Goal: Register for event/course

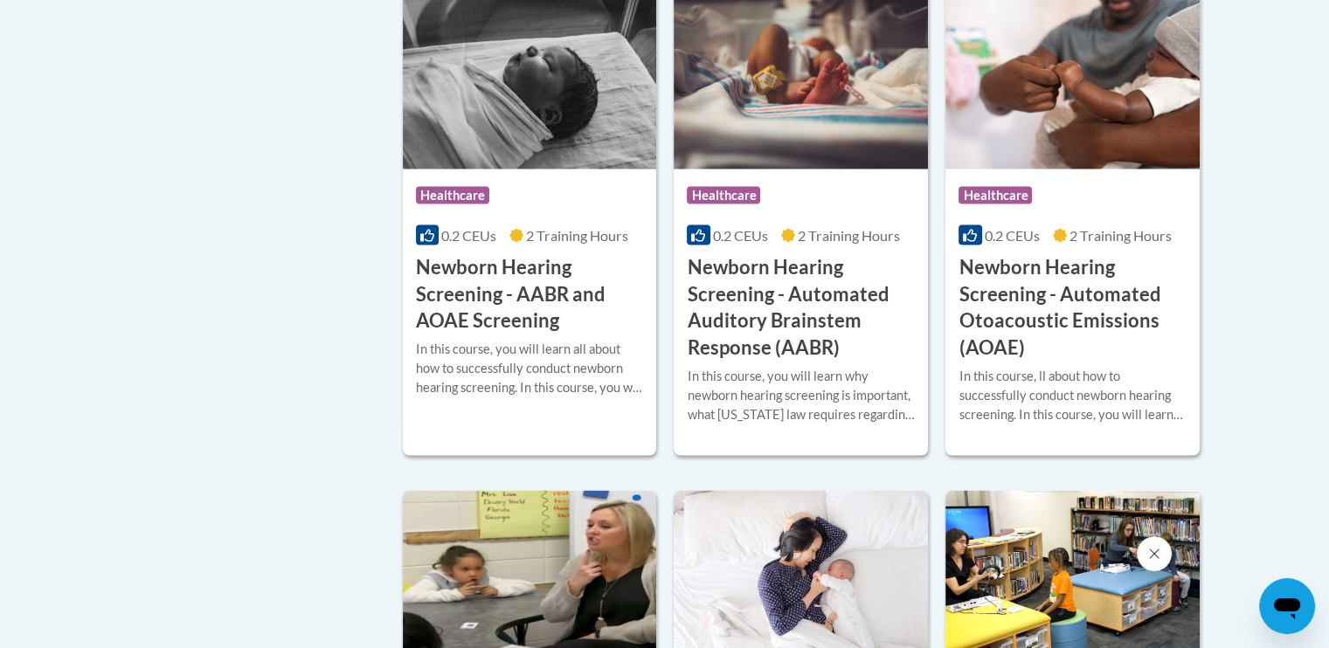
scroll to position [3110, 0]
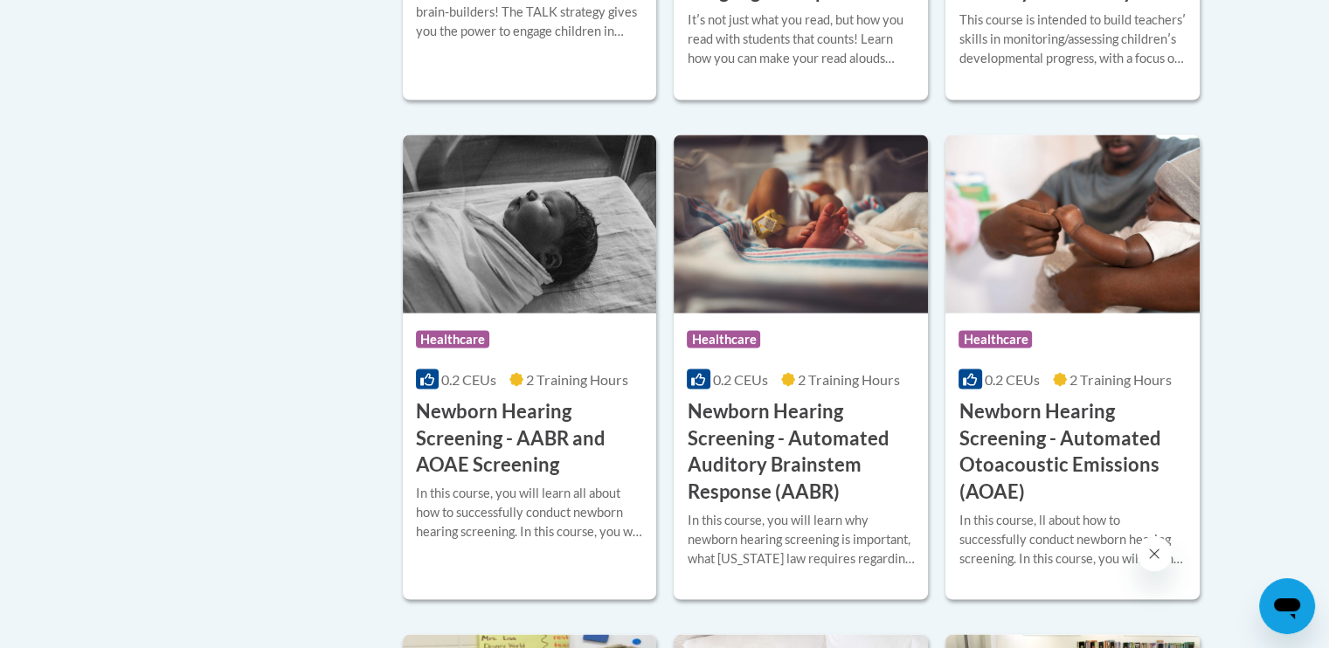
drag, startPoint x: 1265, startPoint y: 448, endPoint x: 1255, endPoint y: 400, distance: 49.0
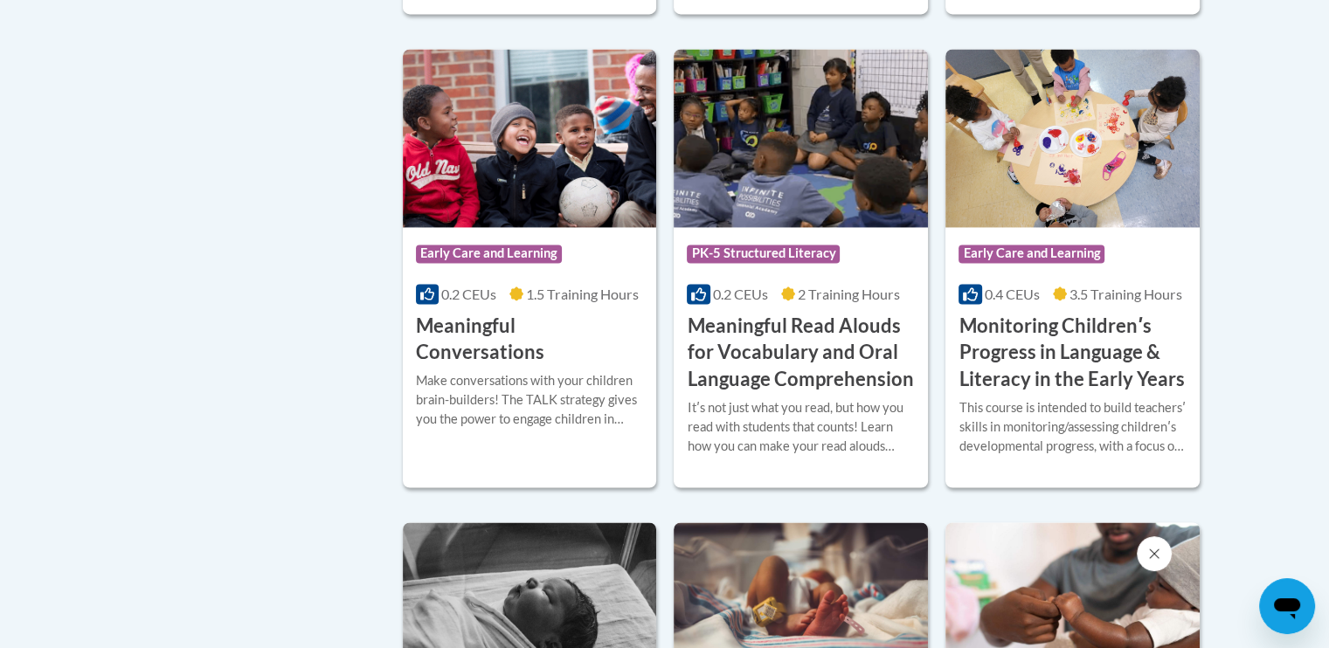
scroll to position [2720, 0]
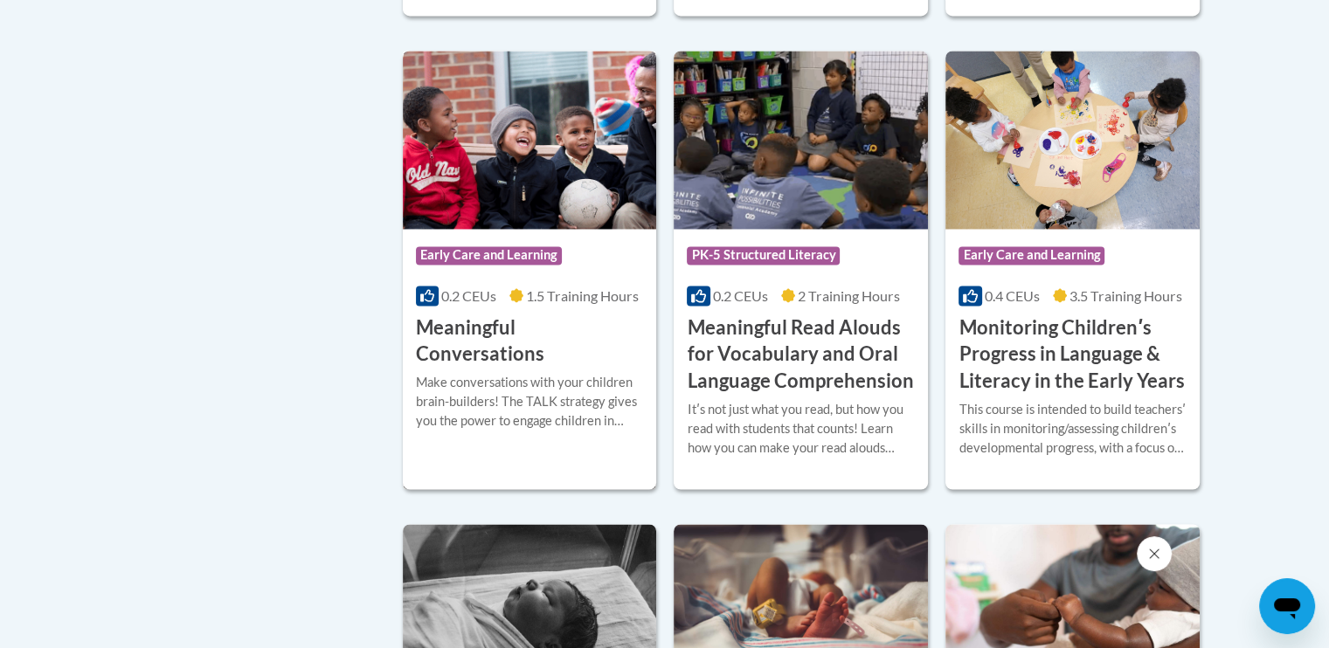
click at [534, 350] on h3 "Meaningful Conversations" at bounding box center [530, 342] width 228 height 54
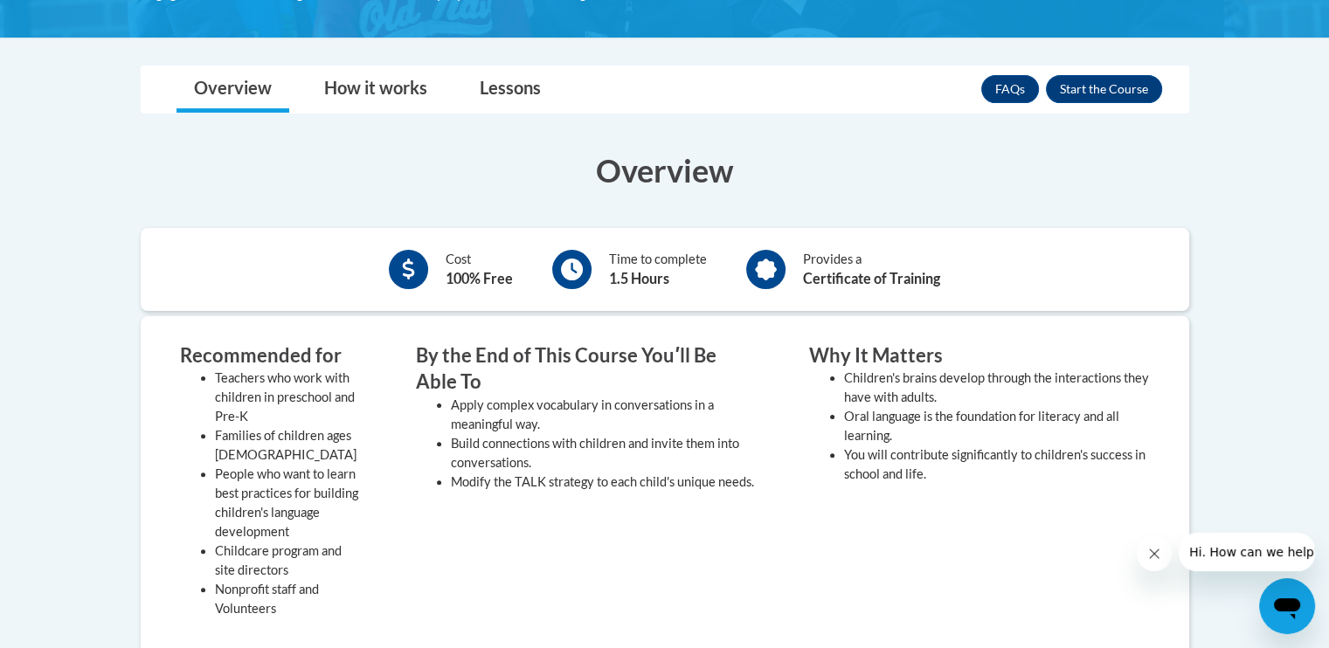
scroll to position [406, 0]
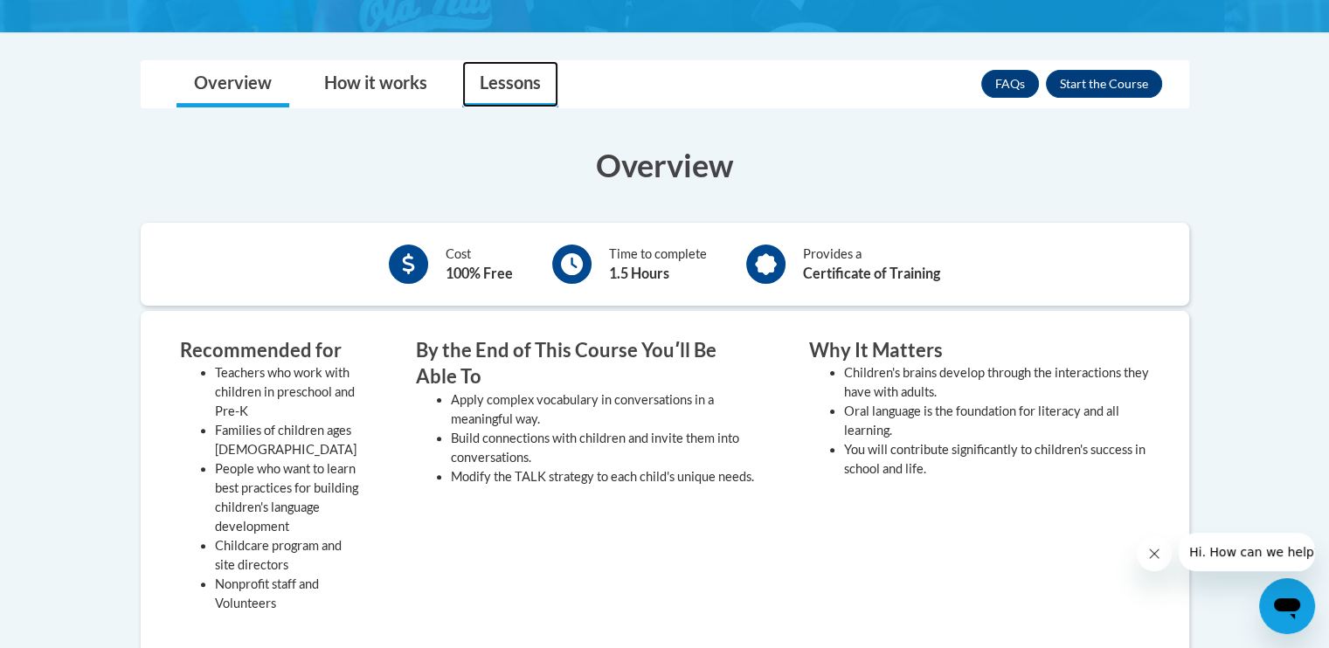
click at [501, 69] on link "Lessons" at bounding box center [510, 84] width 96 height 46
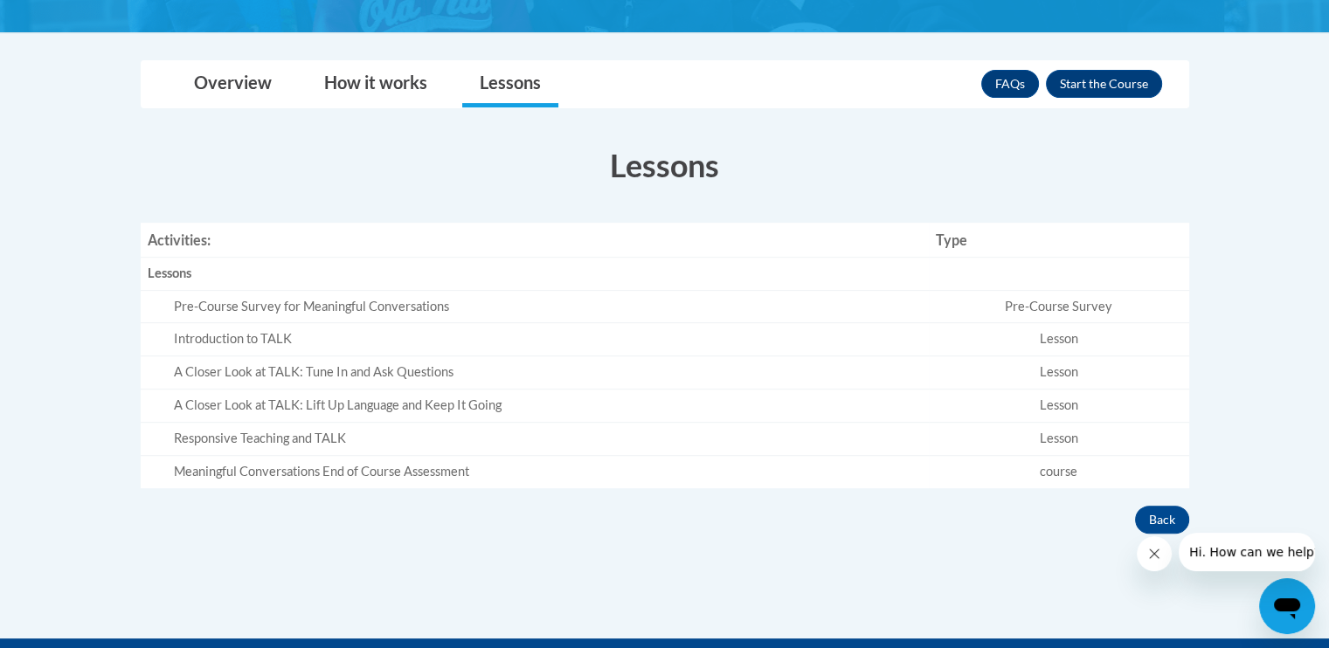
click at [1087, 323] on td "Lesson" at bounding box center [1059, 339] width 260 height 33
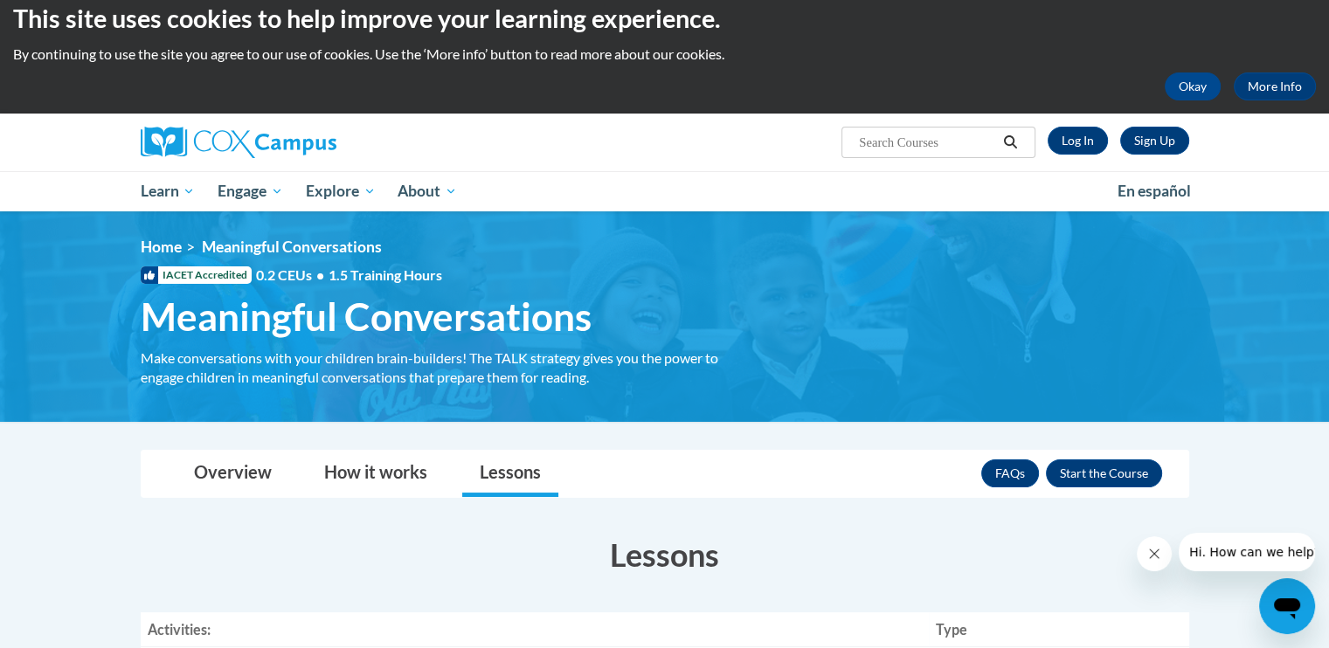
scroll to position [14, 0]
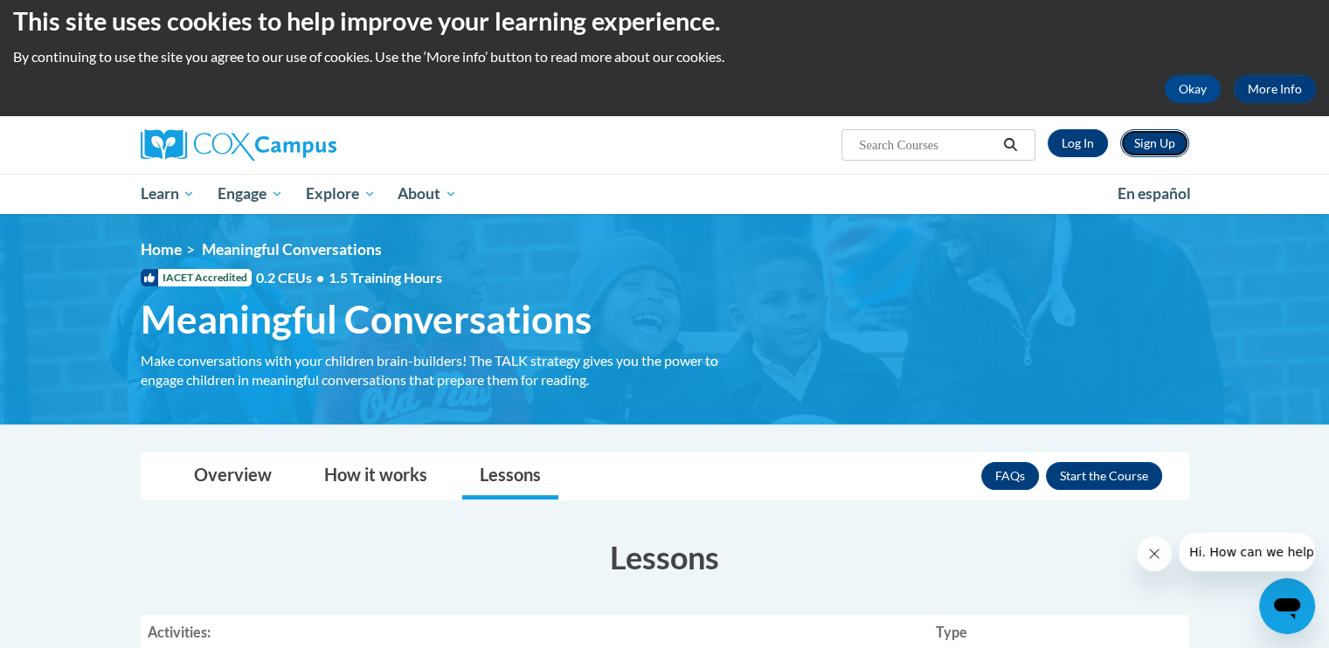
click at [1157, 149] on link "Sign Up" at bounding box center [1154, 143] width 69 height 28
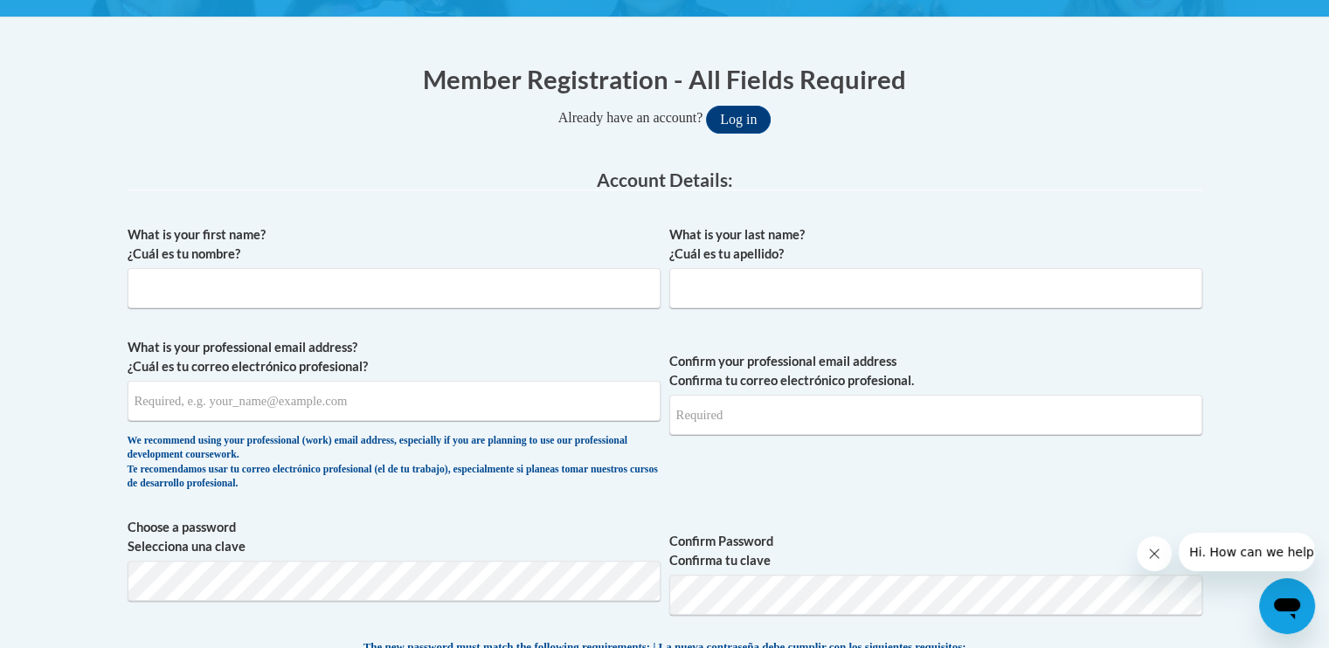
scroll to position [316, 0]
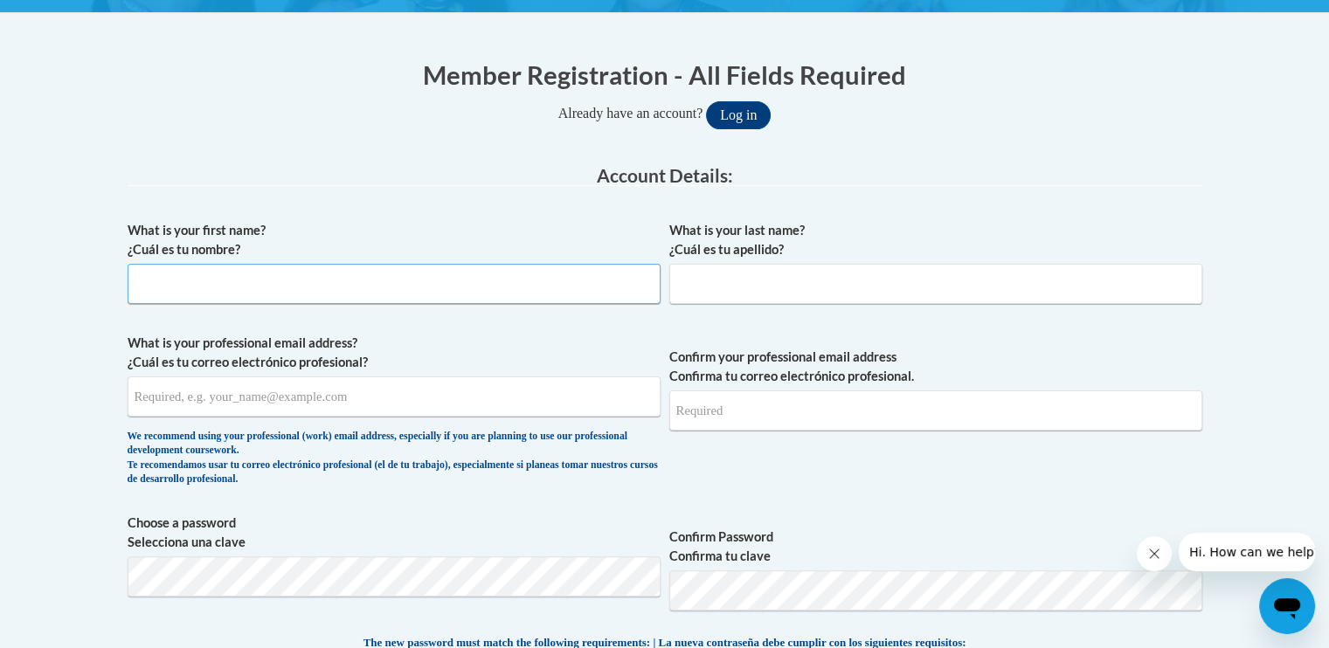
click at [358, 299] on input "What is your first name? ¿Cuál es tu nombre?" at bounding box center [394, 284] width 533 height 40
type input "Kayla"
click at [752, 277] on input "What is your last name? ¿Cuál es tu apellido?" at bounding box center [935, 284] width 533 height 40
type input "Jenkins"
click at [574, 413] on input "What is your professional email address? ¿Cuál es tu correo electrónico profesi…" at bounding box center [394, 397] width 533 height 40
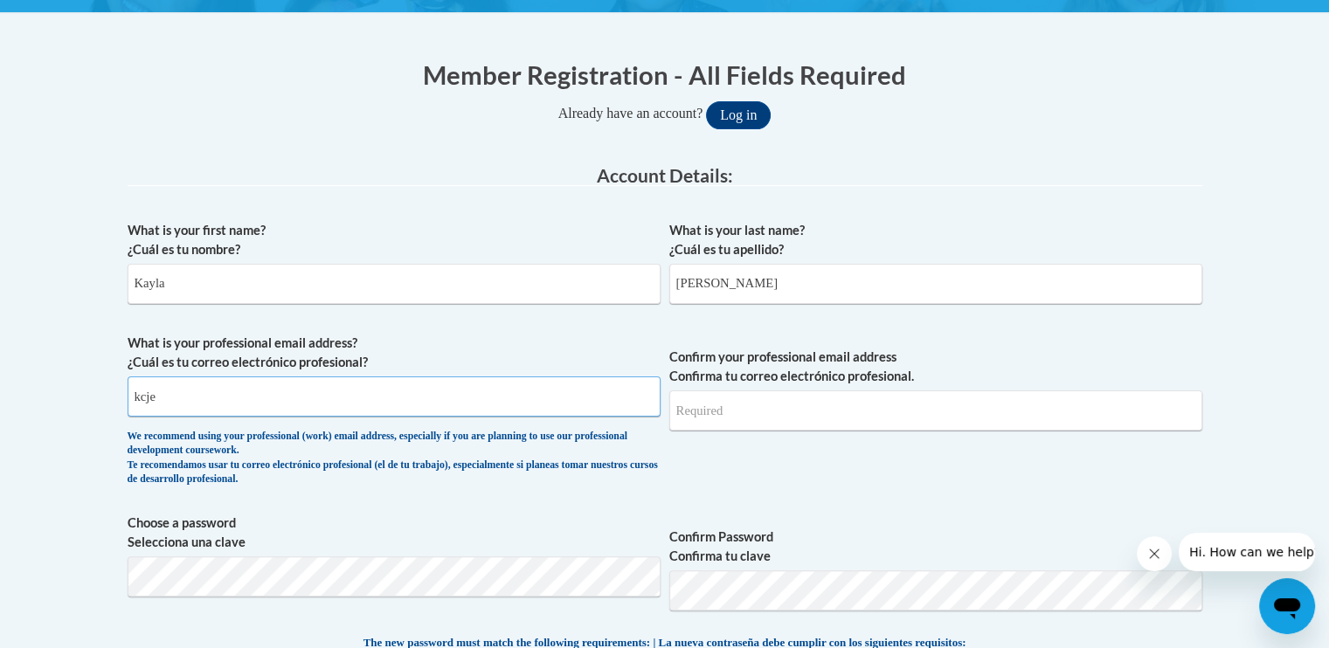
click at [706, 101] on button "Log in" at bounding box center [738, 115] width 65 height 28
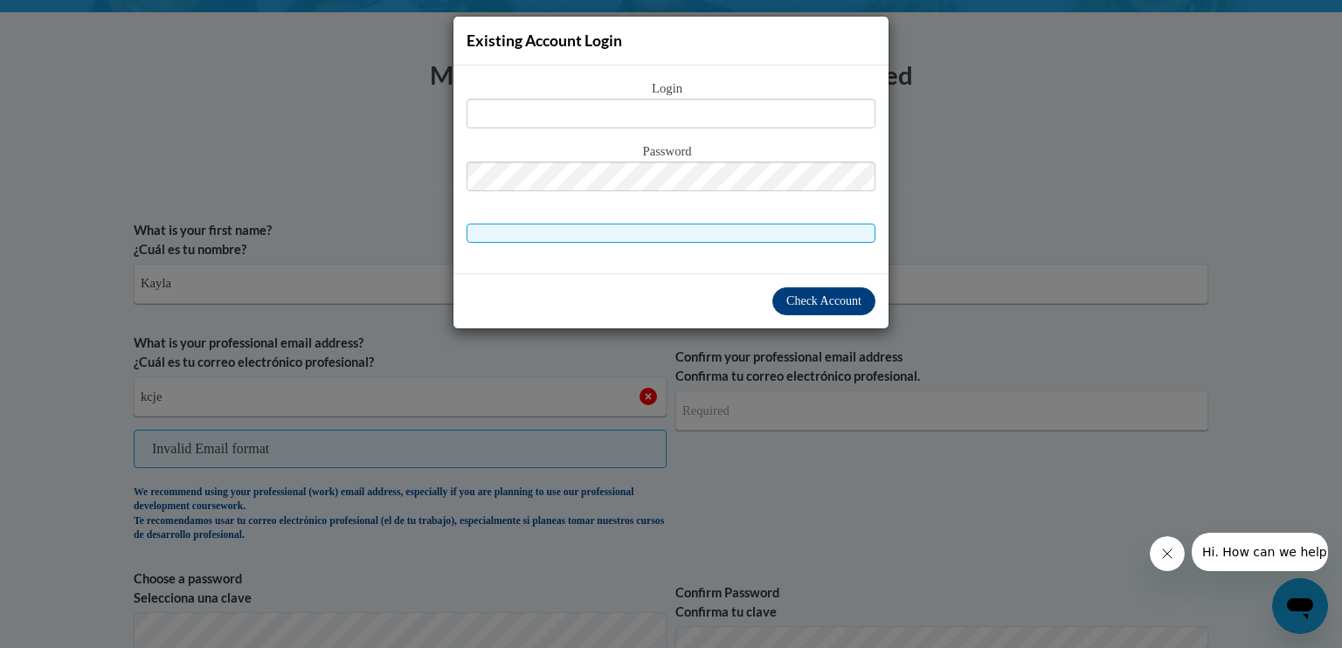
click at [932, 215] on div "Existing Account Login Login Password" at bounding box center [671, 324] width 1342 height 648
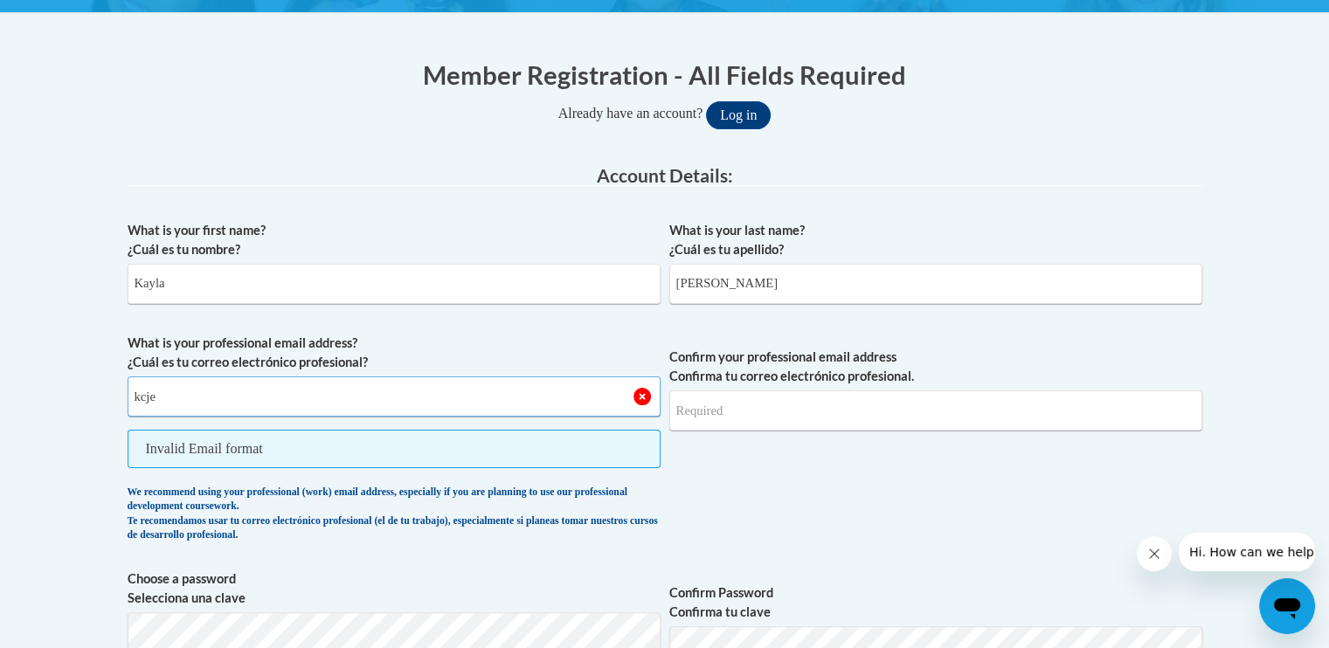
click at [528, 400] on input "kcje" at bounding box center [394, 397] width 533 height 40
type input "kcjenkins2024@gmail.com"
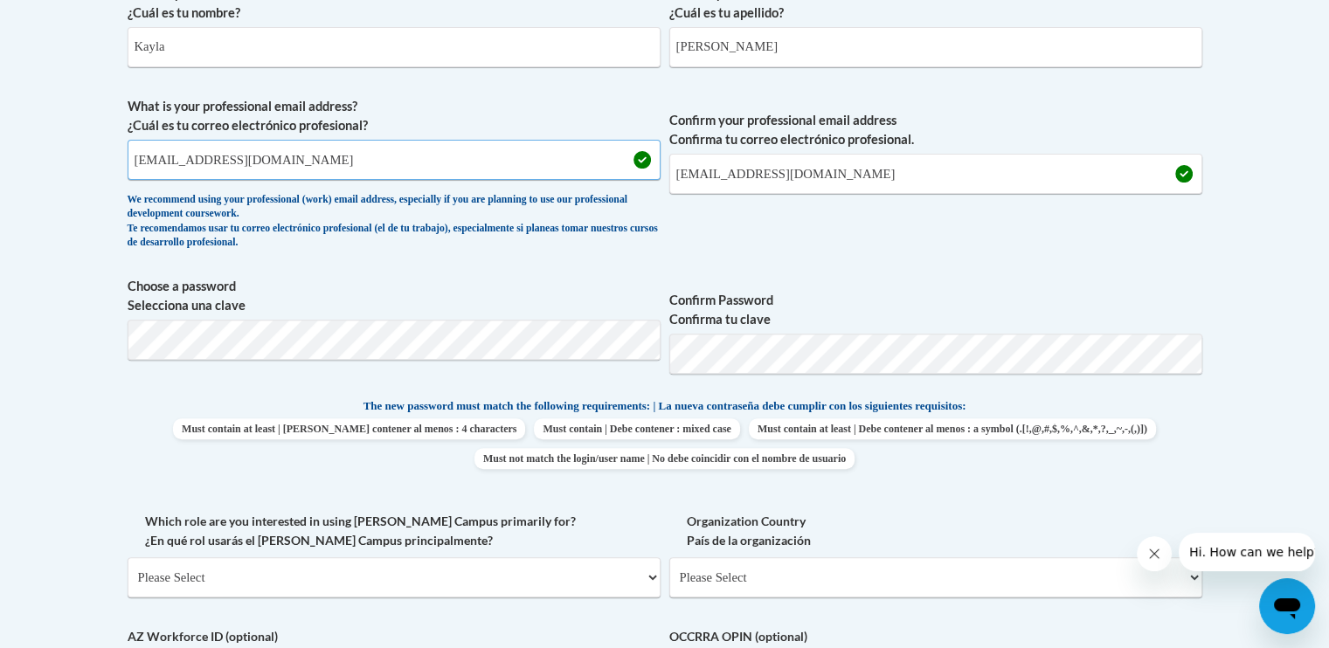
scroll to position [557, 0]
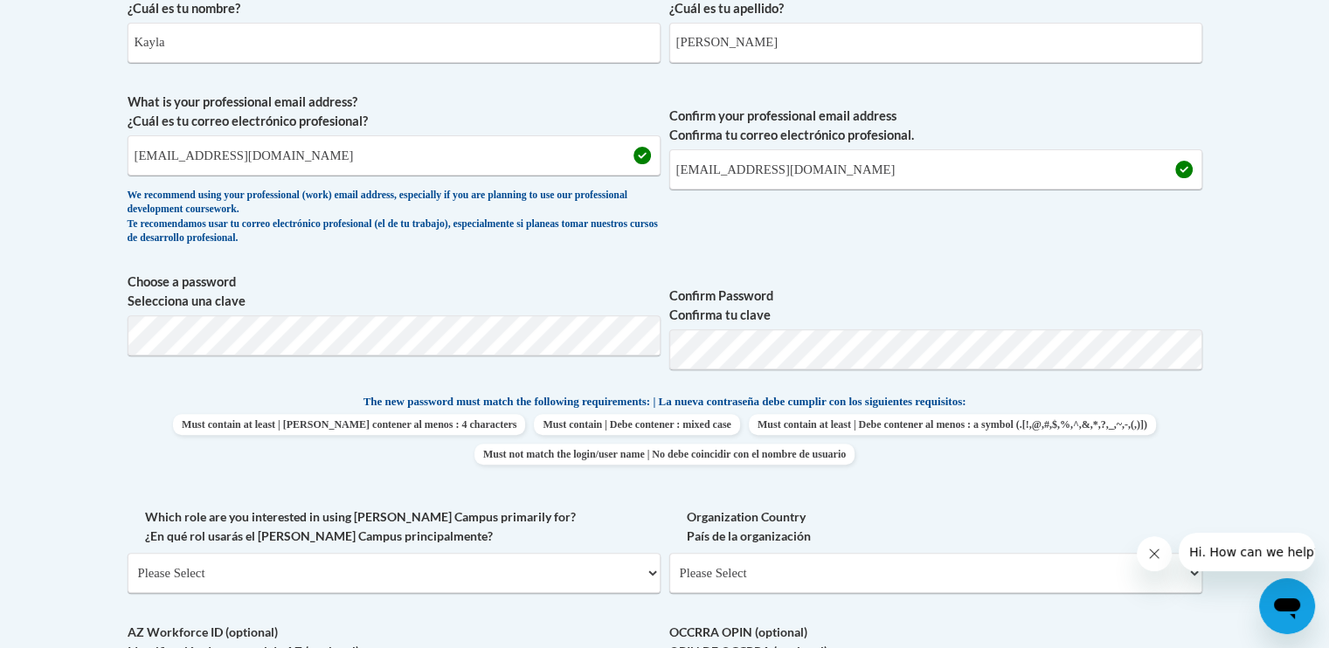
click at [557, 365] on span "Choose a password Selecciona una clave" at bounding box center [394, 328] width 533 height 111
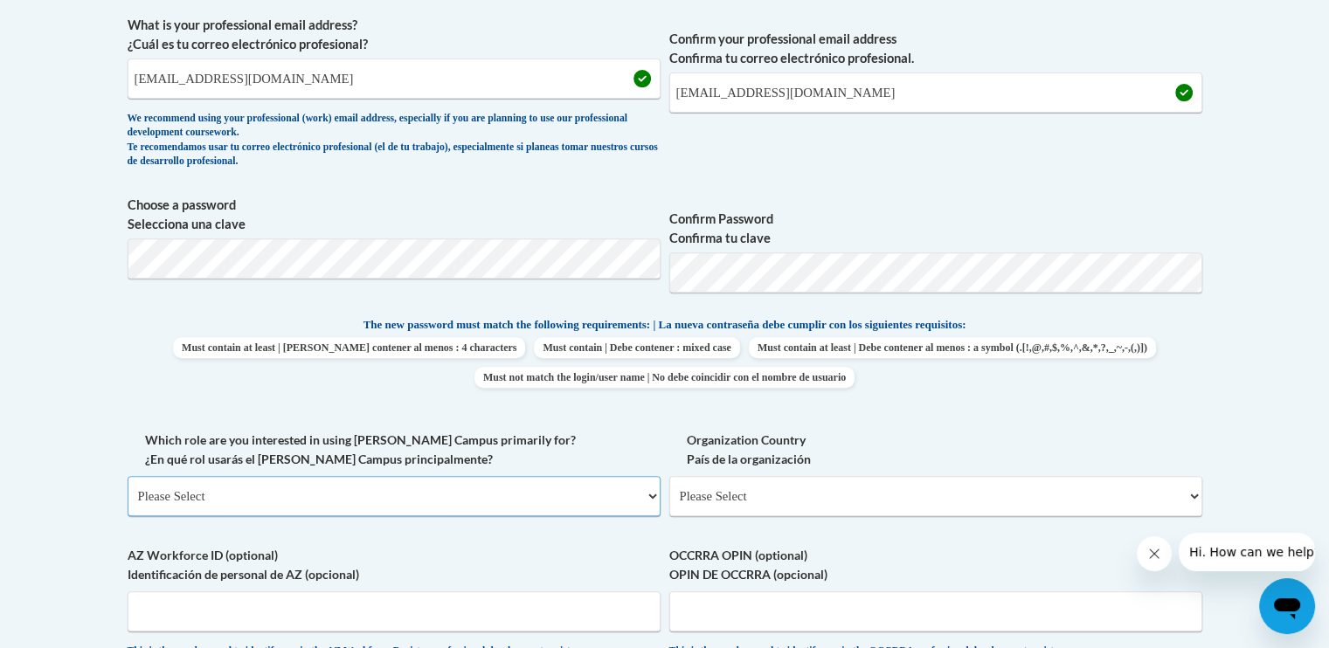
click at [379, 496] on select "Please Select College/University | Colegio/Universidad Community/Nonprofit Part…" at bounding box center [394, 496] width 533 height 40
select select "fbf2d438-af2f-41f8-98f1-81c410e29de3"
click at [128, 476] on select "Please Select College/University | Colegio/Universidad Community/Nonprofit Part…" at bounding box center [394, 496] width 533 height 40
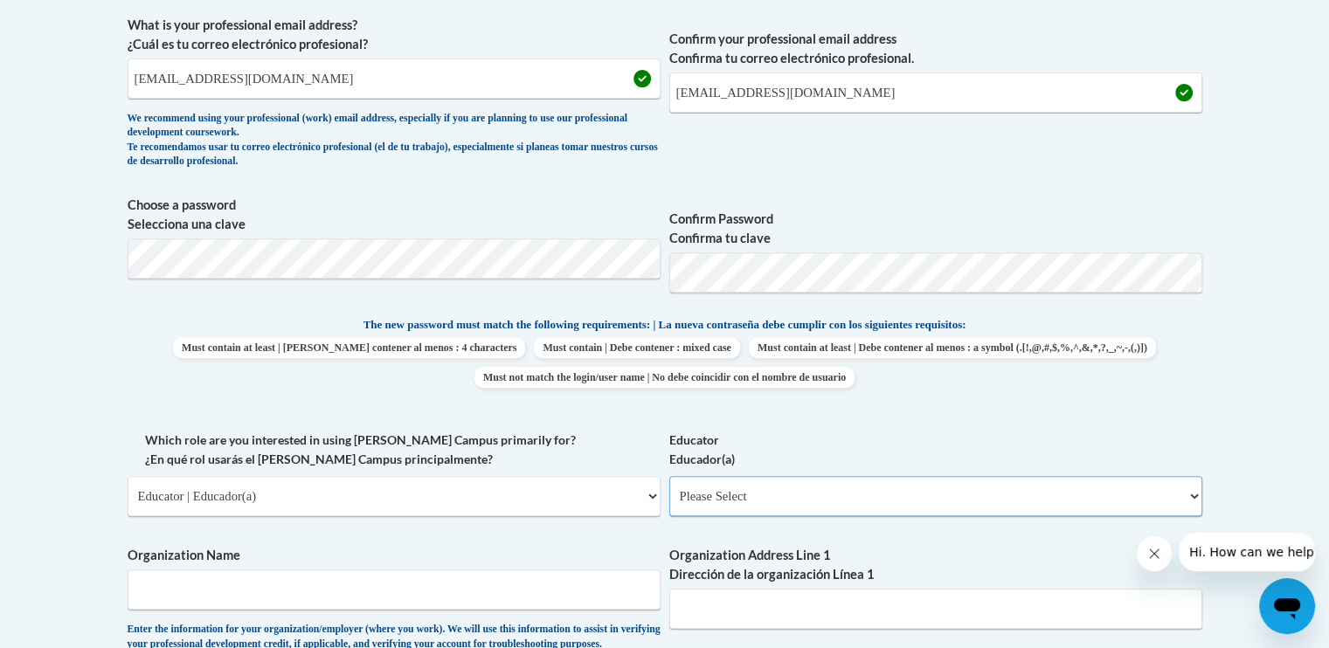
click at [791, 496] on select "Please Select Early Learning/Daycare Teacher/Family Home Care Provider | Maestr…" at bounding box center [935, 496] width 533 height 40
select select "5e2af403-4f2c-4e49-a02f-103e55d7b75b"
click at [669, 476] on select "Please Select Early Learning/Daycare Teacher/Family Home Care Provider | Maestr…" at bounding box center [935, 496] width 533 height 40
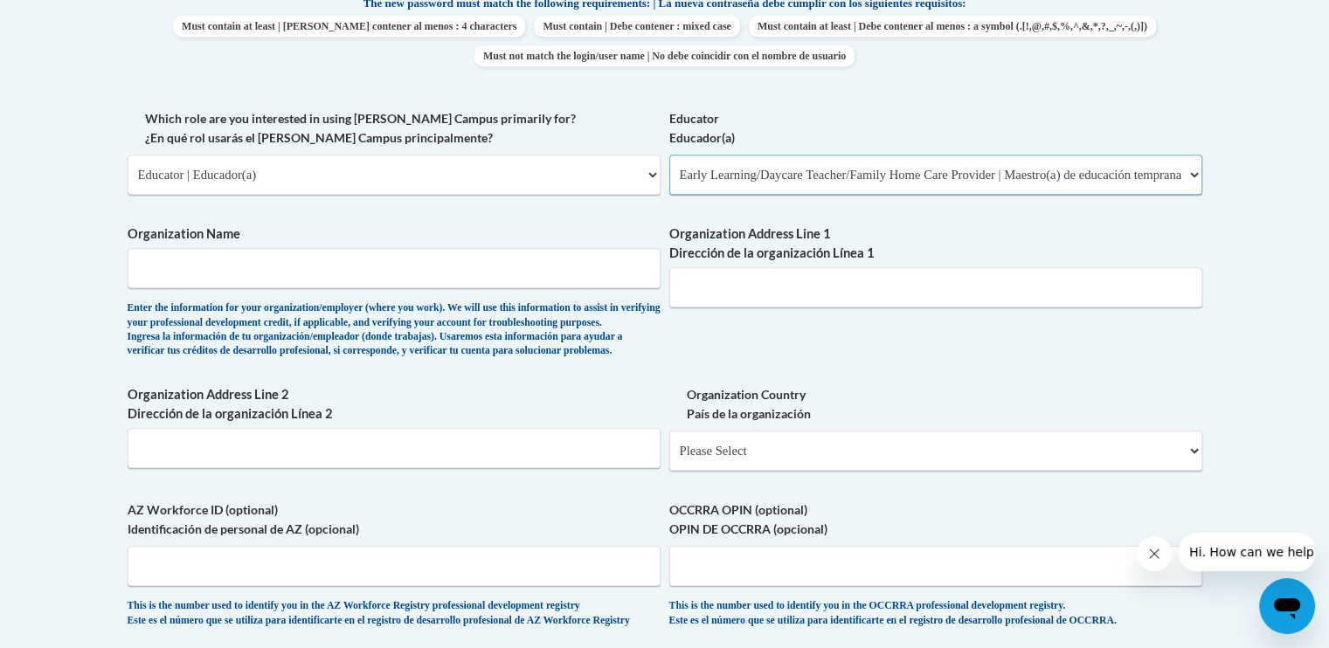
scroll to position [1074, 0]
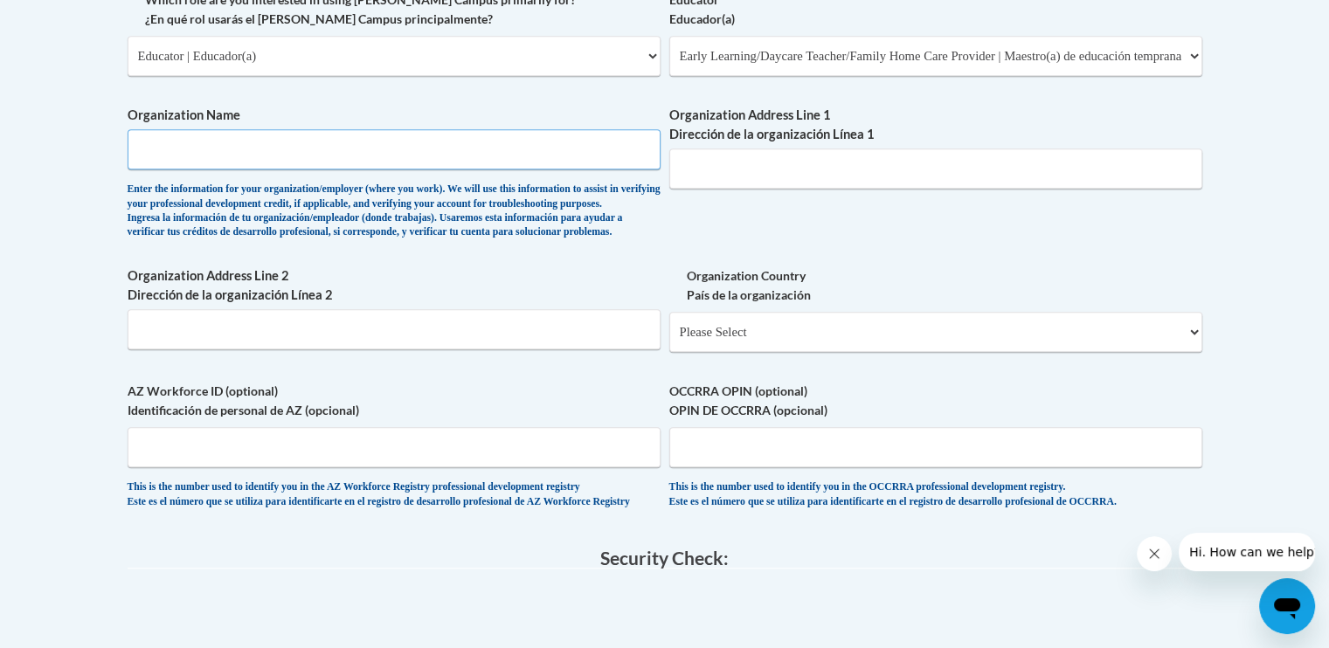
click at [641, 139] on input "Organization Name" at bounding box center [394, 149] width 533 height 40
type input "Science Akademeia"
click at [887, 179] on input "Organization Address Line 1 Dirección de la organización Línea 1" at bounding box center [935, 169] width 533 height 40
click at [752, 165] on input "9550 Nesbit ferry Rd" at bounding box center [935, 169] width 533 height 40
click at [813, 174] on input "9550 Nesbit Ferry Rd" at bounding box center [935, 169] width 533 height 40
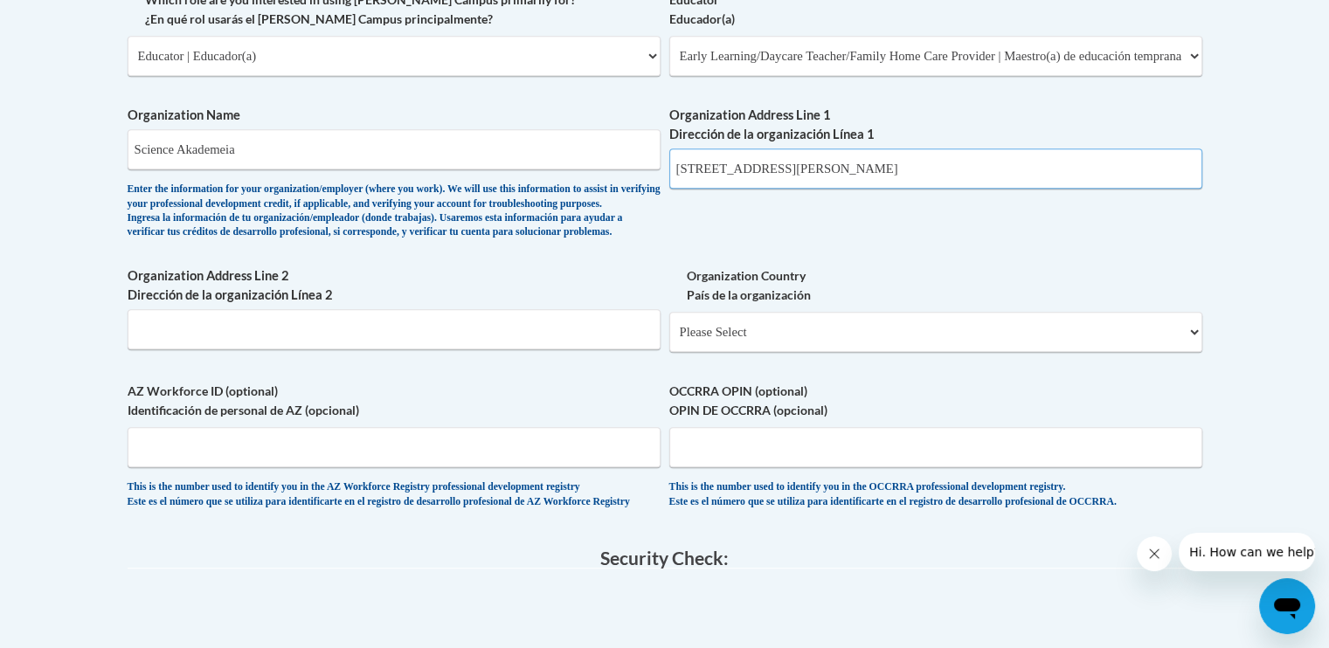
type input "9550 Nesbit Ferry Rd"
click at [787, 352] on select "Please Select United States | Estados Unidos Outside of the United States | Fue…" at bounding box center [935, 332] width 533 height 40
select select "ad49bcad-a171-4b2e-b99c-48b446064914"
click at [669, 340] on select "Please Select United States | Estados Unidos Outside of the United States | Fue…" at bounding box center [935, 332] width 533 height 40
select select
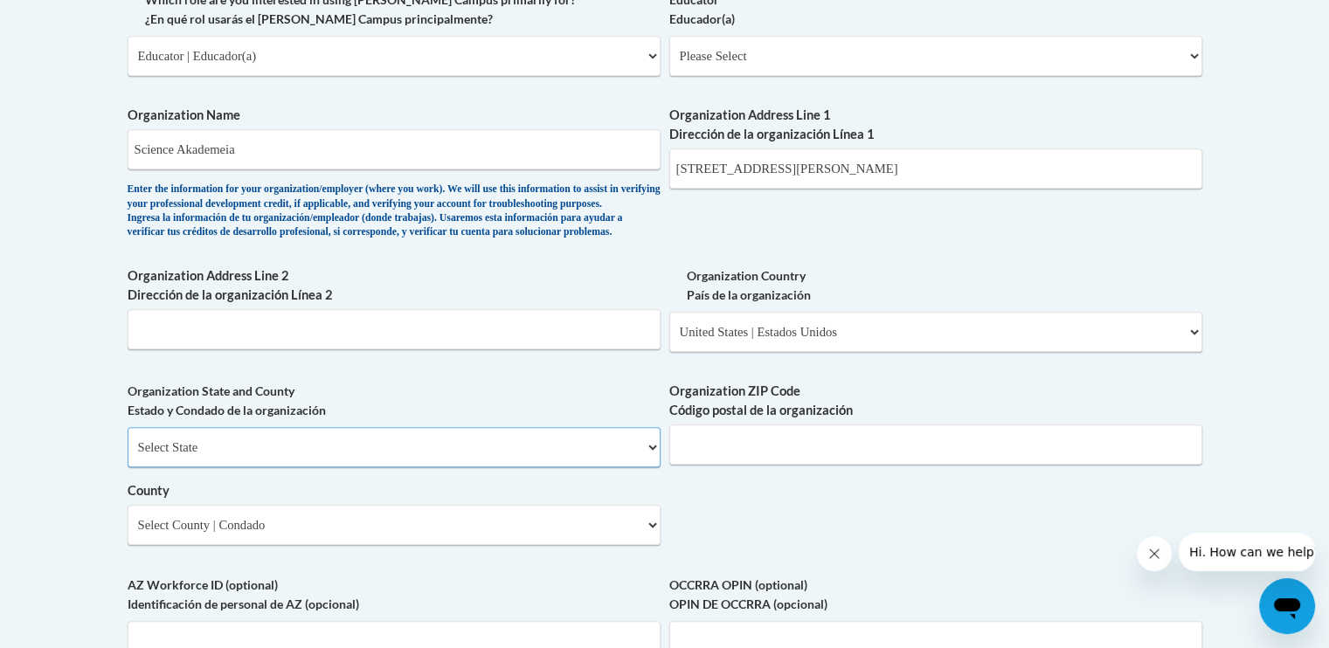
click at [574, 468] on select "Select State Alabama Alaska Arizona Arkansas California Colorado Connecticut De…" at bounding box center [394, 447] width 533 height 40
select select "Georgia"
click at [128, 455] on select "Select State Alabama Alaska Arizona Arkansas California Colorado Connecticut De…" at bounding box center [394, 447] width 533 height 40
click at [596, 545] on select "Select County Appling Atkinson Bacon Baker Baldwin Banks Barrow Bartow Ben Hill…" at bounding box center [394, 525] width 533 height 40
select select "Fulton"
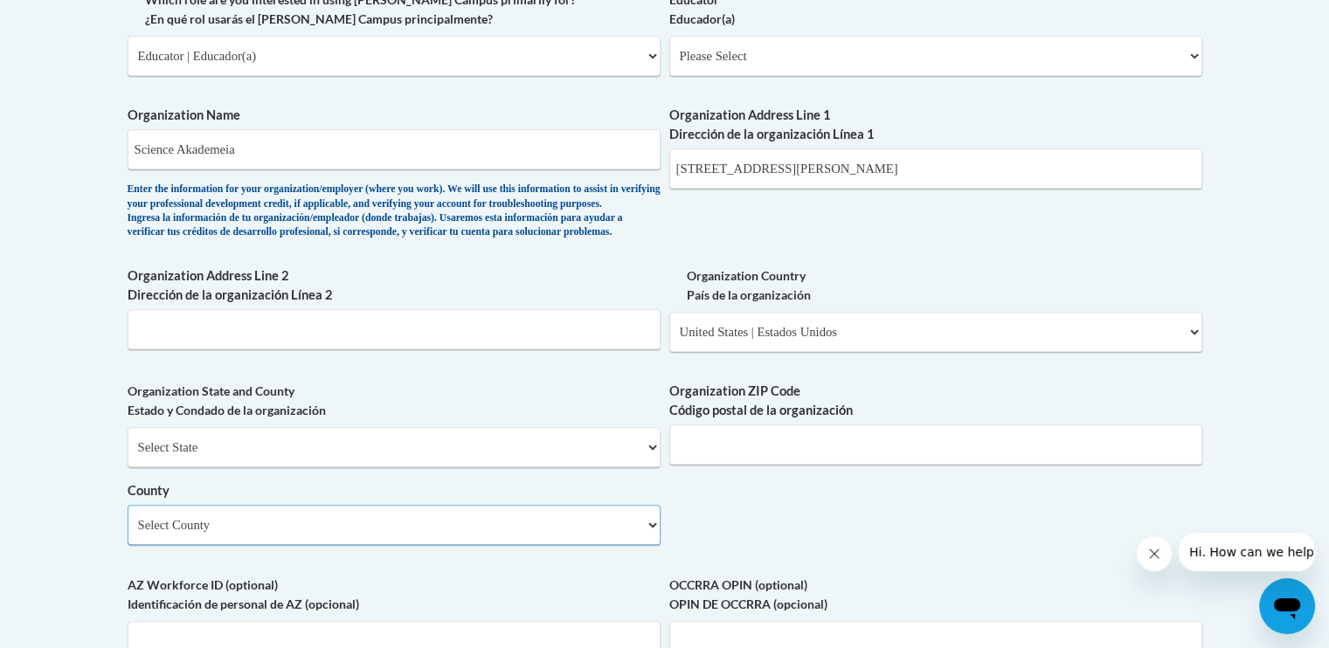
click at [128, 533] on select "Select County Appling Atkinson Bacon Baker Baldwin Banks Barrow Bartow Ben Hill…" at bounding box center [394, 525] width 533 height 40
click at [858, 465] on input "Organization ZIP Code Código postal de la organización" at bounding box center [935, 445] width 533 height 40
type input "30022"
click at [1073, 417] on label "Organization ZIP Code Código postal de la organización" at bounding box center [935, 401] width 533 height 38
click at [1073, 425] on input "30022" at bounding box center [935, 445] width 533 height 40
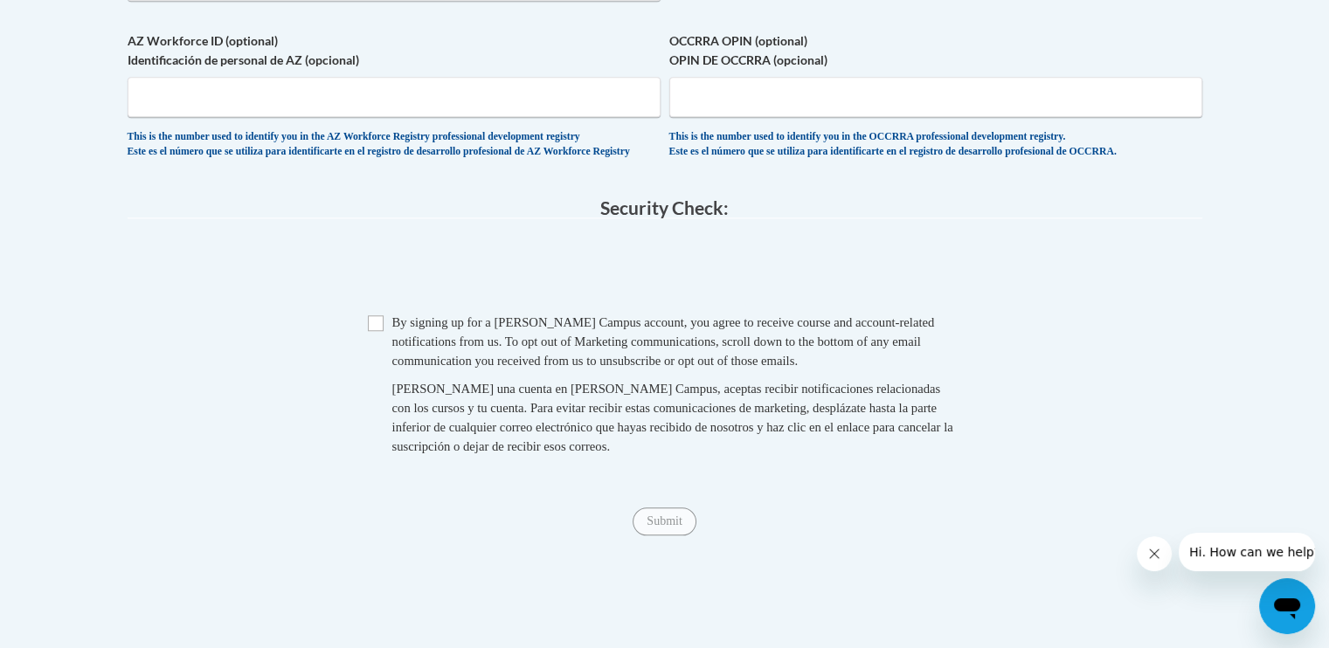
scroll to position [1640, 0]
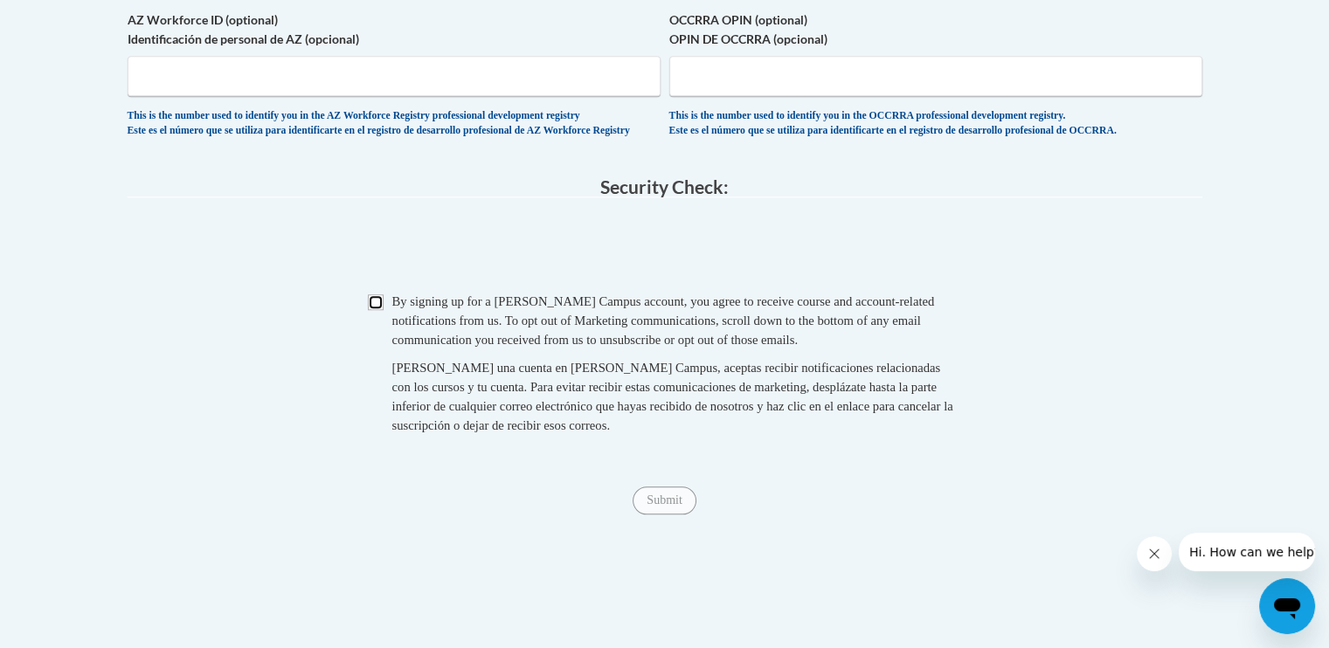
click at [374, 310] on input "Checkbox" at bounding box center [376, 303] width 16 height 16
checkbox input "true"
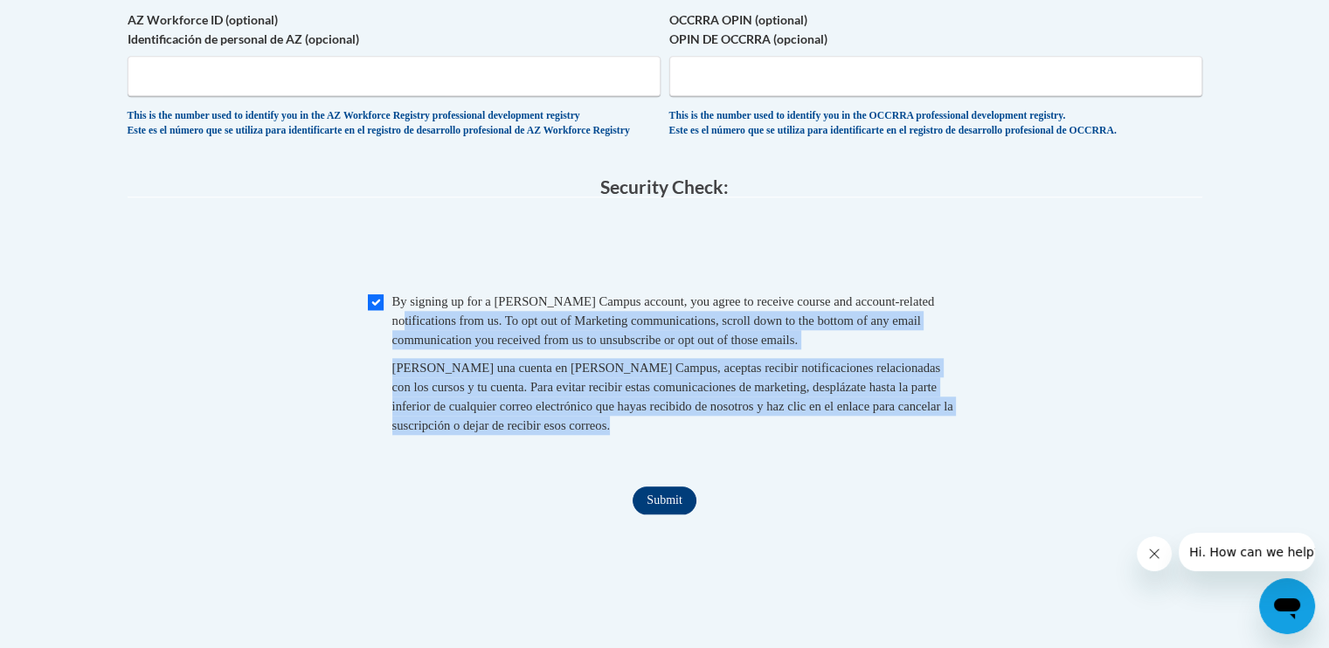
drag, startPoint x: 451, startPoint y: 357, endPoint x: 682, endPoint y: 538, distance: 292.7
click at [682, 515] on input "Submit" at bounding box center [664, 501] width 63 height 28
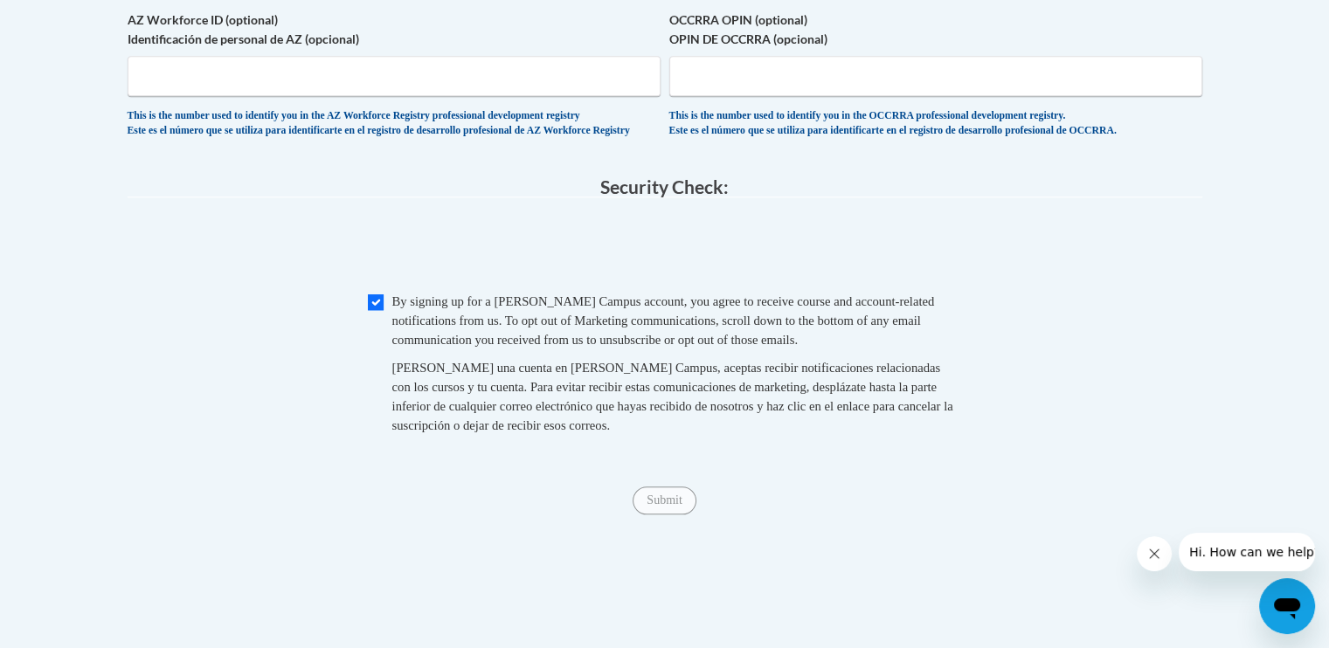
click at [830, 515] on div "Submit Submit" at bounding box center [665, 501] width 1075 height 28
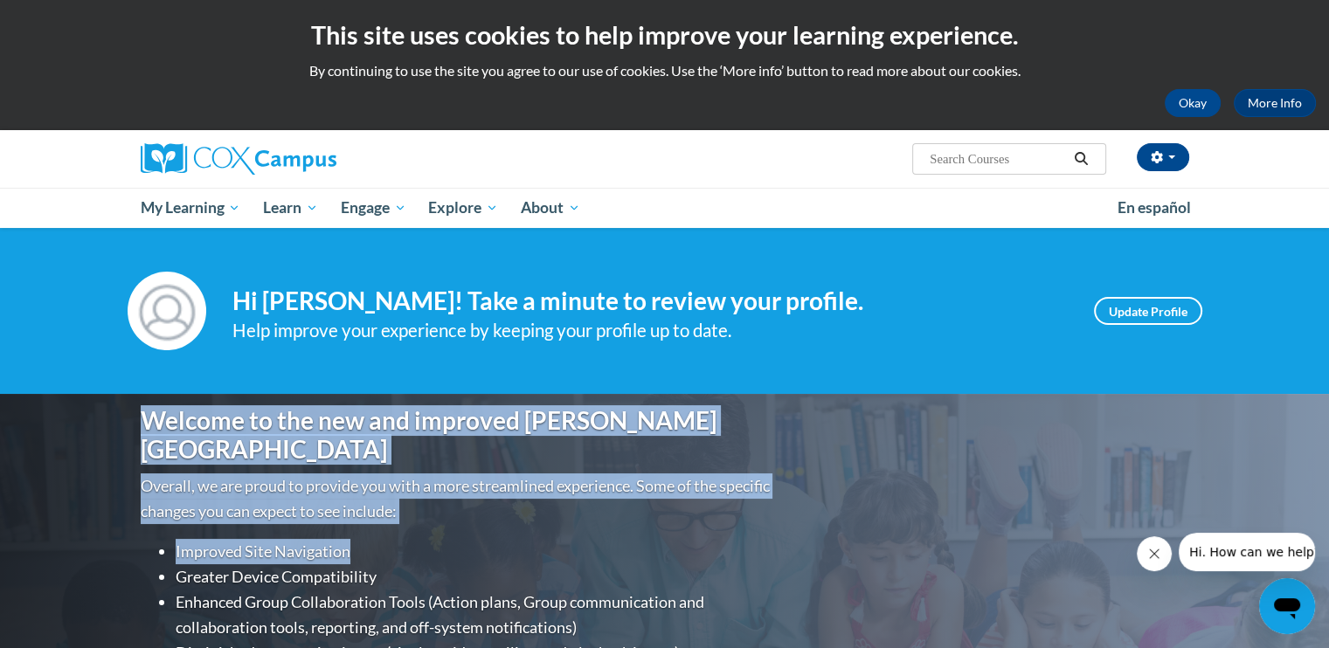
drag, startPoint x: 0, startPoint y: 0, endPoint x: 891, endPoint y: 485, distance: 1014.1
click at [891, 485] on div "Welcome to the new and improved Cox Campus Overall, we are proud to provide you…" at bounding box center [664, 569] width 1101 height 350
click at [1049, 477] on div "Welcome to the new and improved Cox Campus Overall, we are proud to provide you…" at bounding box center [664, 569] width 1101 height 350
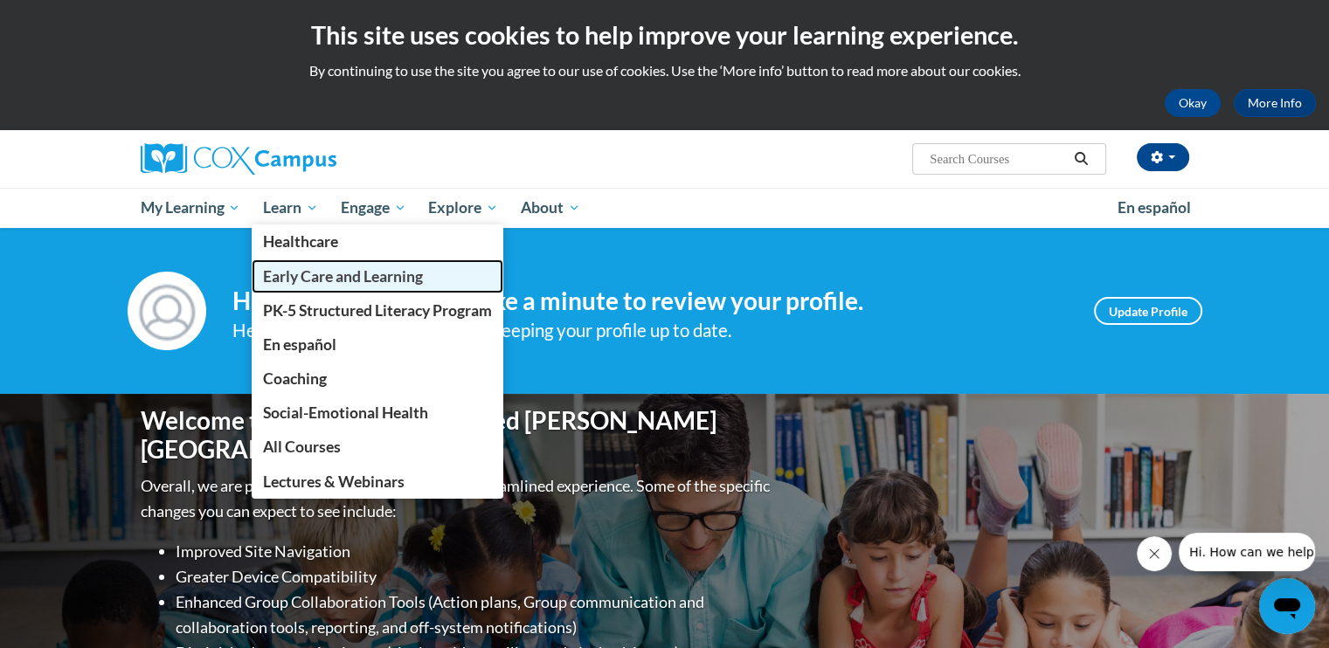
click at [321, 275] on span "Early Care and Learning" at bounding box center [343, 276] width 160 height 18
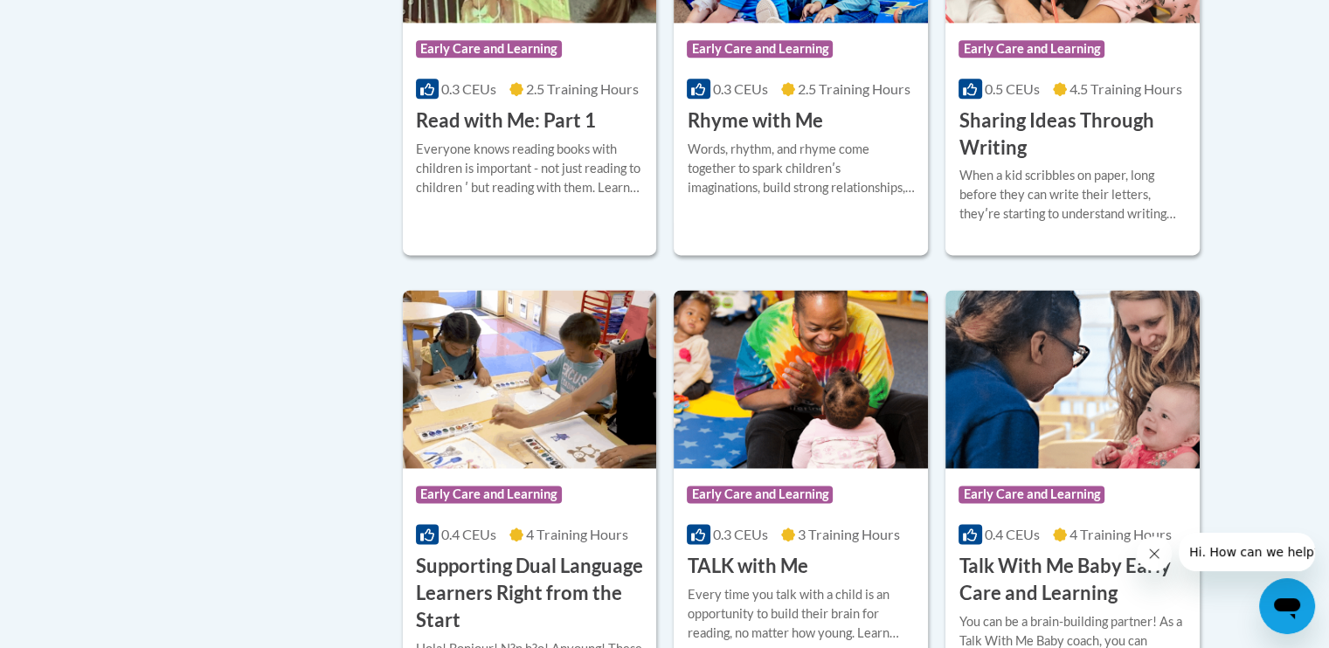
scroll to position [2295, 0]
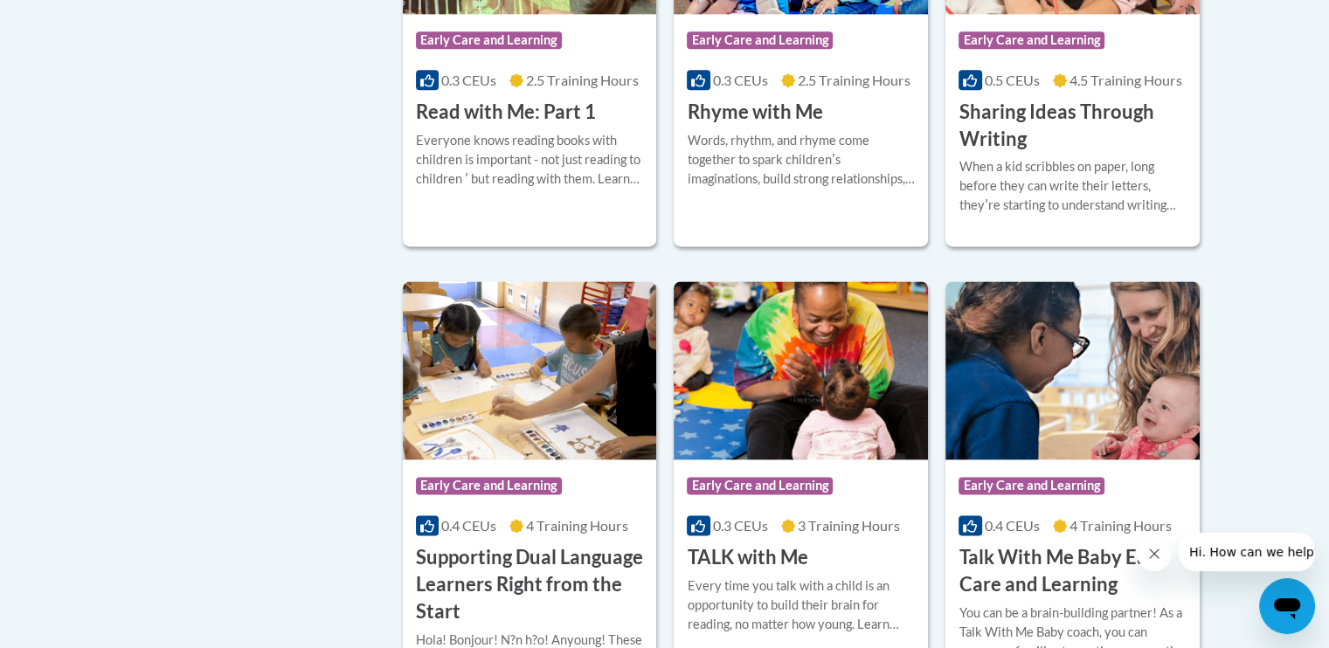
drag, startPoint x: 1342, startPoint y: 146, endPoint x: 28, endPoint y: 37, distance: 1318.1
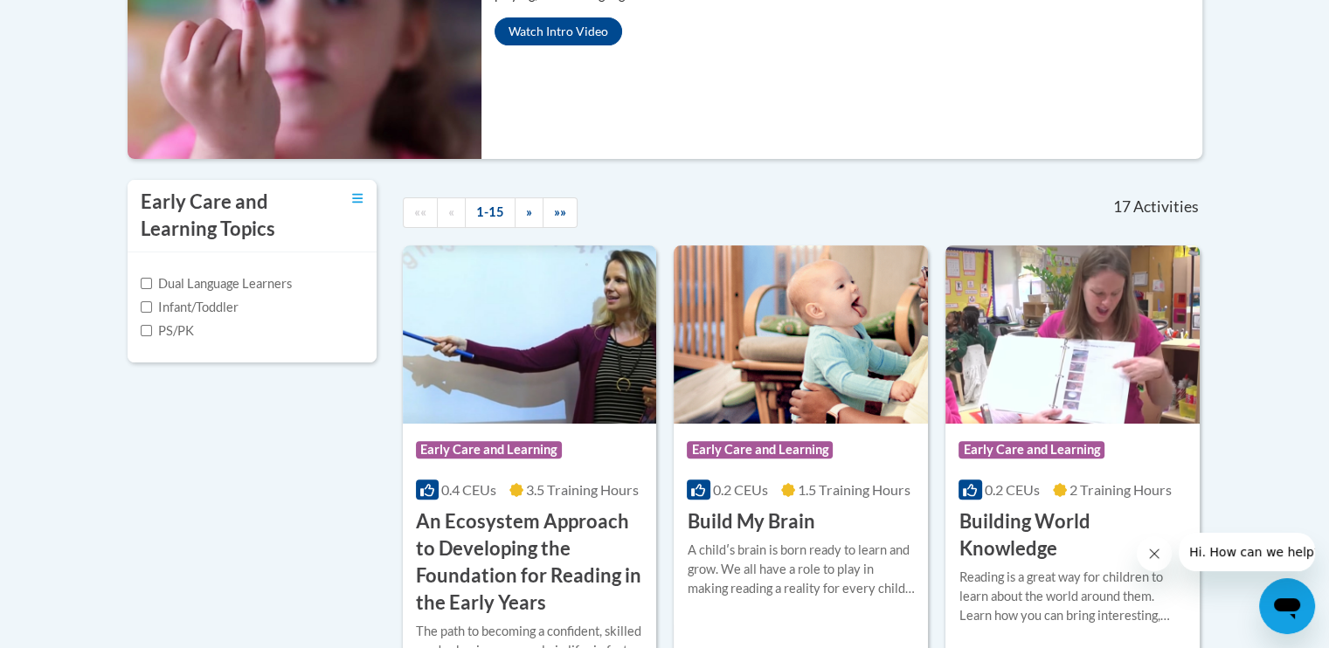
scroll to position [399, 0]
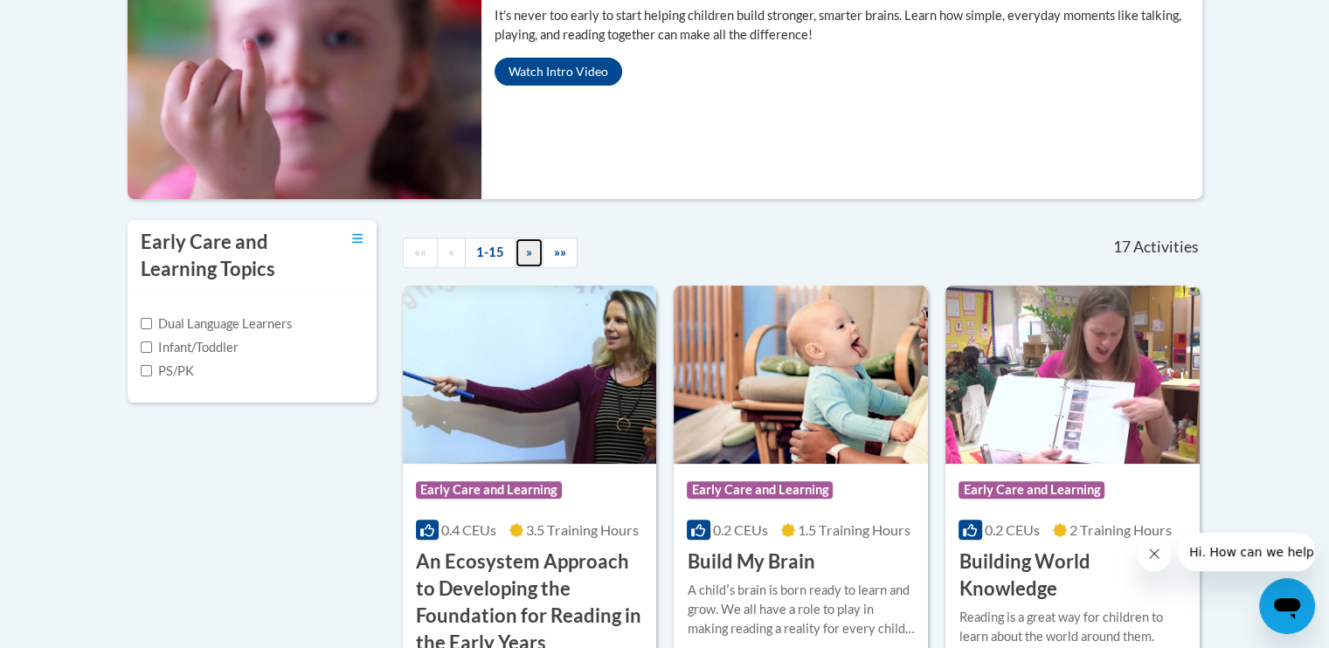
click at [518, 258] on link "»" at bounding box center [529, 253] width 29 height 31
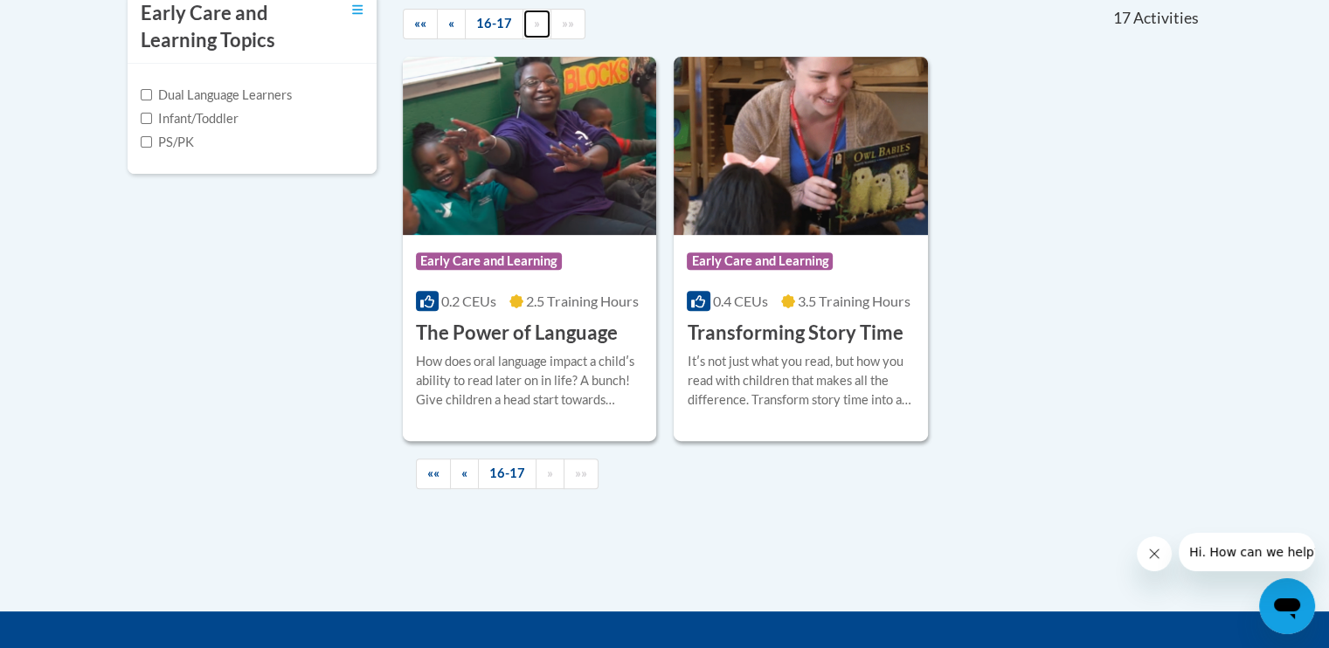
scroll to position [647, 0]
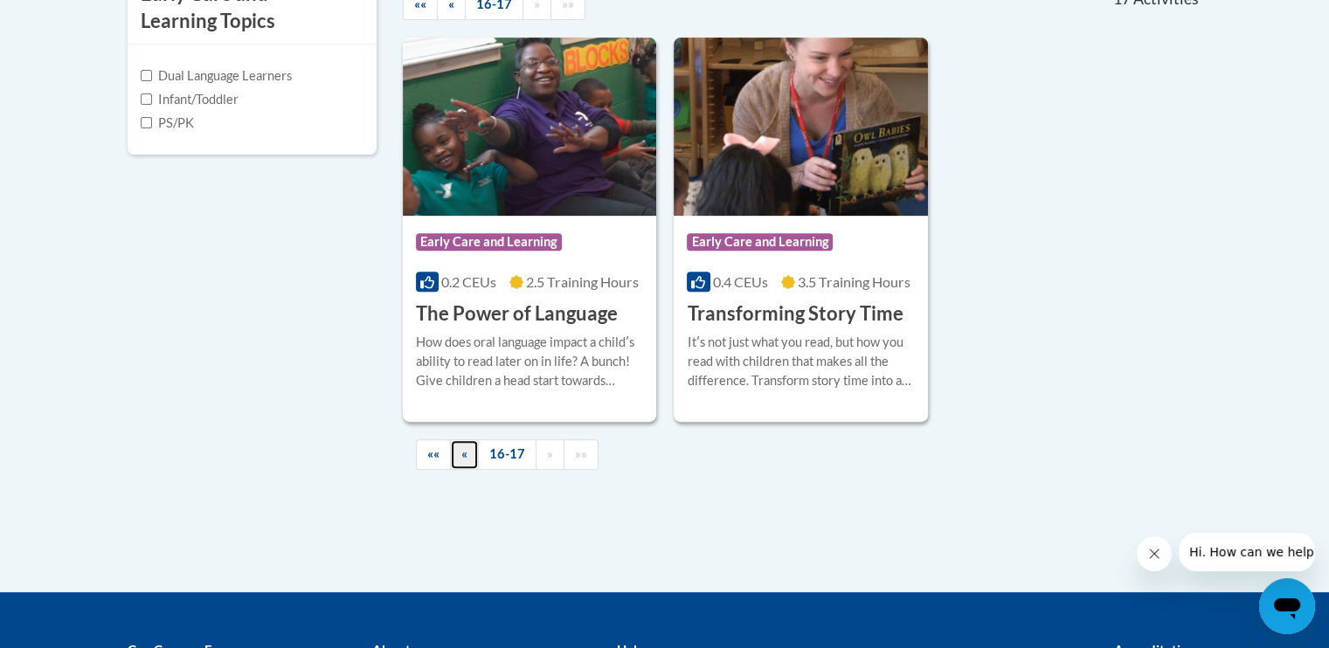
click at [467, 455] on link "«" at bounding box center [464, 455] width 29 height 31
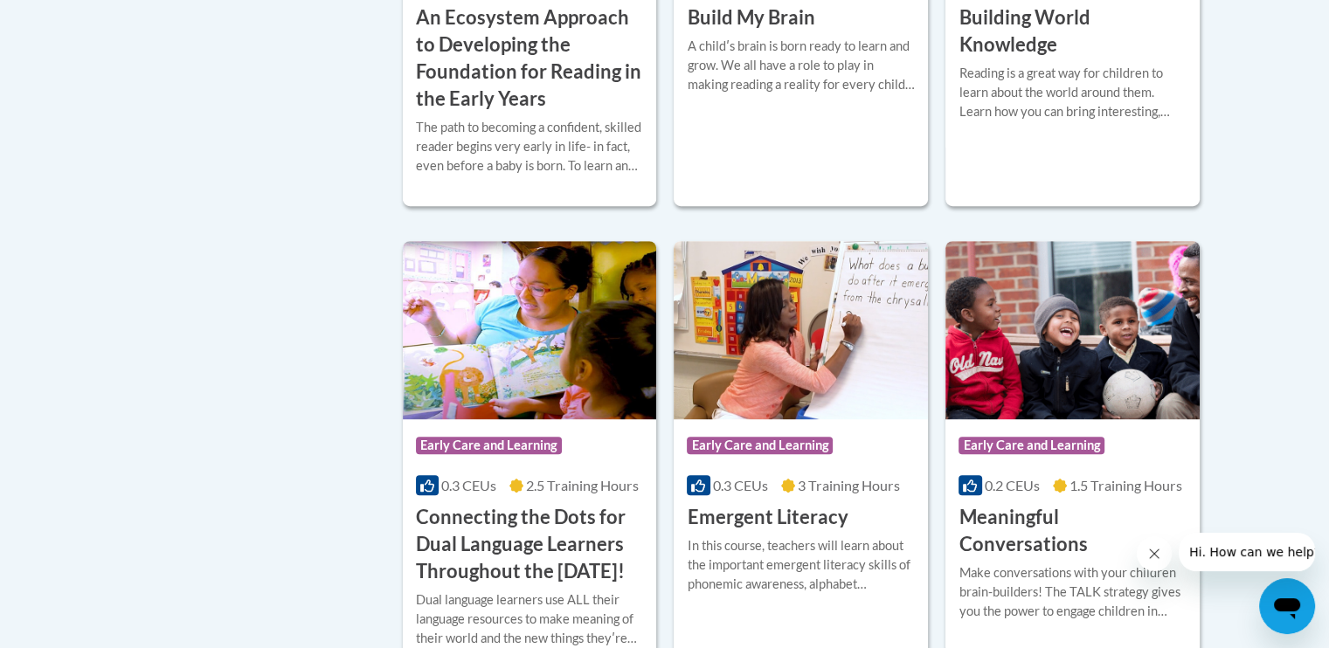
scroll to position [982, 0]
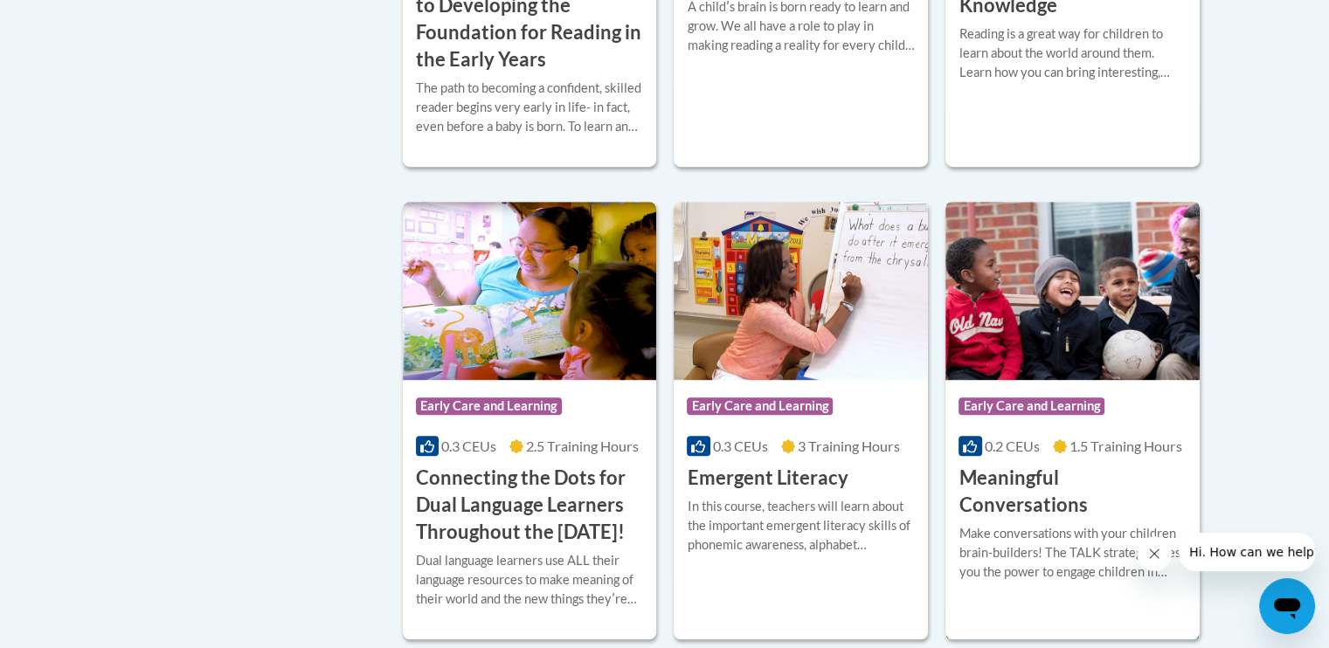
click at [1077, 471] on h3 "Meaningful Conversations" at bounding box center [1073, 492] width 228 height 54
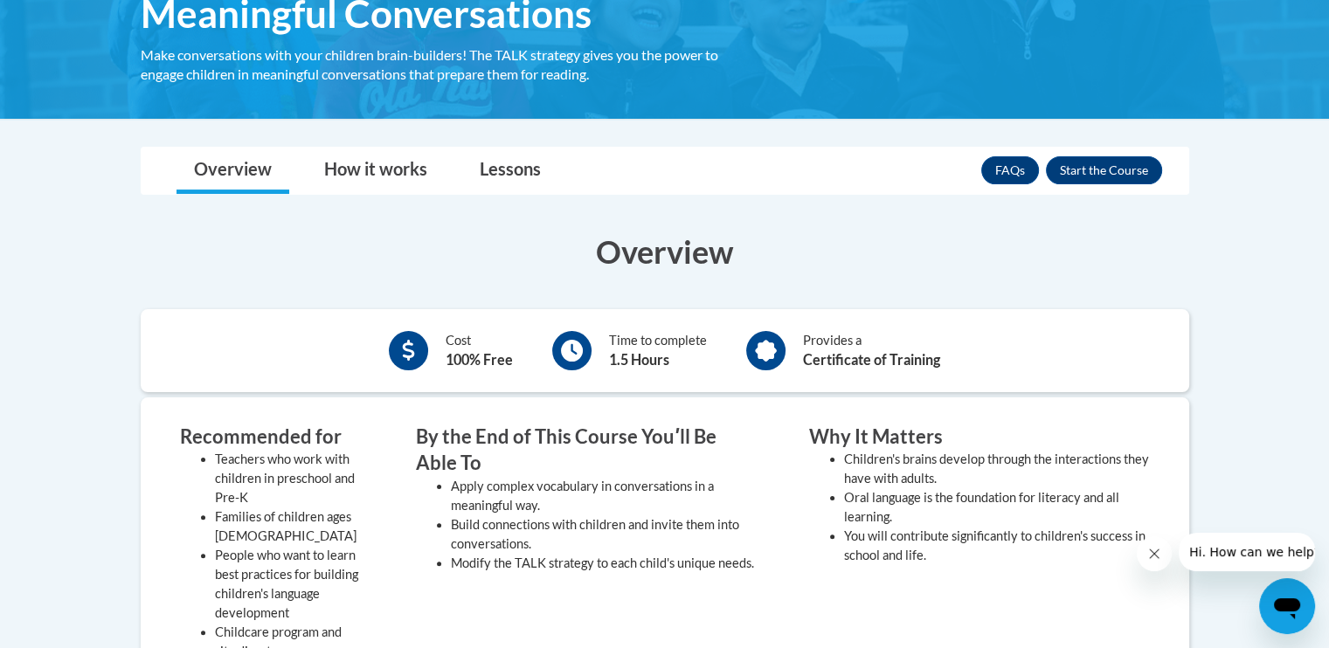
scroll to position [286, 0]
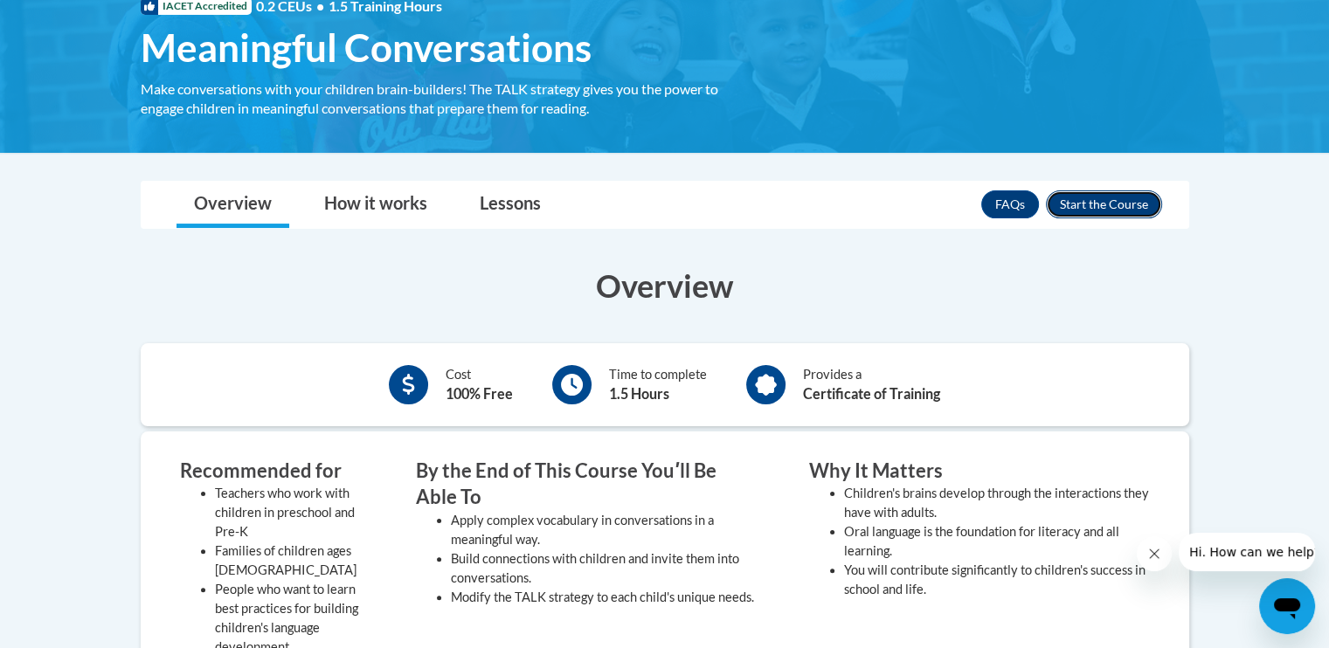
click at [1102, 215] on button "Enroll" at bounding box center [1104, 205] width 116 height 28
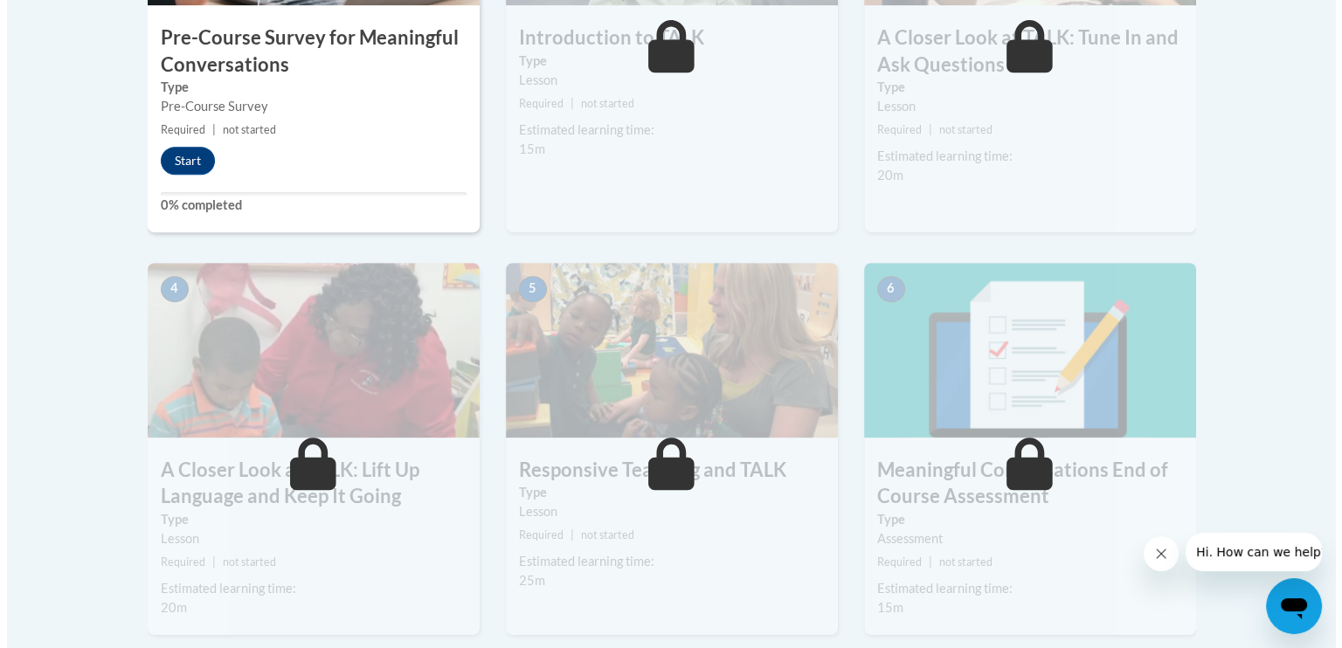
scroll to position [780, 0]
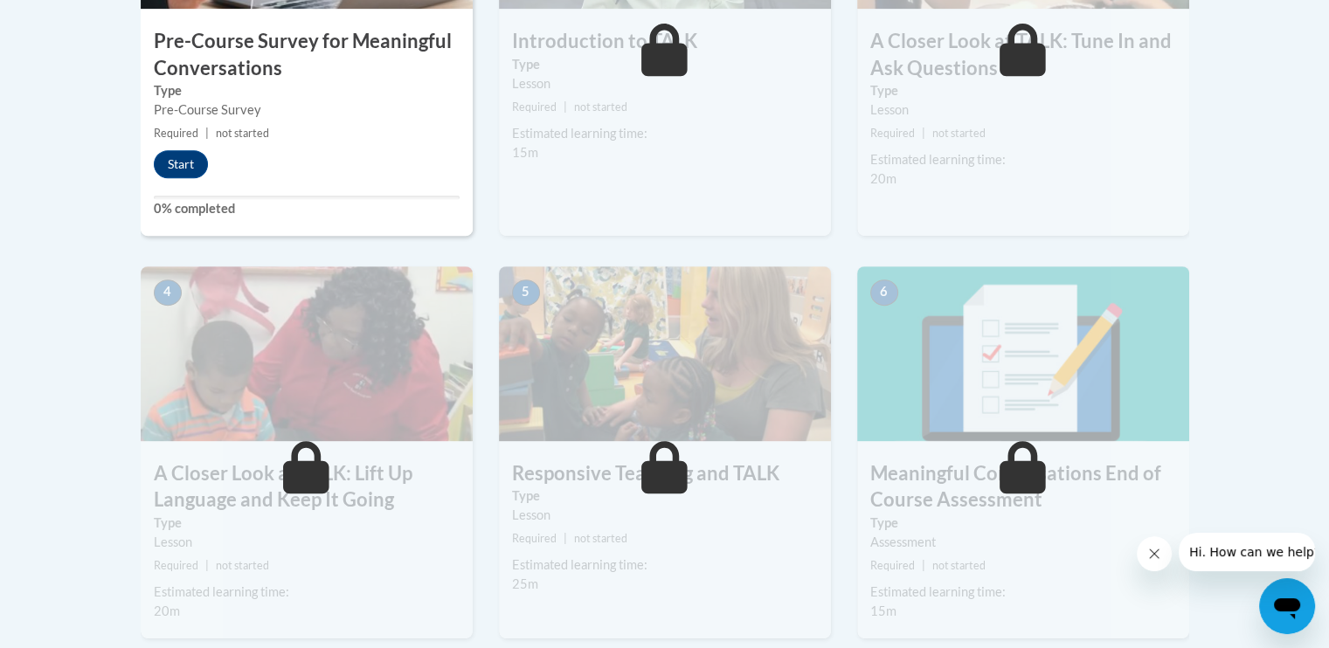
drag, startPoint x: 1287, startPoint y: 430, endPoint x: 1277, endPoint y: 350, distance: 81.1
click at [1277, 350] on body "This site uses cookies to help improve your learning experience. By continuing …" at bounding box center [664, 163] width 1329 height 1887
click at [183, 165] on button "Start" at bounding box center [181, 164] width 54 height 28
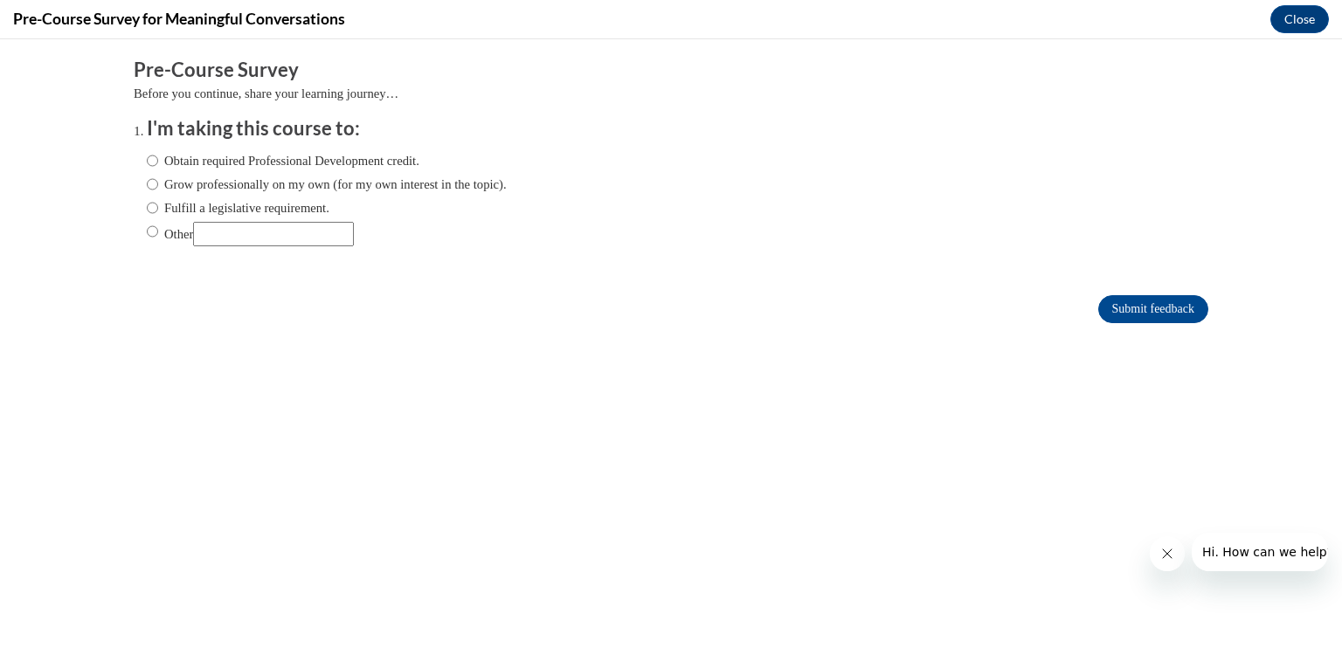
scroll to position [0, 0]
click at [183, 165] on label "Obtain required Professional Development credit." at bounding box center [283, 160] width 273 height 19
click at [158, 165] on input "Obtain required Professional Development credit." at bounding box center [152, 160] width 11 height 19
radio input "true"
click at [1125, 310] on input "Submit feedback" at bounding box center [1154, 309] width 110 height 28
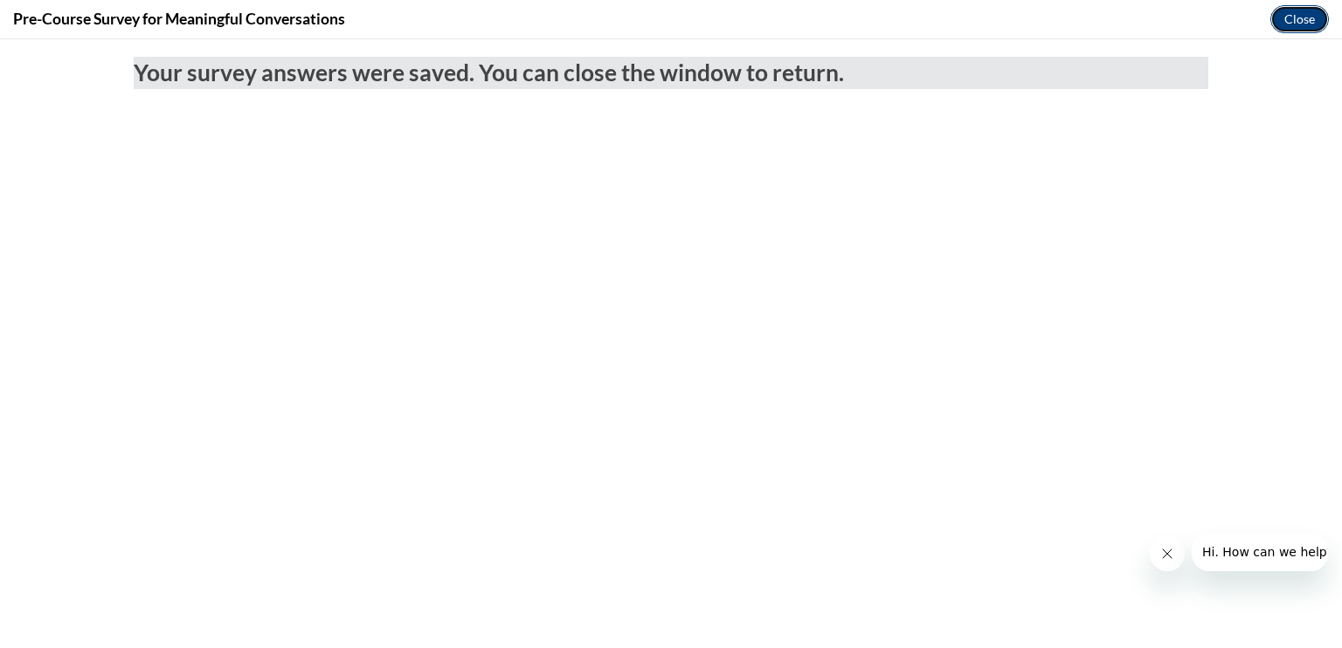
click at [1283, 17] on button "Close" at bounding box center [1300, 19] width 59 height 28
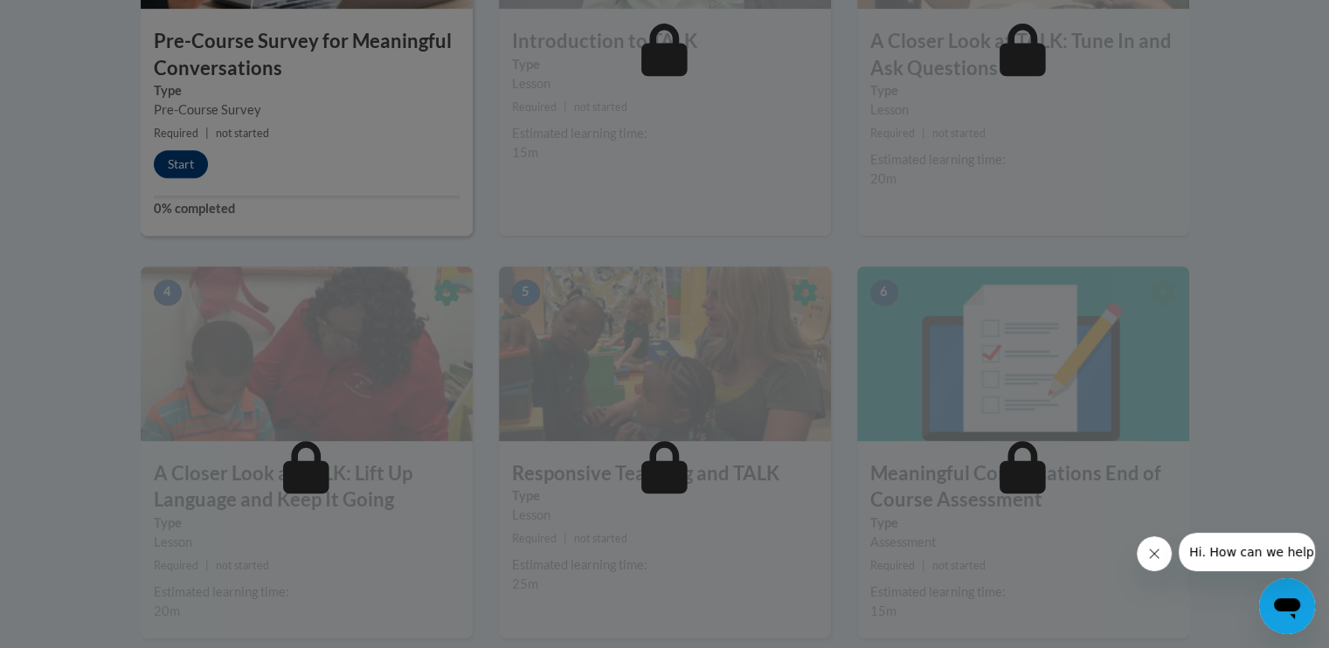
click at [694, 204] on div at bounding box center [664, 324] width 1329 height 648
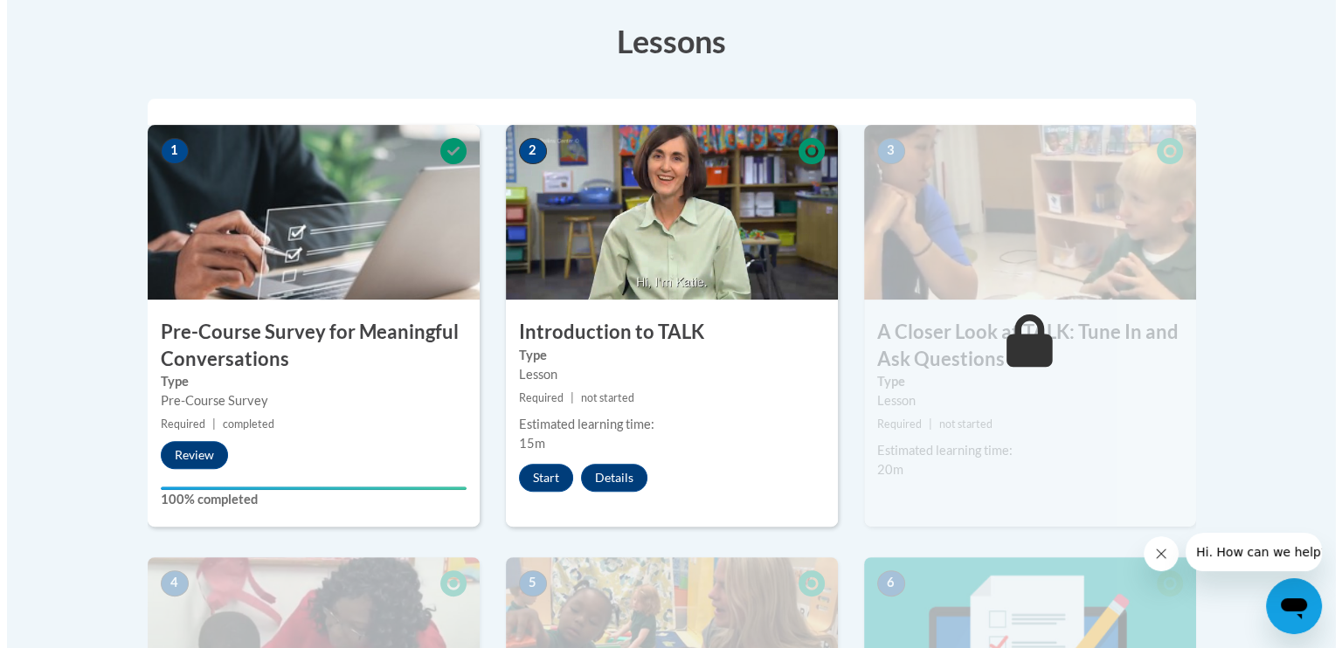
scroll to position [486, 0]
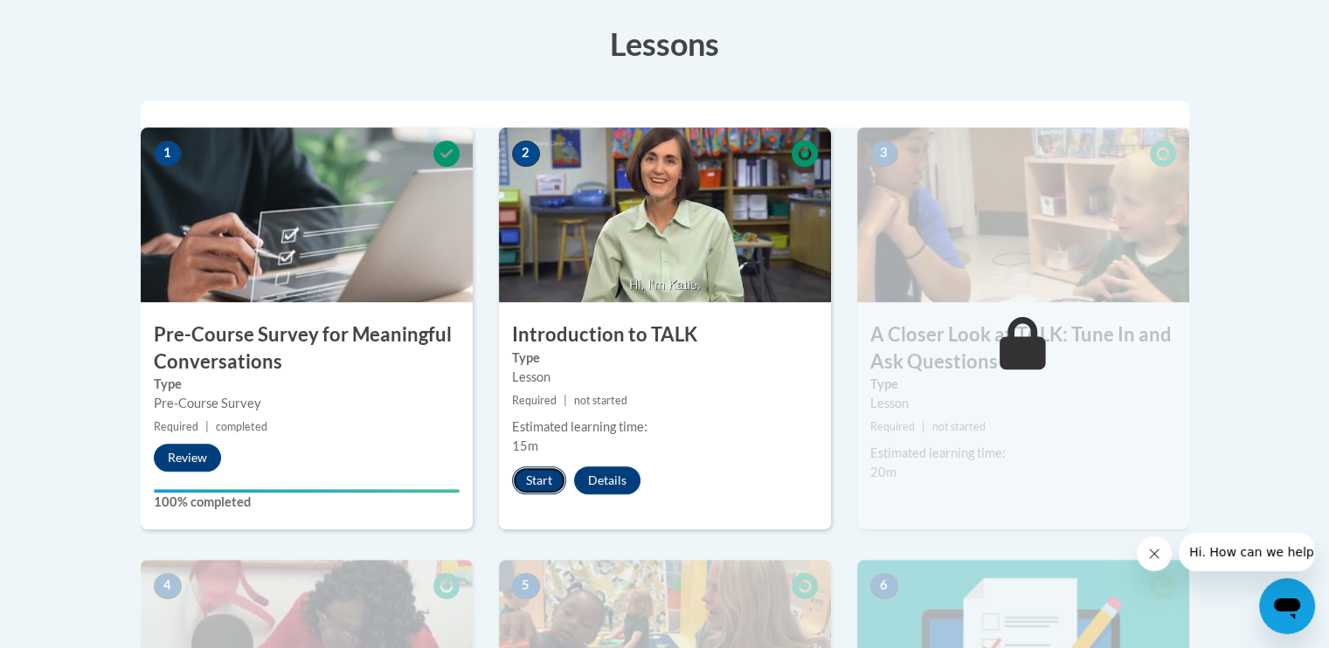
click at [533, 475] on button "Start" at bounding box center [539, 481] width 54 height 28
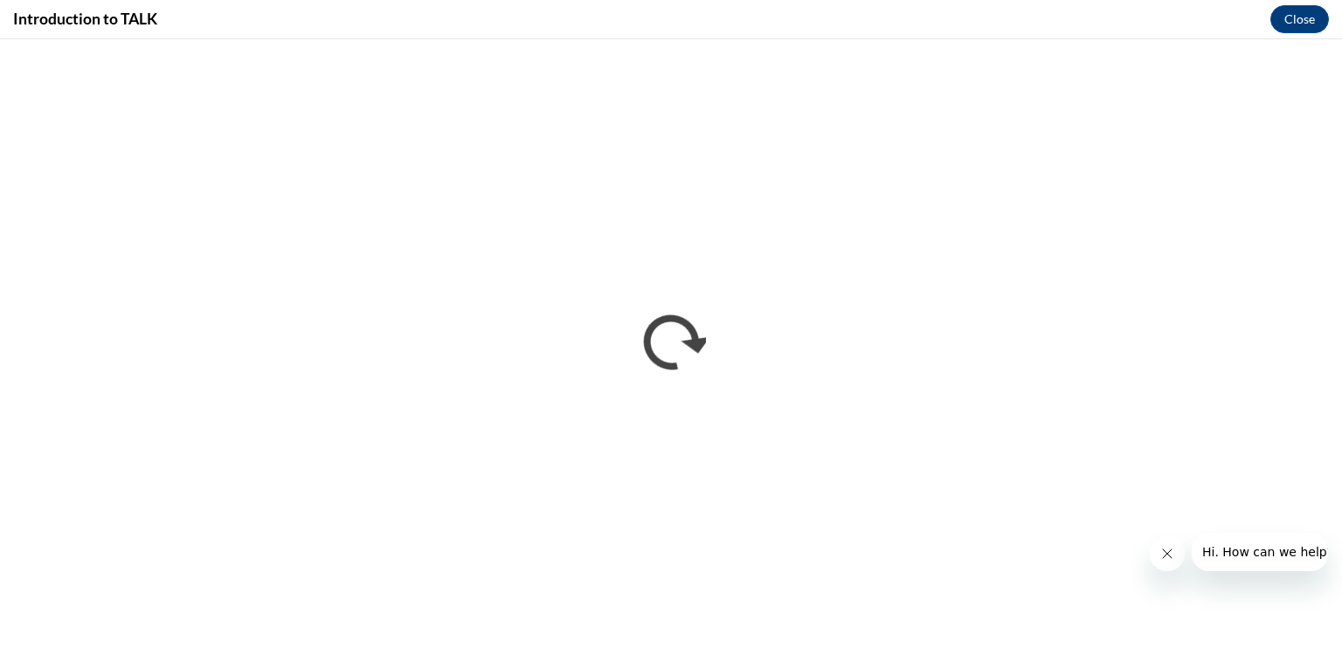
scroll to position [0, 0]
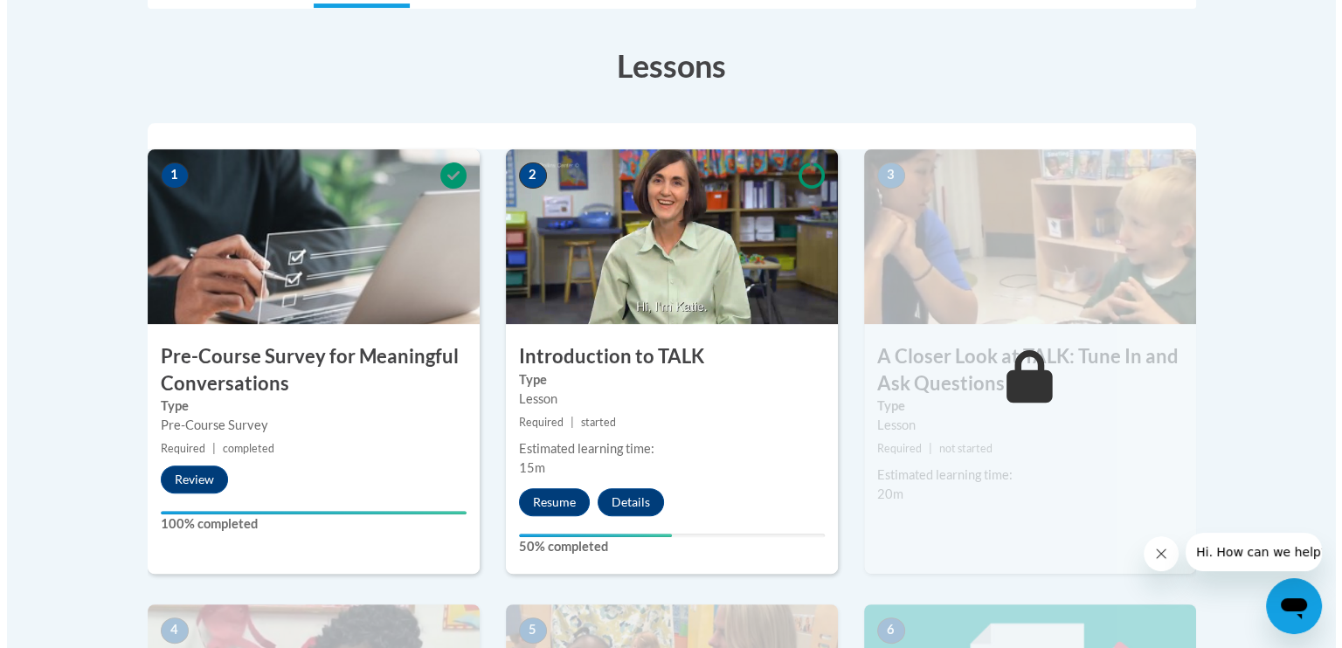
scroll to position [498, 0]
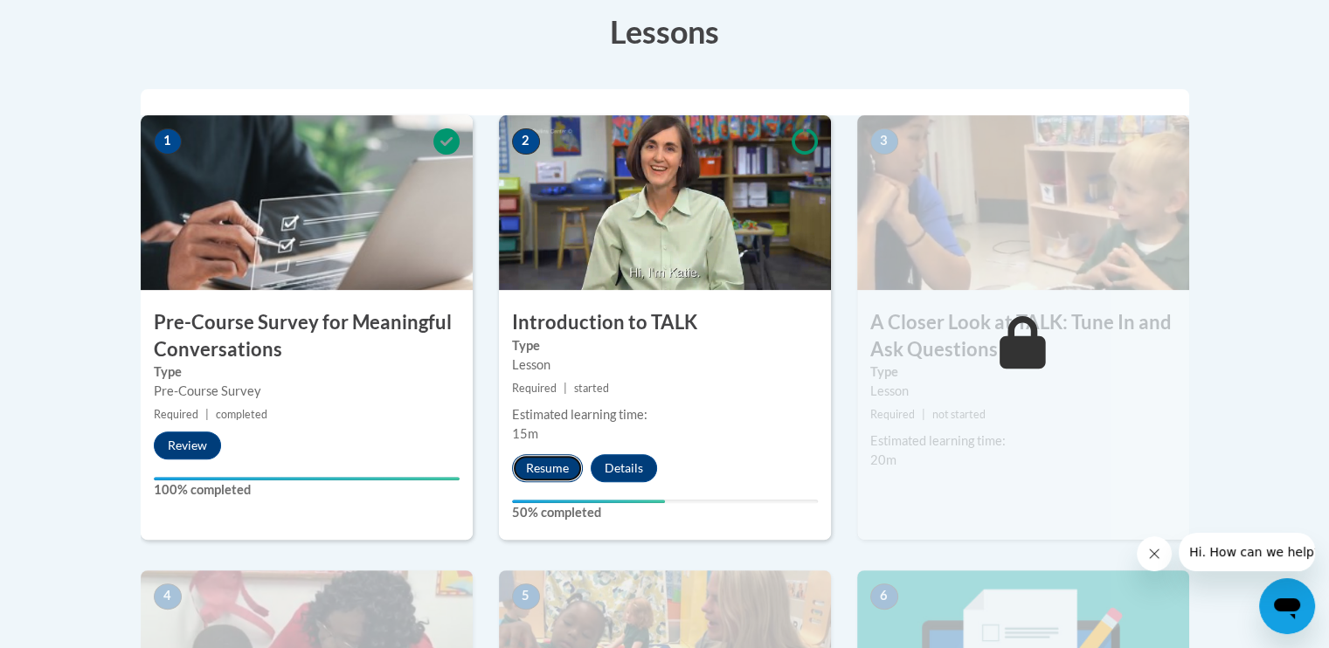
click at [547, 465] on button "Resume" at bounding box center [547, 468] width 71 height 28
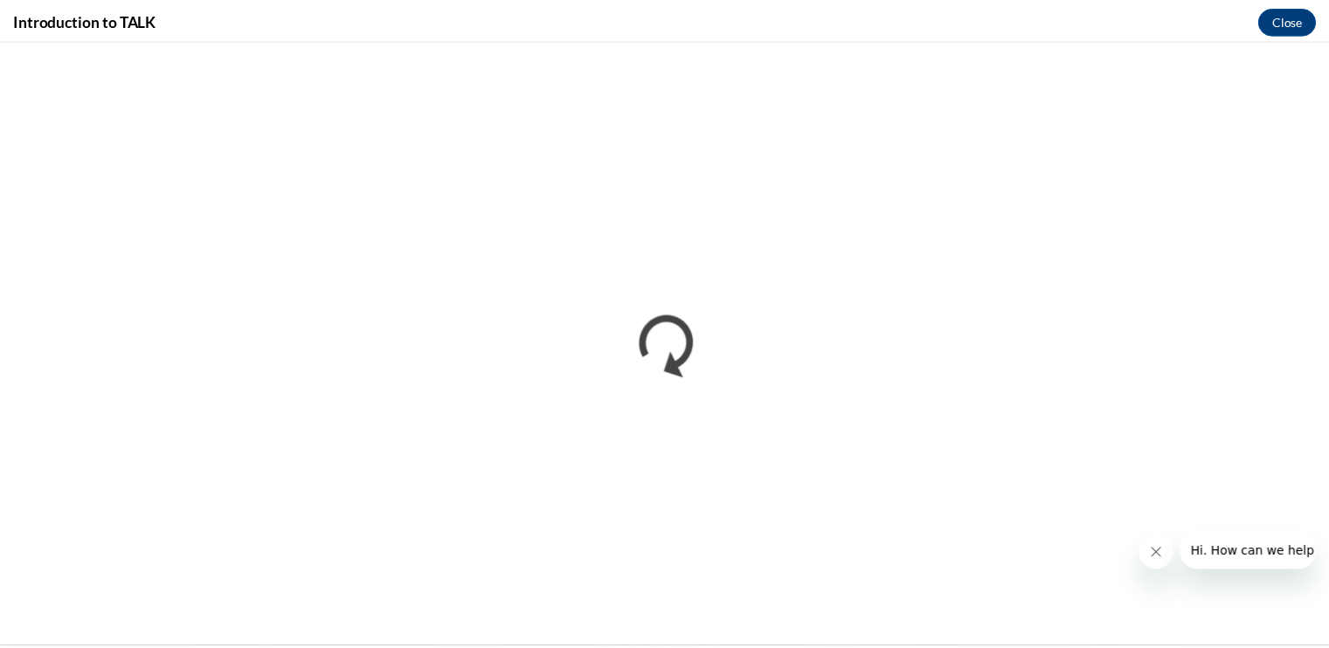
scroll to position [0, 0]
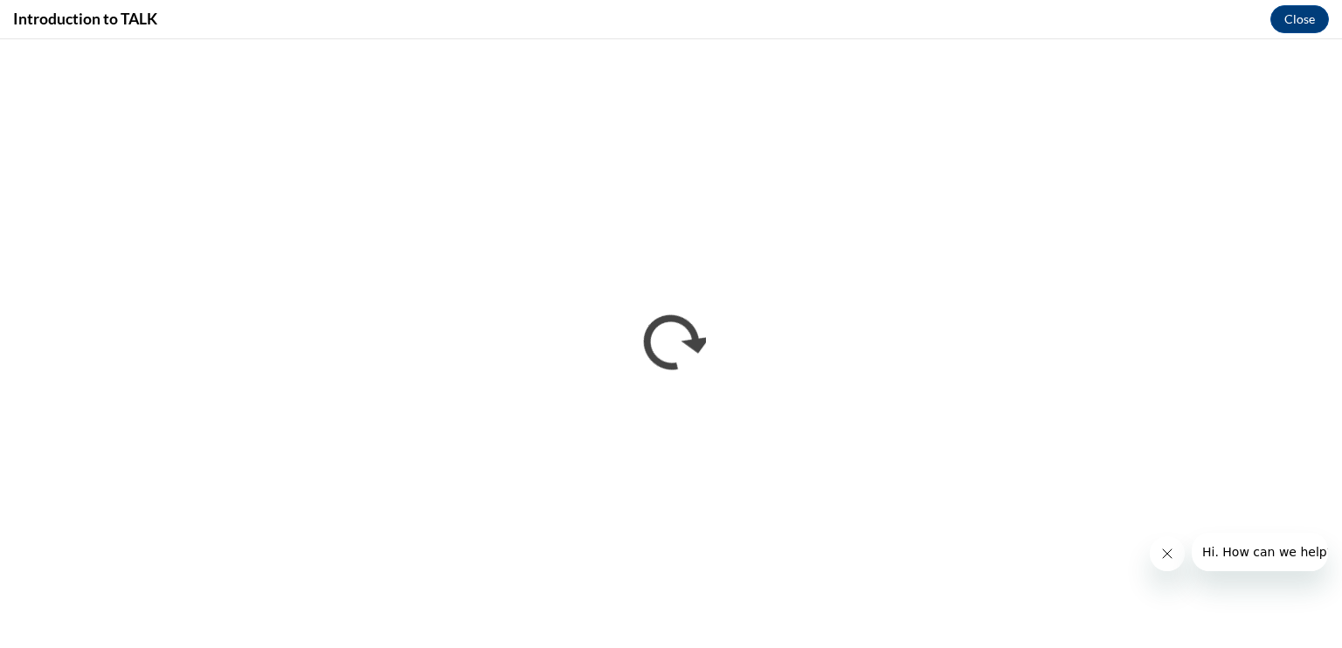
click at [1169, 555] on icon "Close message from company" at bounding box center [1167, 554] width 14 height 14
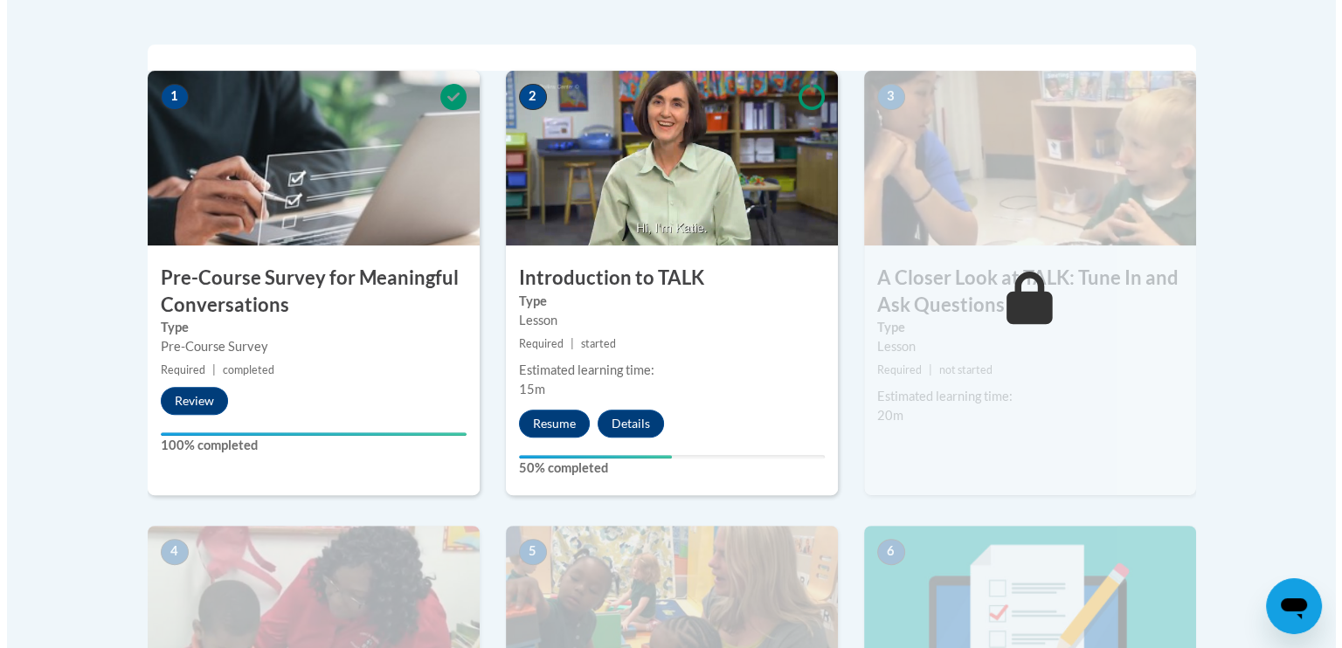
scroll to position [541, 0]
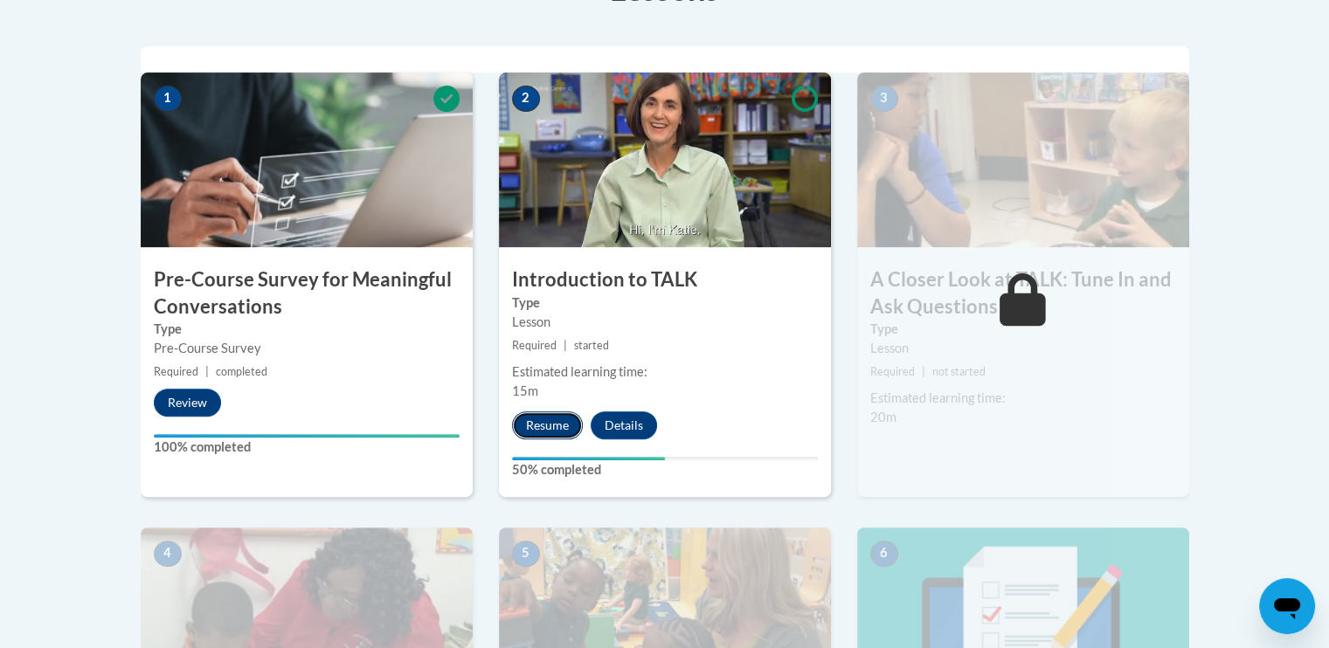
click at [542, 424] on button "Resume" at bounding box center [547, 426] width 71 height 28
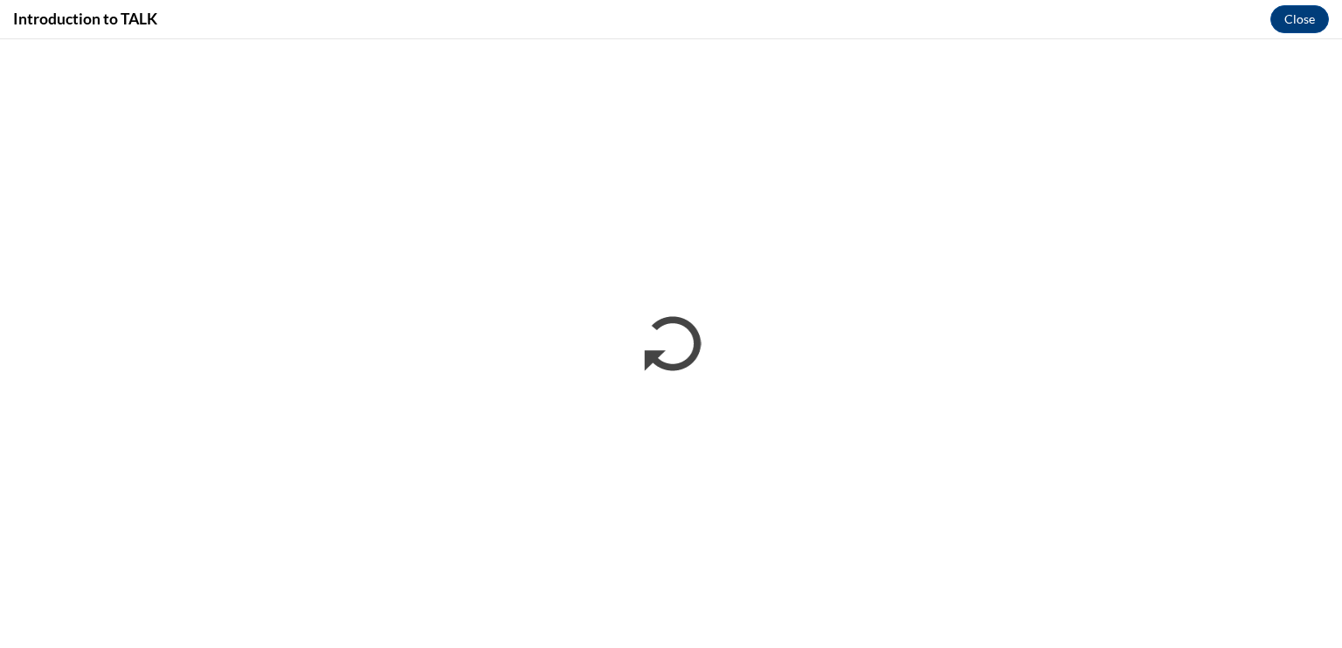
scroll to position [0, 0]
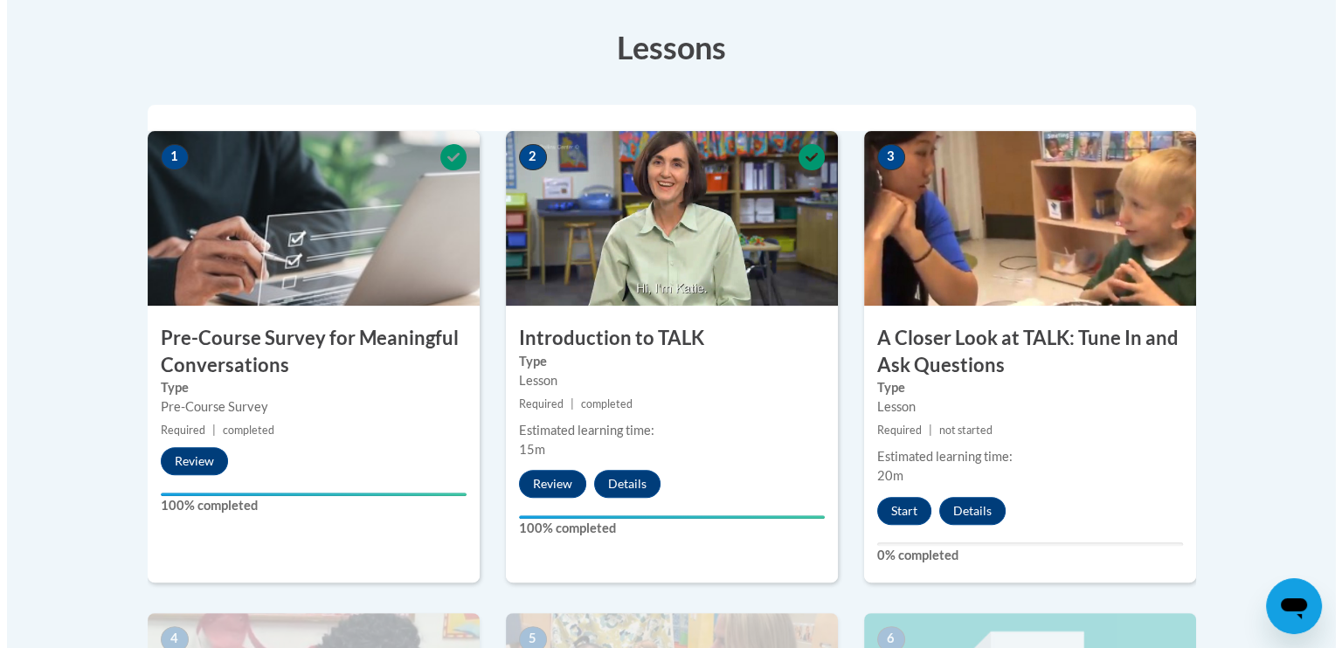
scroll to position [486, 0]
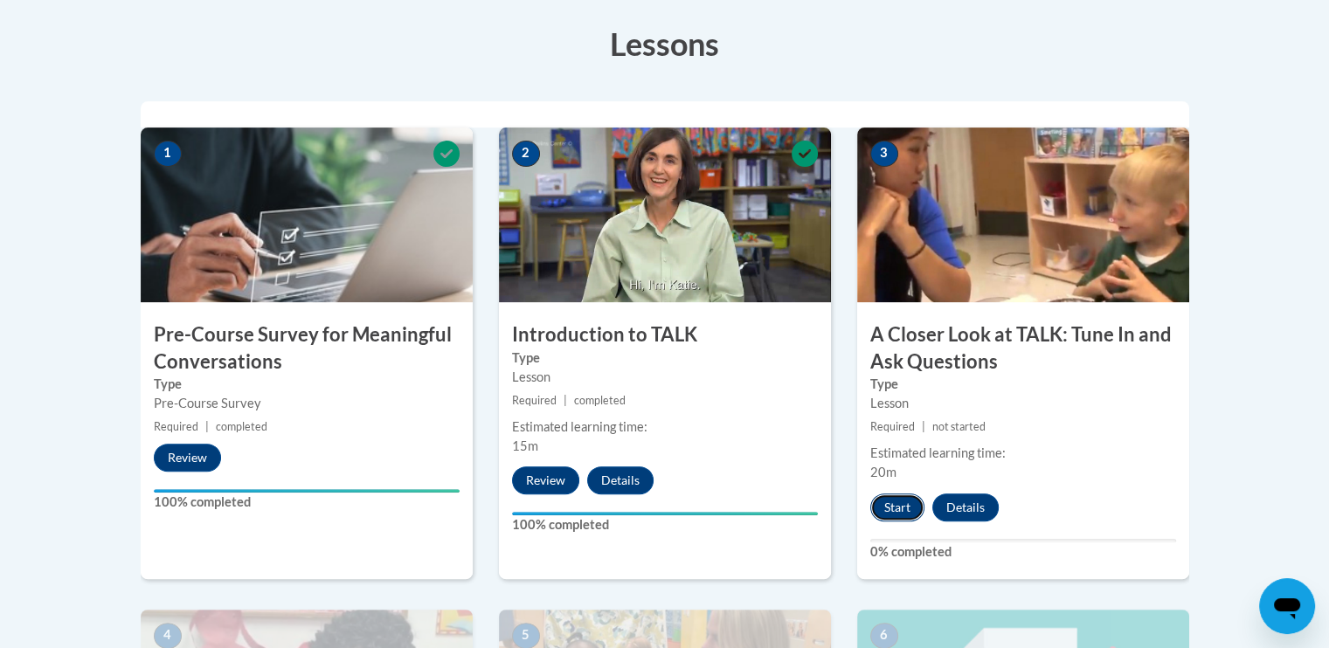
click at [891, 497] on button "Start" at bounding box center [897, 508] width 54 height 28
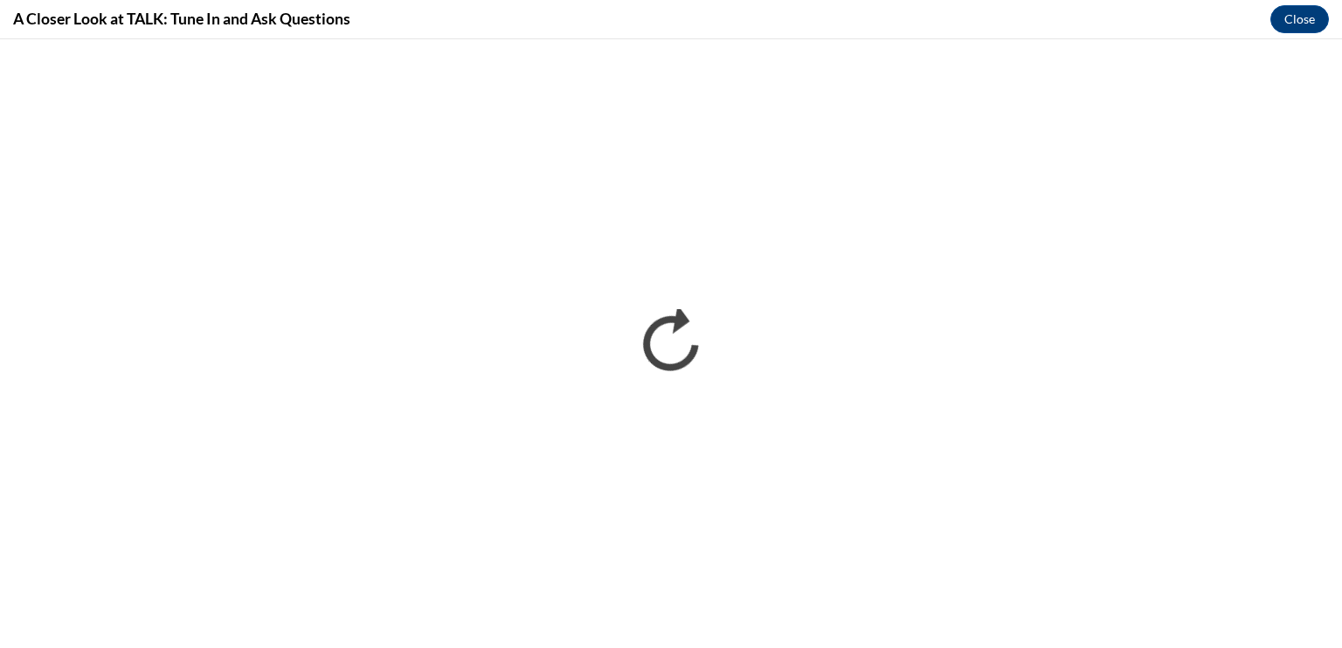
scroll to position [0, 0]
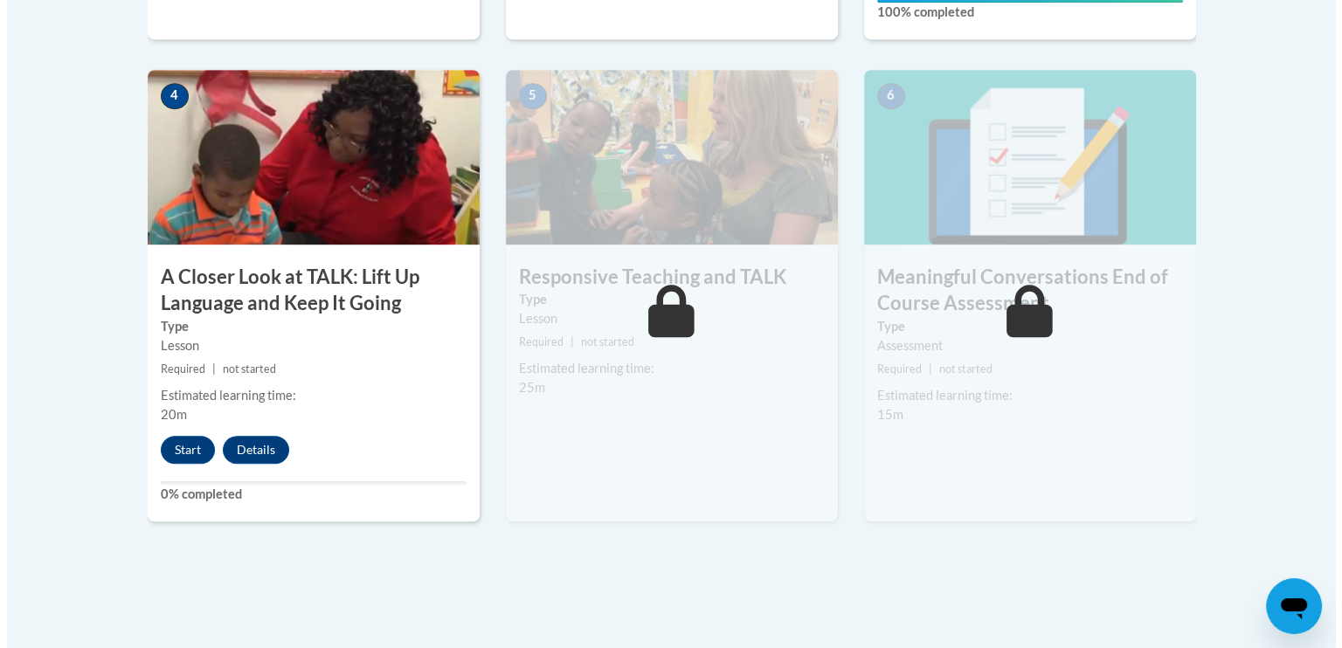
scroll to position [1033, 0]
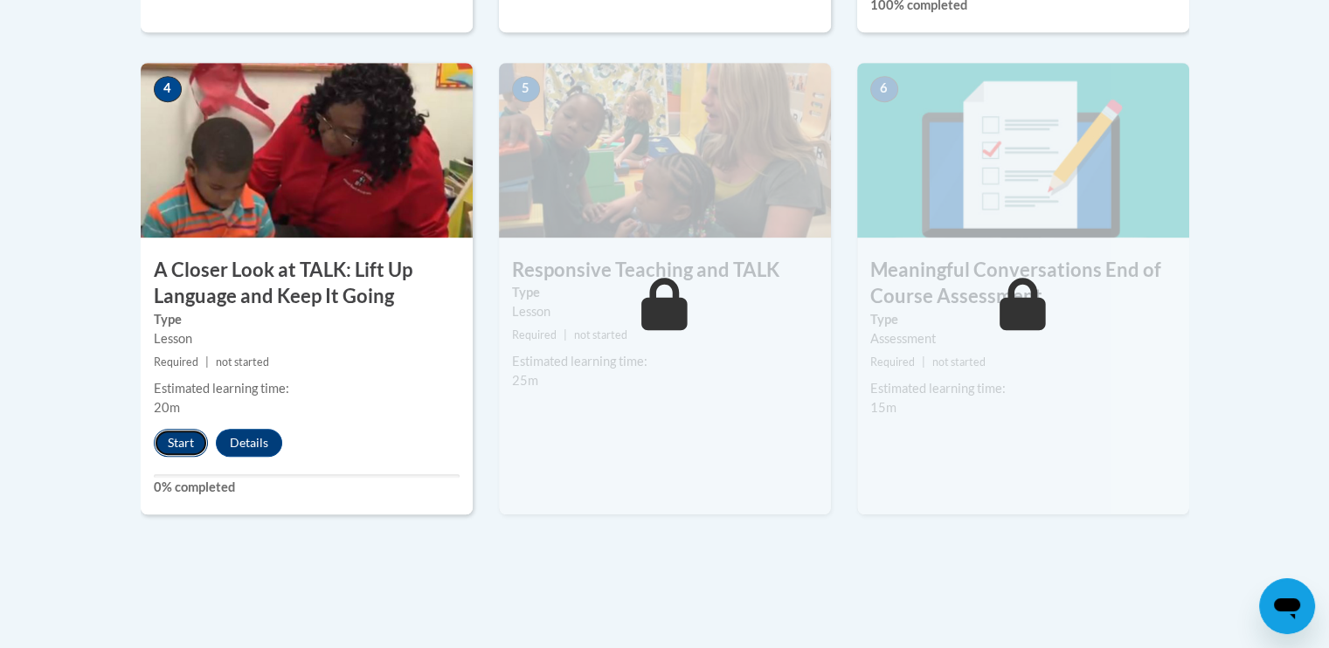
click at [156, 444] on button "Start" at bounding box center [181, 443] width 54 height 28
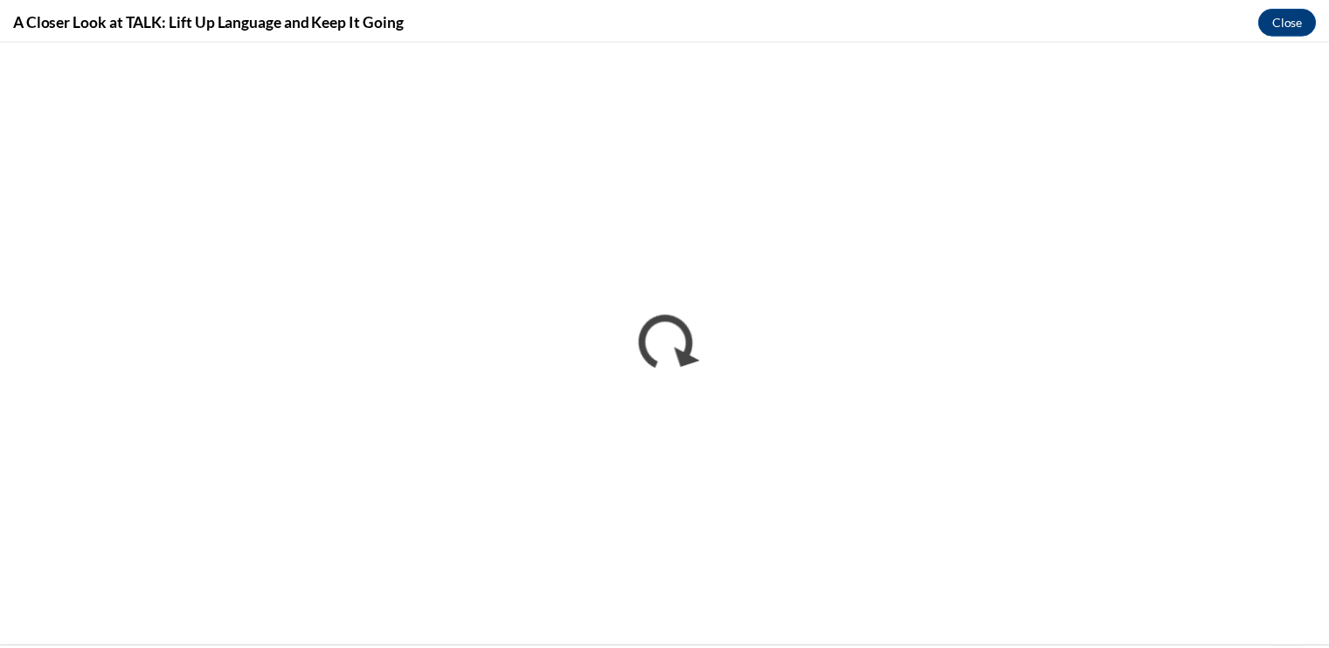
scroll to position [0, 0]
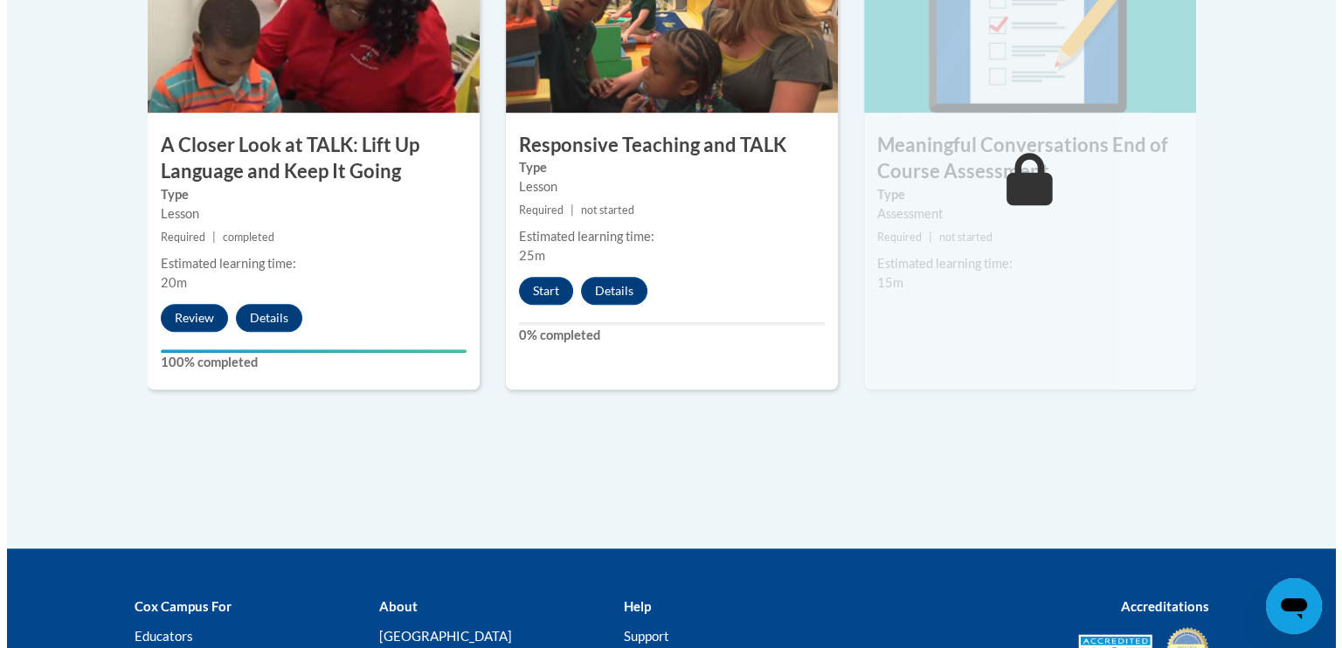
scroll to position [1152, 0]
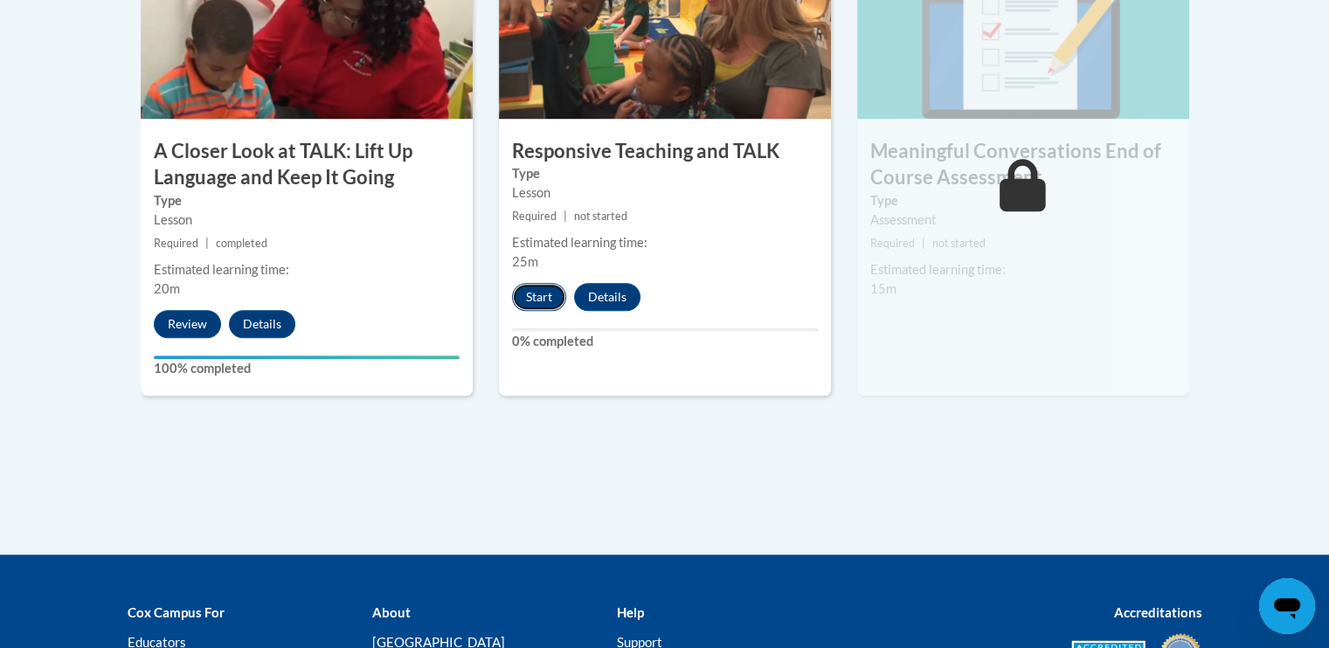
click at [526, 300] on button "Start" at bounding box center [539, 297] width 54 height 28
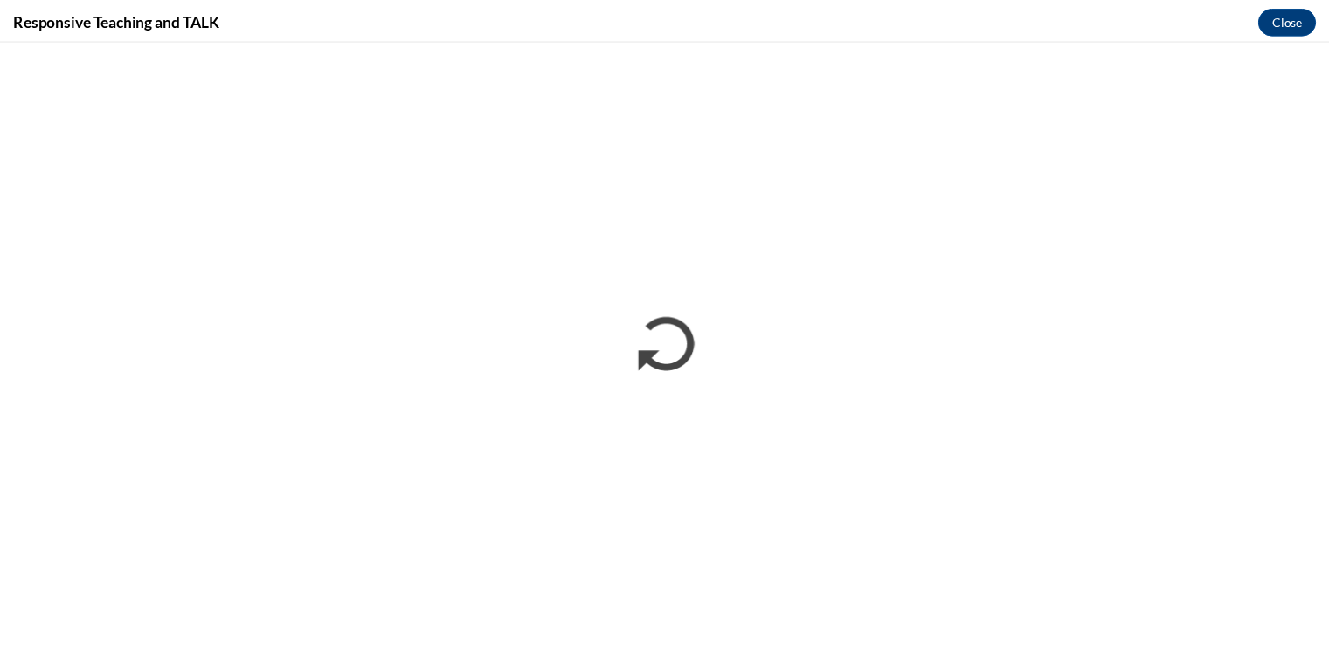
scroll to position [0, 0]
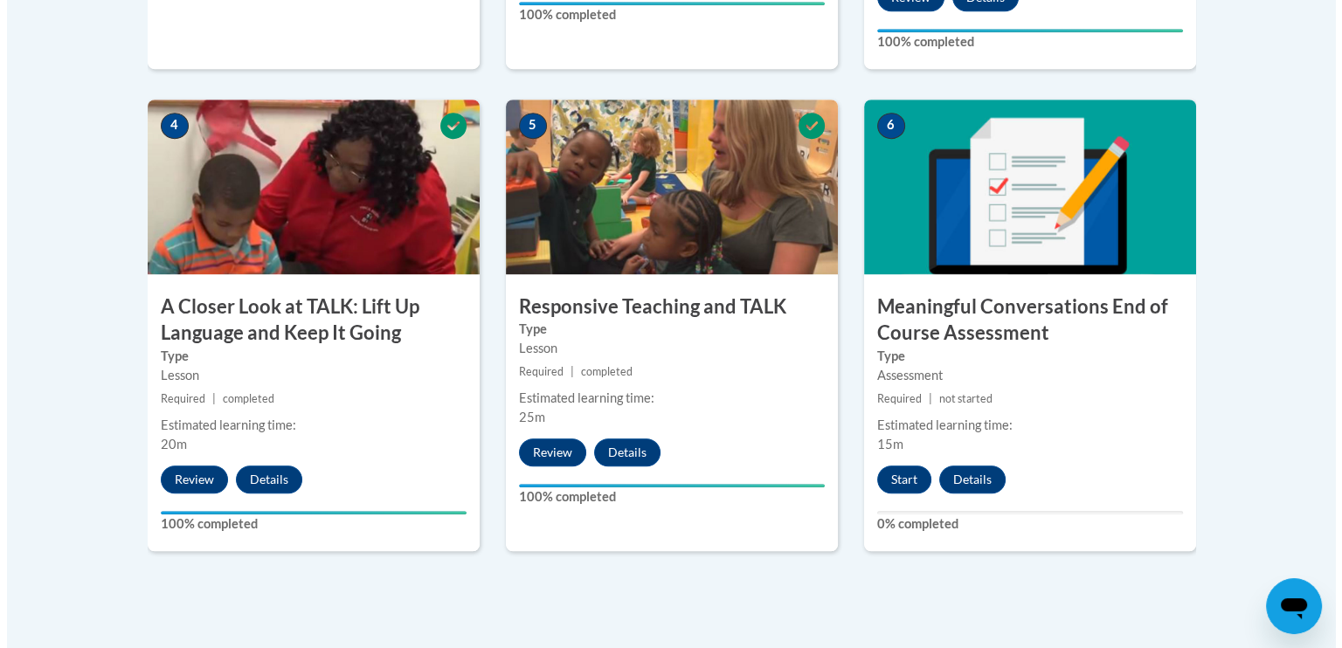
scroll to position [1039, 0]
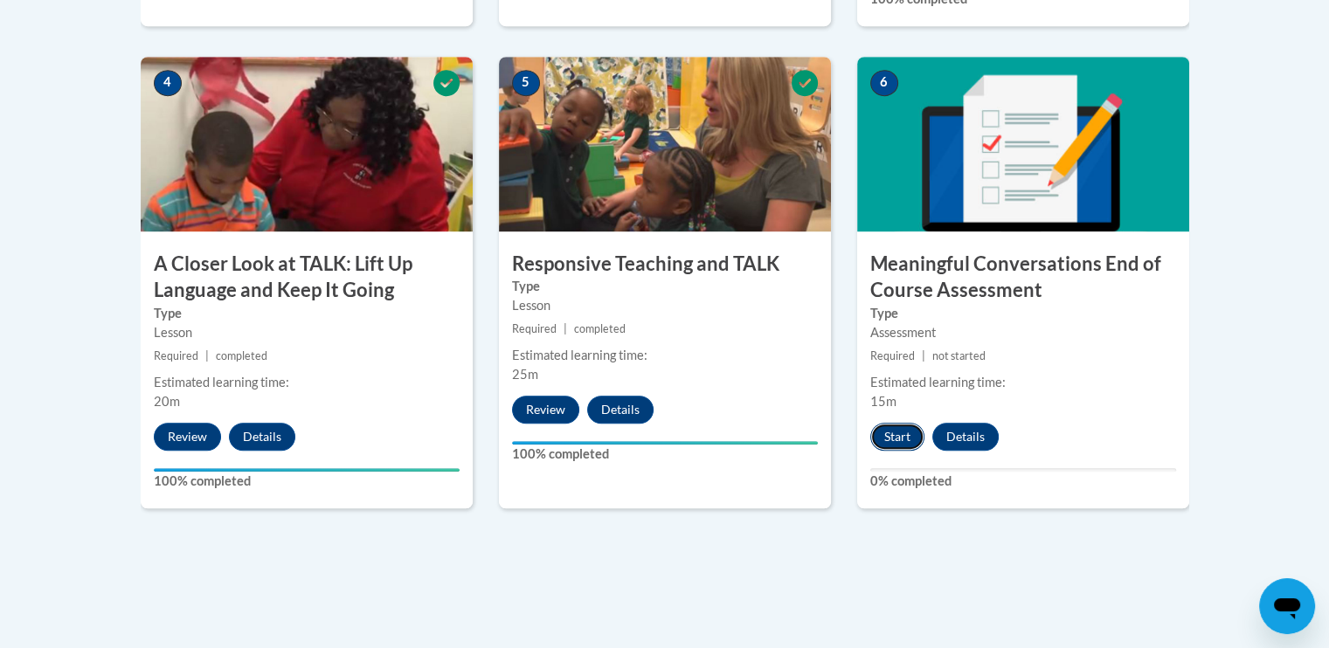
click at [891, 447] on button "Start" at bounding box center [897, 437] width 54 height 28
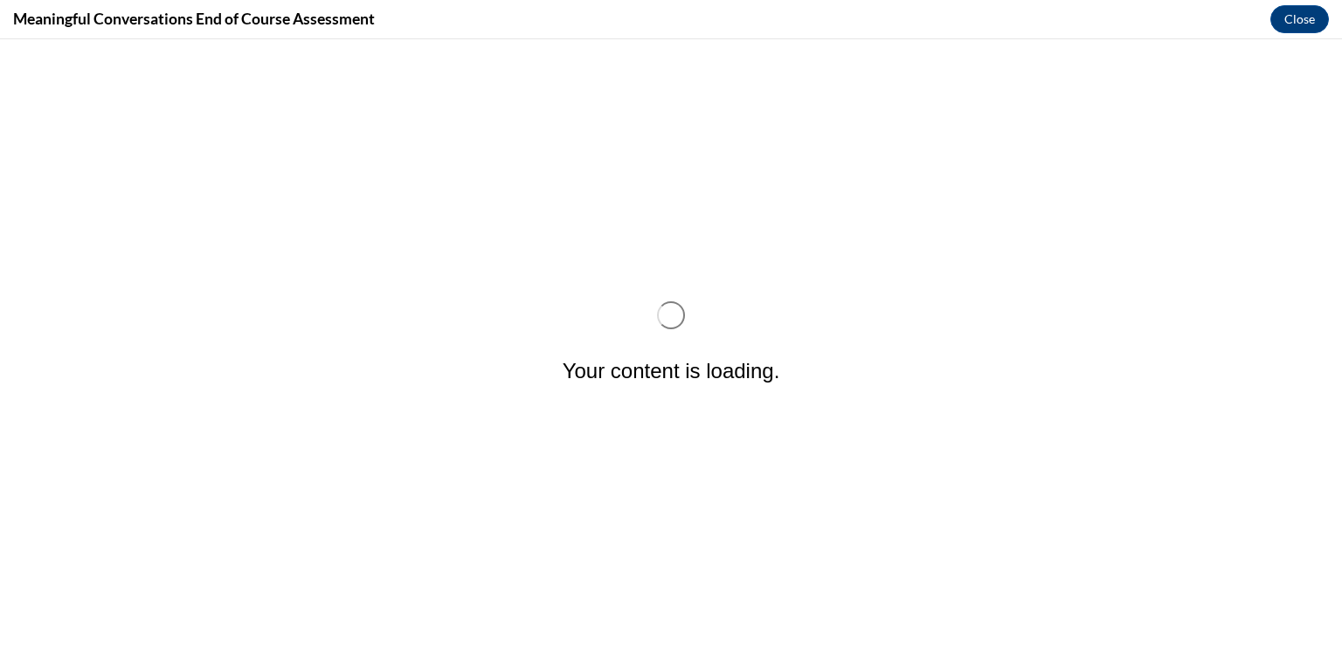
scroll to position [0, 0]
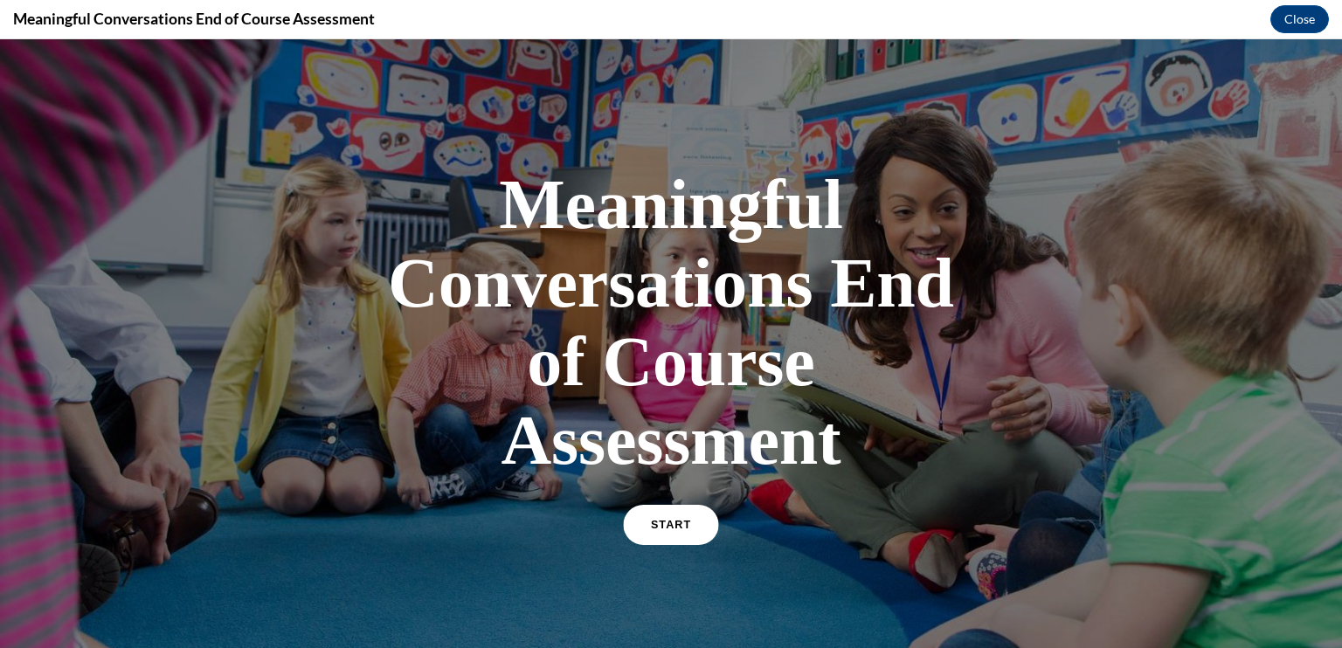
click at [660, 525] on span "START" at bounding box center [671, 525] width 40 height 13
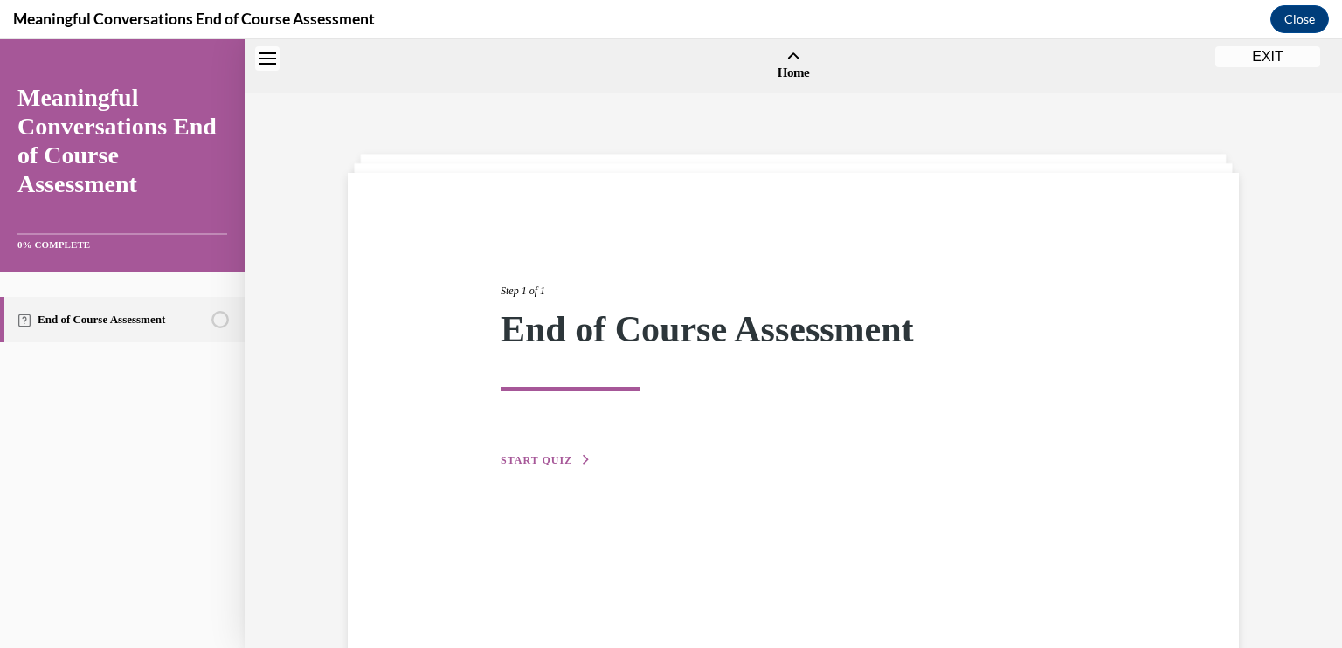
scroll to position [54, 0]
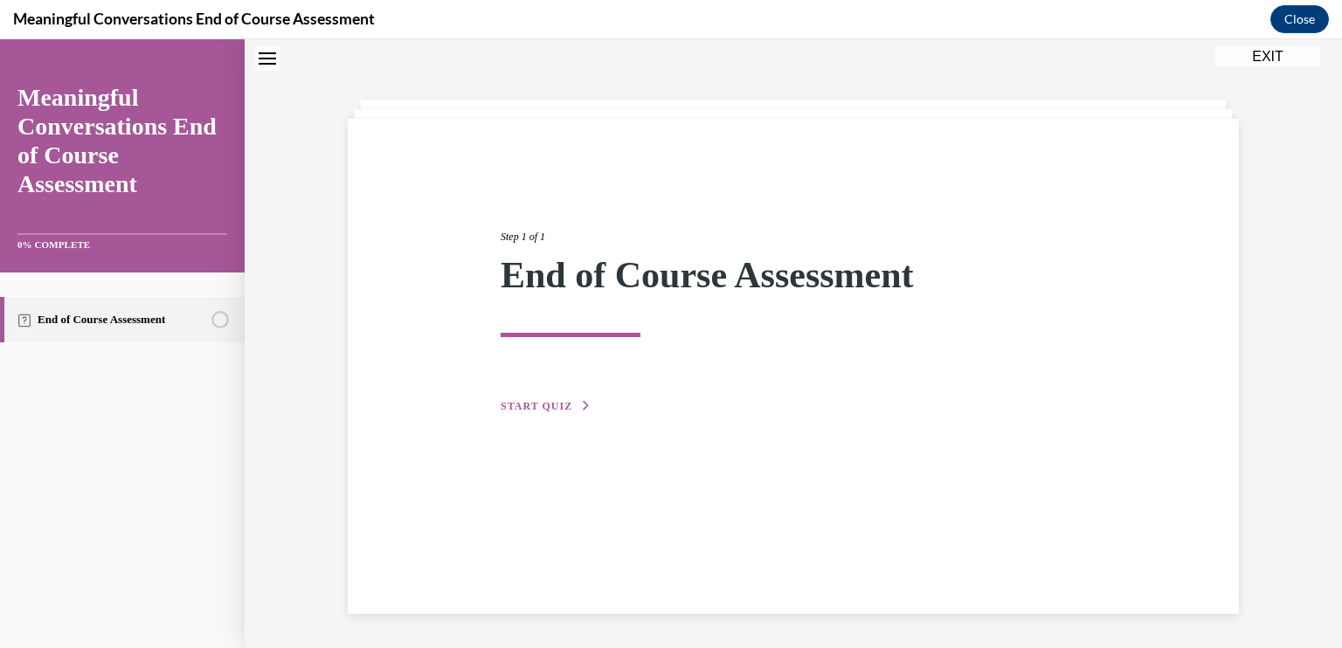
click at [538, 413] on button "START QUIZ" at bounding box center [546, 407] width 91 height 16
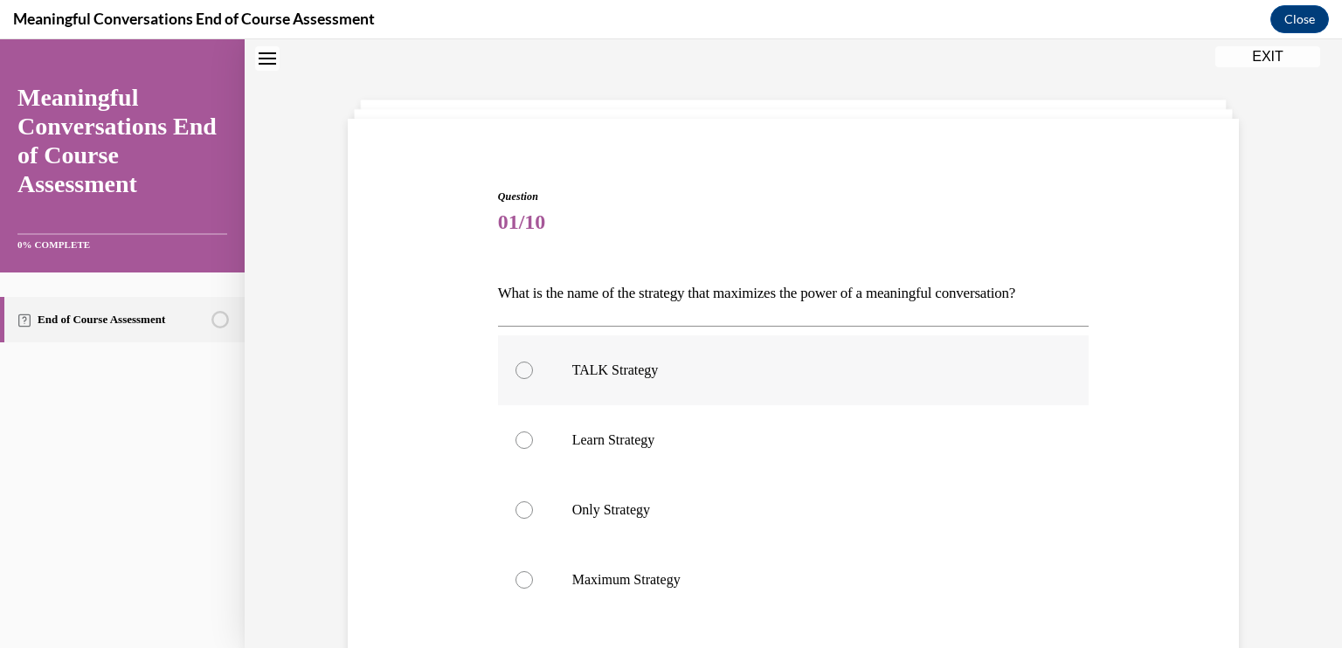
click at [684, 376] on p "TALK Strategy" at bounding box center [809, 370] width 474 height 17
click at [533, 376] on input "TALK Strategy" at bounding box center [524, 370] width 17 height 17
radio input "true"
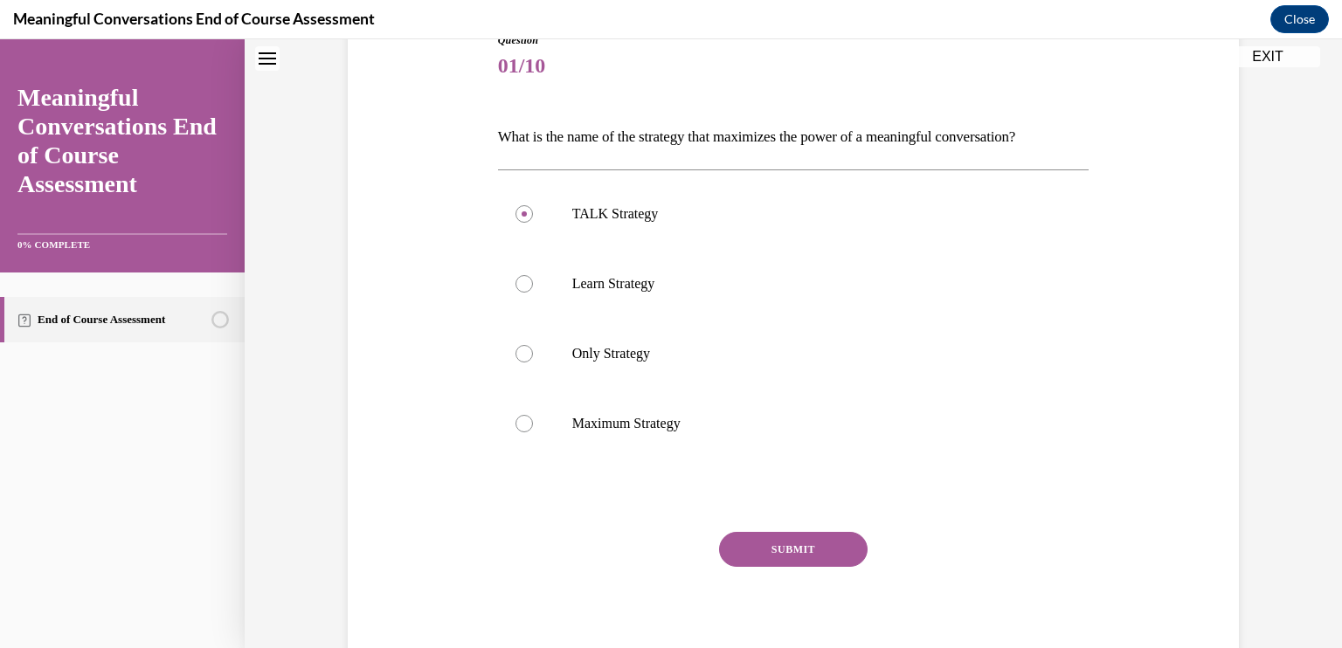
scroll to position [232, 0]
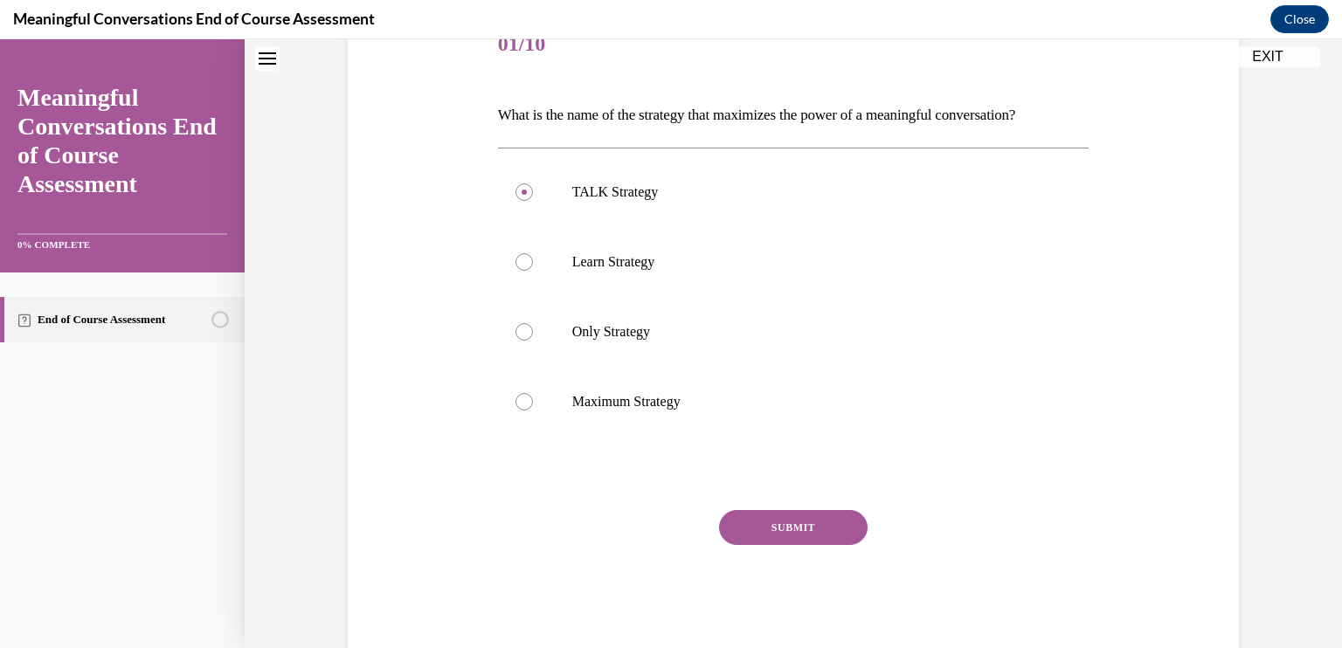
click at [798, 522] on button "SUBMIT" at bounding box center [793, 527] width 149 height 35
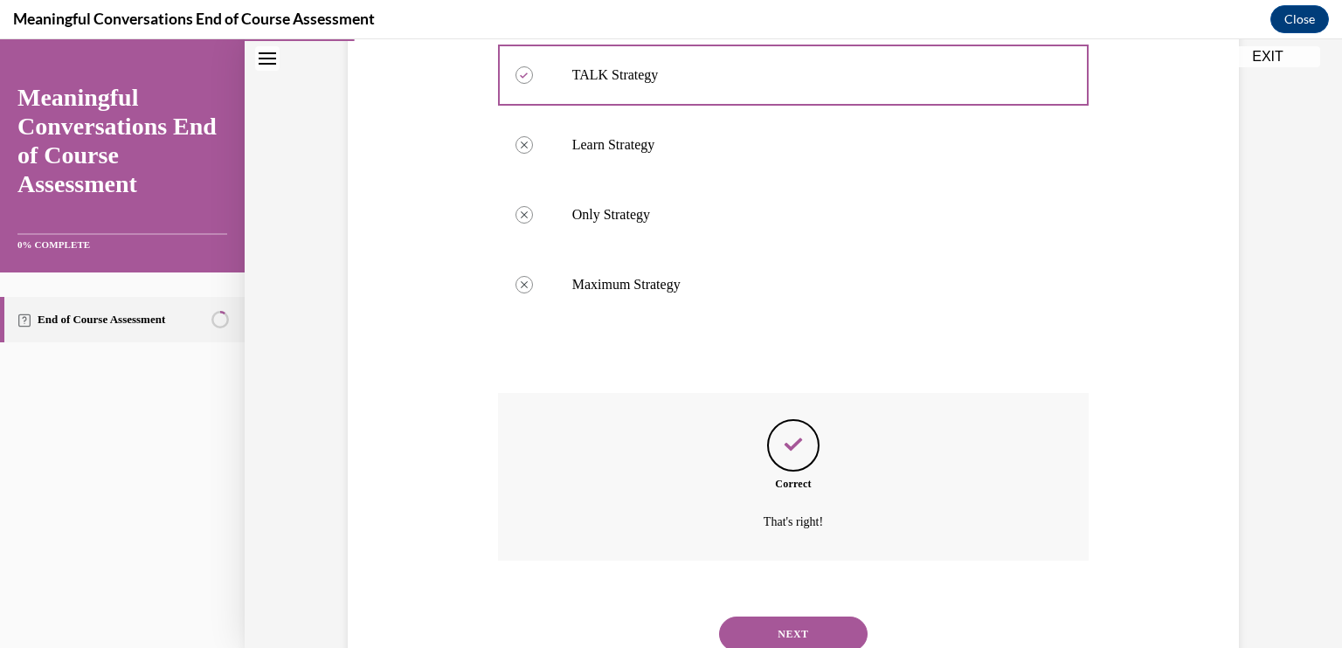
scroll to position [413, 0]
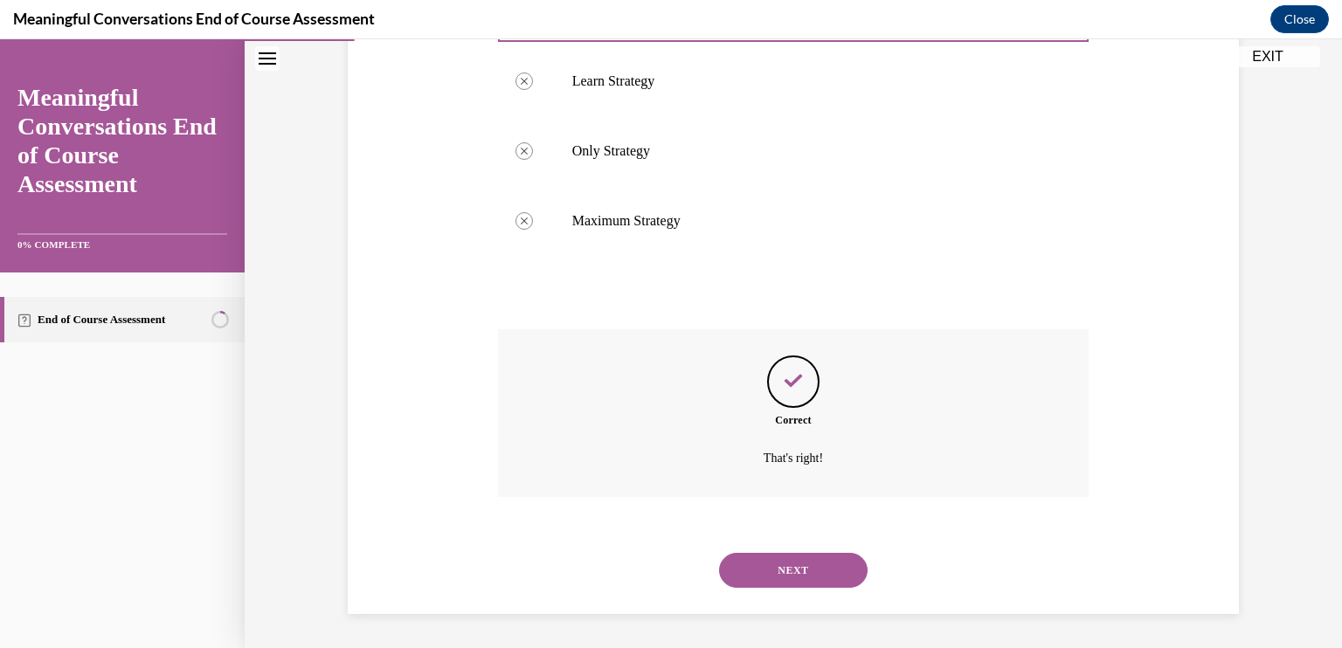
click at [790, 562] on button "NEXT" at bounding box center [793, 570] width 149 height 35
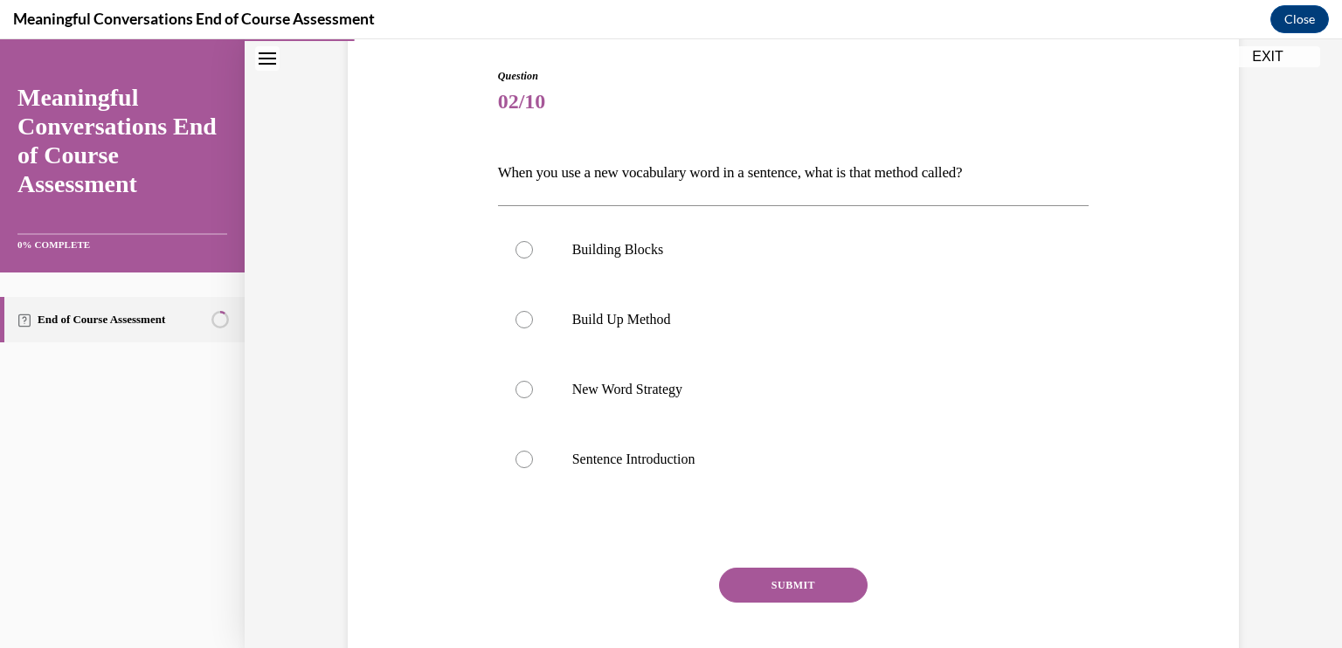
scroll to position [177, 0]
click at [603, 316] on p "Build Up Method" at bounding box center [809, 317] width 474 height 17
click at [533, 316] on input "Build Up Method" at bounding box center [524, 317] width 17 height 17
radio input "true"
click at [804, 572] on button "SUBMIT" at bounding box center [793, 583] width 149 height 35
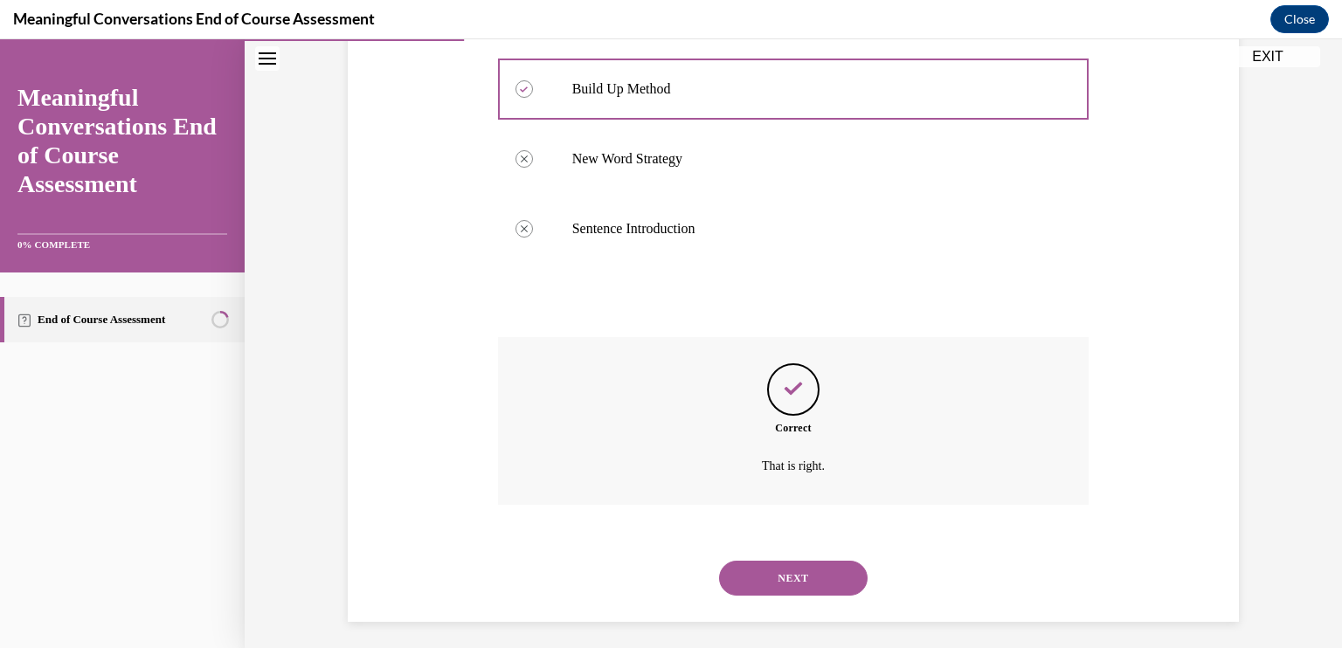
scroll to position [413, 0]
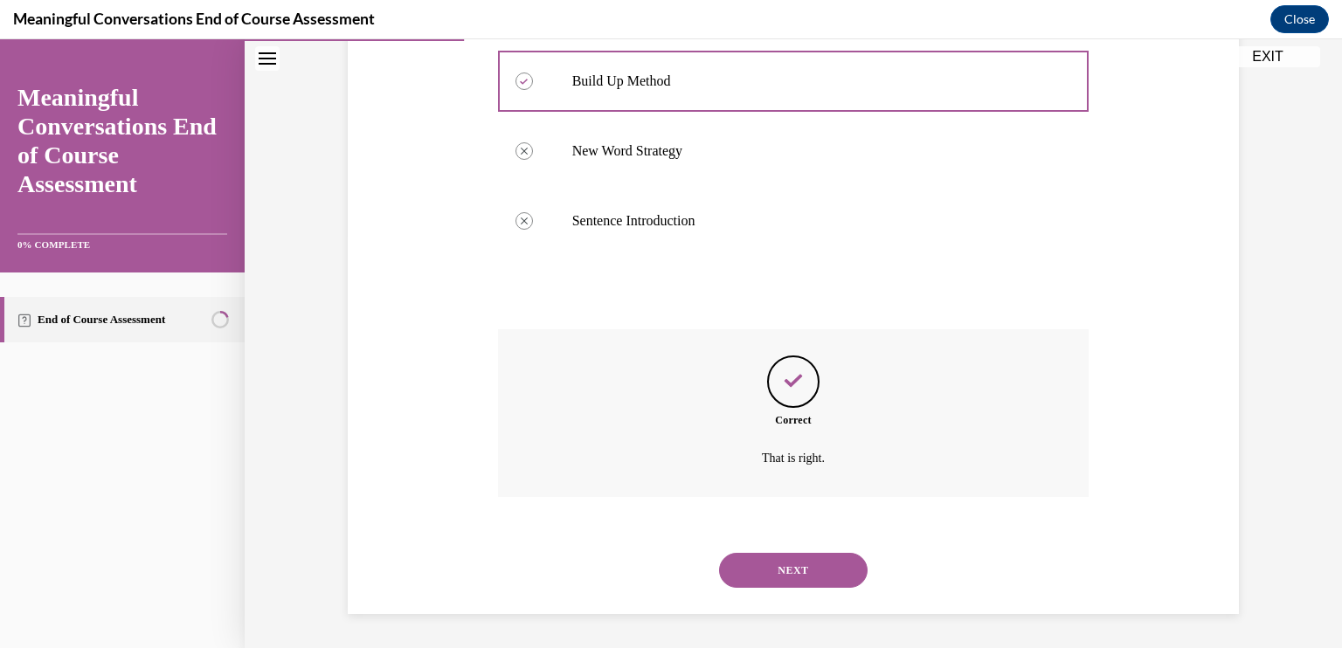
click at [793, 565] on button "NEXT" at bounding box center [793, 570] width 149 height 35
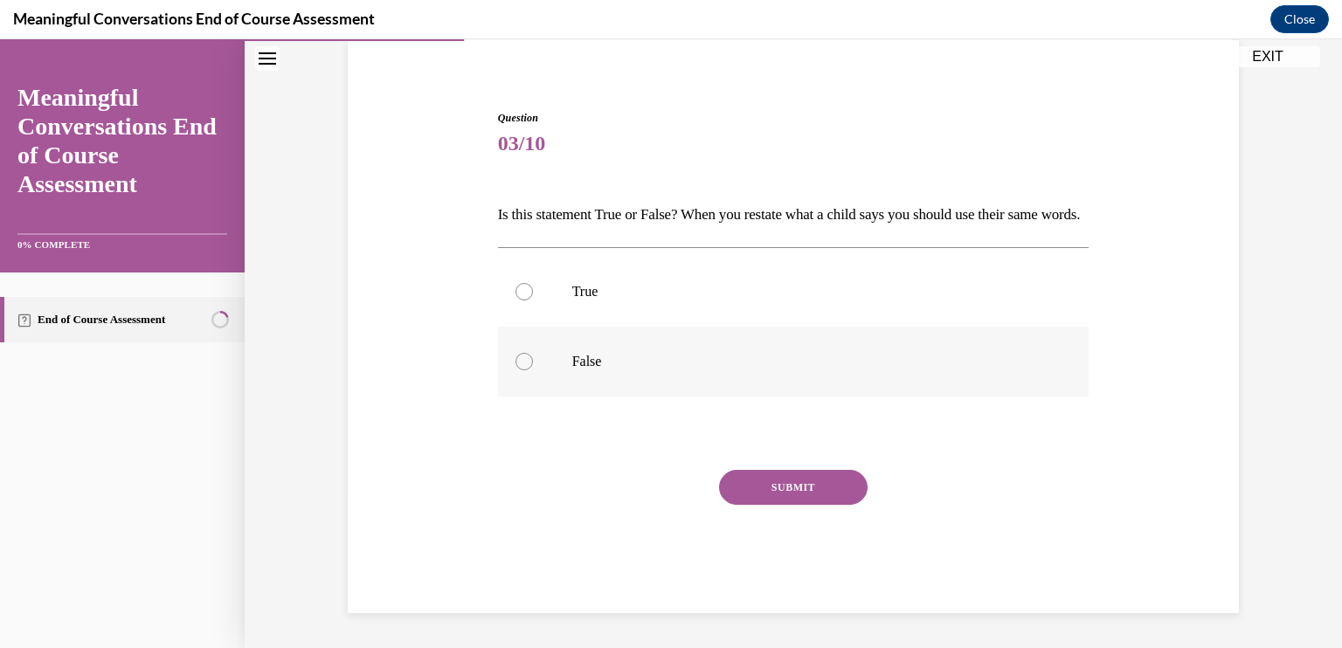
click at [587, 361] on p "False" at bounding box center [809, 361] width 474 height 17
click at [533, 361] on input "False" at bounding box center [524, 361] width 17 height 17
radio input "true"
click at [798, 486] on button "SUBMIT" at bounding box center [793, 487] width 149 height 35
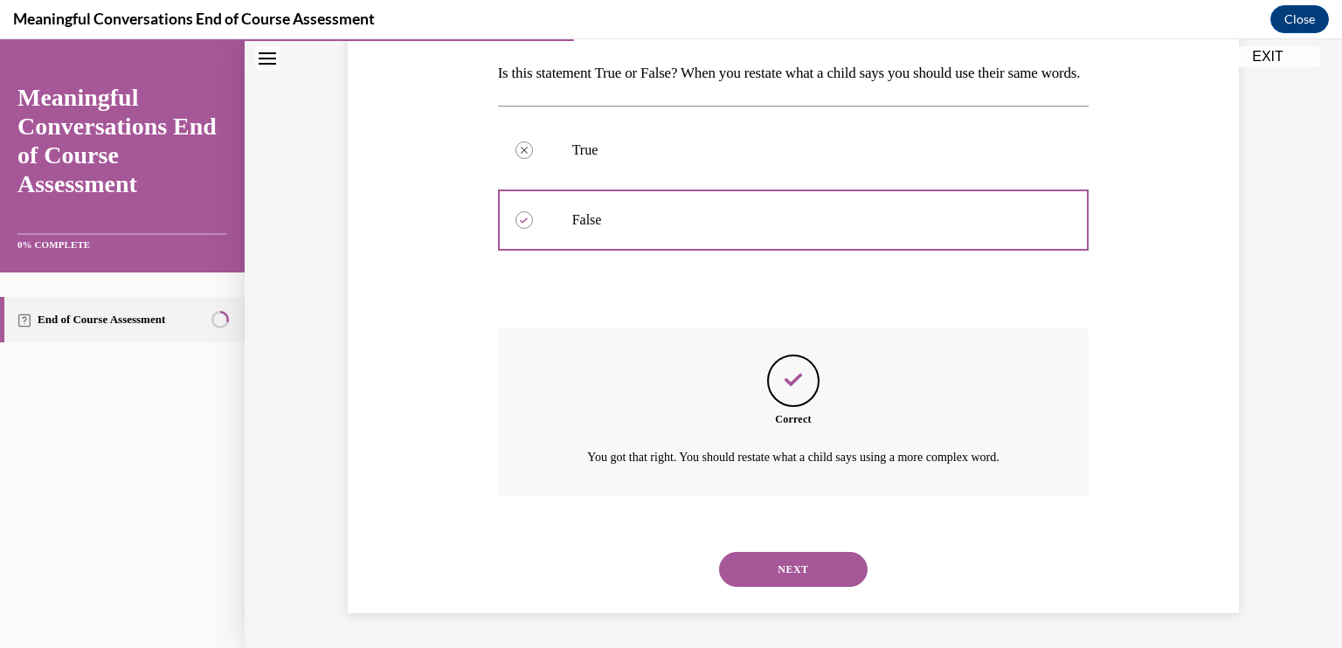
scroll to position [304, 0]
click at [784, 558] on button "NEXT" at bounding box center [793, 569] width 149 height 35
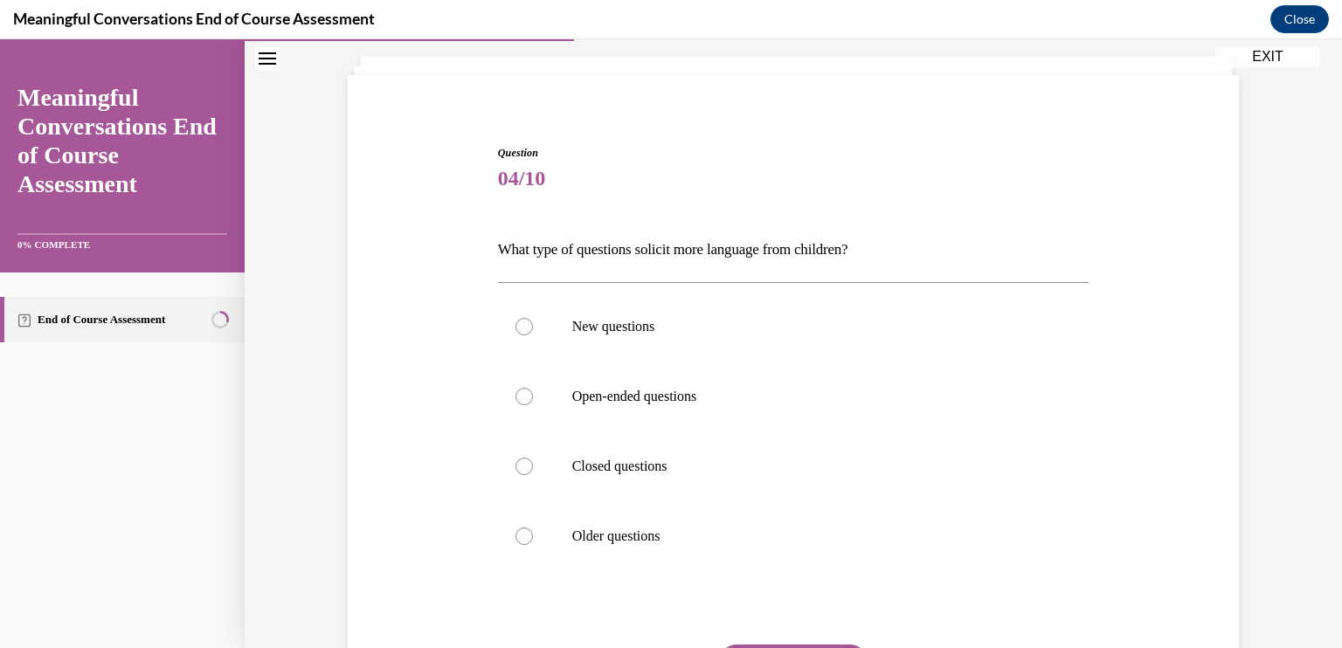
scroll to position [105, 0]
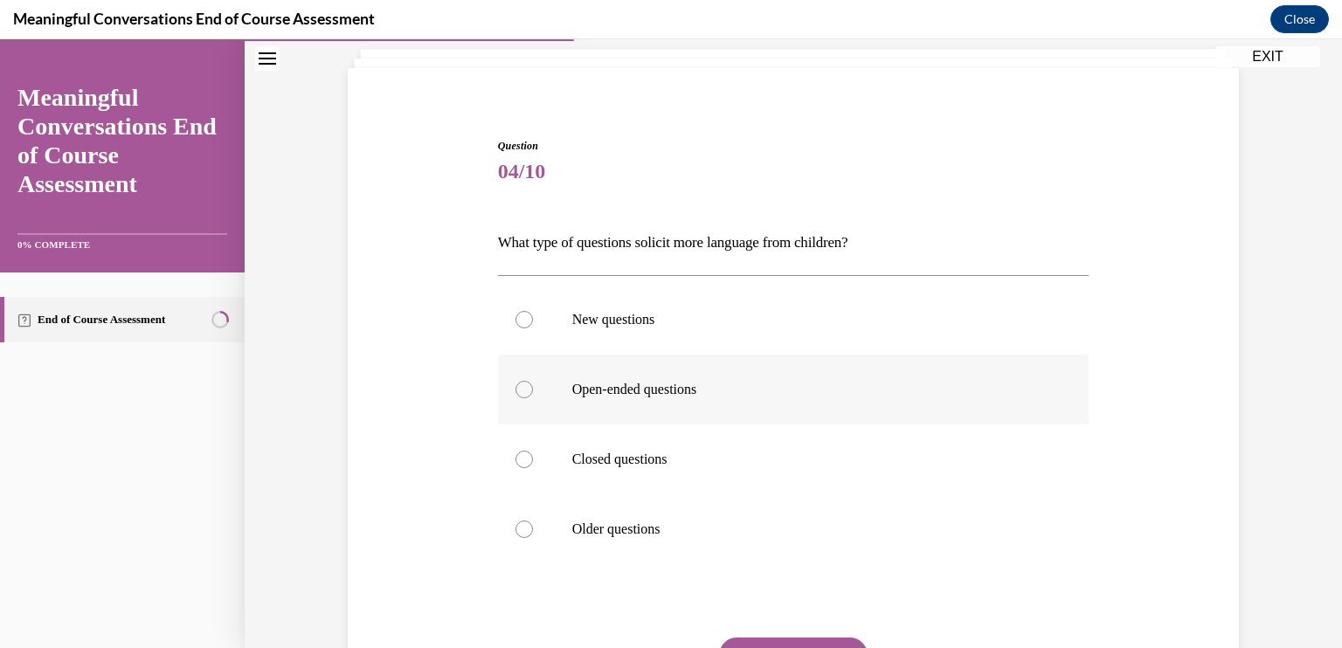
click at [678, 385] on p "Open-ended questions" at bounding box center [809, 389] width 474 height 17
click at [533, 385] on input "Open-ended questions" at bounding box center [524, 389] width 17 height 17
radio input "true"
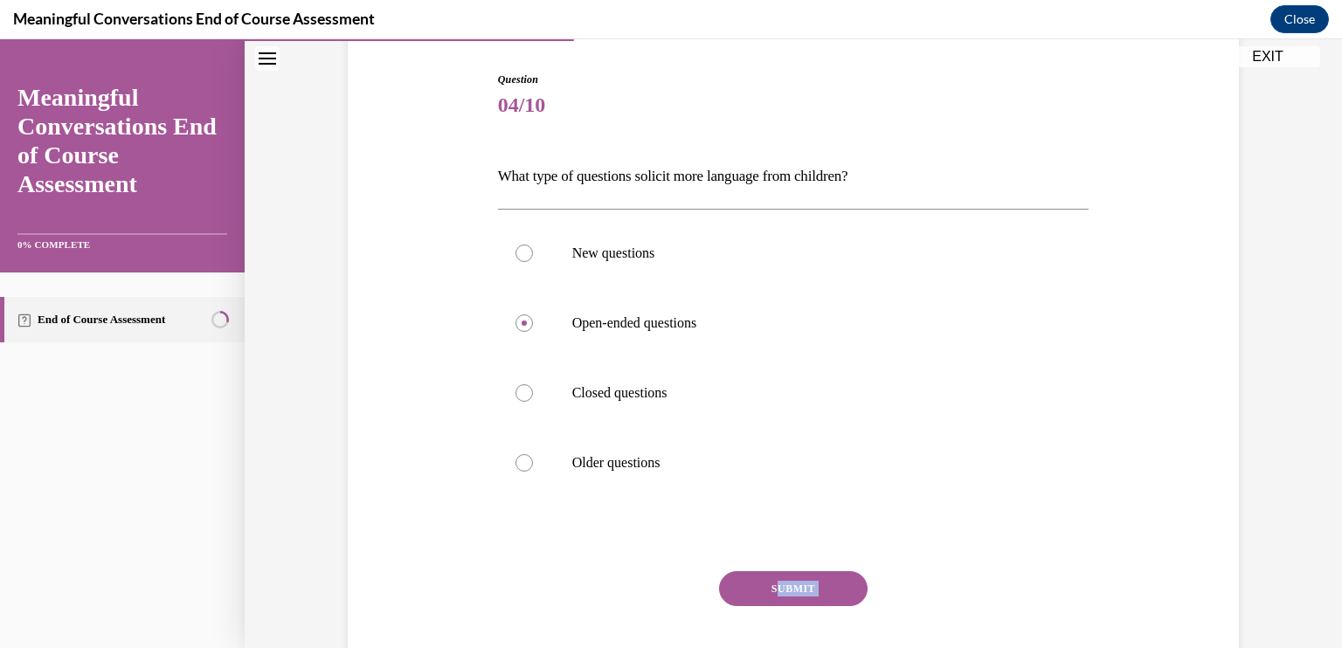
scroll to position [273, 0]
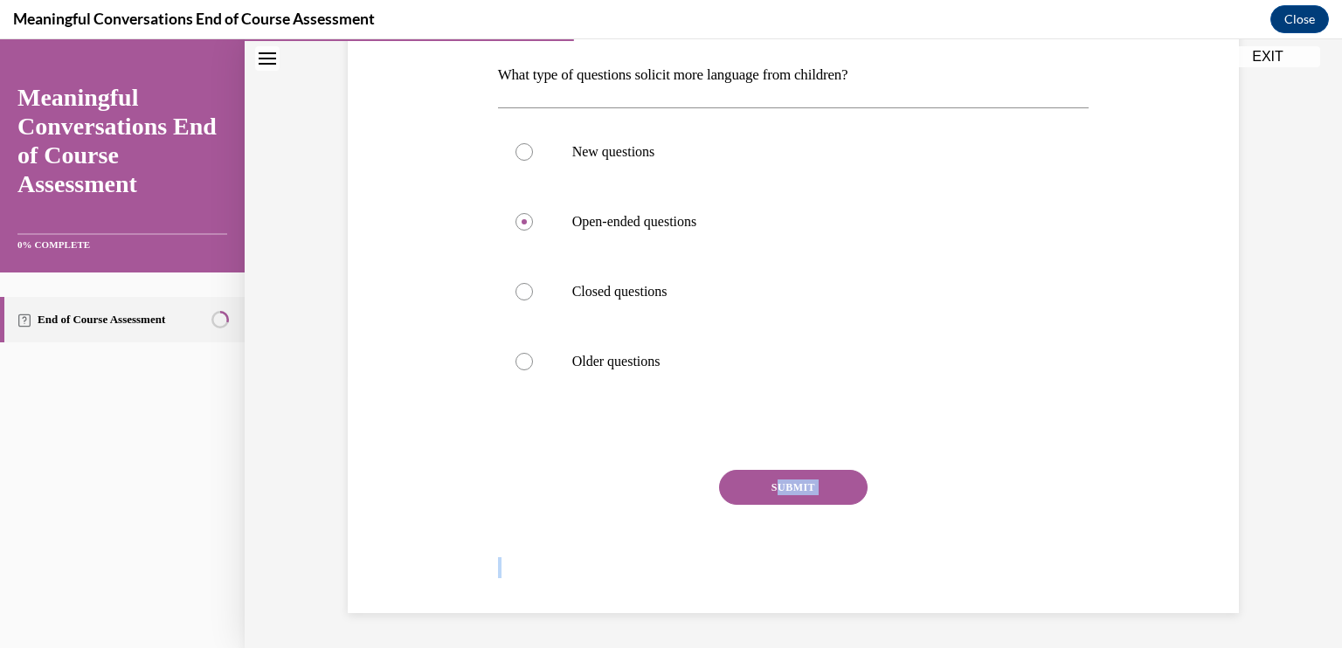
click at [772, 644] on div "Question 04/10 What type of questions solicit more language from children? New …" at bounding box center [794, 235] width 1098 height 827
drag, startPoint x: 772, startPoint y: 644, endPoint x: 722, endPoint y: 477, distance: 174.2
click at [722, 477] on button "SUBMIT" at bounding box center [793, 487] width 149 height 35
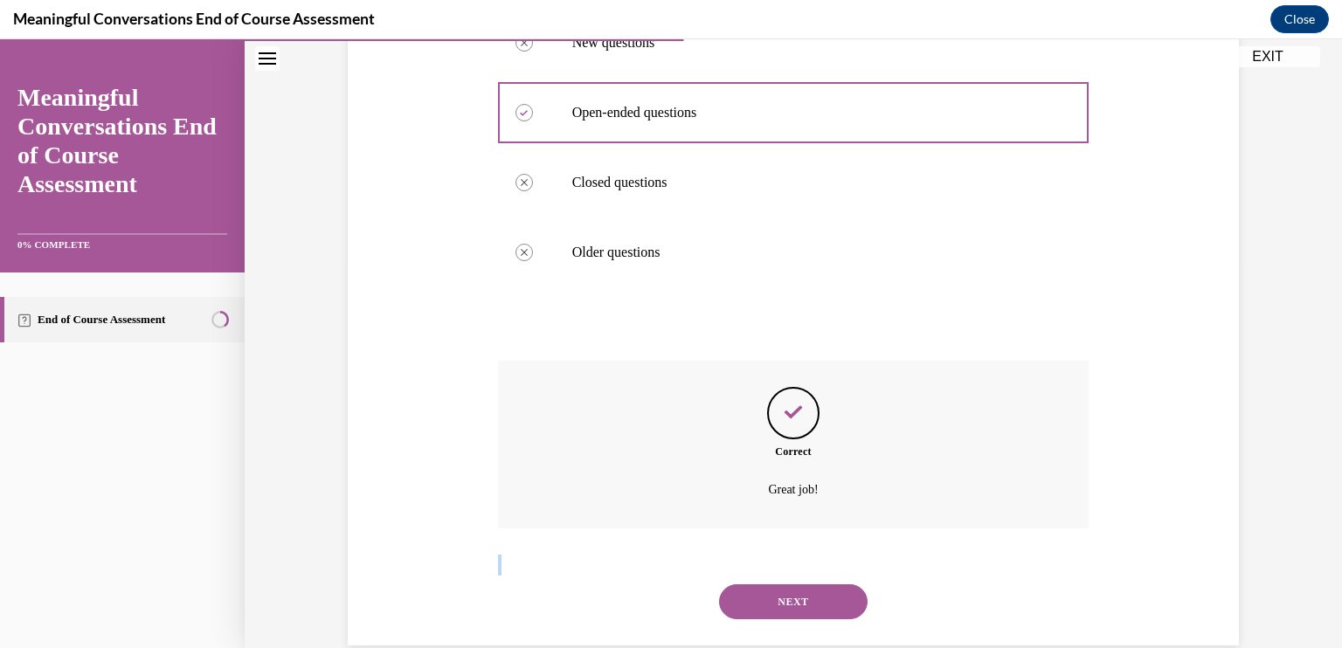
scroll to position [413, 0]
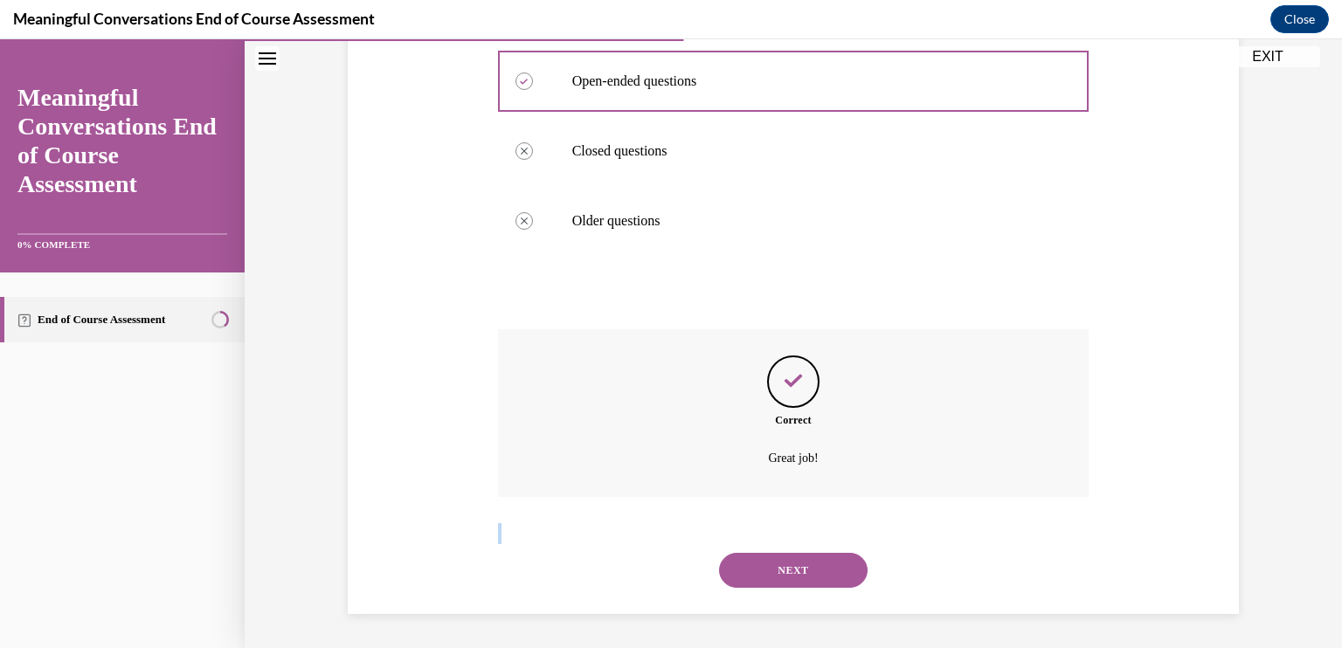
click at [808, 567] on button "NEXT" at bounding box center [793, 570] width 149 height 35
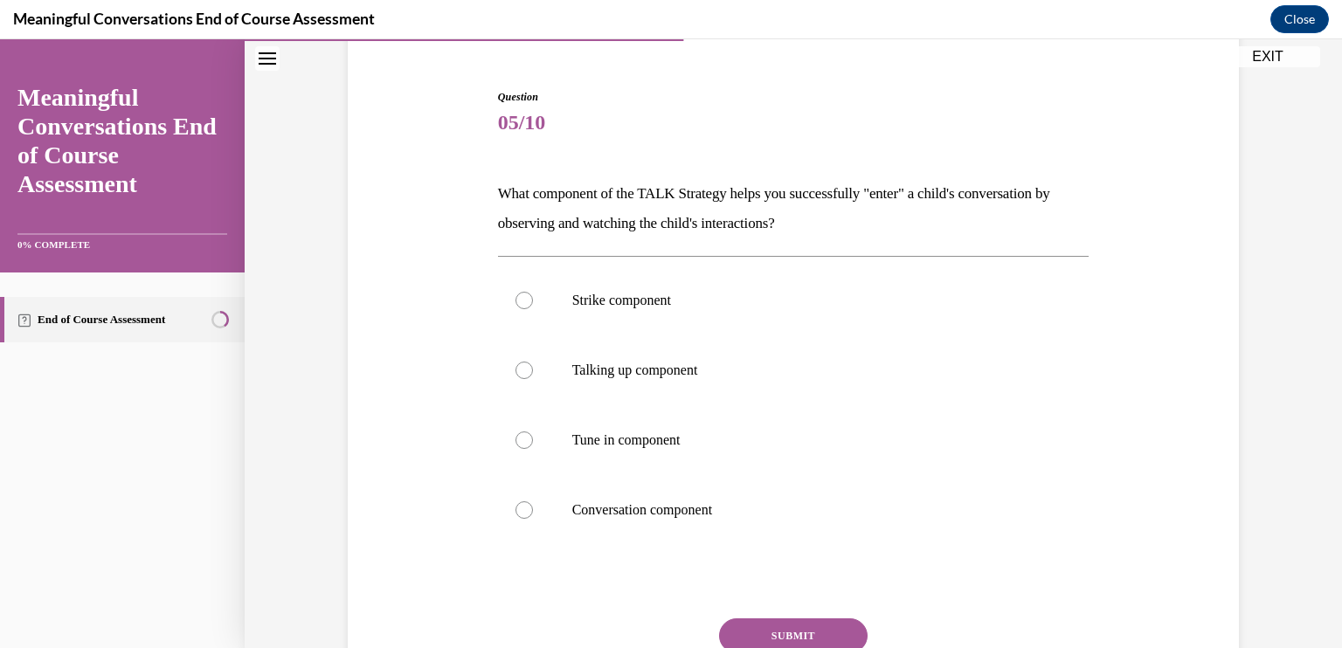
scroll to position [163, 0]
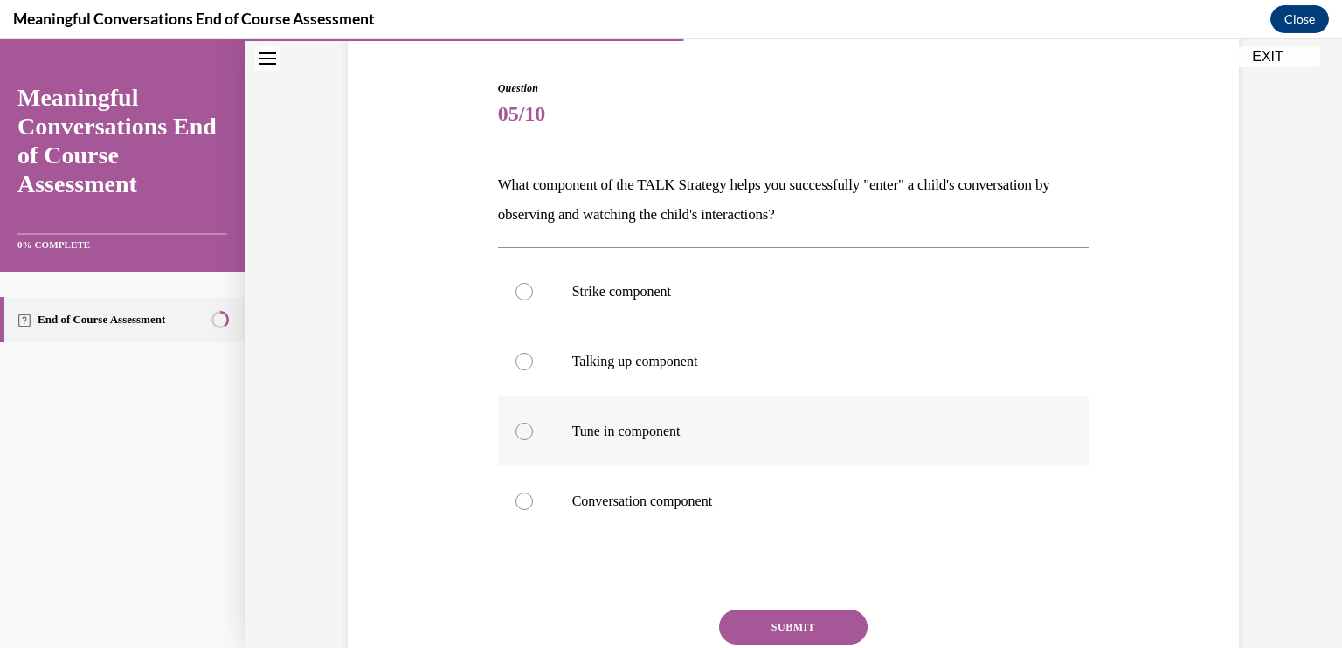
click at [836, 420] on label "Tune in component" at bounding box center [794, 432] width 592 height 70
click at [533, 423] on input "Tune in component" at bounding box center [524, 431] width 17 height 17
radio input "true"
click at [797, 627] on button "SUBMIT" at bounding box center [793, 627] width 149 height 35
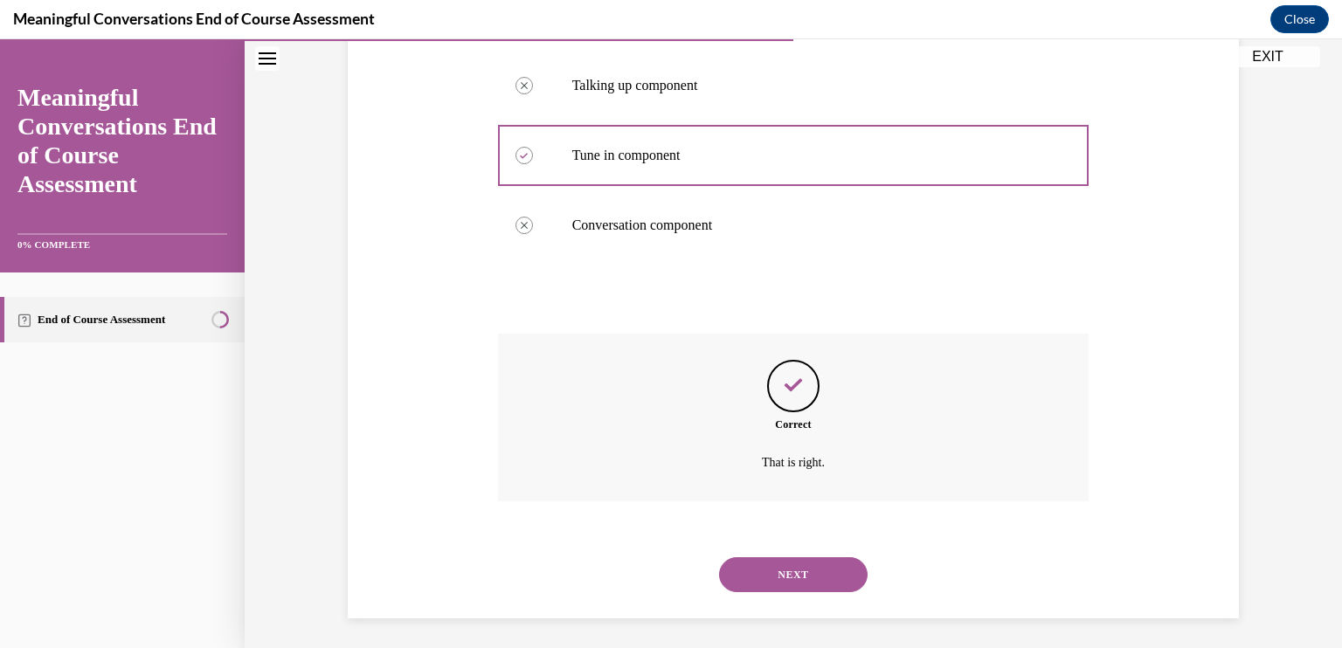
scroll to position [444, 0]
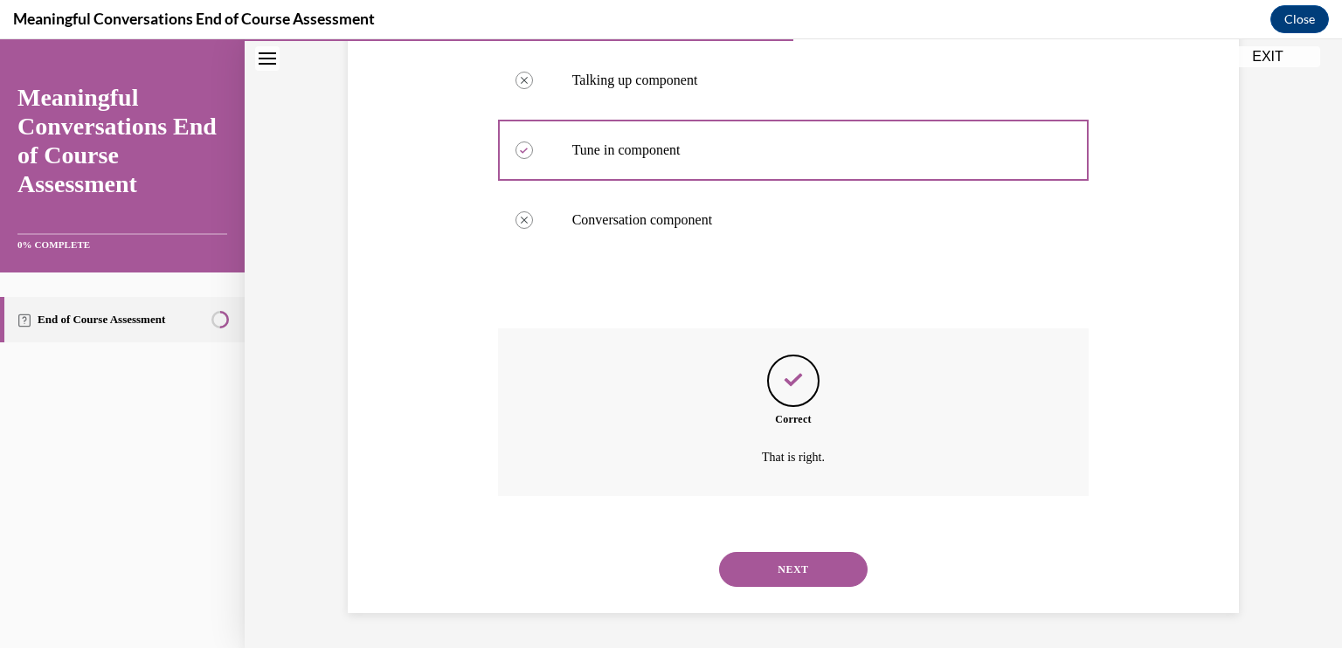
click at [811, 581] on button "NEXT" at bounding box center [793, 569] width 149 height 35
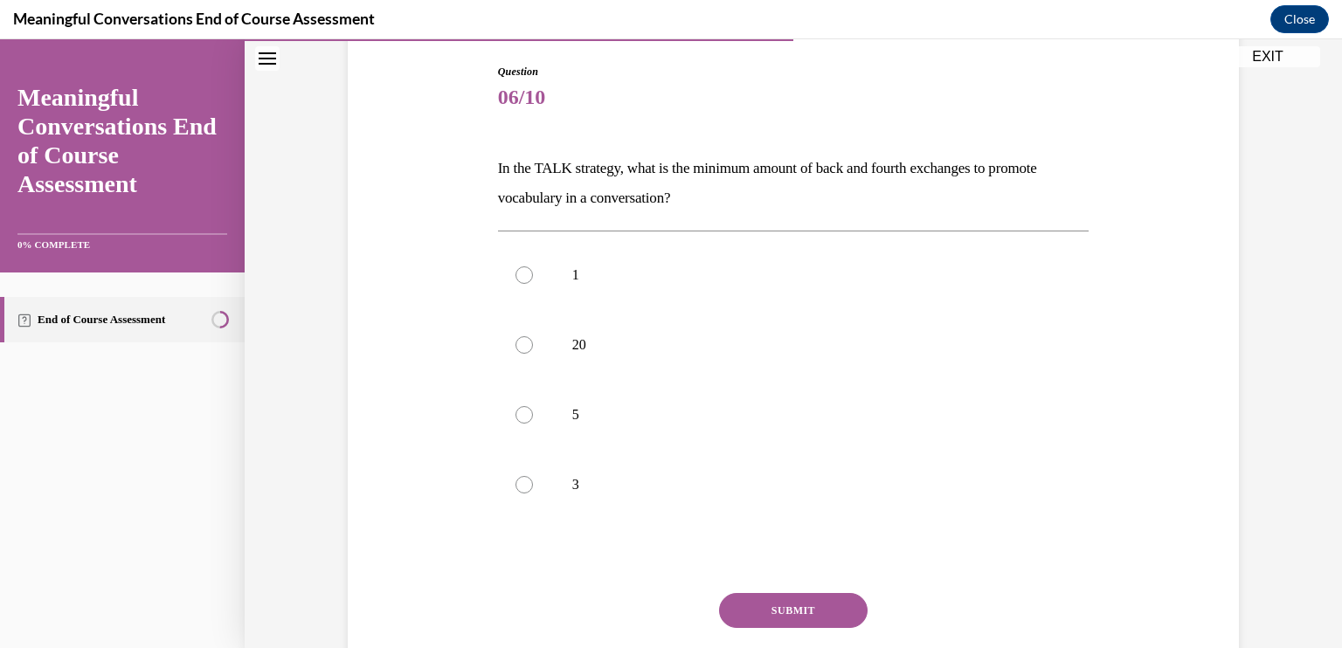
scroll to position [197, 0]
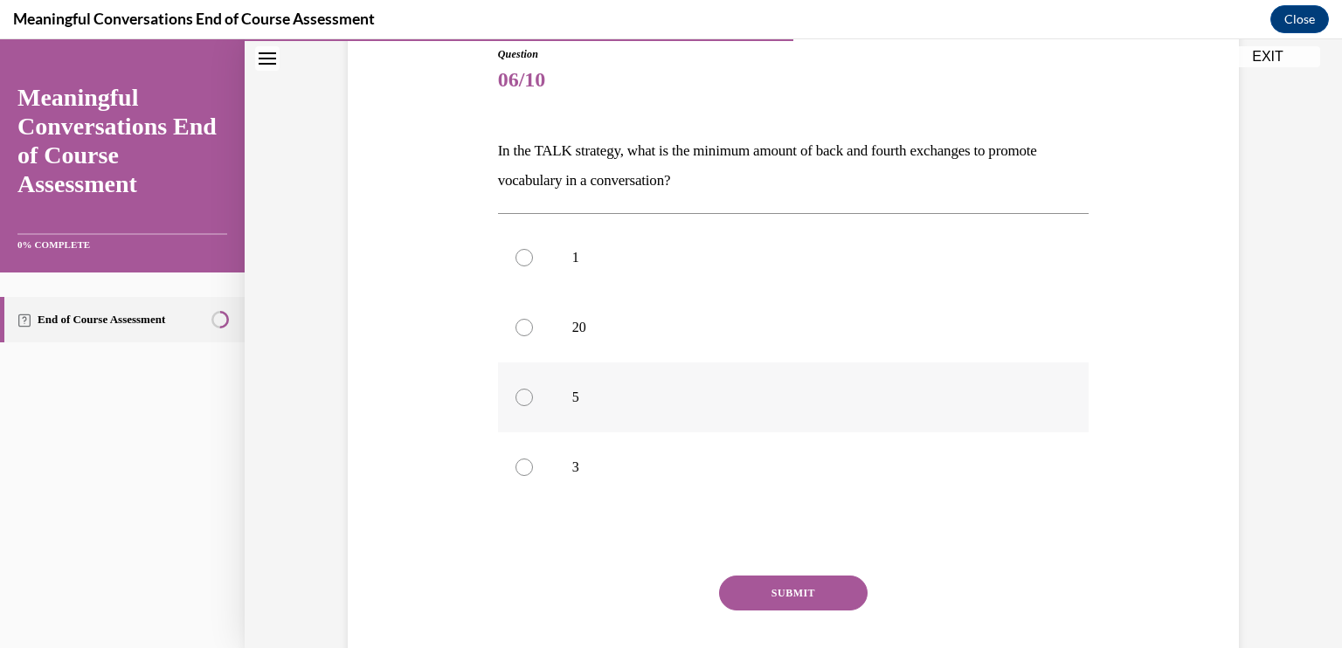
click at [521, 397] on div at bounding box center [524, 397] width 17 height 17
click at [521, 397] on input "5" at bounding box center [524, 397] width 17 height 17
radio input "true"
click at [745, 570] on div "Question 06/10 In the TALK strategy, what is the minimum amount of back and fou…" at bounding box center [794, 382] width 592 height 673
click at [744, 580] on button "SUBMIT" at bounding box center [793, 593] width 149 height 35
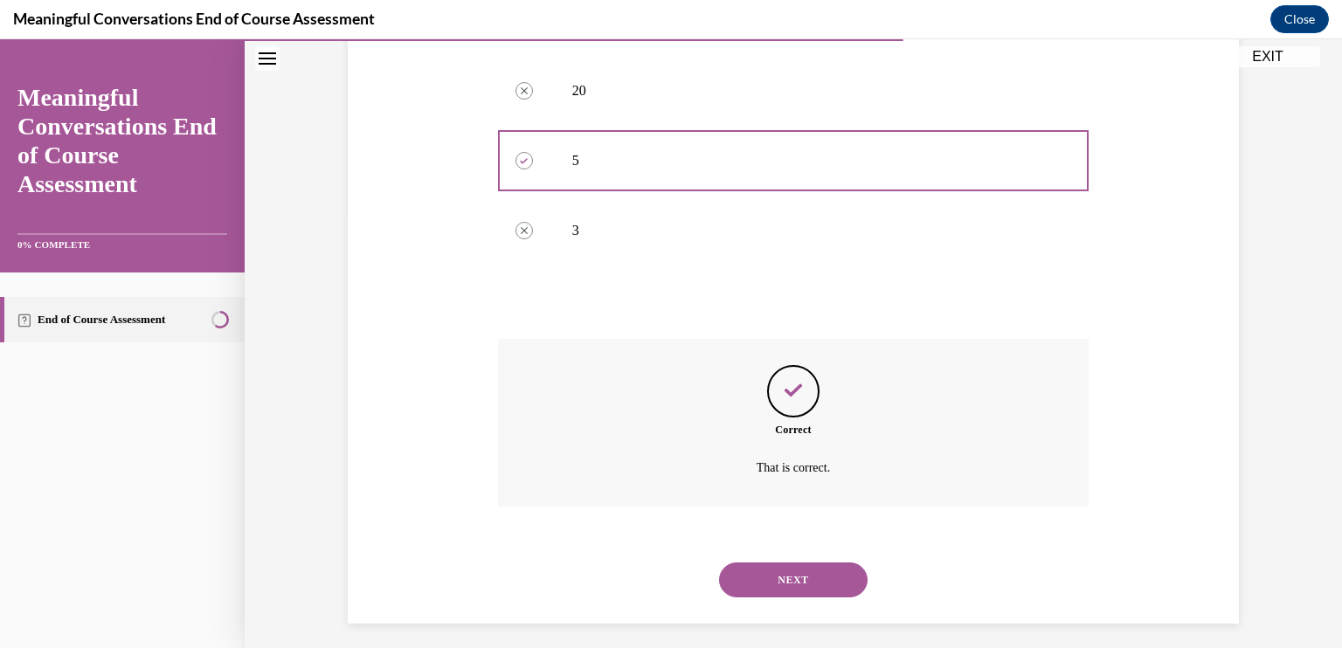
scroll to position [444, 0]
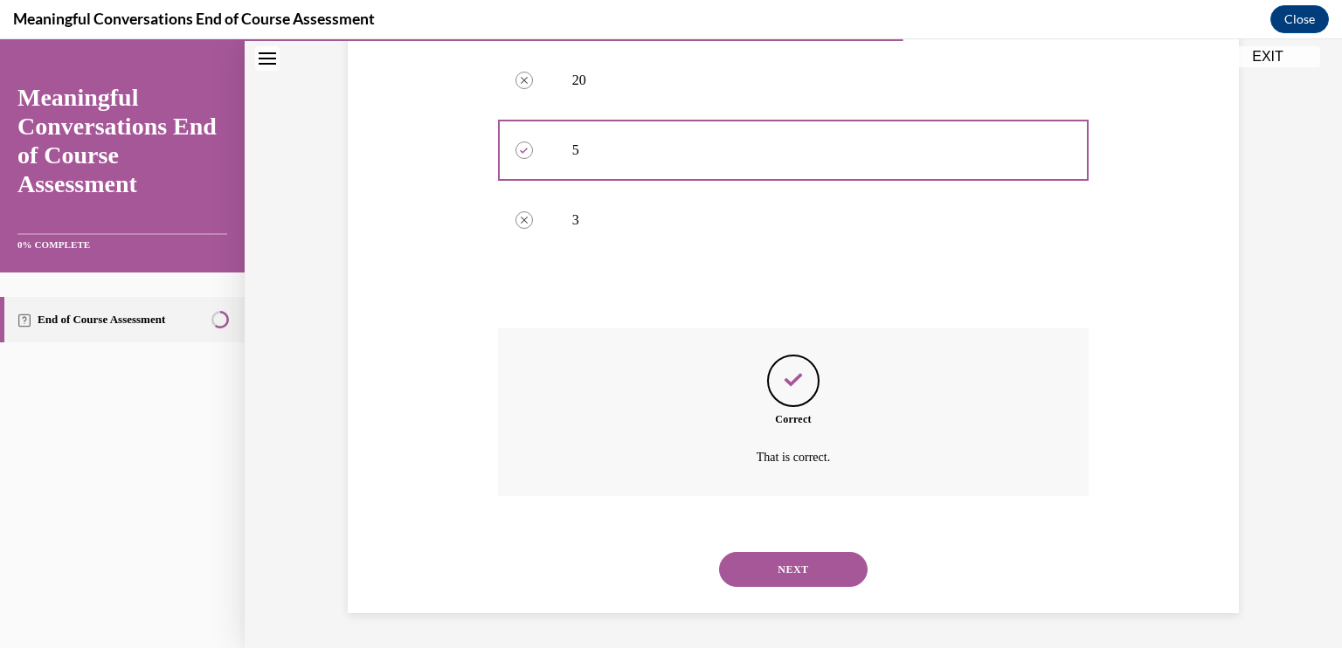
click at [776, 552] on button "NEXT" at bounding box center [793, 569] width 149 height 35
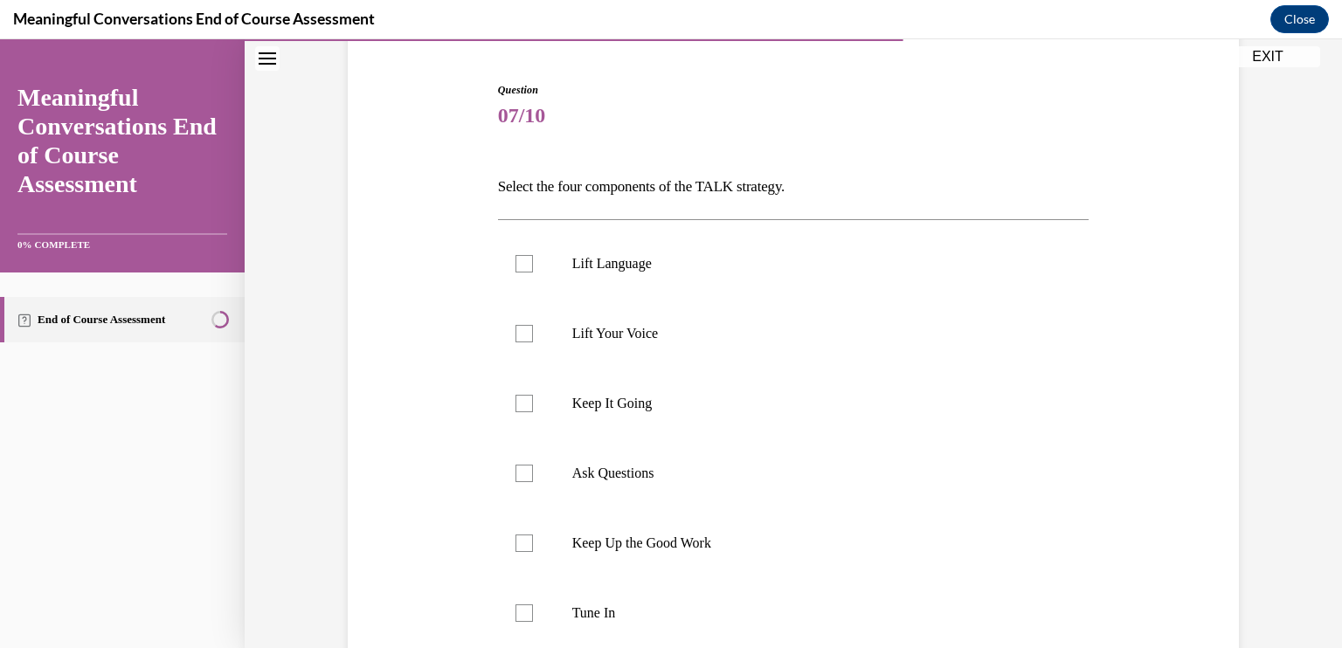
scroll to position [175, 0]
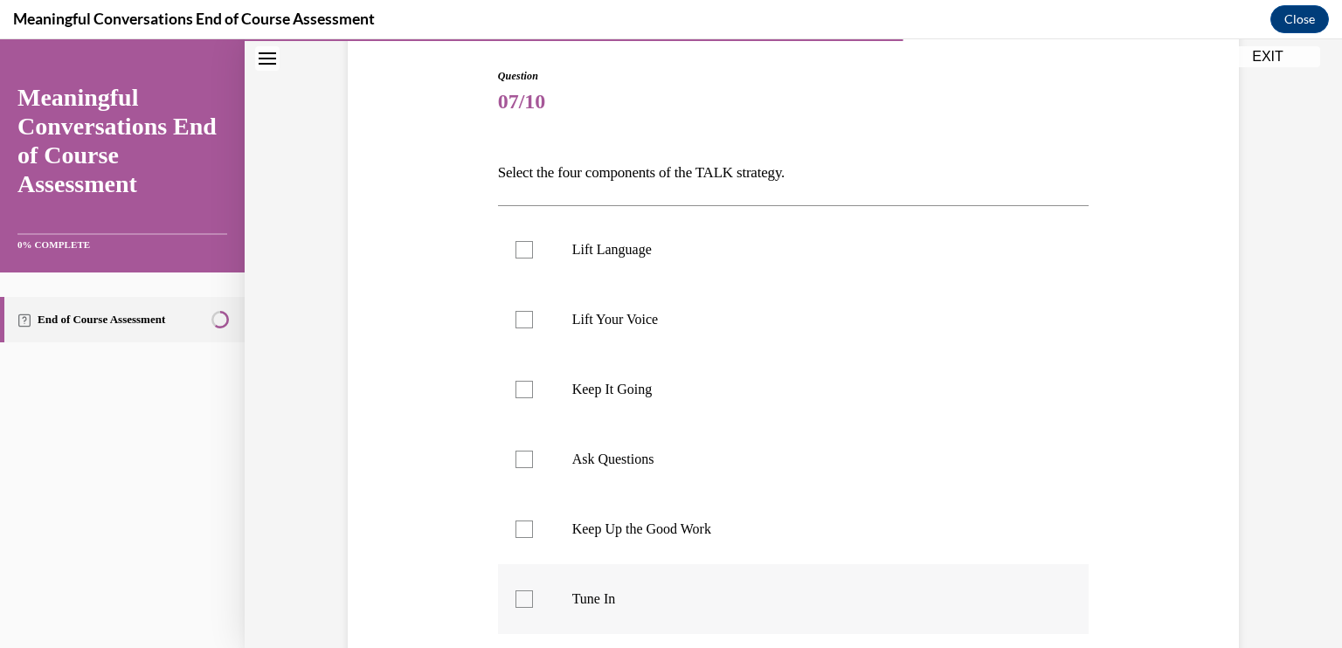
click at [601, 579] on label "Tune In" at bounding box center [794, 600] width 592 height 70
click at [533, 591] on input "Tune In" at bounding box center [524, 599] width 17 height 17
checkbox input "true"
click at [645, 448] on label "Ask Questions" at bounding box center [794, 460] width 592 height 70
click at [533, 451] on input "Ask Questions" at bounding box center [524, 459] width 17 height 17
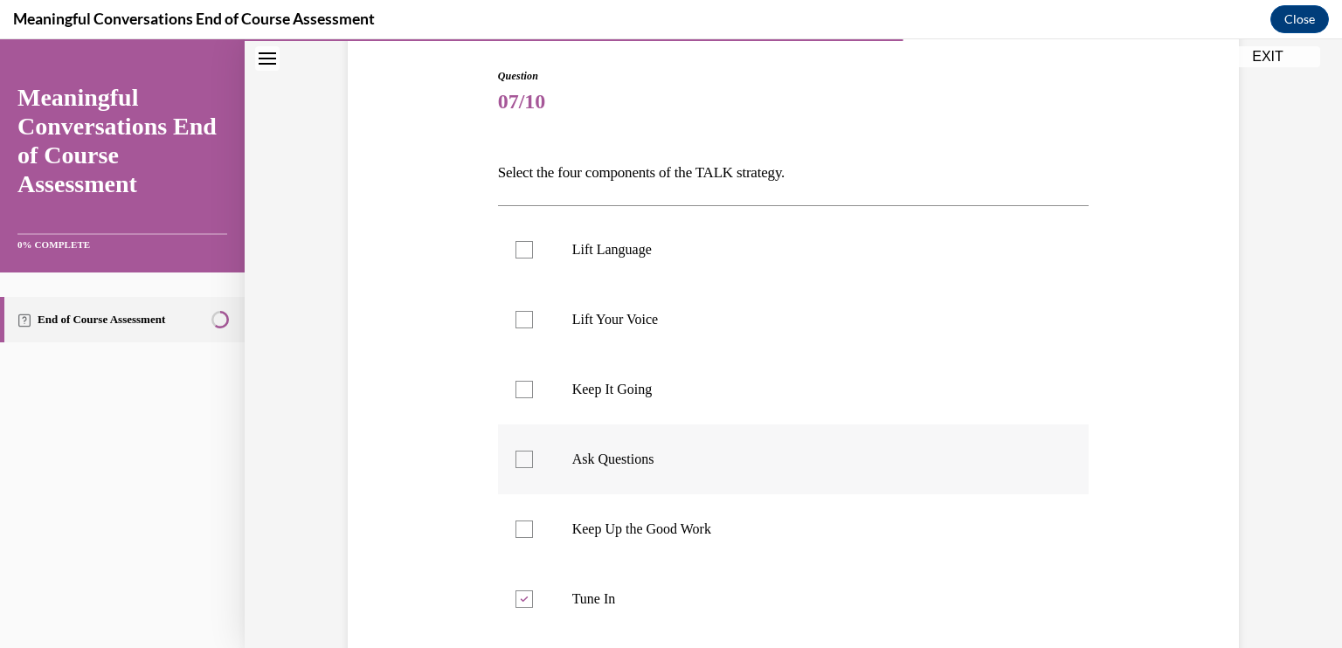
checkbox input "true"
click at [627, 271] on label "Lift Language" at bounding box center [794, 250] width 592 height 70
click at [533, 259] on input "Lift Language" at bounding box center [524, 249] width 17 height 17
checkbox input "true"
click at [632, 377] on label "Keep It Going" at bounding box center [794, 390] width 592 height 70
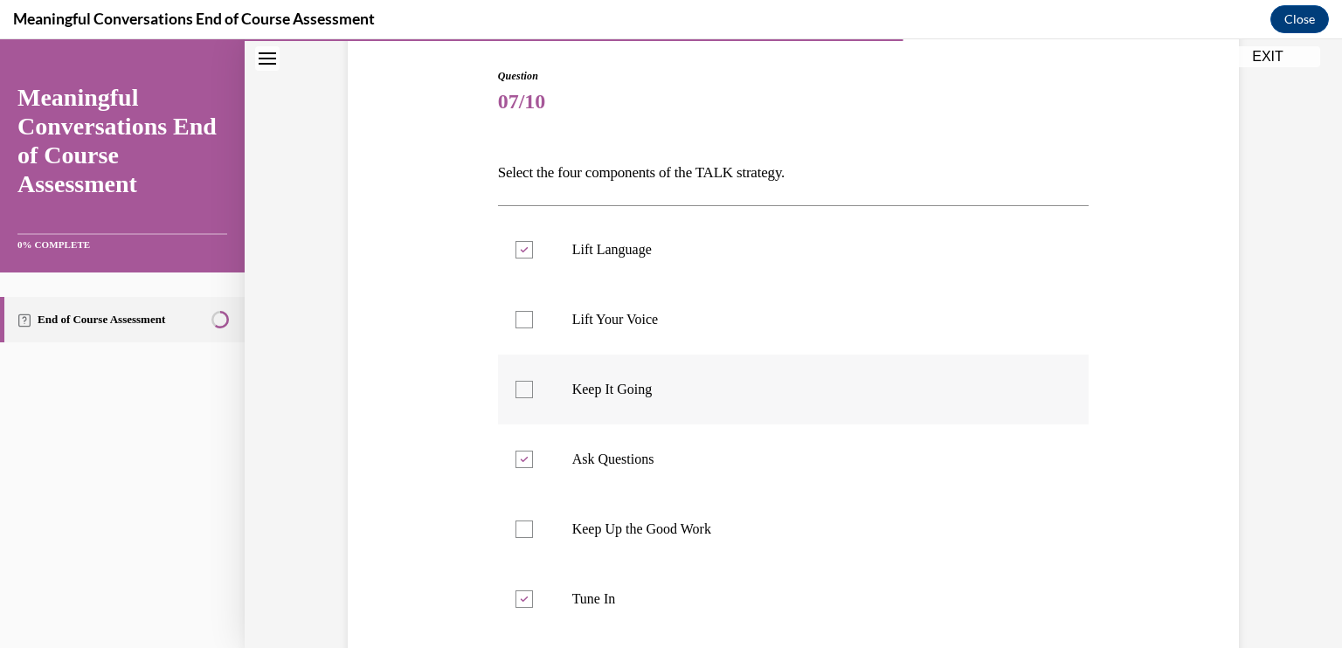
click at [533, 381] on input "Keep It Going" at bounding box center [524, 389] width 17 height 17
checkbox input "true"
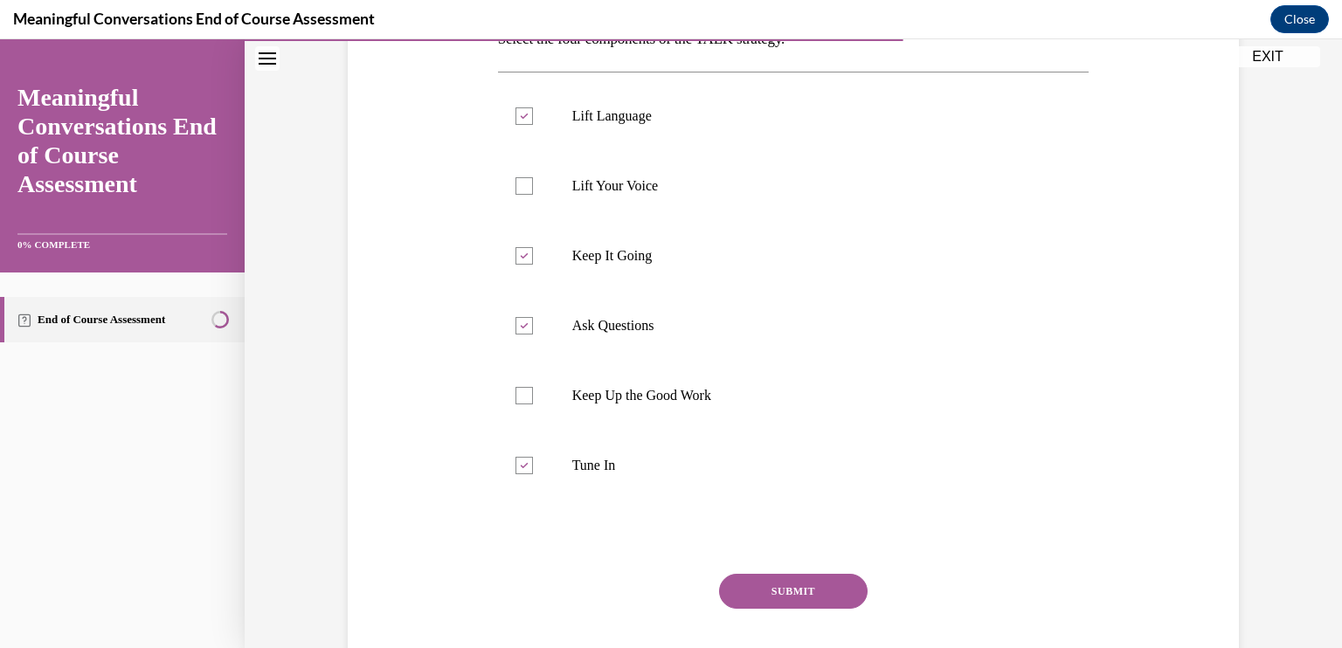
scroll to position [329, 0]
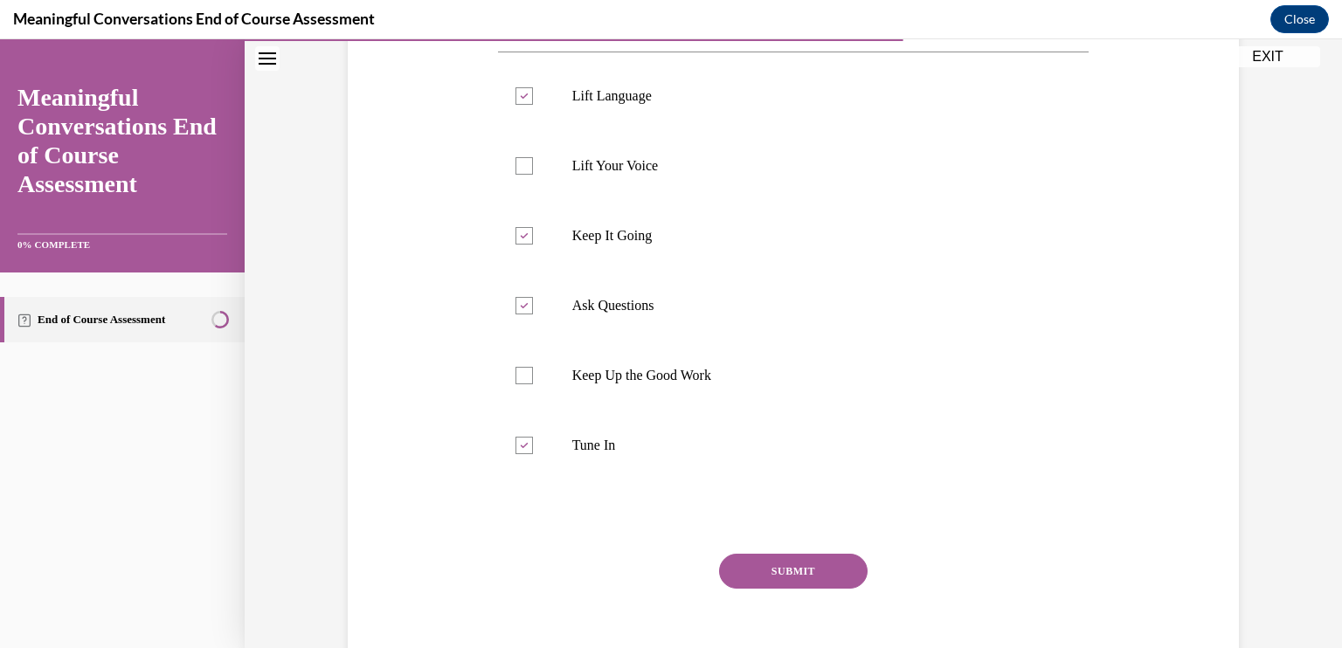
click at [767, 575] on button "SUBMIT" at bounding box center [793, 571] width 149 height 35
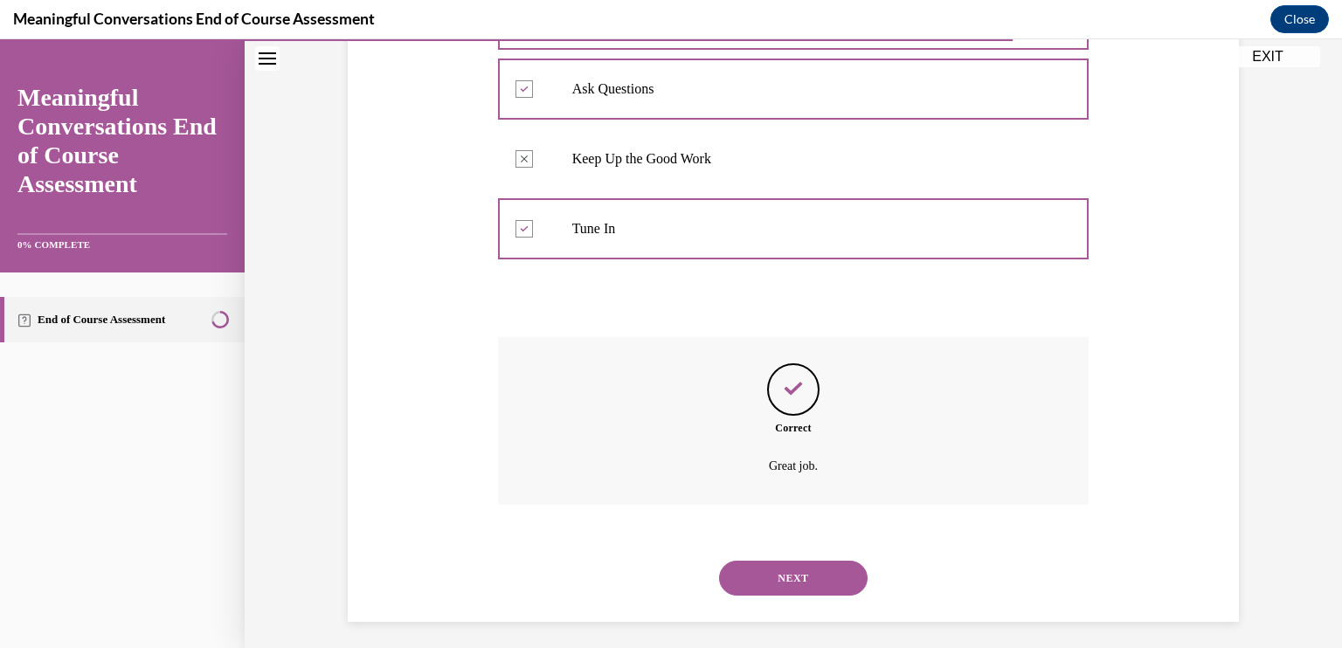
scroll to position [553, 0]
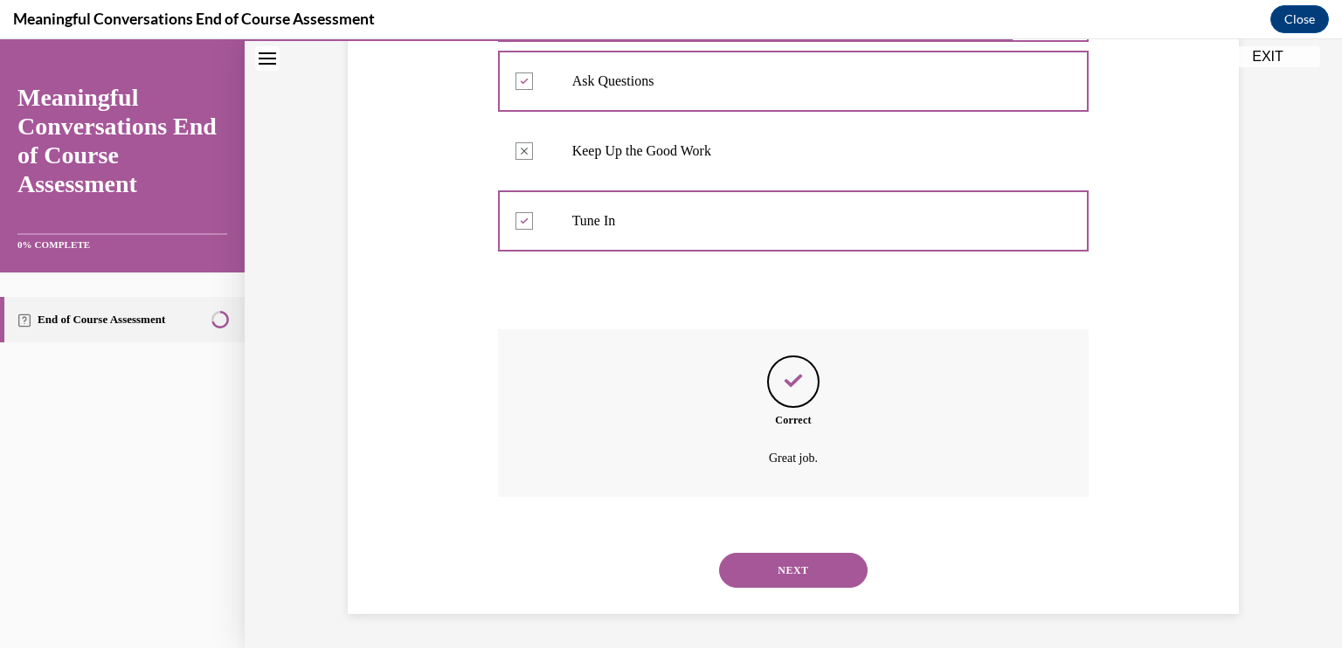
click at [776, 584] on button "NEXT" at bounding box center [793, 570] width 149 height 35
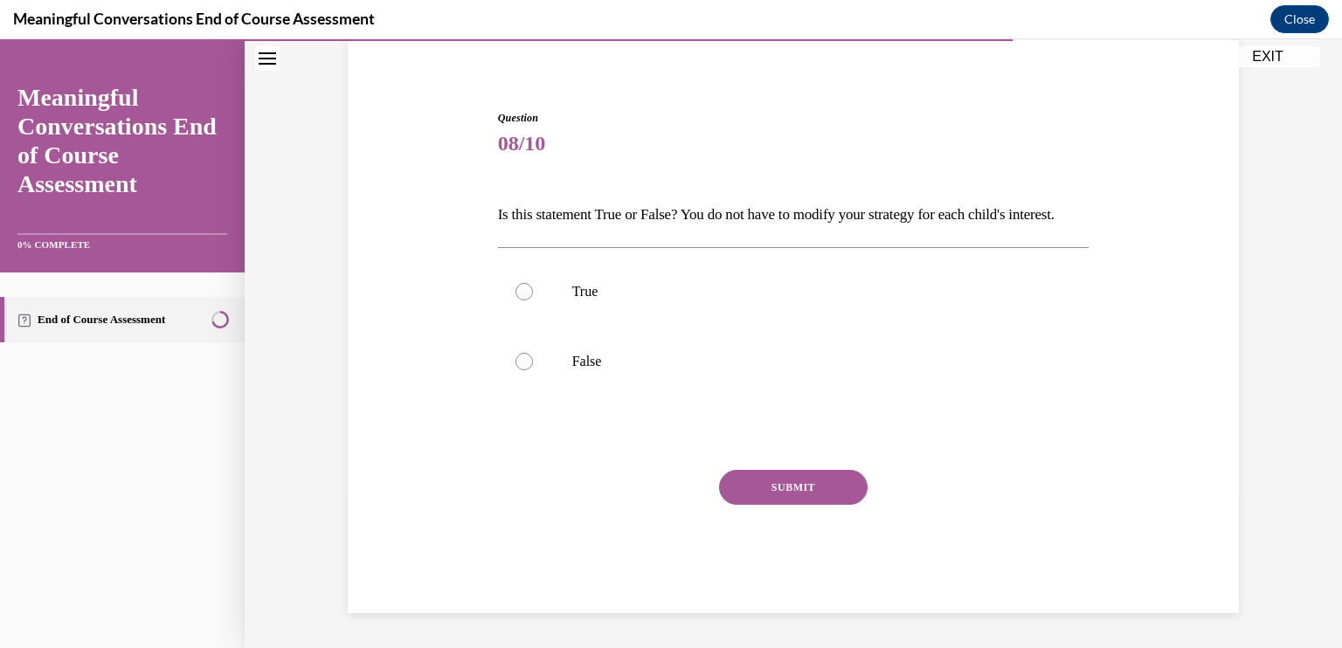
scroll to position [163, 0]
click at [577, 358] on p "False" at bounding box center [809, 361] width 474 height 17
click at [533, 358] on input "False" at bounding box center [524, 361] width 17 height 17
radio input "true"
click at [767, 489] on button "SUBMIT" at bounding box center [793, 487] width 149 height 35
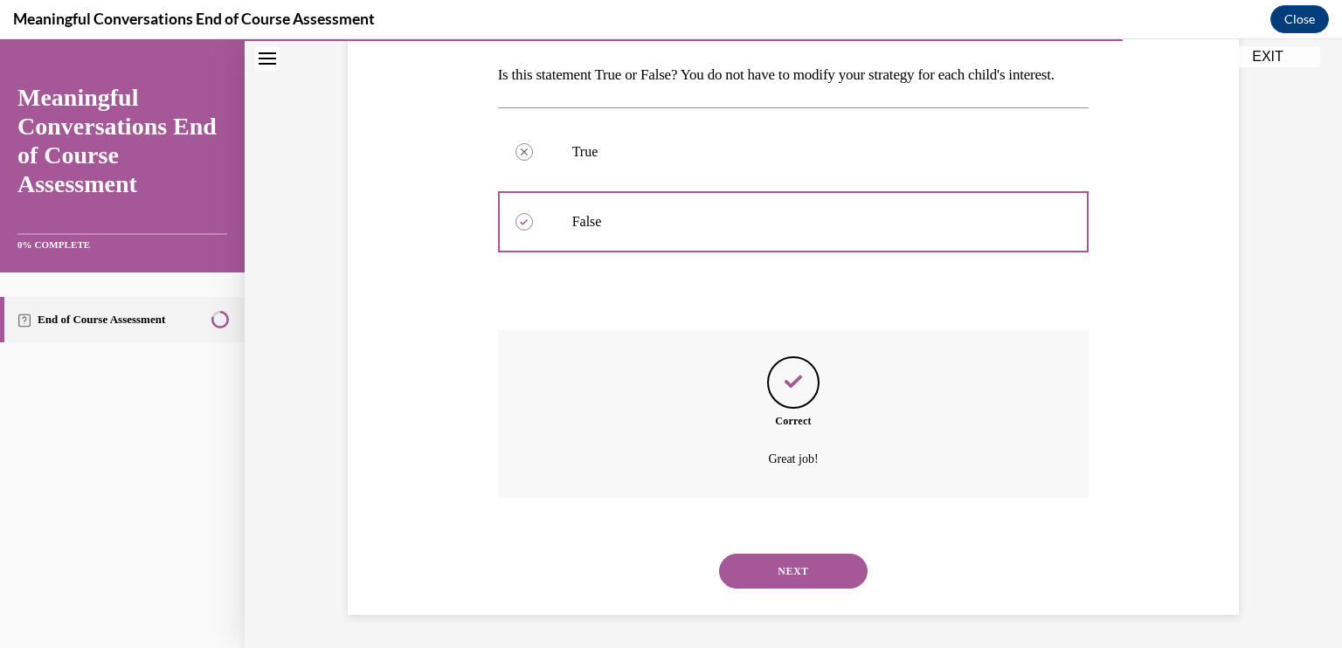
scroll to position [304, 0]
click at [772, 569] on button "NEXT" at bounding box center [793, 569] width 149 height 35
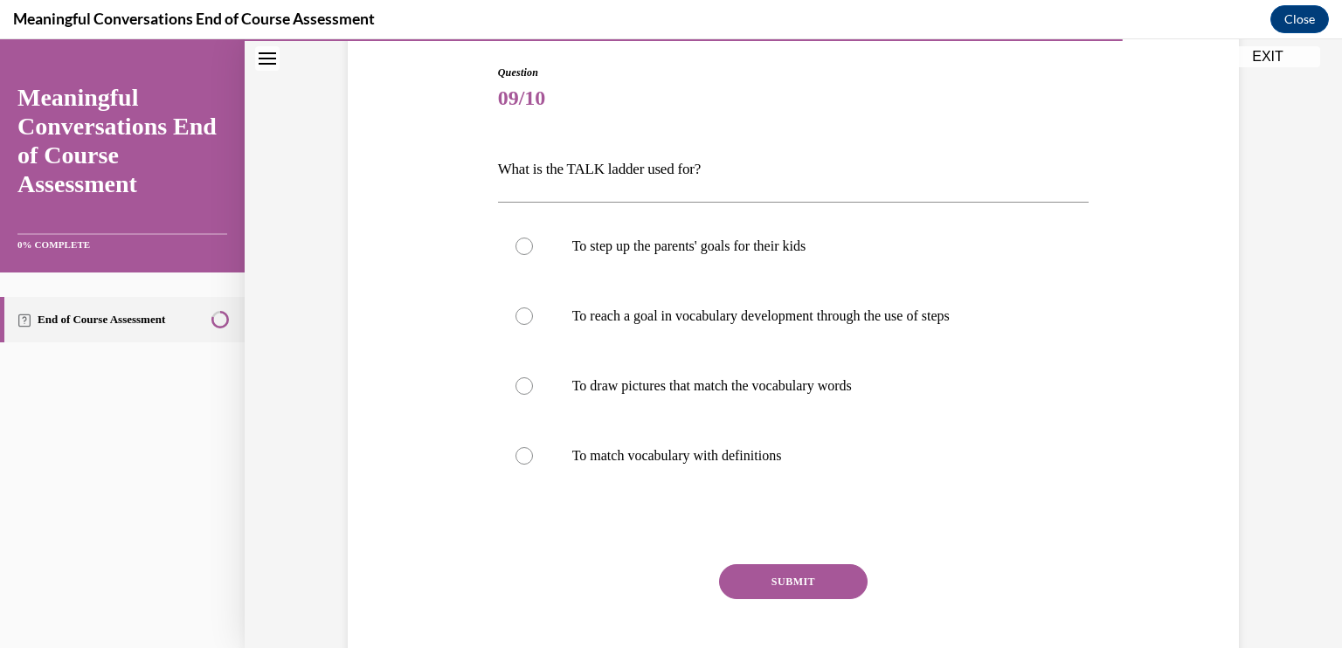
scroll to position [189, 0]
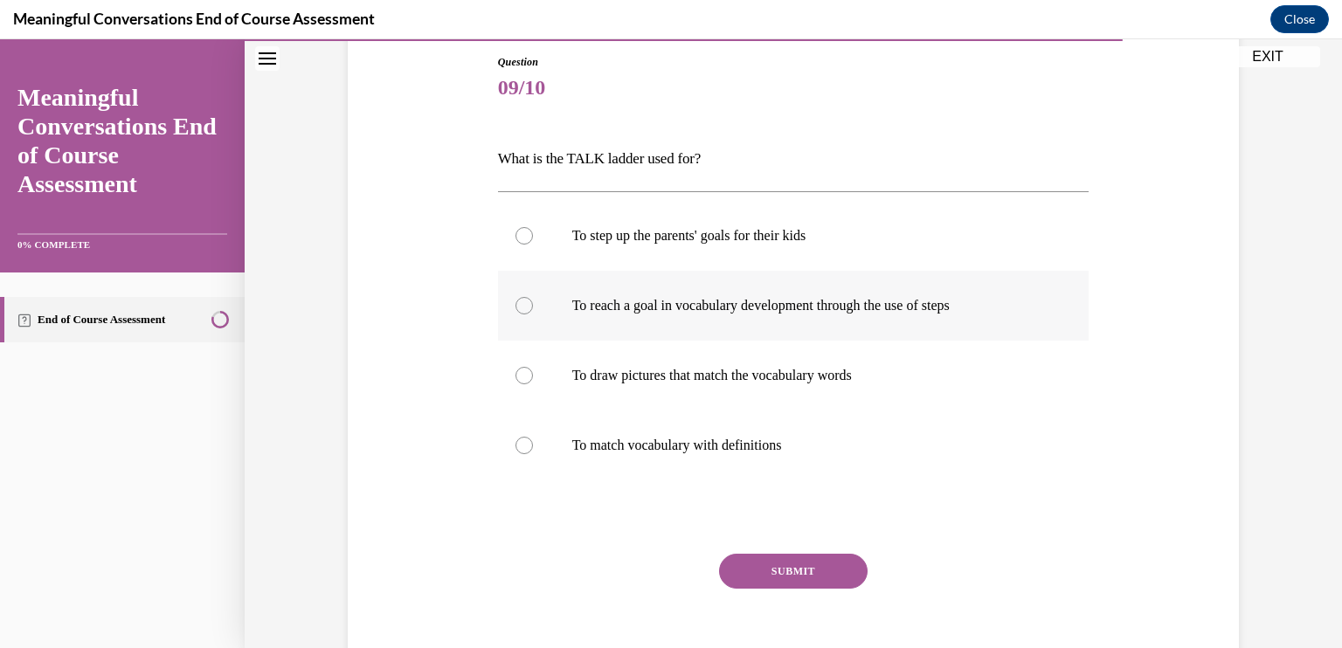
click at [964, 303] on p "To reach a goal in vocabulary development through the use of steps" at bounding box center [809, 305] width 474 height 17
click at [533, 303] on input "To reach a goal in vocabulary development through the use of steps" at bounding box center [524, 305] width 17 height 17
radio input "true"
click at [800, 560] on button "SUBMIT" at bounding box center [793, 571] width 149 height 35
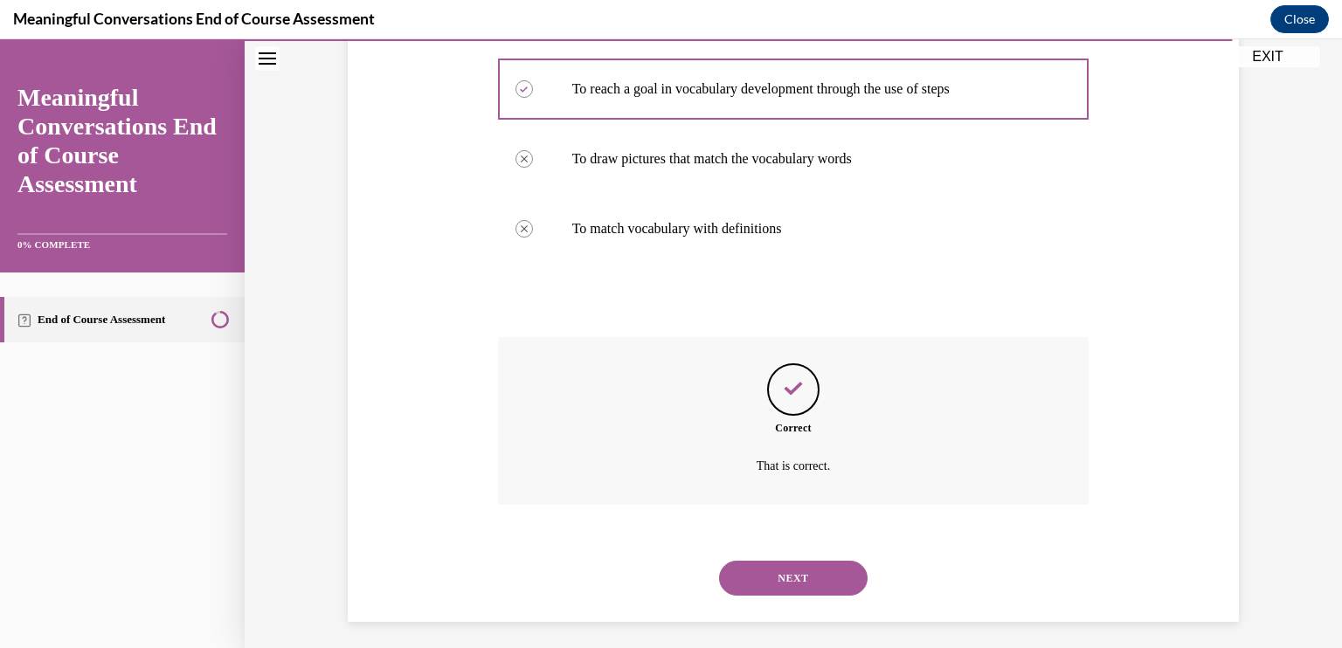
scroll to position [413, 0]
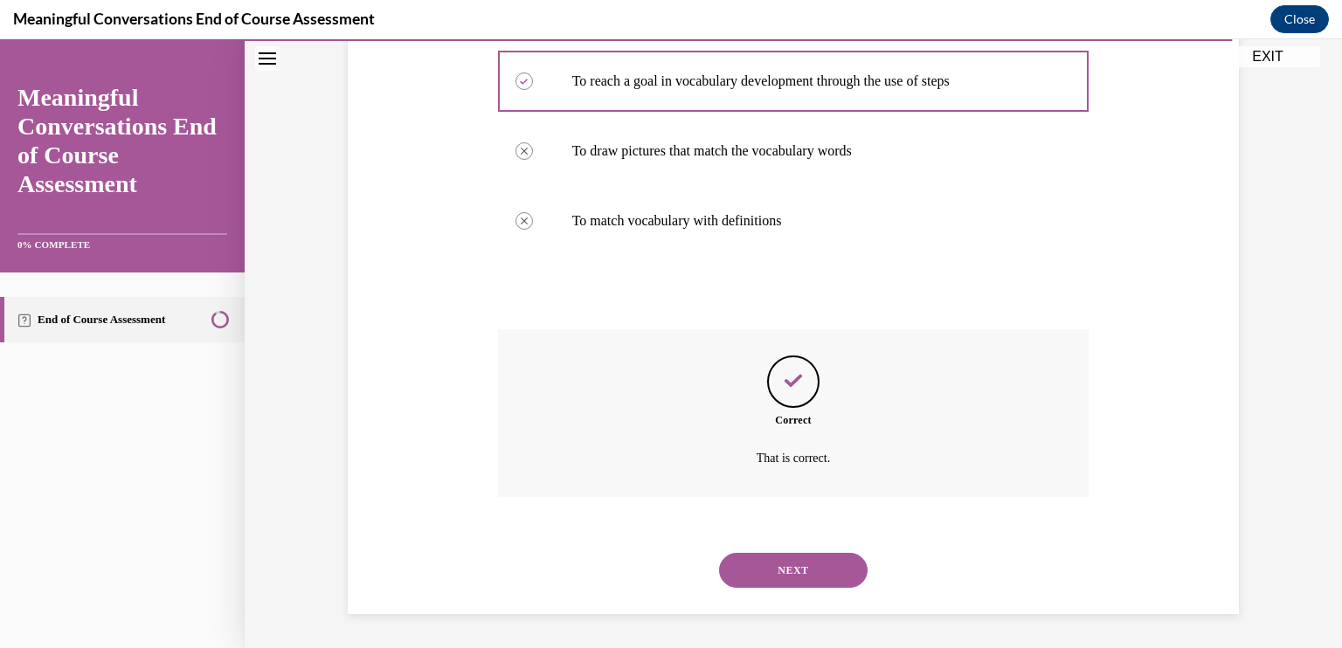
click at [800, 561] on button "NEXT" at bounding box center [793, 570] width 149 height 35
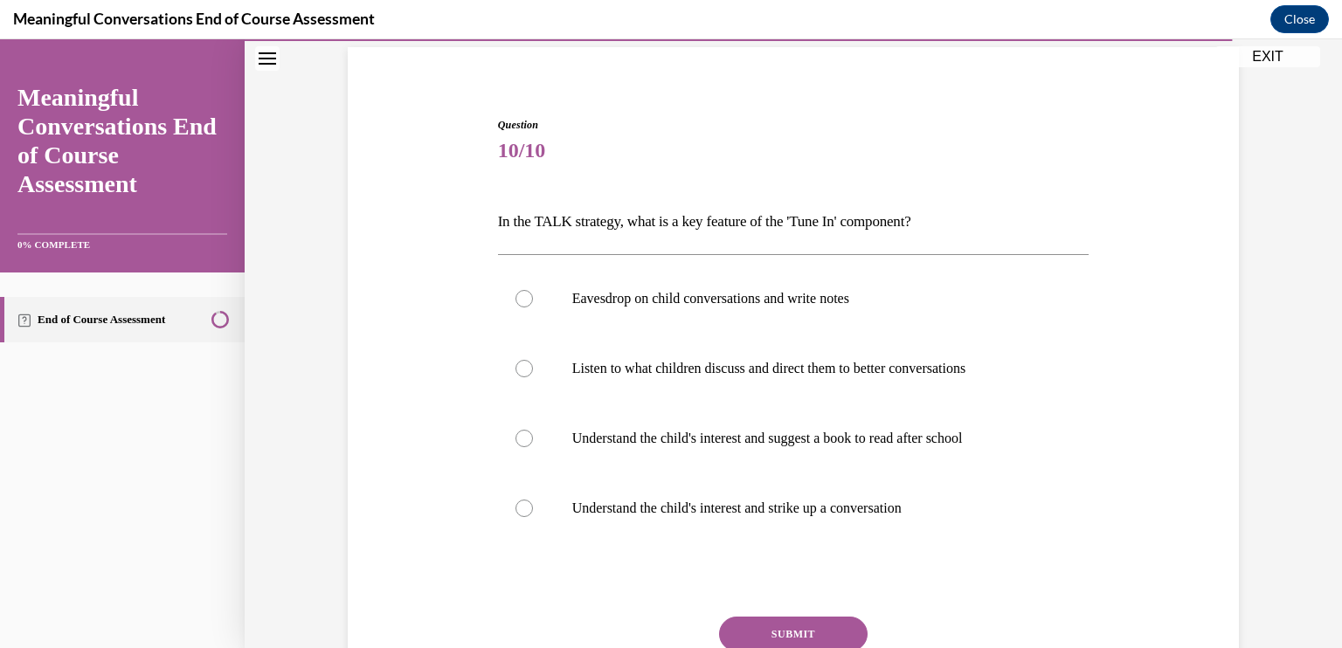
scroll to position [127, 0]
click at [847, 518] on label "Understand the child's interest and strike up a conversation" at bounding box center [794, 508] width 592 height 70
click at [533, 517] on input "Understand the child's interest and strike up a conversation" at bounding box center [524, 507] width 17 height 17
radio input "true"
click at [790, 627] on button "SUBMIT" at bounding box center [793, 633] width 149 height 35
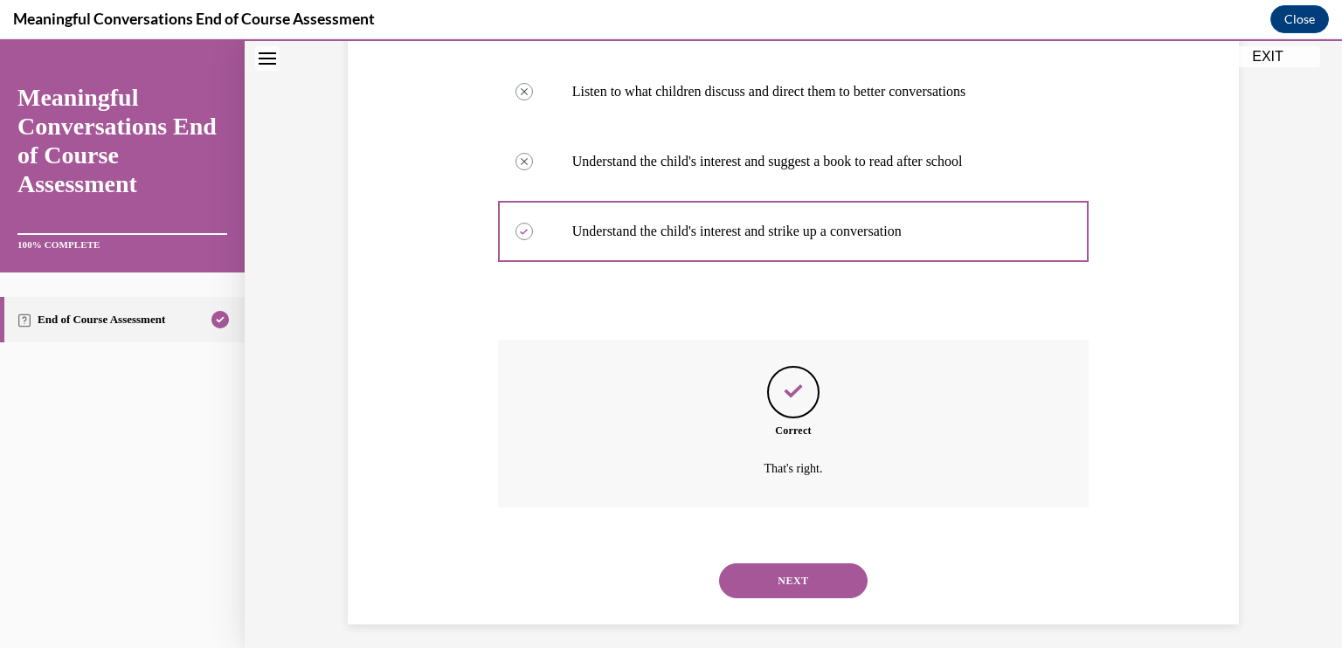
scroll to position [413, 0]
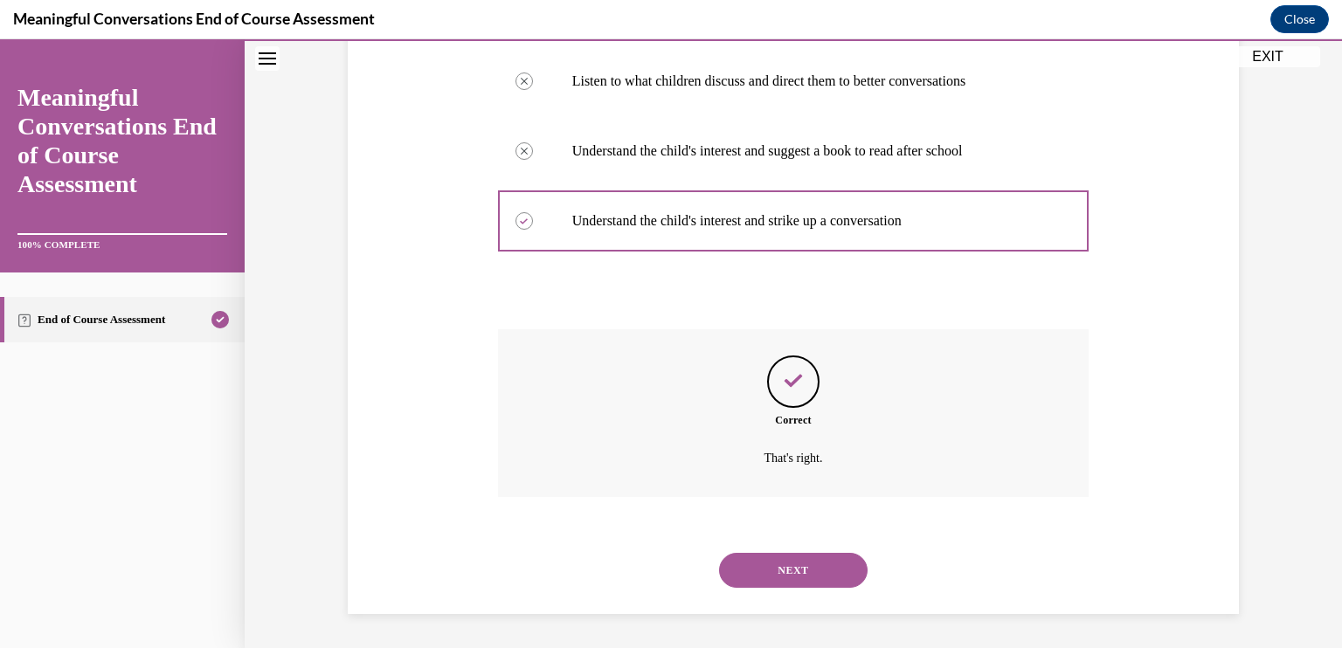
click at [821, 562] on button "NEXT" at bounding box center [793, 570] width 149 height 35
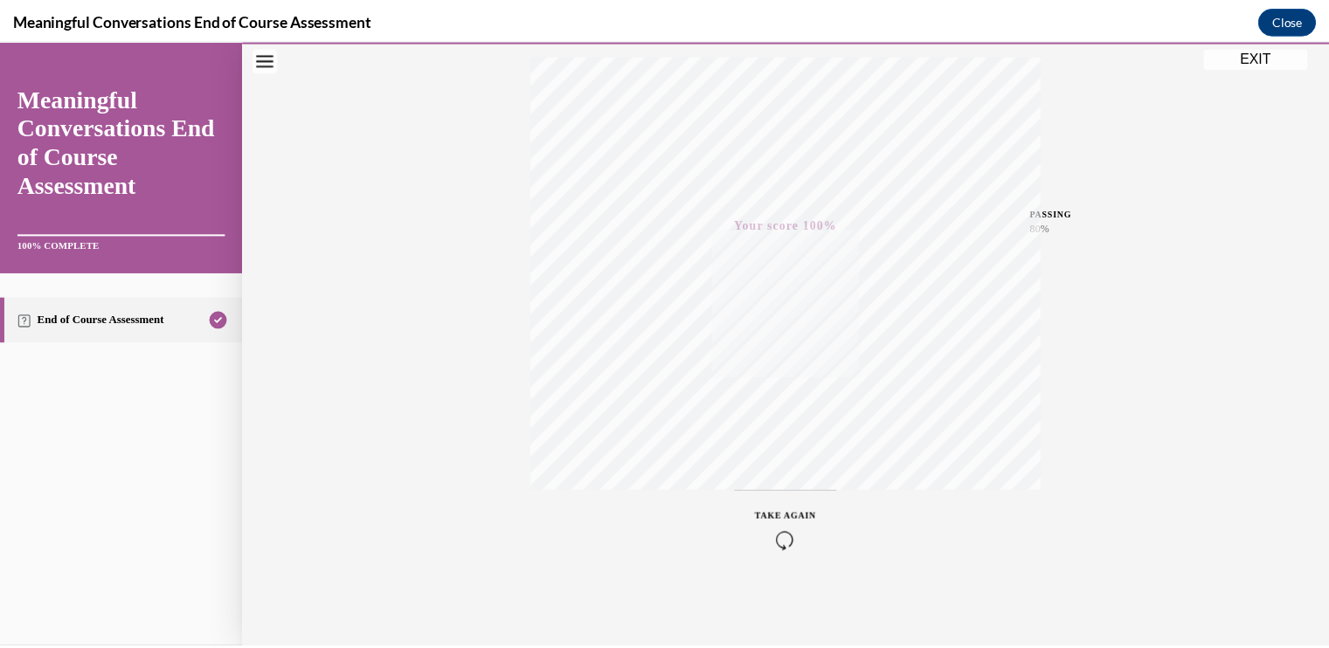
scroll to position [0, 0]
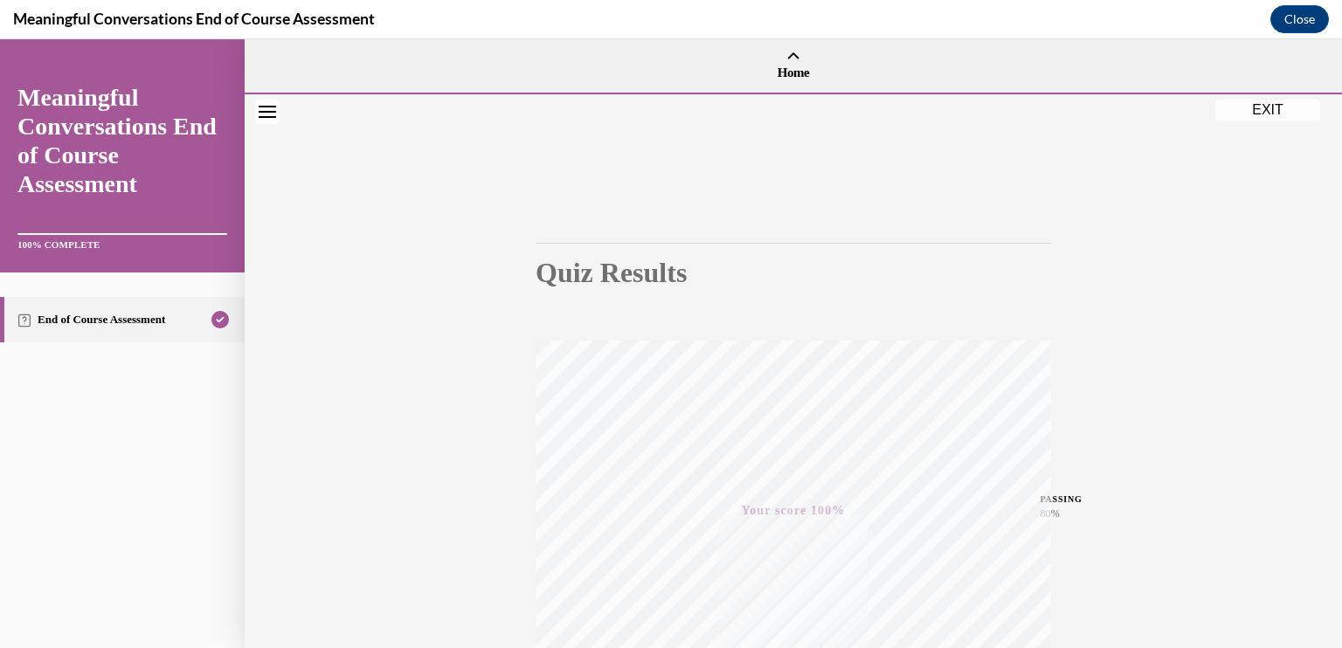
click at [1270, 108] on button "EXIT" at bounding box center [1268, 110] width 105 height 21
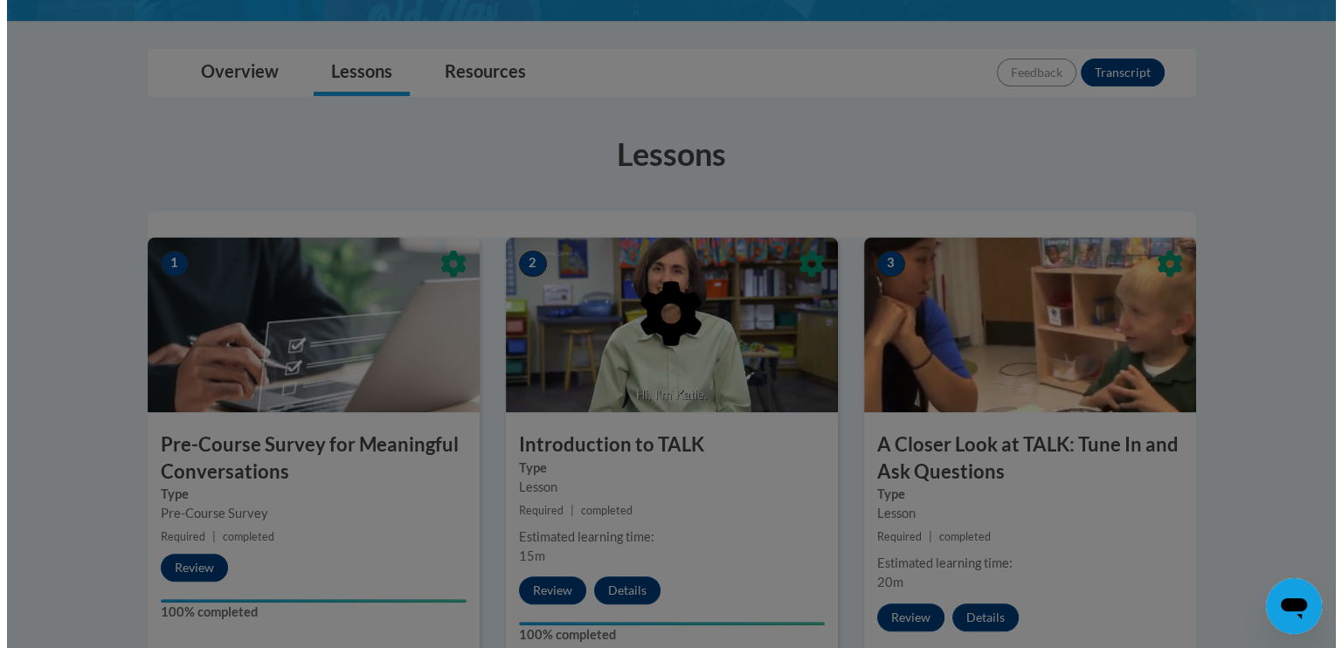
scroll to position [360, 0]
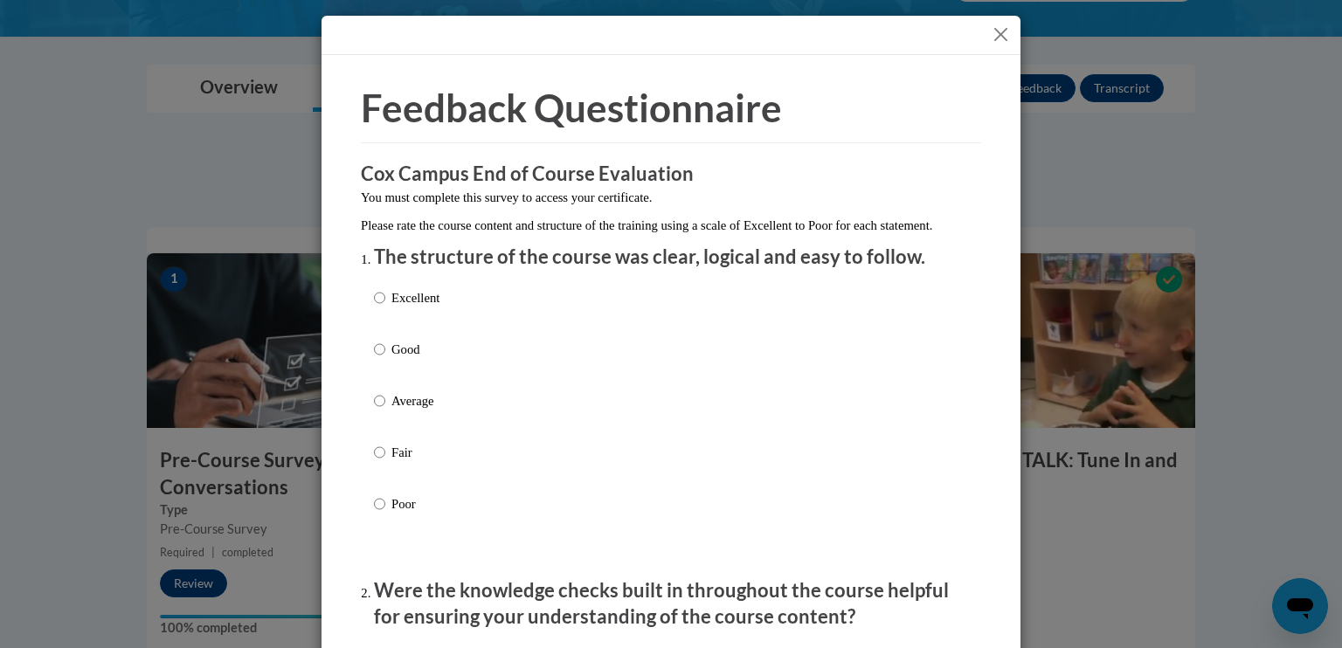
drag, startPoint x: 1342, startPoint y: 387, endPoint x: 1341, endPoint y: 232, distance: 155.6
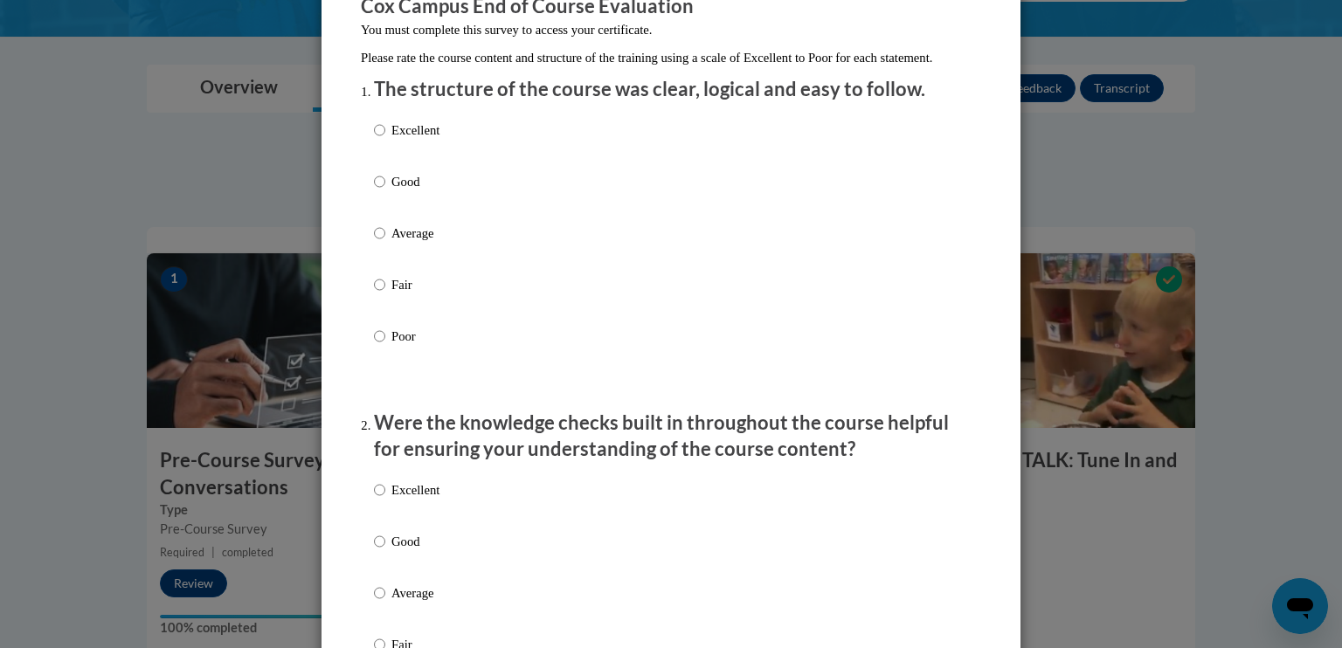
scroll to position [164, 0]
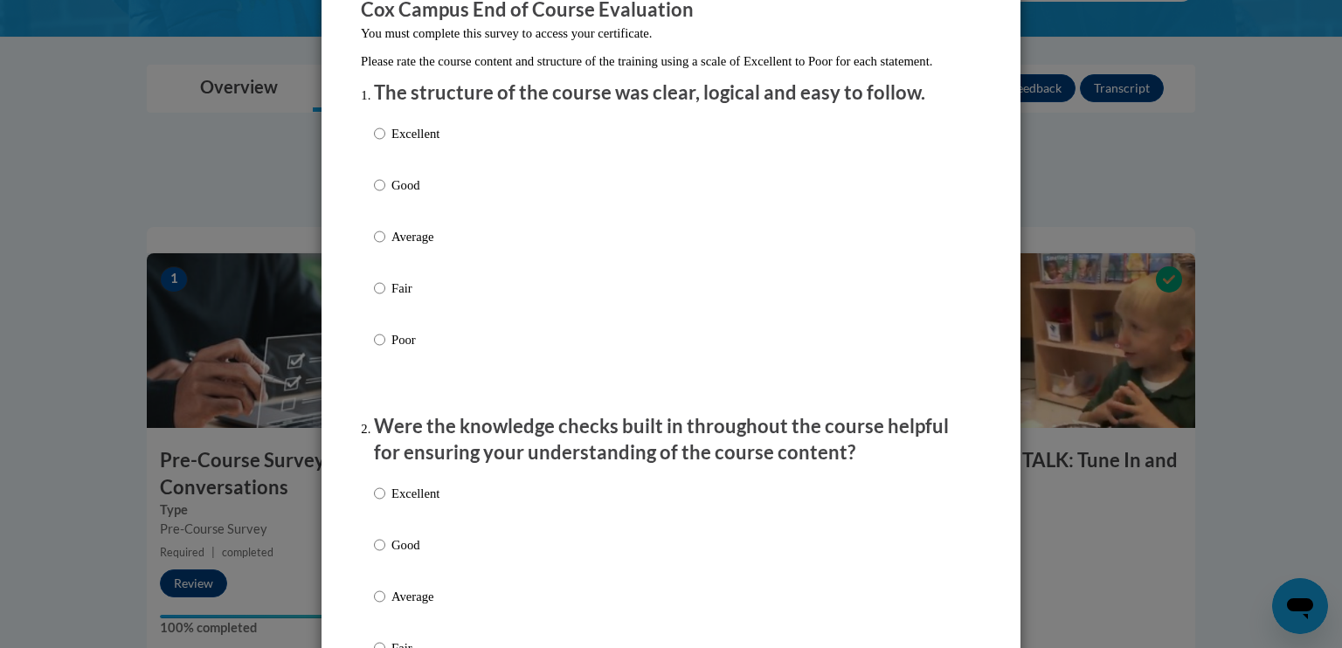
click at [399, 143] on p "Excellent" at bounding box center [416, 133] width 48 height 19
click at [385, 143] on input "Excellent" at bounding box center [379, 133] width 11 height 19
radio input "true"
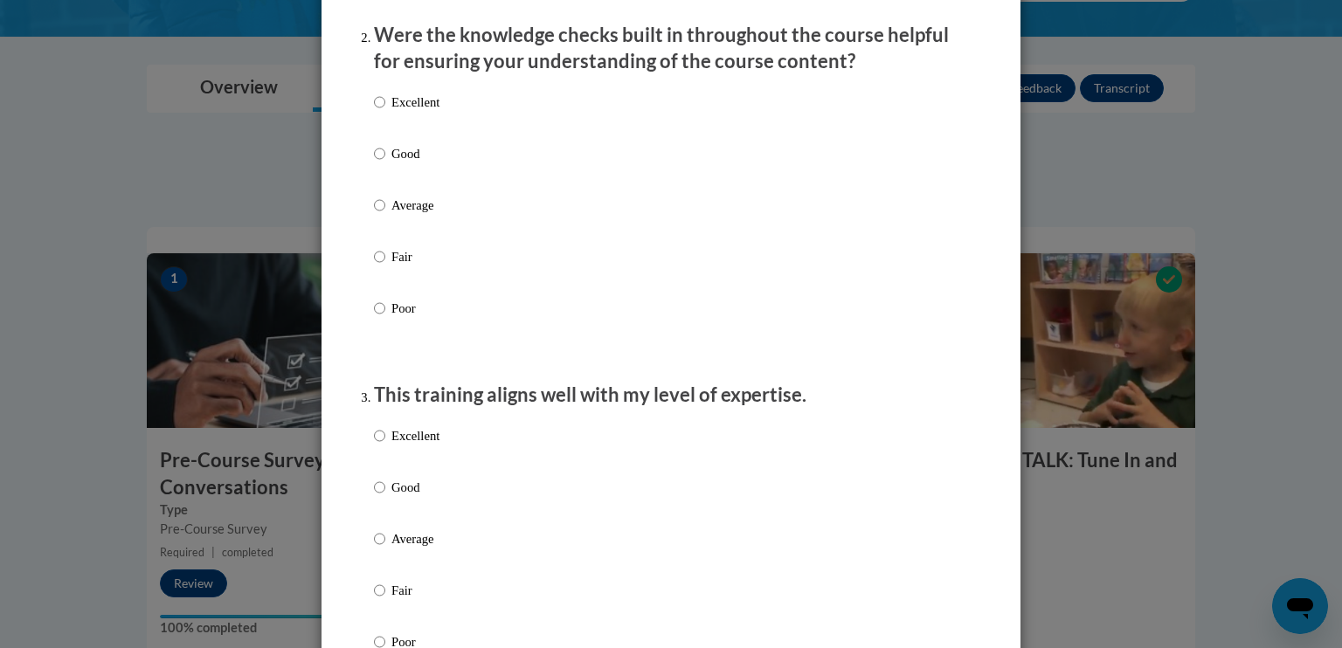
scroll to position [564, 0]
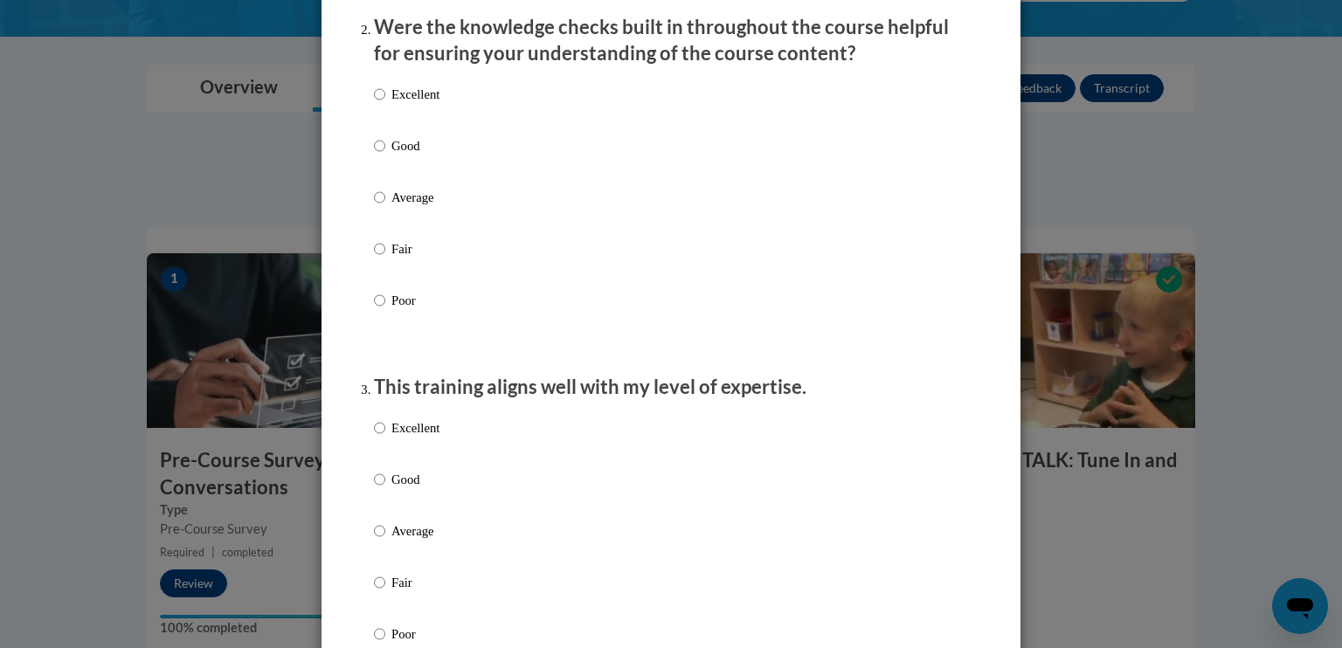
click at [402, 128] on label "Excellent" at bounding box center [407, 108] width 66 height 47
click at [385, 104] on input "Excellent" at bounding box center [379, 94] width 11 height 19
radio input "true"
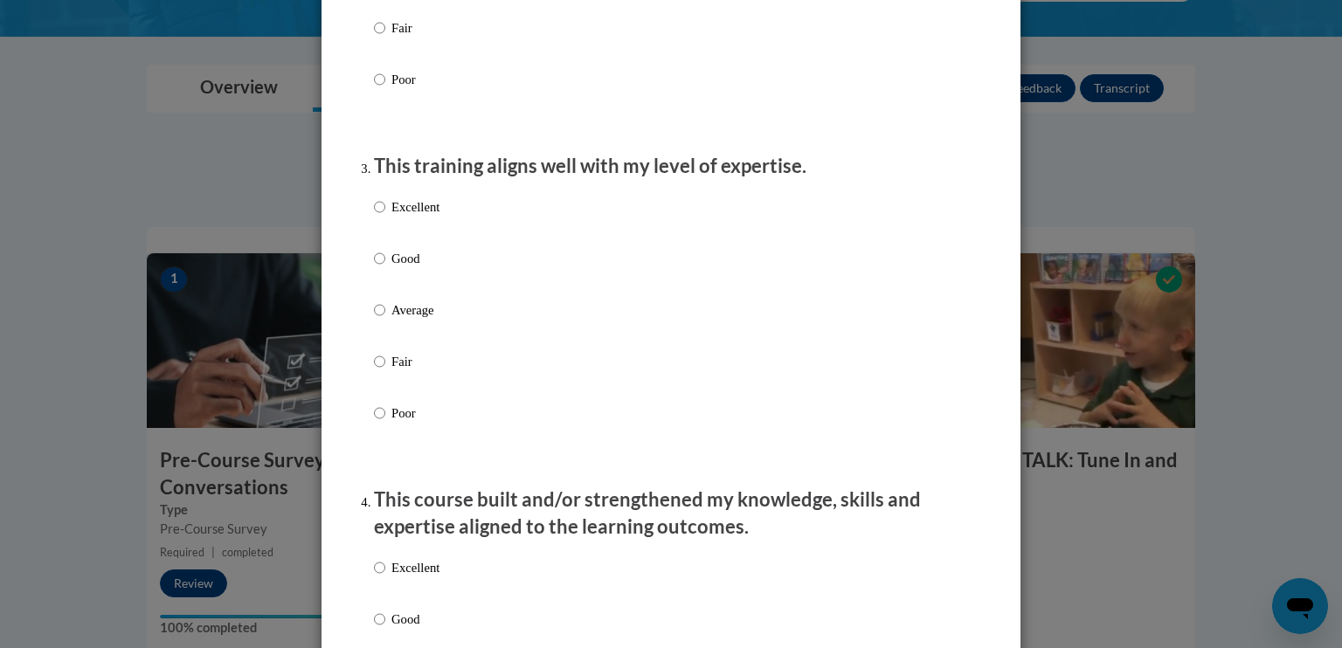
scroll to position [776, 0]
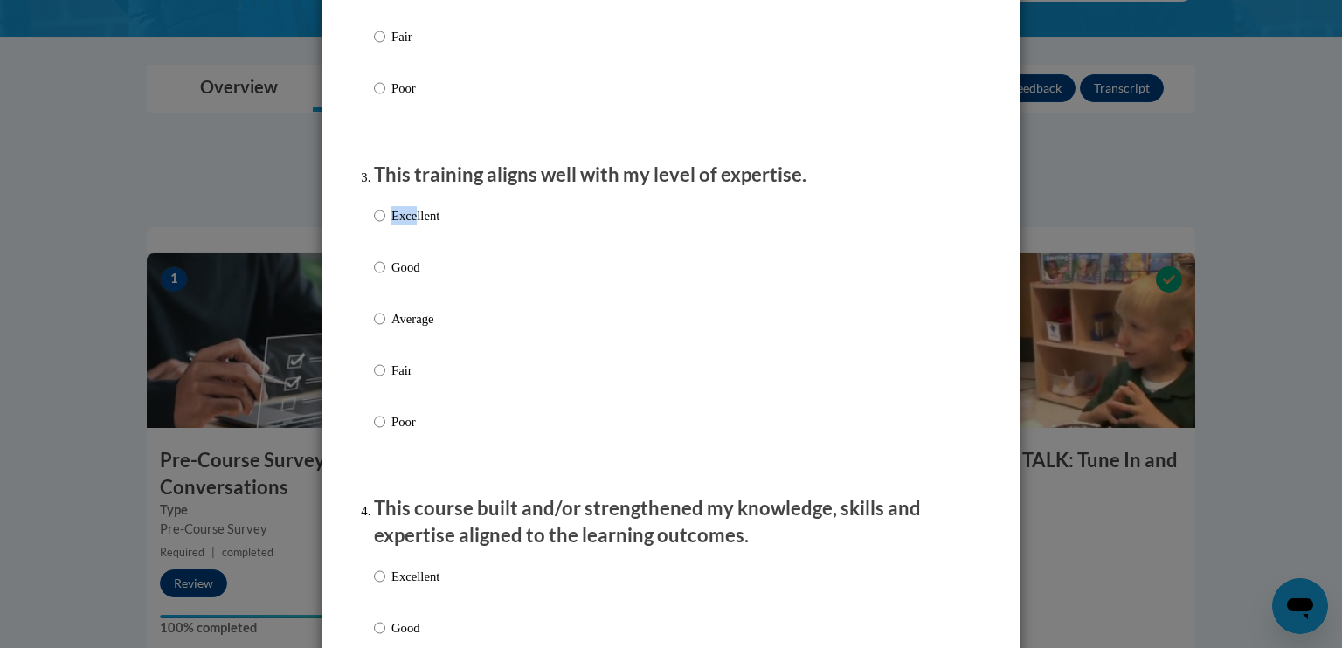
drag, startPoint x: 411, startPoint y: 223, endPoint x: 409, endPoint y: 238, distance: 15.0
click at [409, 238] on div "Excellent Good Average Fair Poor" at bounding box center [407, 333] width 66 height 271
click at [409, 225] on p "Excellent" at bounding box center [416, 215] width 48 height 19
click at [385, 225] on input "Excellent" at bounding box center [379, 215] width 11 height 19
radio input "true"
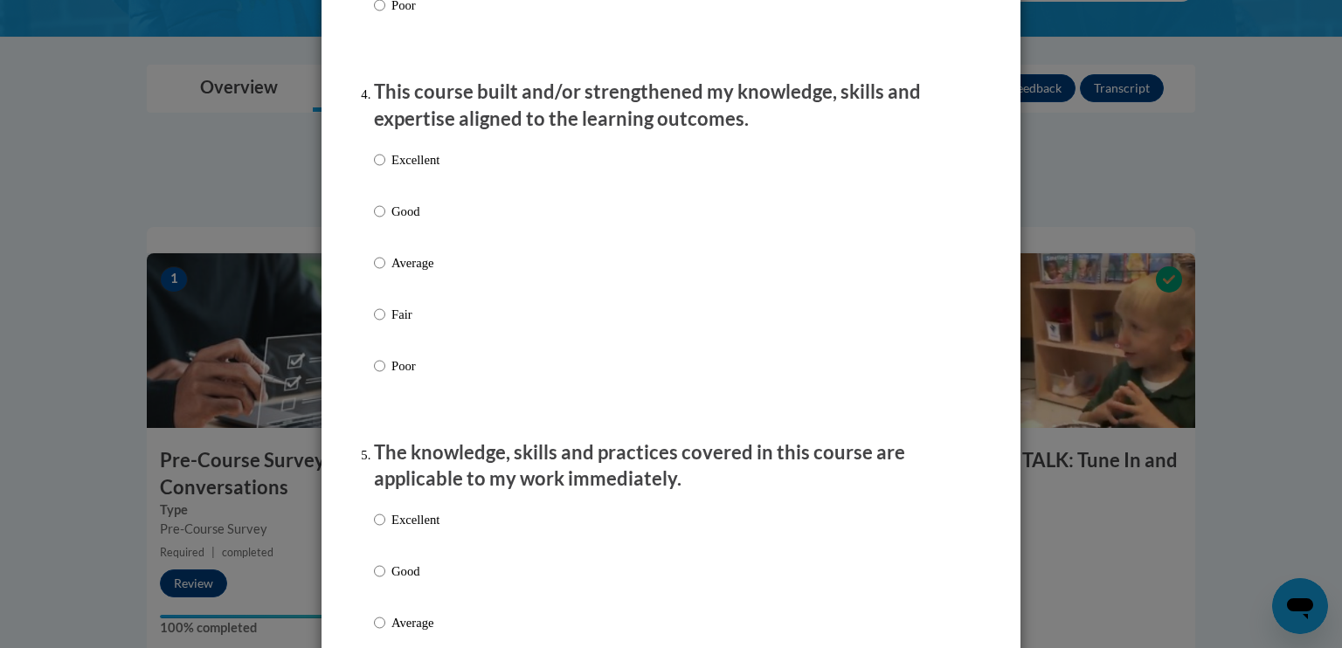
scroll to position [1251, 0]
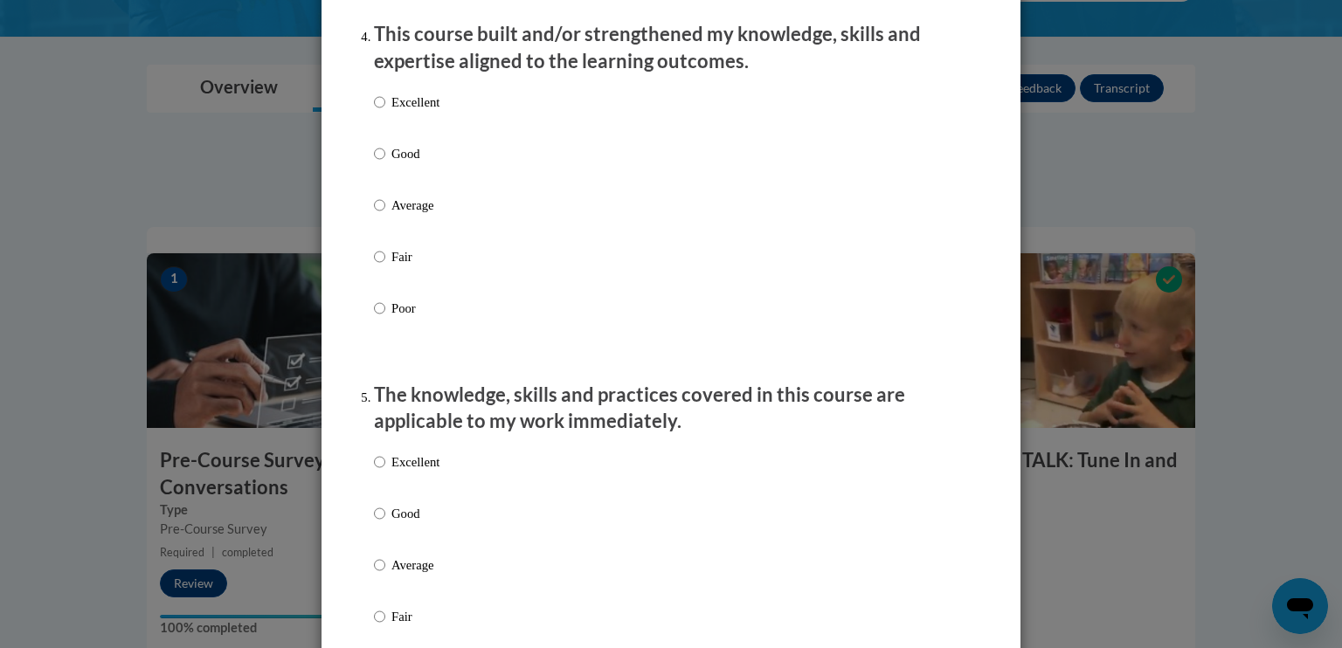
click at [414, 112] on p "Excellent" at bounding box center [416, 102] width 48 height 19
click at [385, 112] on input "Excellent" at bounding box center [379, 102] width 11 height 19
radio input "true"
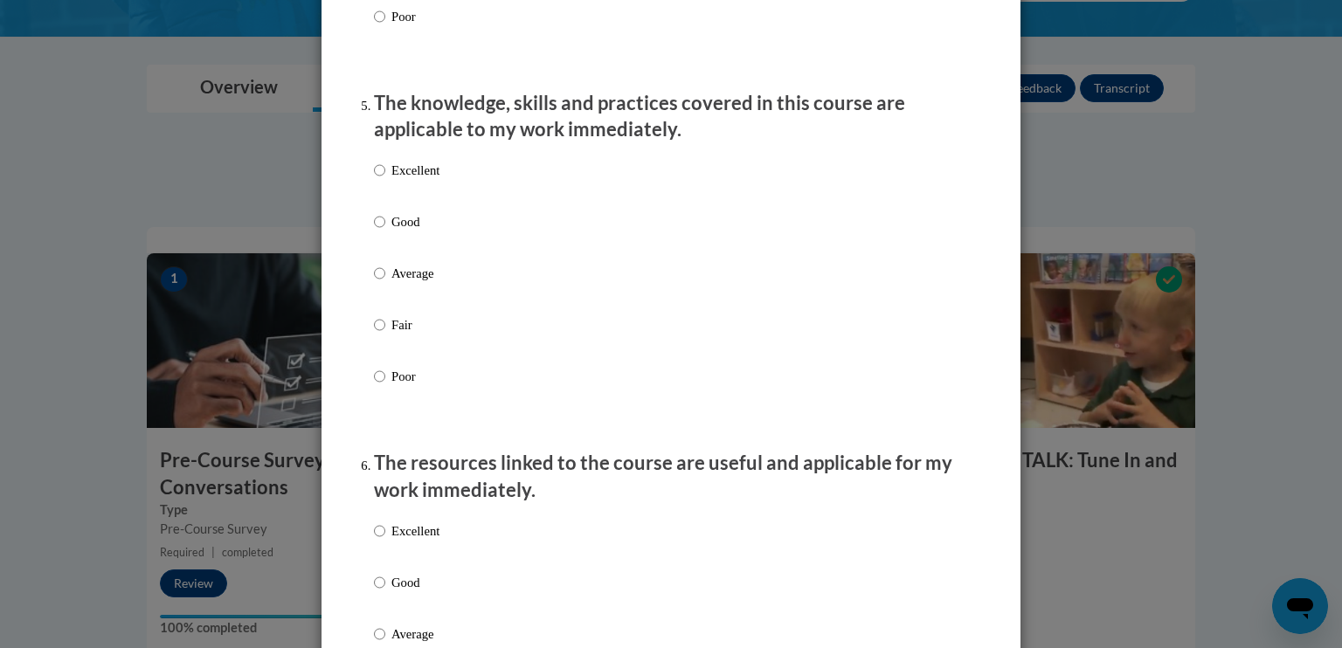
scroll to position [1572, 0]
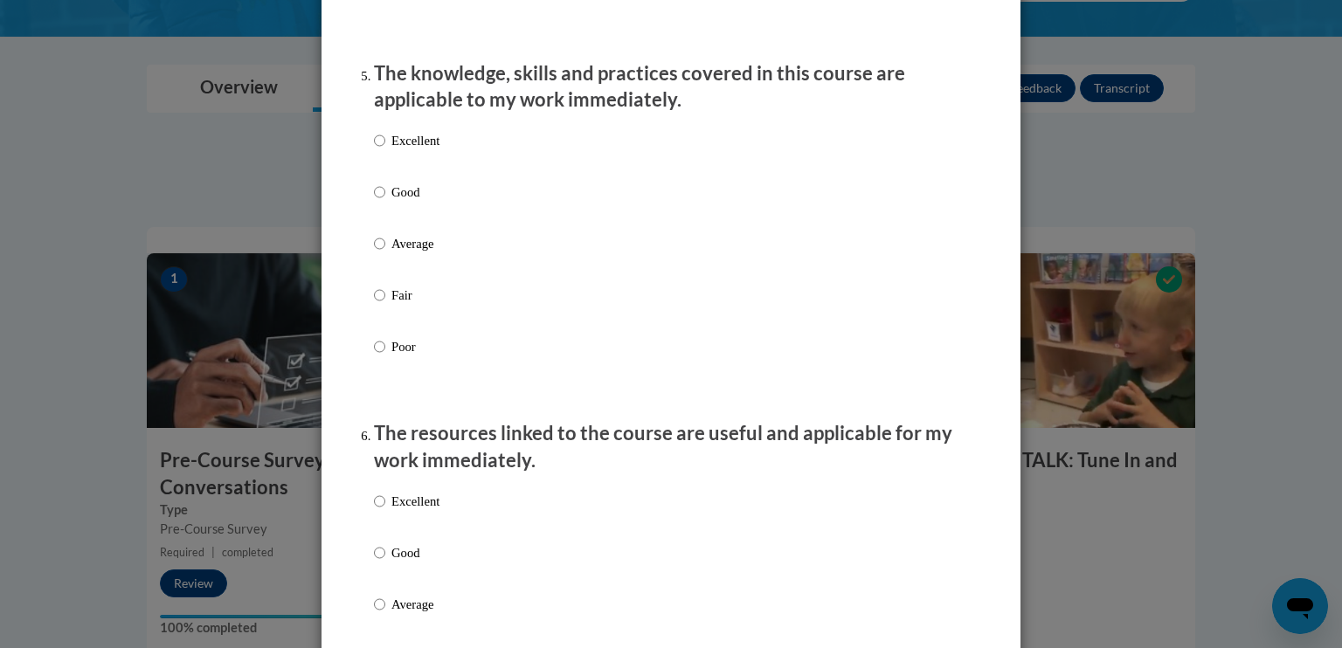
click at [397, 150] on p "Excellent" at bounding box center [416, 140] width 48 height 19
click at [385, 150] on input "Excellent" at bounding box center [379, 140] width 11 height 19
radio input "true"
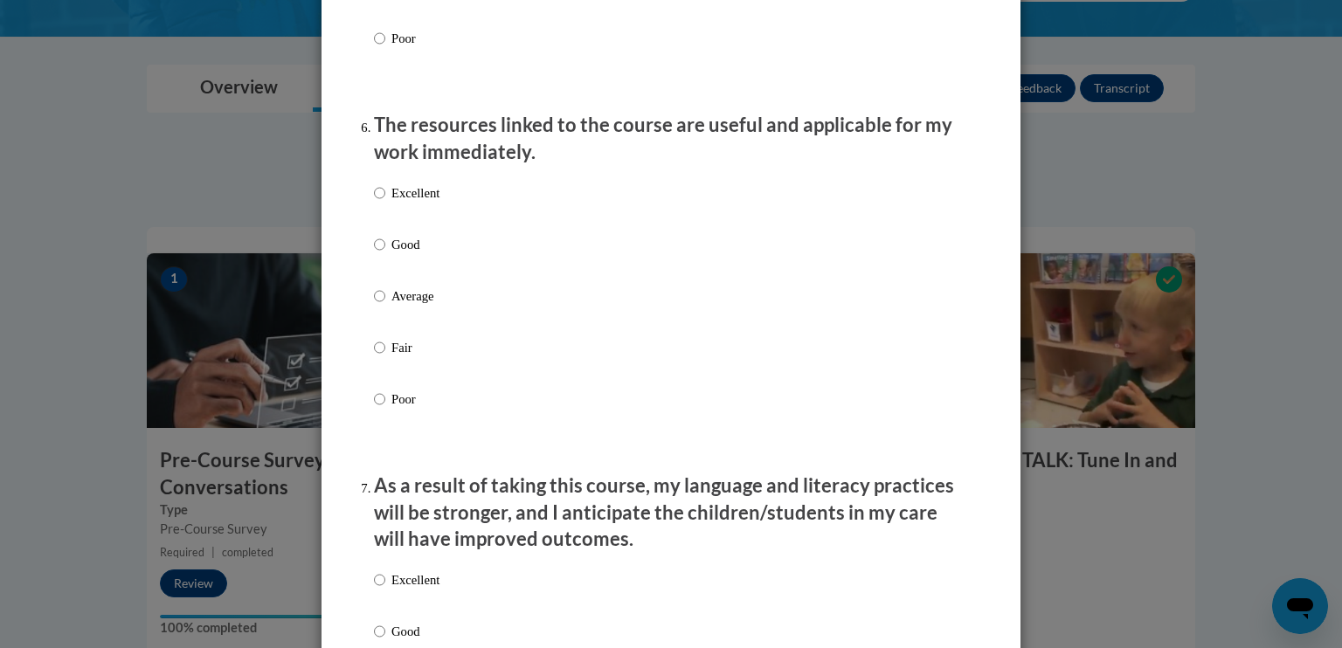
scroll to position [1877, 0]
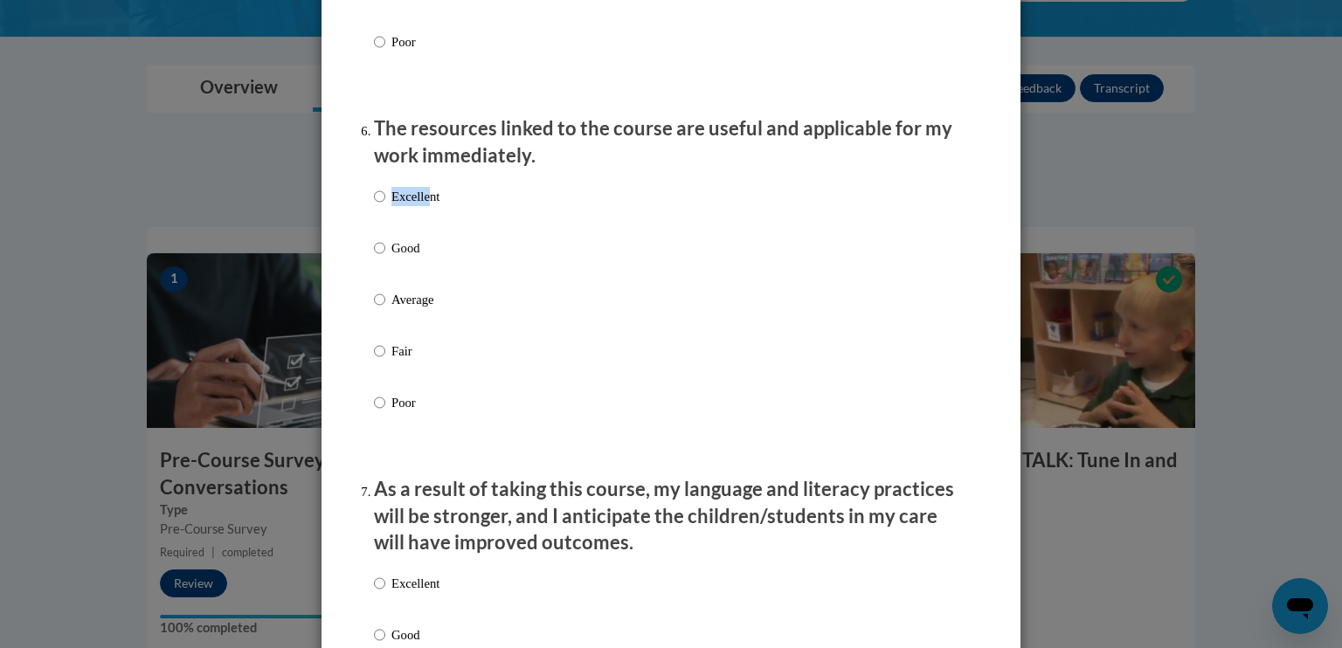
drag, startPoint x: 421, startPoint y: 205, endPoint x: 420, endPoint y: 217, distance: 12.3
click at [420, 217] on div "Excellent Good Average Fair Poor" at bounding box center [407, 313] width 66 height 271
click at [420, 206] on p "Excellent" at bounding box center [416, 196] width 48 height 19
click at [385, 206] on input "Excellent" at bounding box center [379, 196] width 11 height 19
radio input "true"
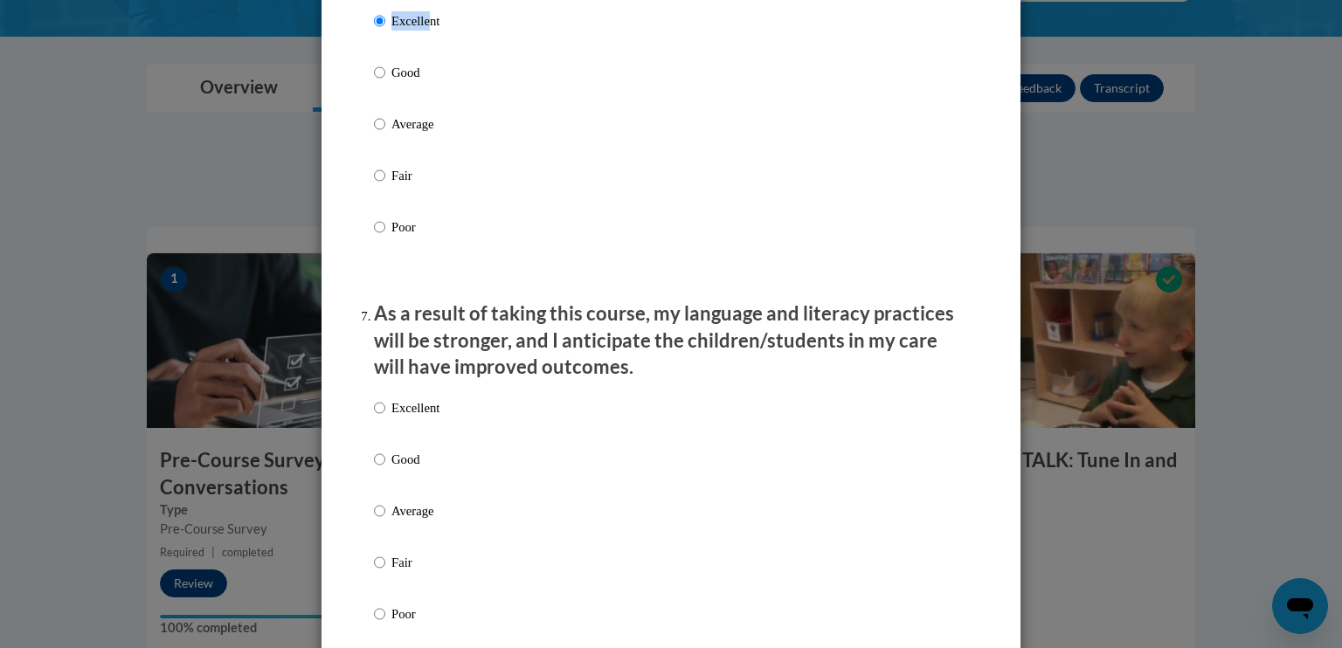
scroll to position [2021, 0]
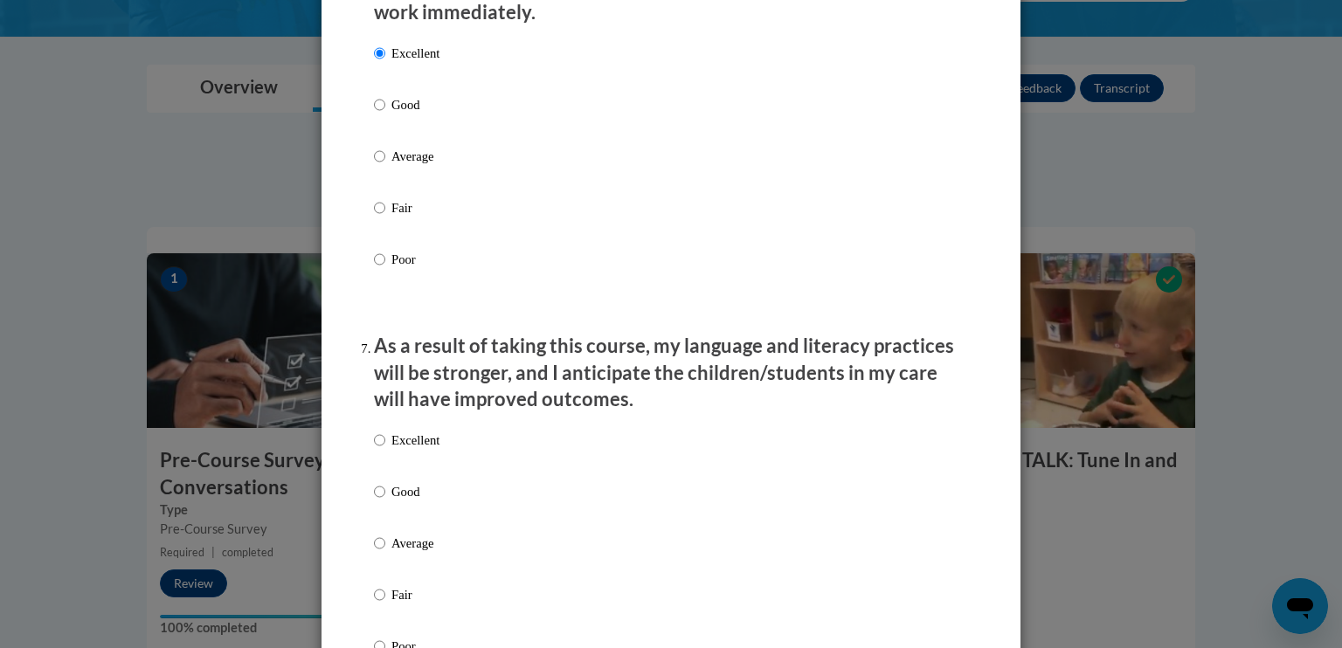
click at [392, 114] on p "Good" at bounding box center [416, 104] width 48 height 19
click at [385, 114] on input "Good" at bounding box center [379, 104] width 11 height 19
radio input "true"
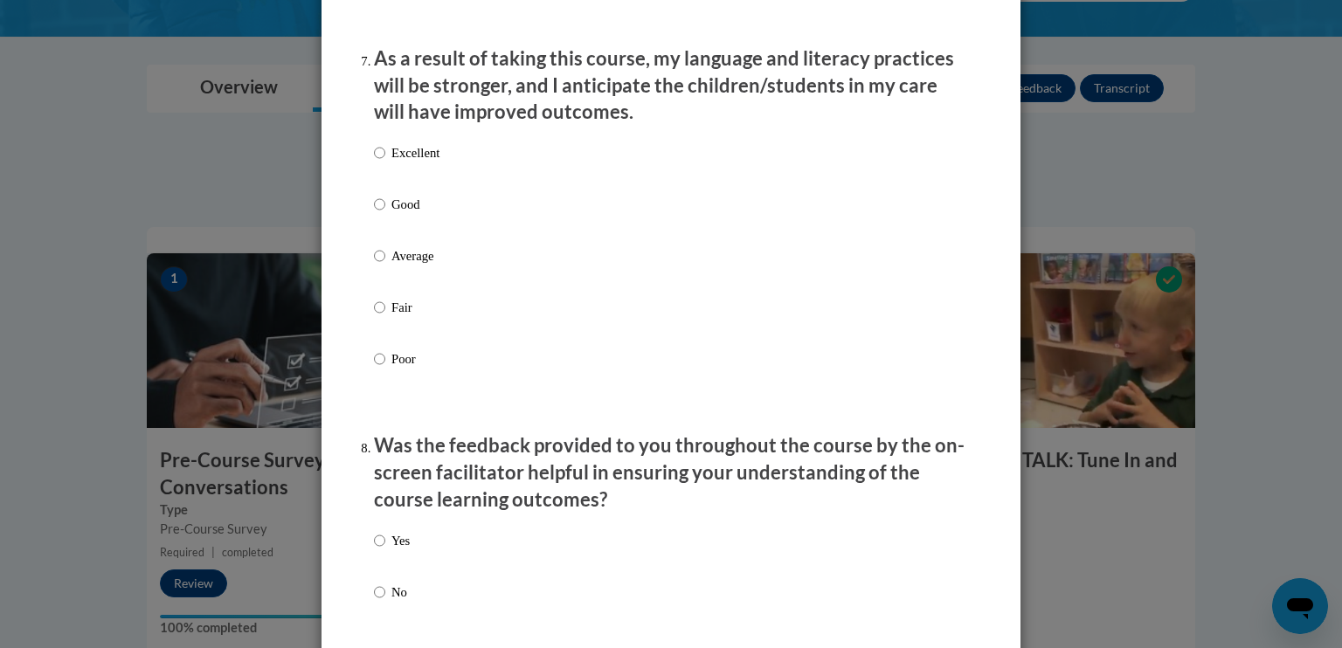
scroll to position [2329, 0]
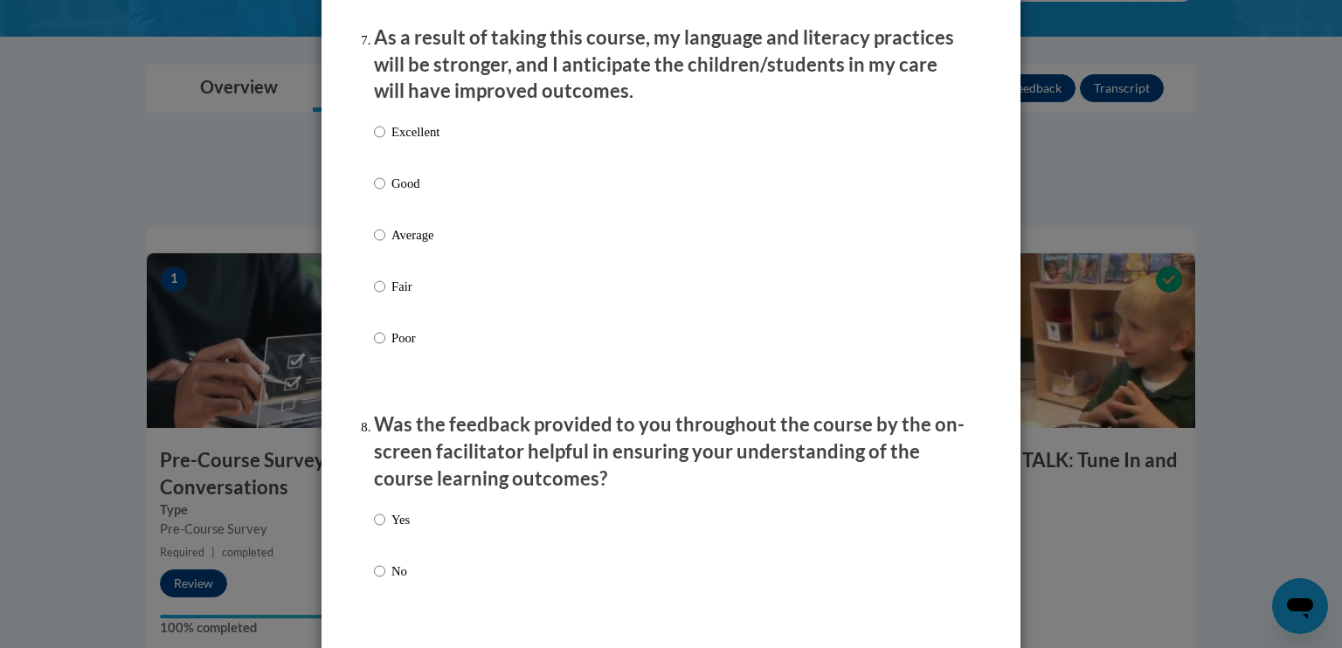
click at [383, 156] on label "Excellent" at bounding box center [407, 145] width 66 height 47
click at [383, 142] on input "Excellent" at bounding box center [379, 131] width 11 height 19
radio input "true"
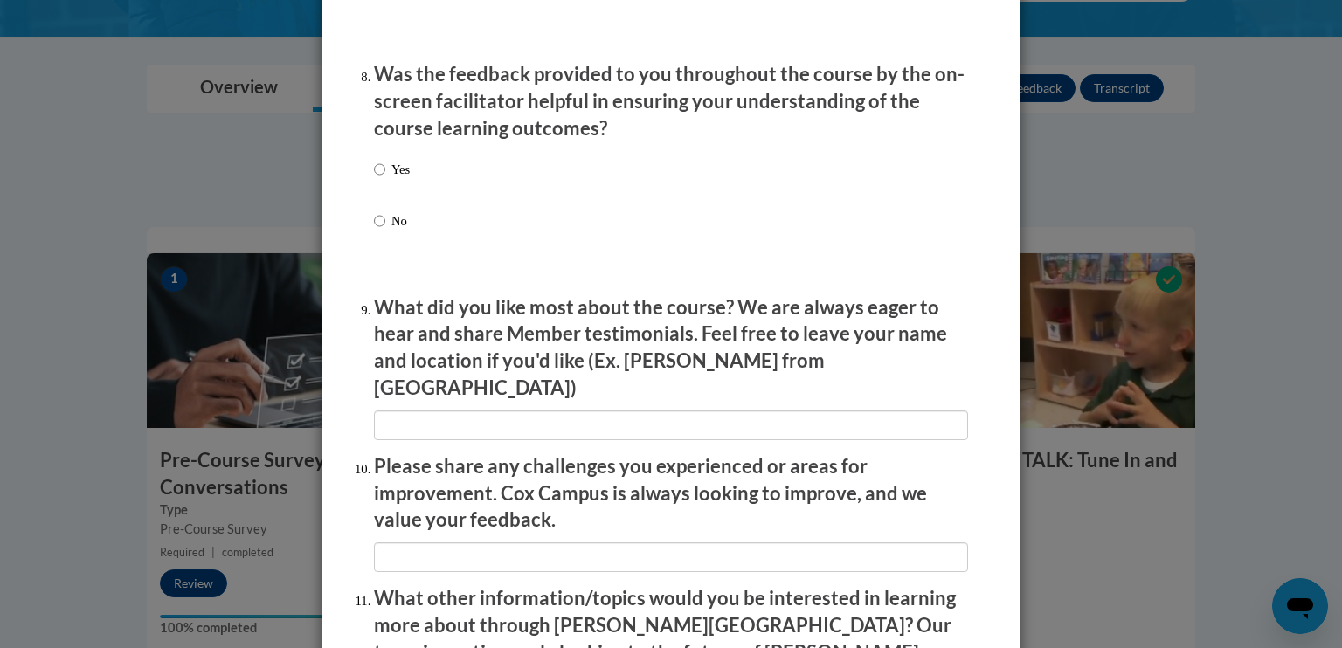
scroll to position [2700, 0]
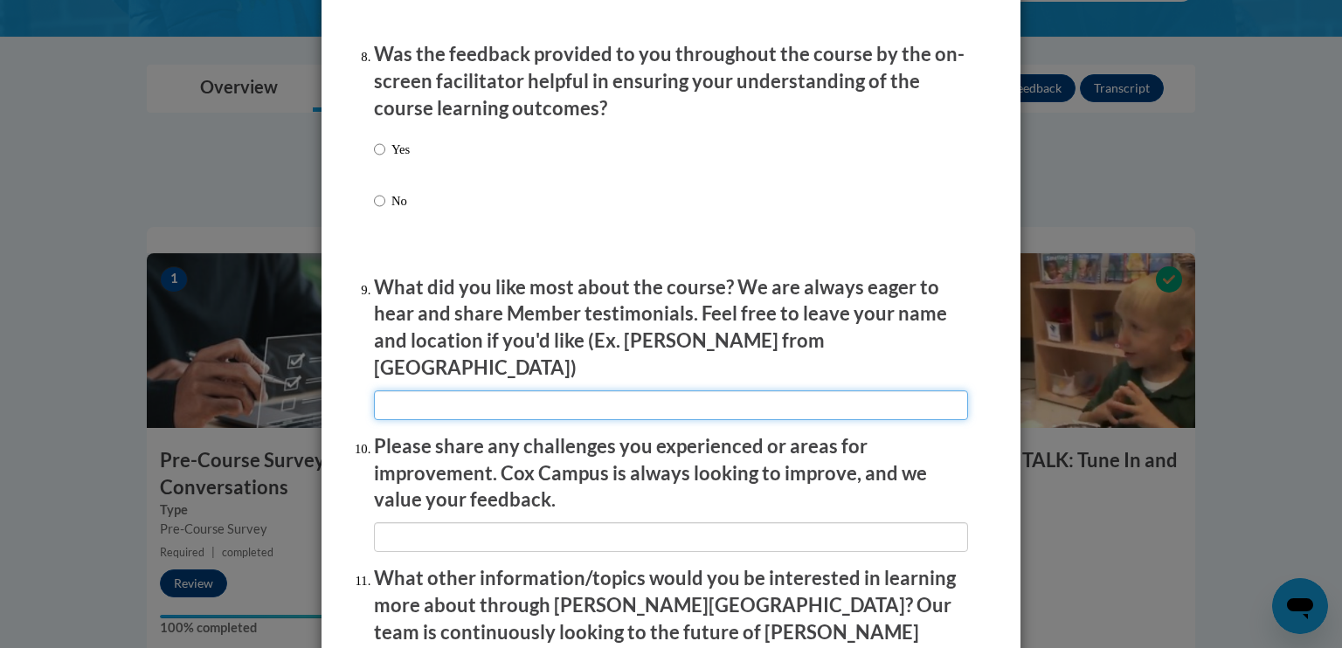
click at [870, 391] on input "textbox" at bounding box center [671, 406] width 594 height 30
type input "The videos showed great examples of what to look out for and provided a clear u…"
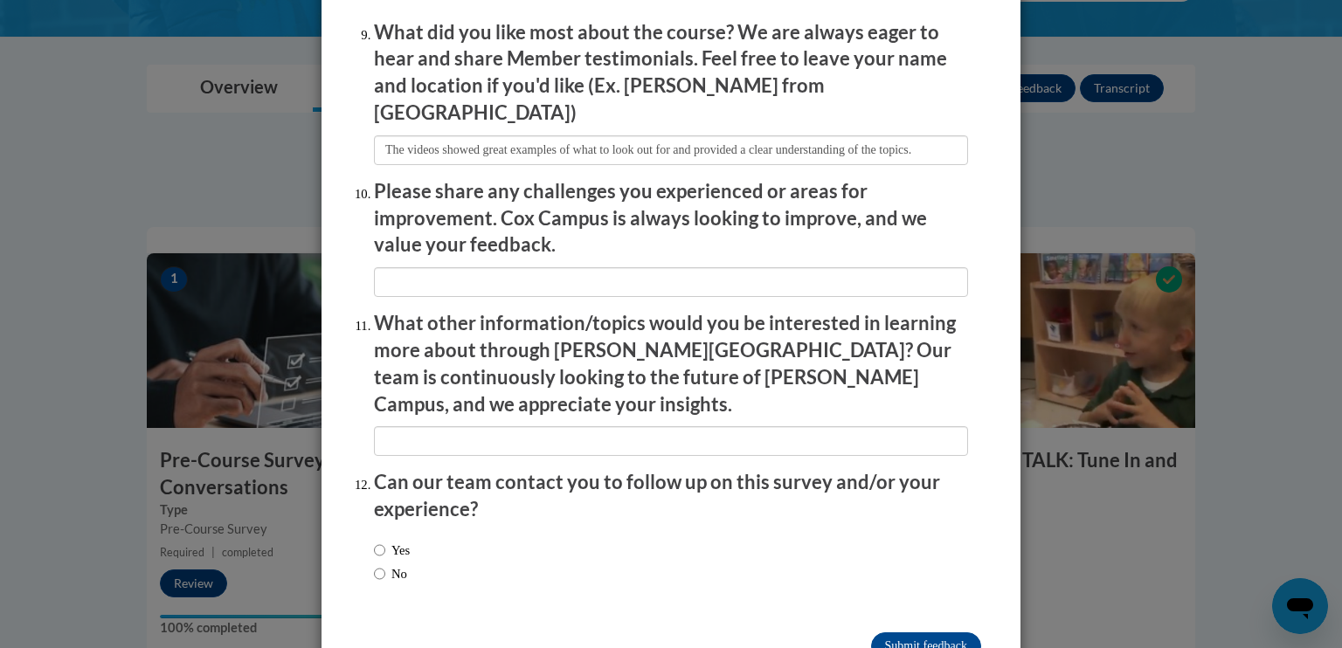
scroll to position [2964, 0]
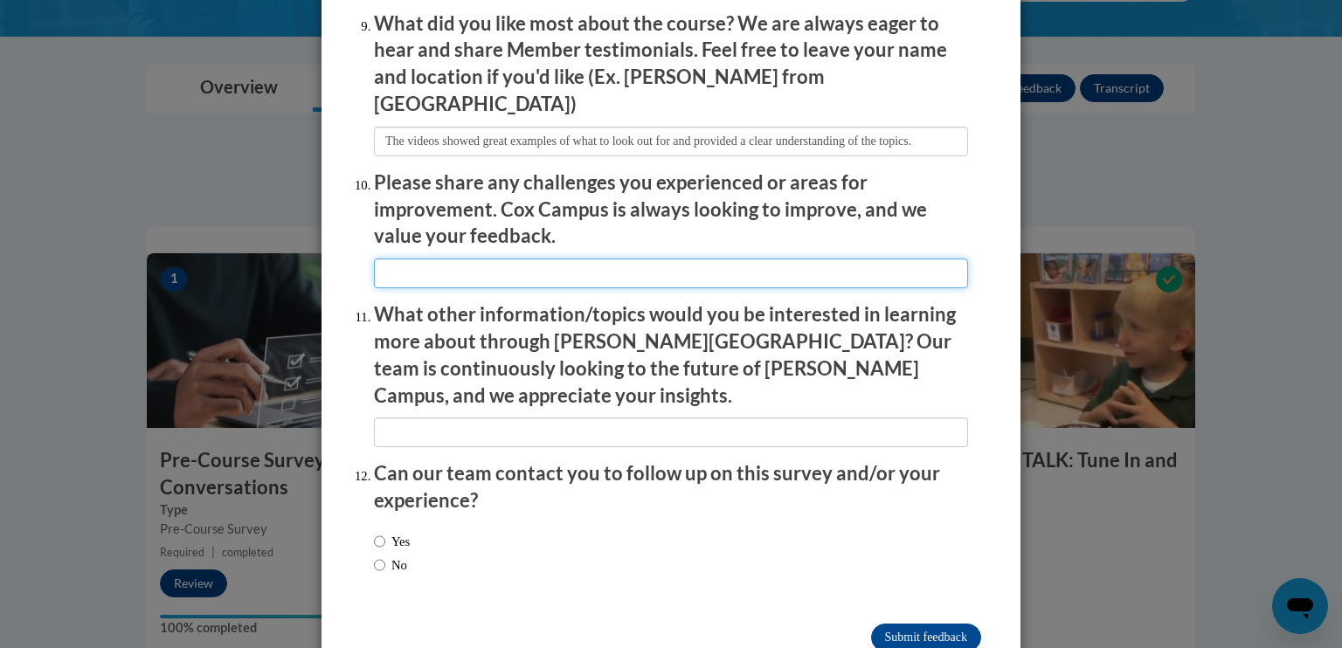
click at [709, 268] on input "textbox" at bounding box center [671, 274] width 594 height 30
type input "N/A"
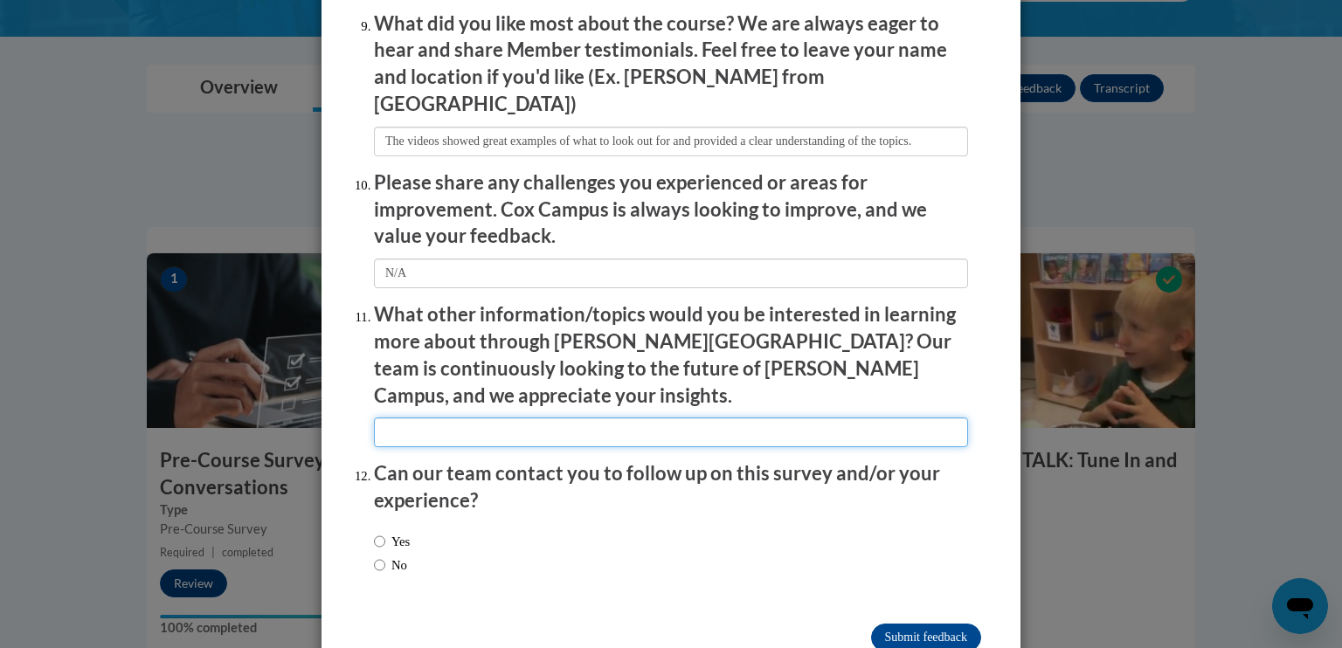
click at [642, 418] on input "textbox" at bounding box center [671, 433] width 594 height 30
type input "D"
type input "How to properly discipline children and how to deal with emotional instability …"
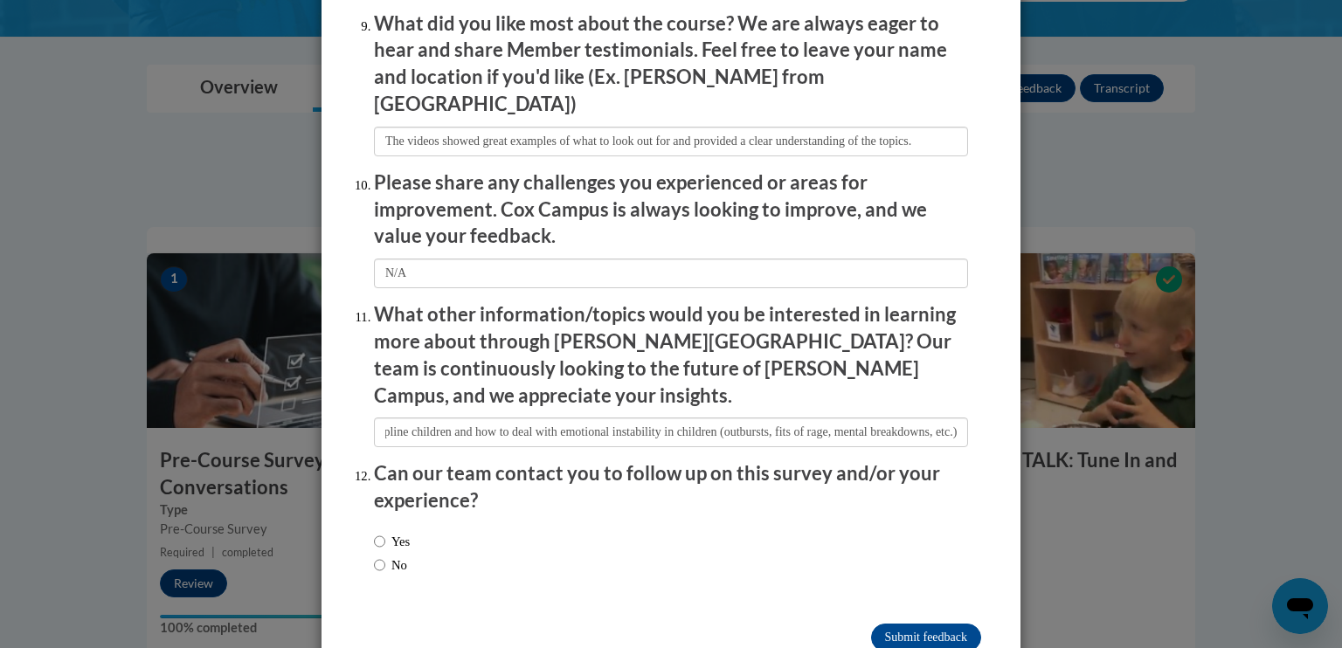
scroll to position [0, 0]
click at [381, 556] on label "No" at bounding box center [390, 565] width 33 height 19
click at [381, 556] on input "No" at bounding box center [379, 565] width 11 height 19
radio input "true"
click at [382, 532] on label "Yes" at bounding box center [392, 541] width 36 height 19
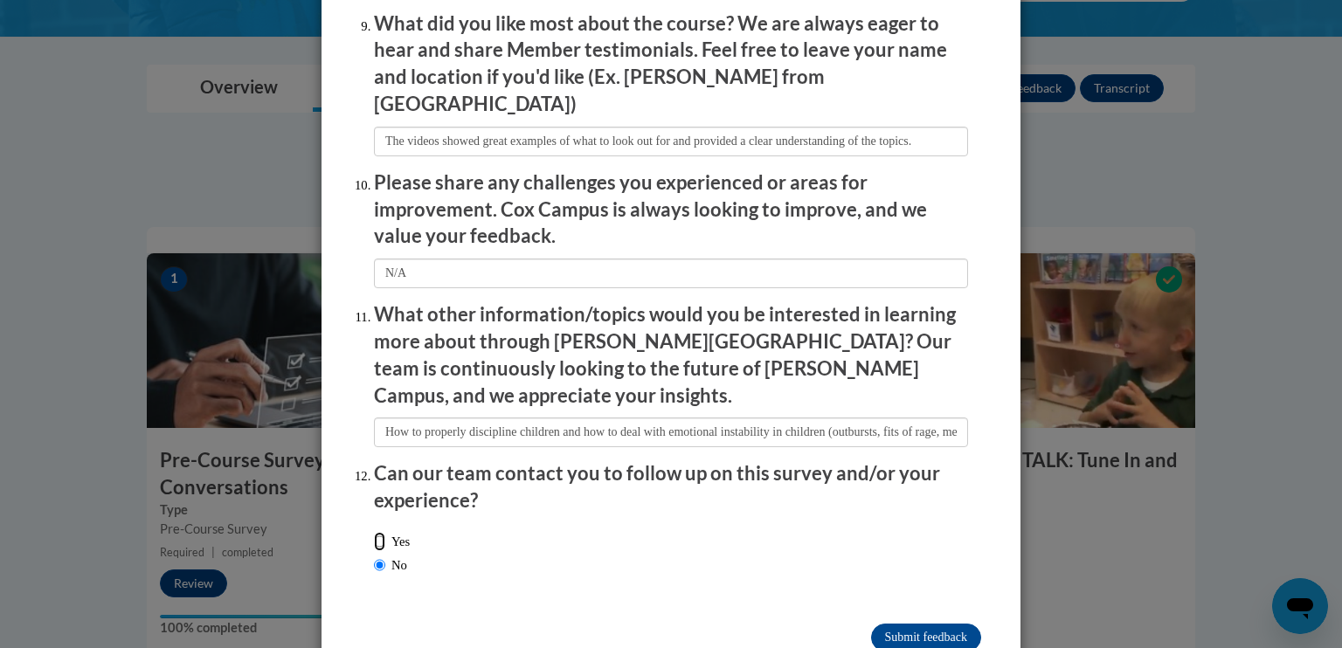
click at [382, 532] on input "Yes" at bounding box center [379, 541] width 11 height 19
radio input "true"
click at [933, 624] on input "Submit feedback" at bounding box center [926, 638] width 110 height 28
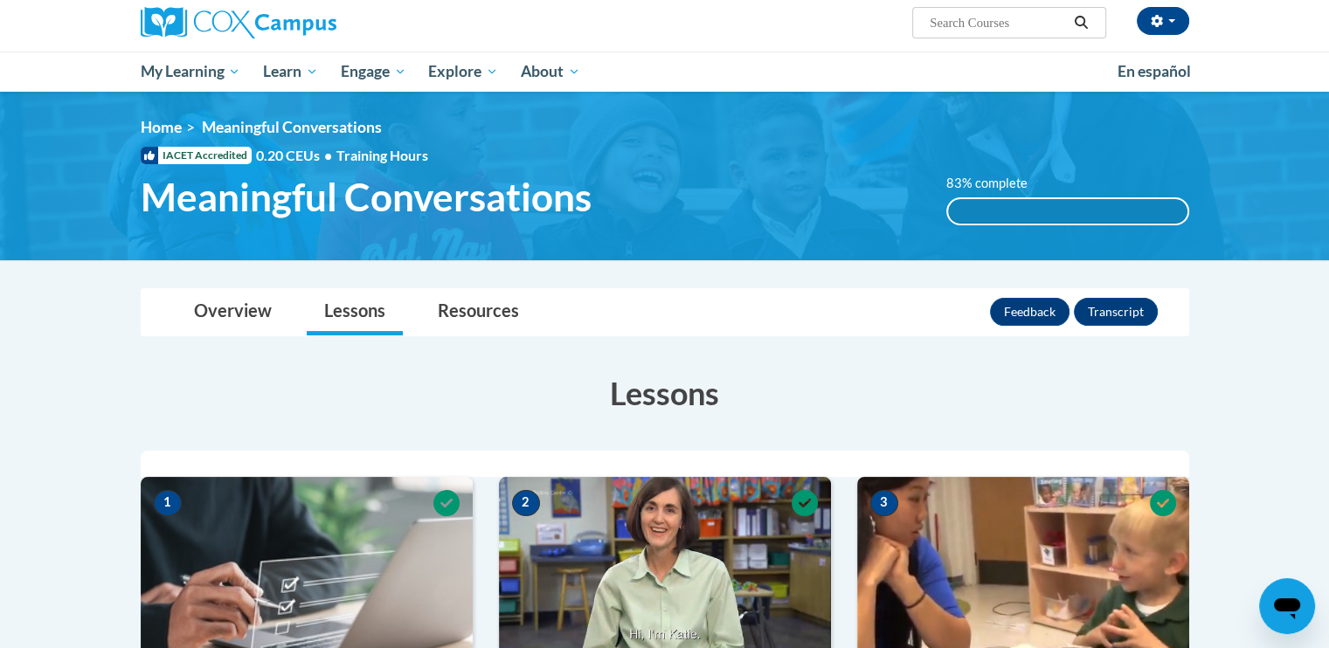
scroll to position [135, 0]
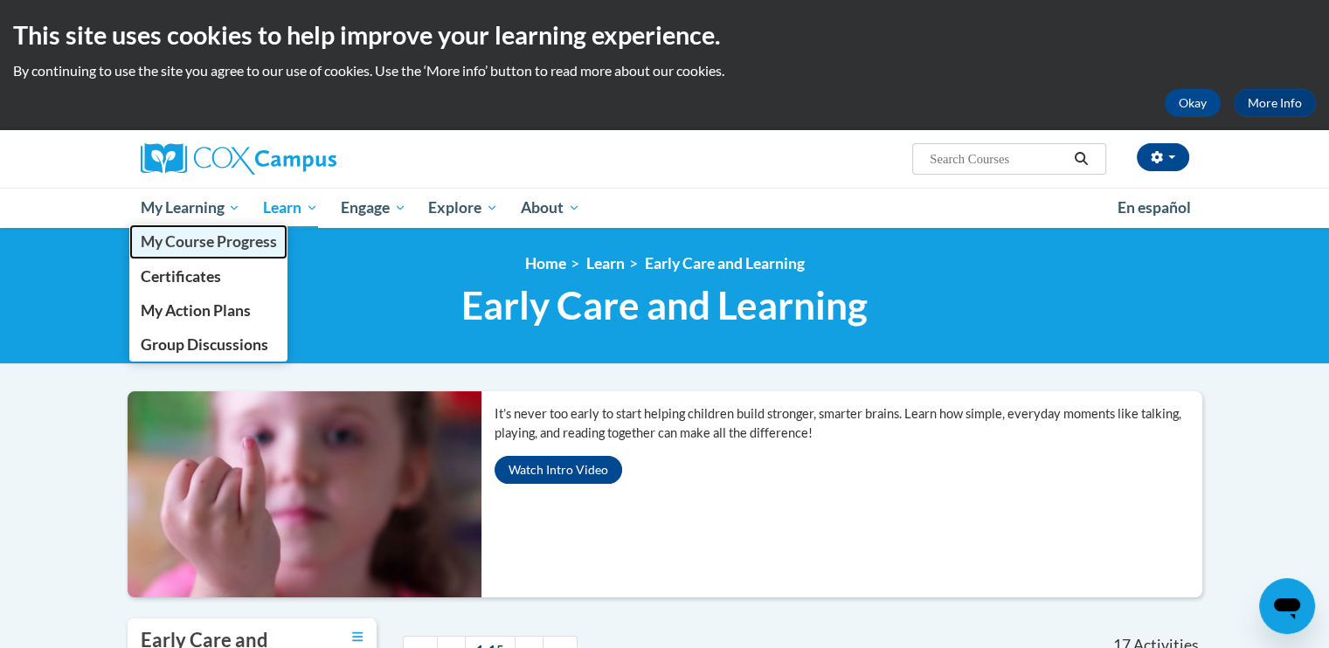
click at [248, 244] on span "My Course Progress" at bounding box center [208, 241] width 136 height 18
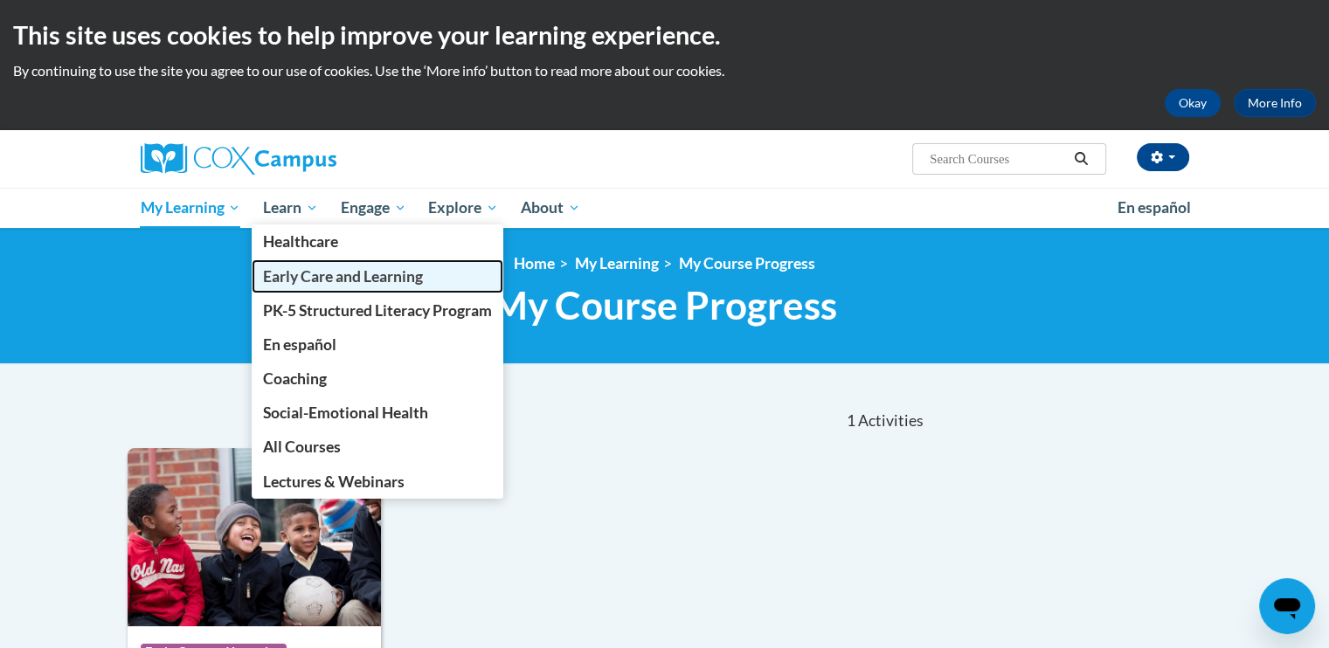
click at [336, 278] on span "Early Care and Learning" at bounding box center [343, 276] width 160 height 18
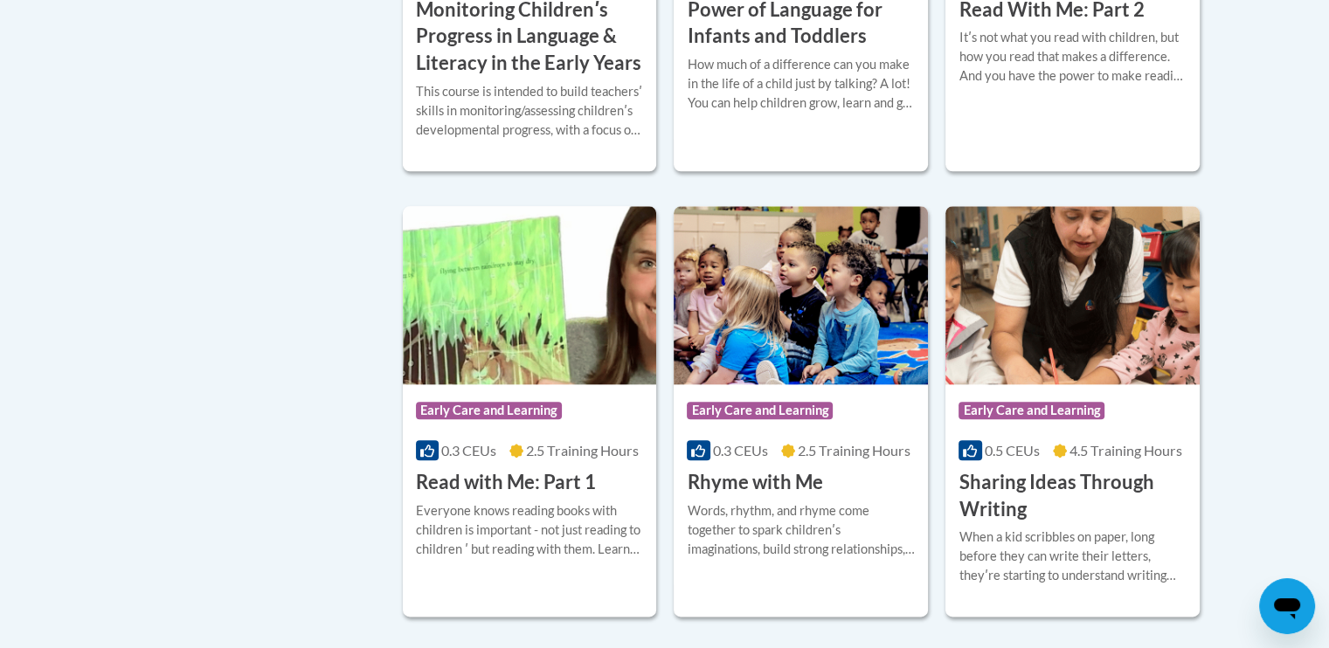
scroll to position [1909, 0]
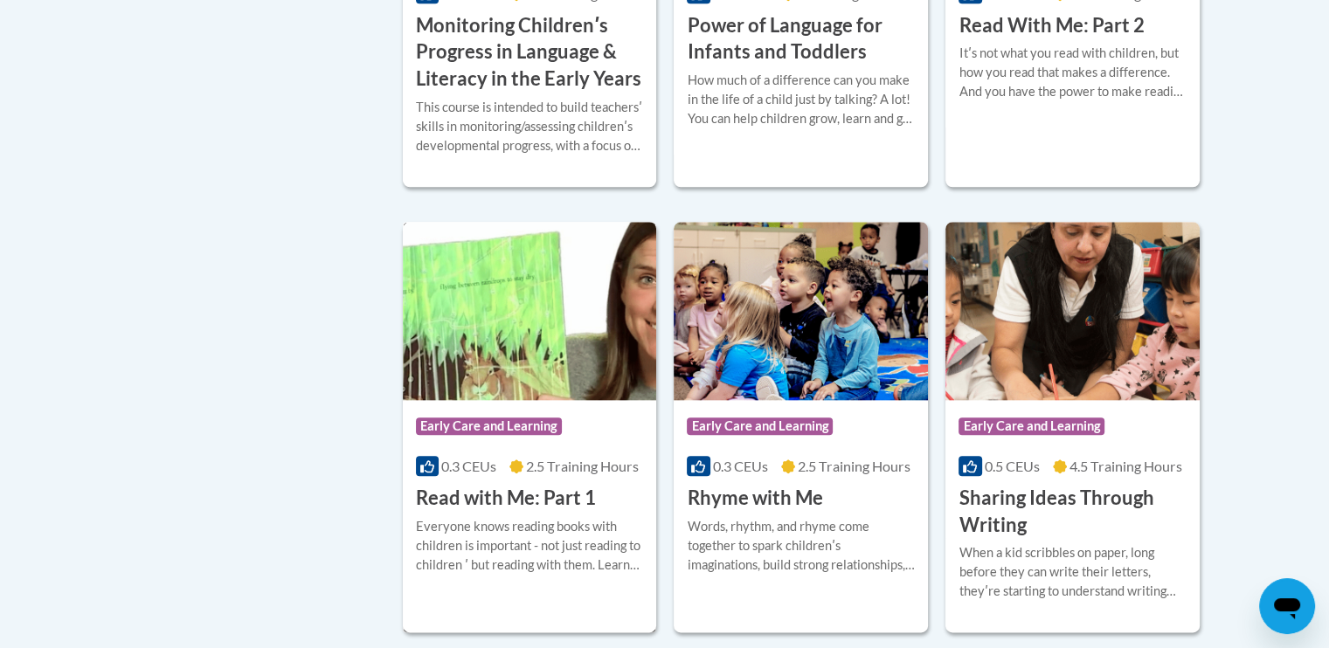
click at [573, 511] on h3 "Read with Me: Part 1" at bounding box center [506, 498] width 180 height 27
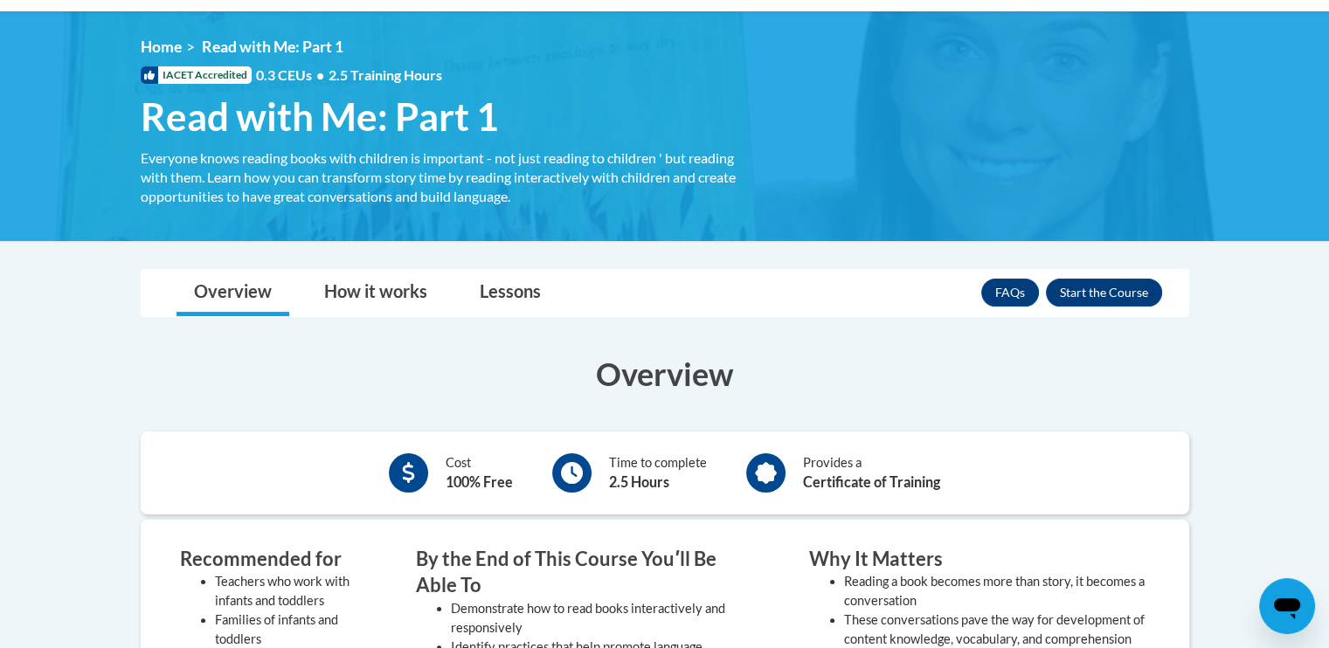
scroll to position [215, 0]
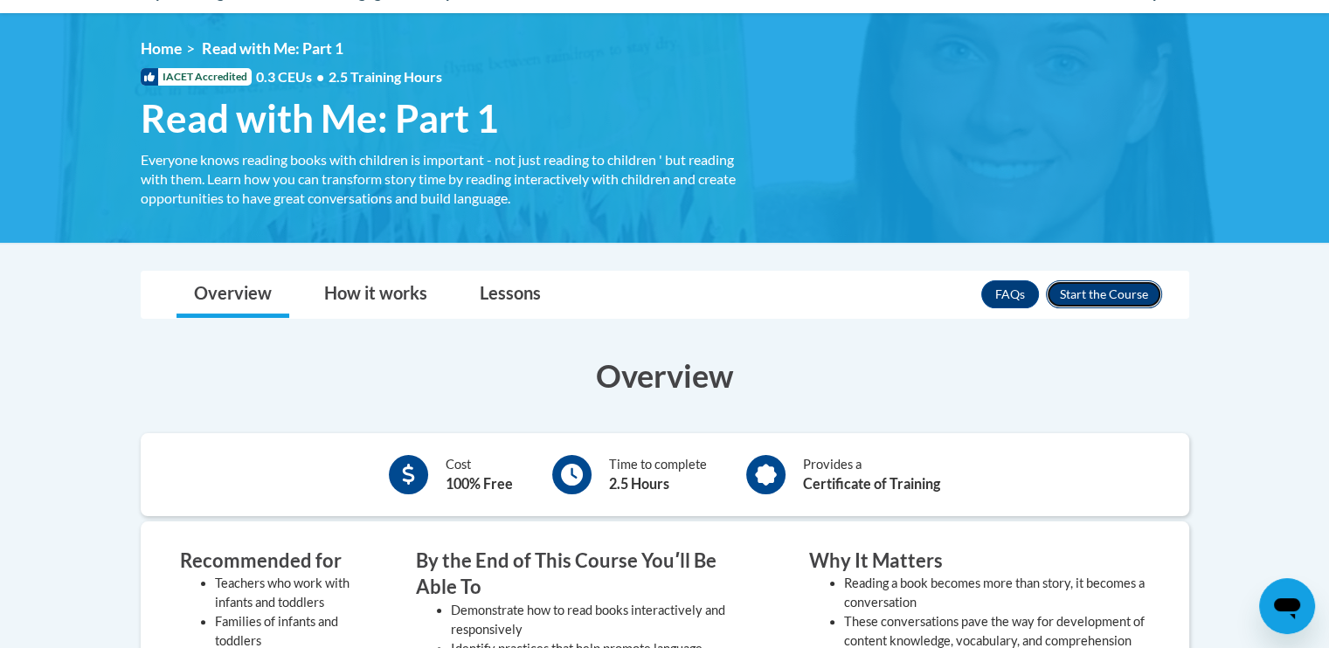
click at [1090, 302] on button "Enroll" at bounding box center [1104, 295] width 116 height 28
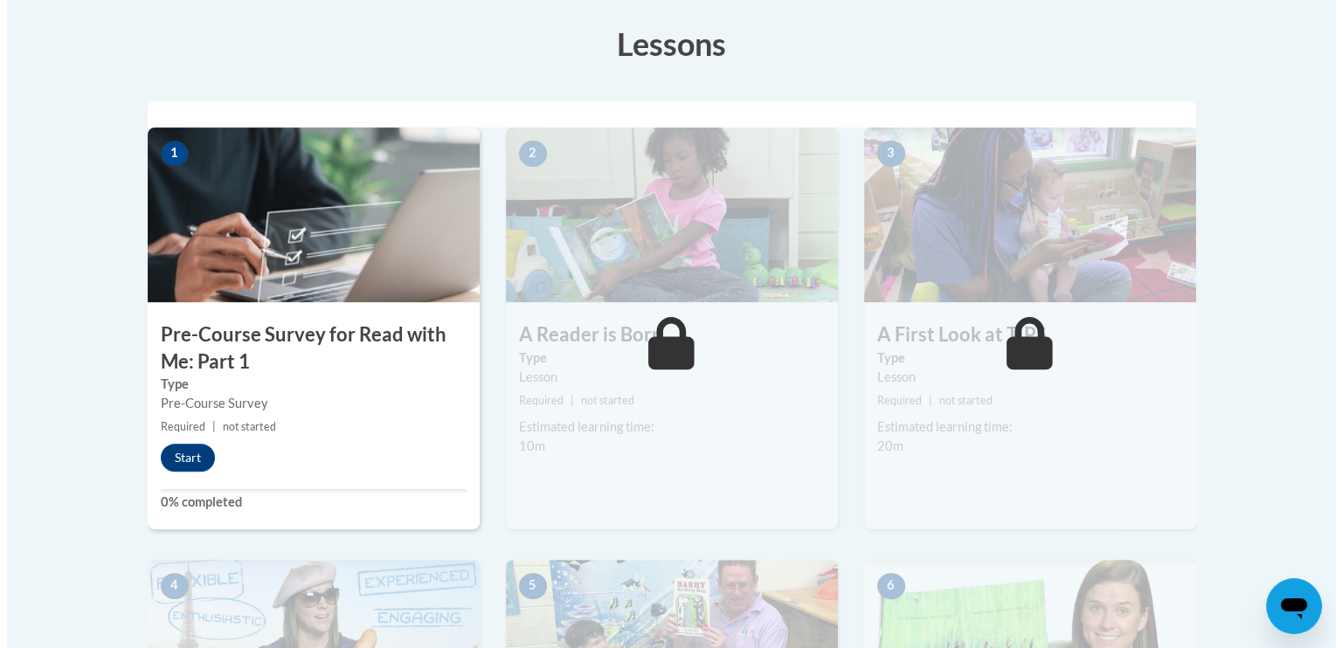
scroll to position [476, 0]
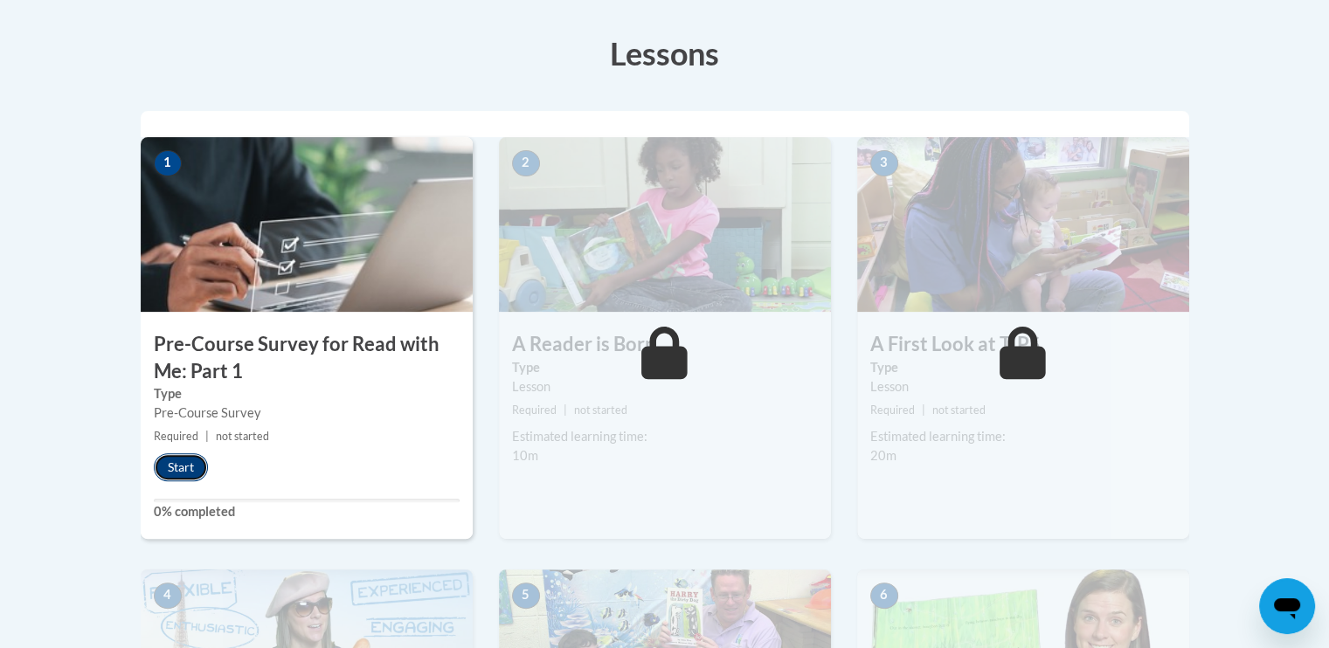
click at [186, 479] on button "Start" at bounding box center [181, 468] width 54 height 28
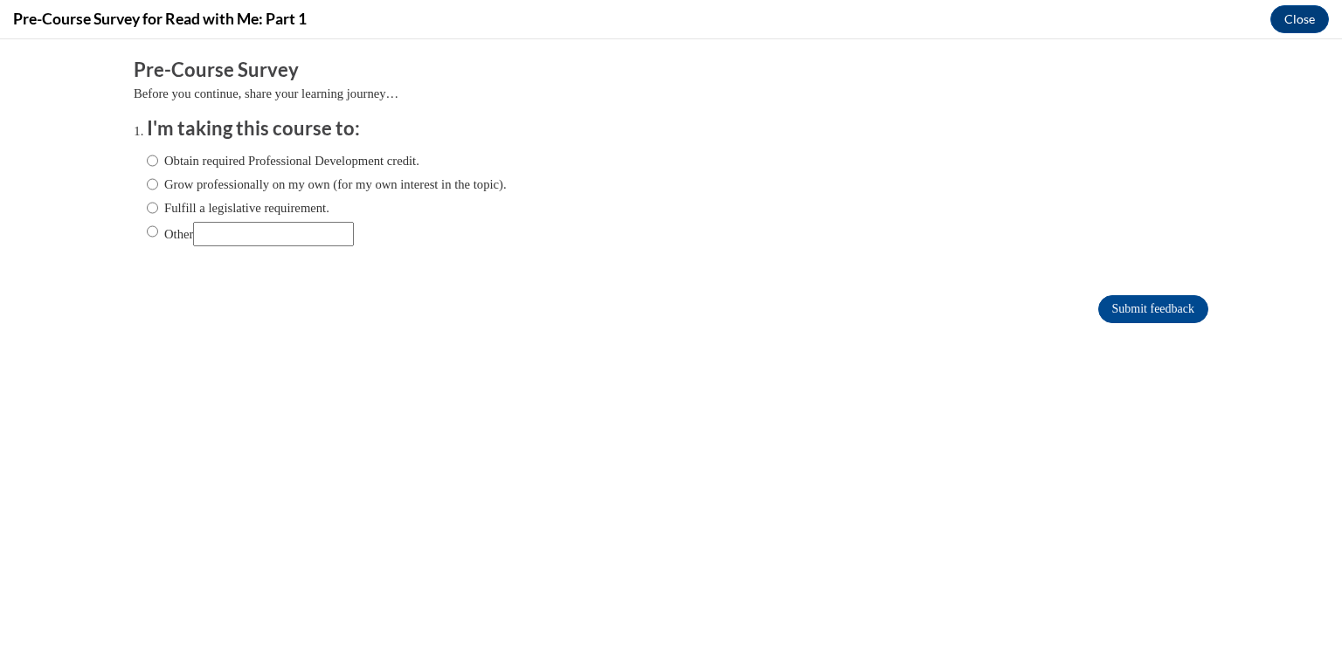
scroll to position [0, 0]
click at [338, 144] on div "Obtain required Professional Development credit. Grow professionally on my own …" at bounding box center [327, 198] width 360 height 113
click at [317, 165] on label "Obtain required Professional Development credit." at bounding box center [283, 160] width 273 height 19
click at [158, 165] on input "Obtain required Professional Development credit." at bounding box center [152, 160] width 11 height 19
radio input "true"
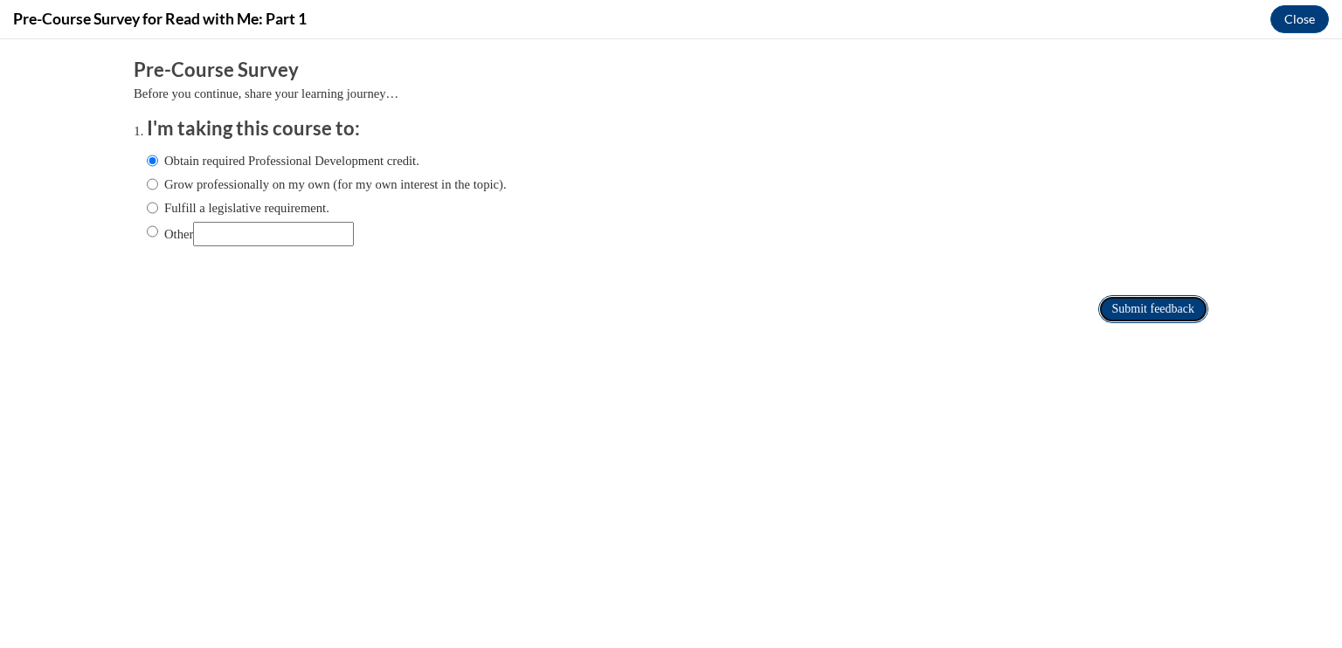
click at [1122, 310] on input "Submit feedback" at bounding box center [1154, 309] width 110 height 28
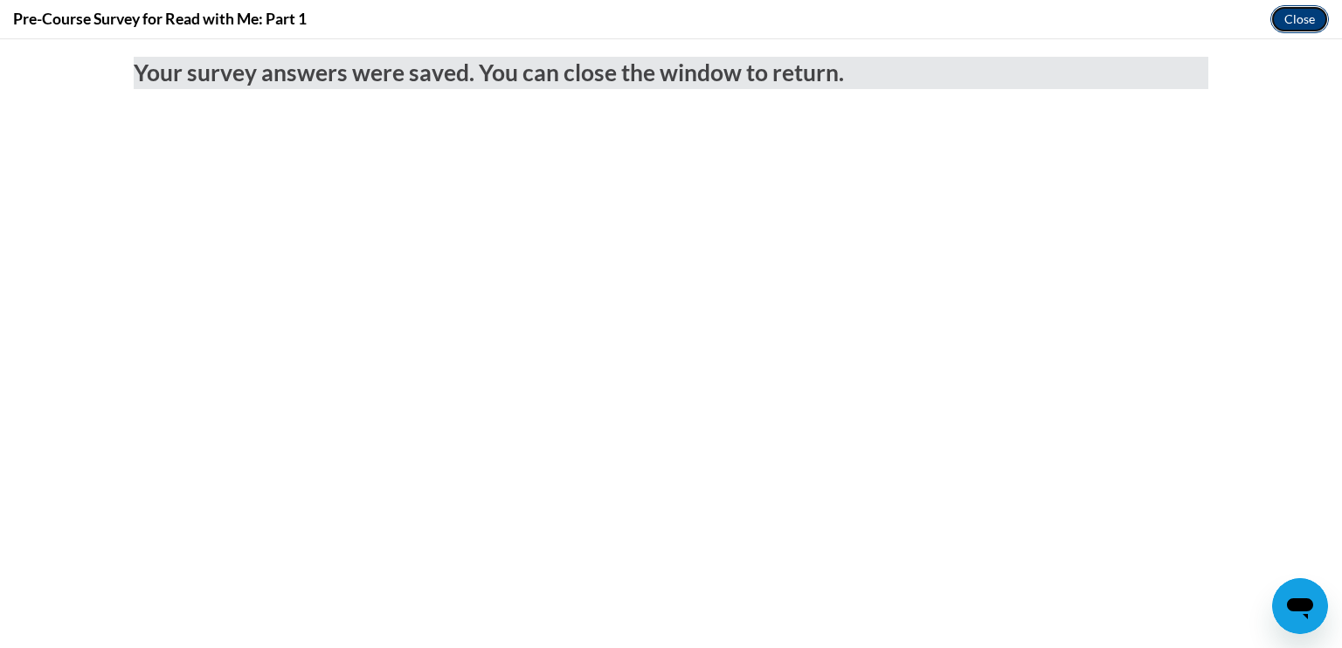
click at [1307, 12] on button "Close" at bounding box center [1300, 19] width 59 height 28
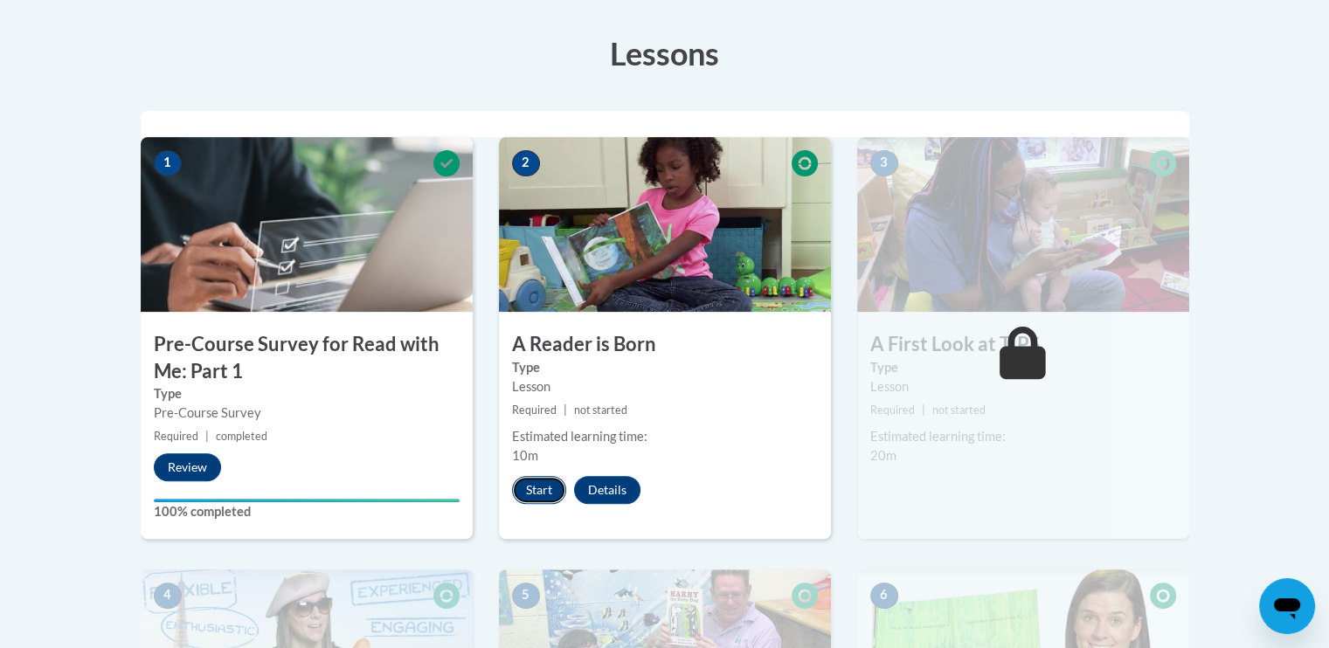
click at [538, 494] on button "Start" at bounding box center [539, 490] width 54 height 28
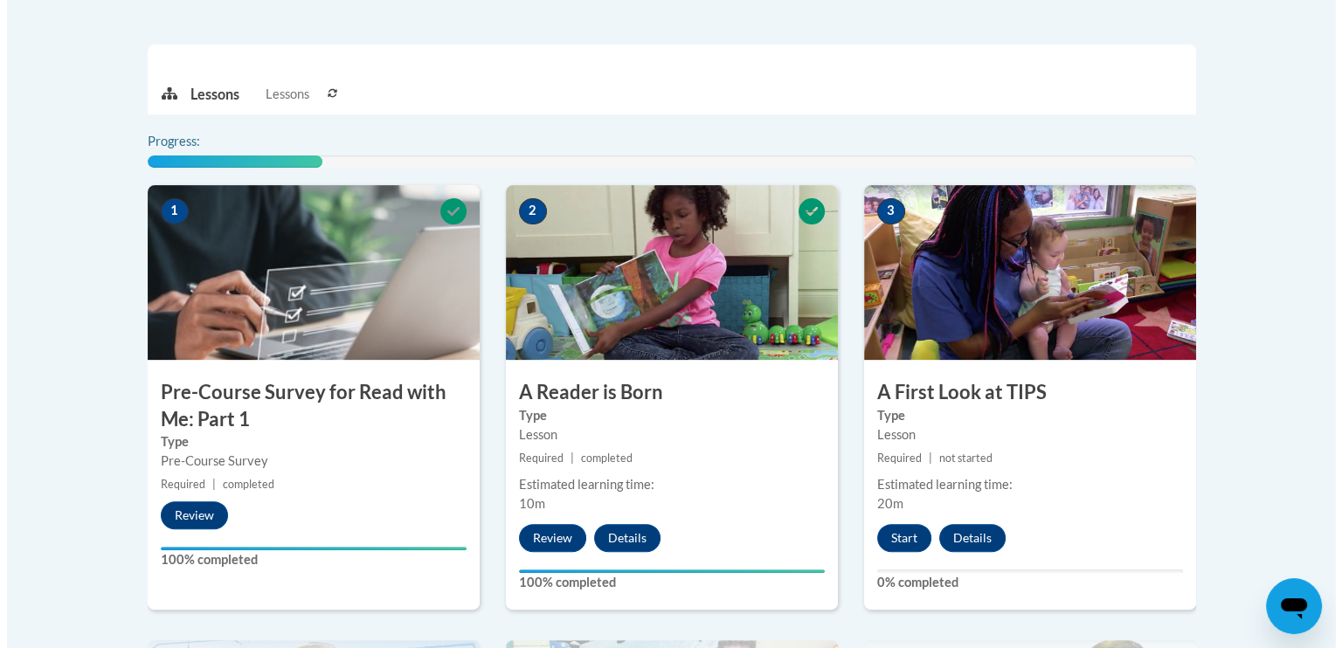
scroll to position [566, 0]
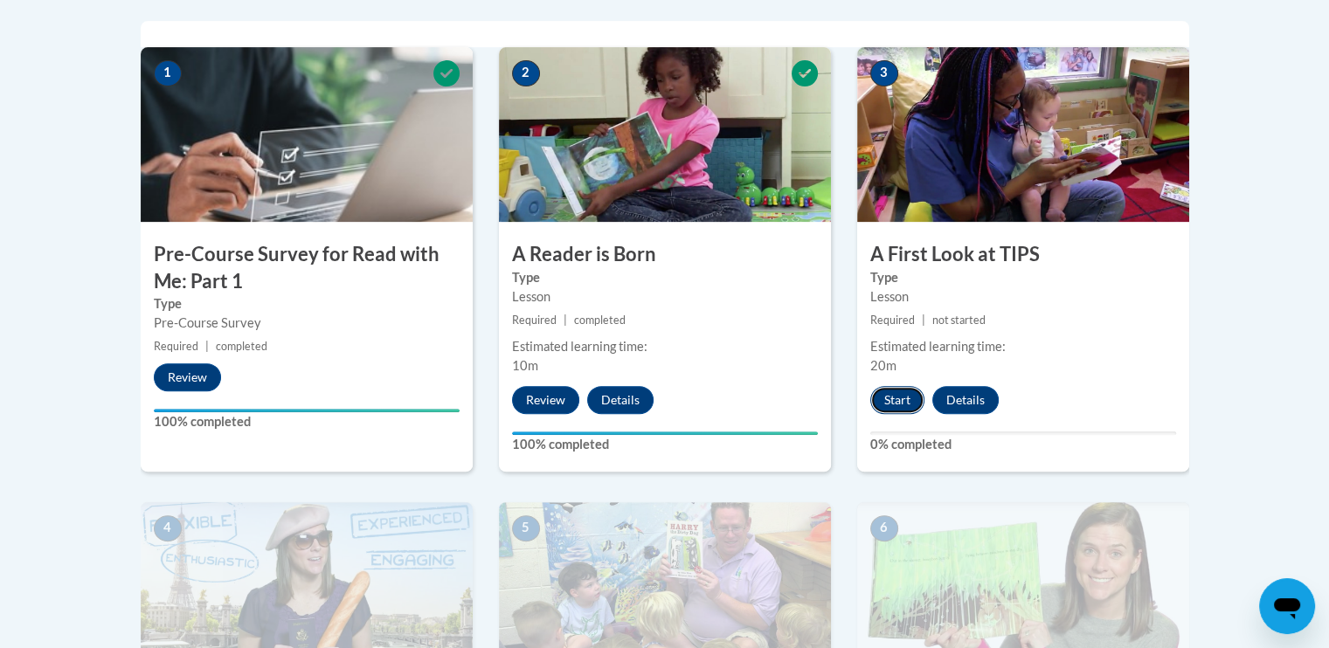
click at [886, 403] on button "Start" at bounding box center [897, 400] width 54 height 28
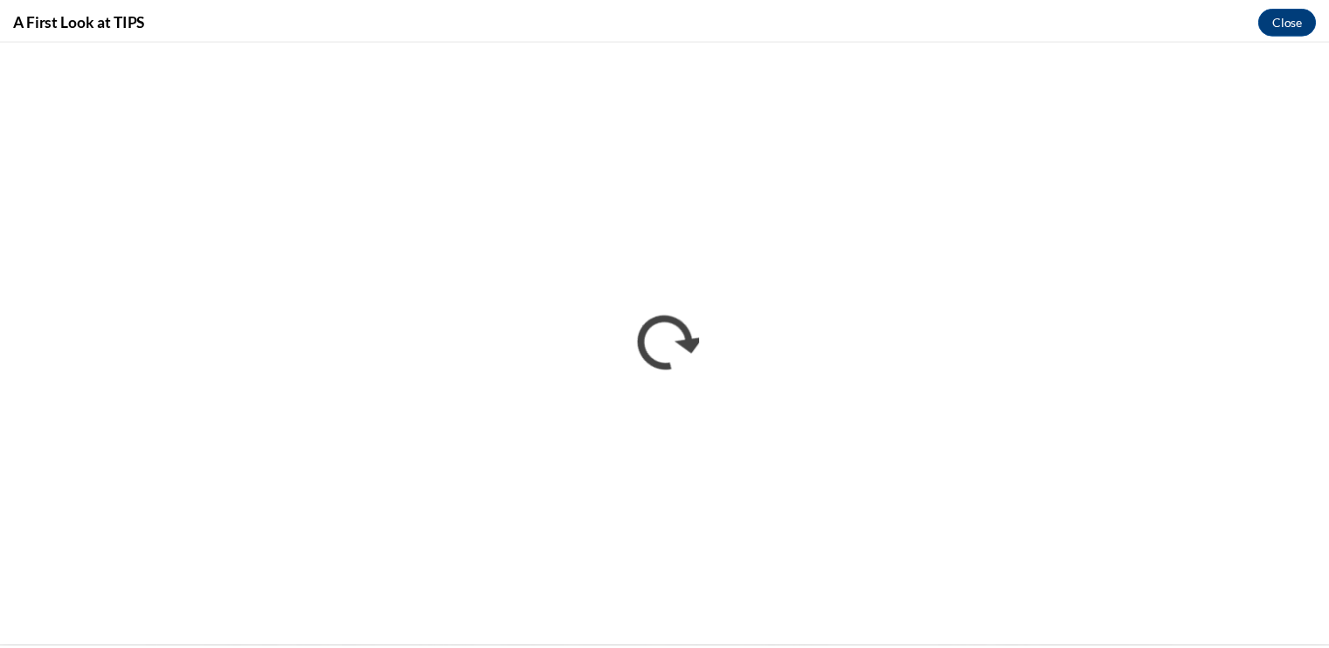
scroll to position [0, 0]
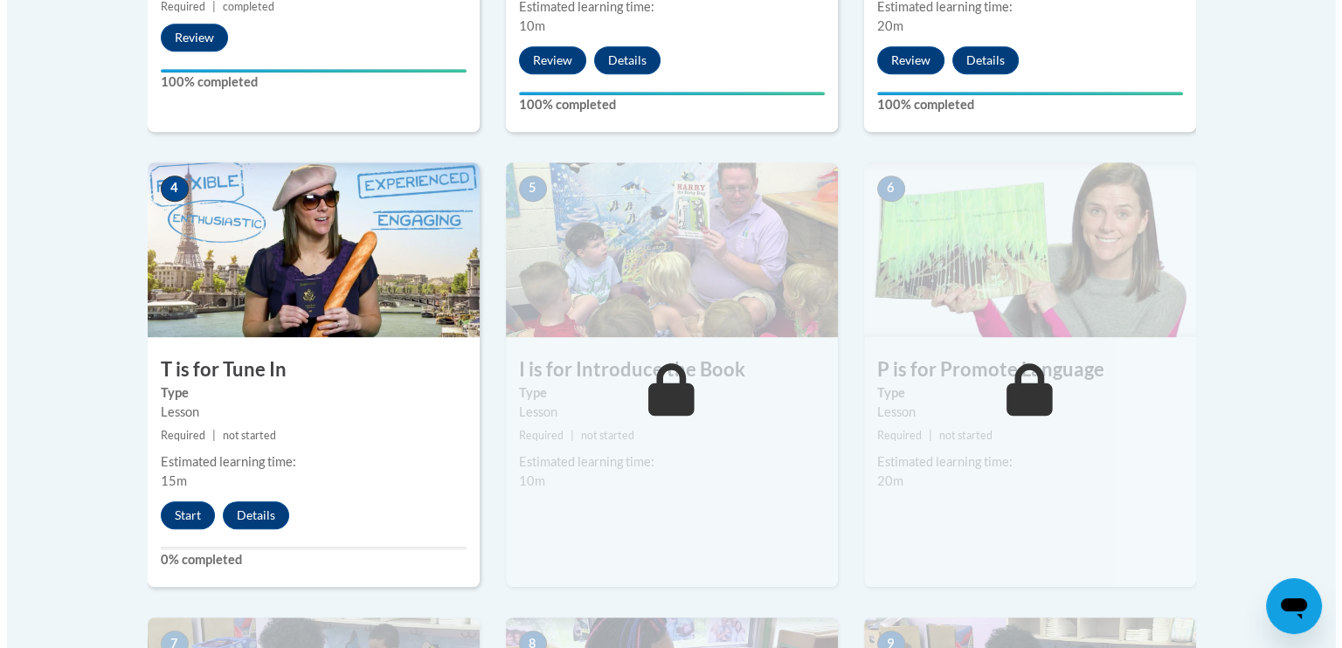
scroll to position [919, 0]
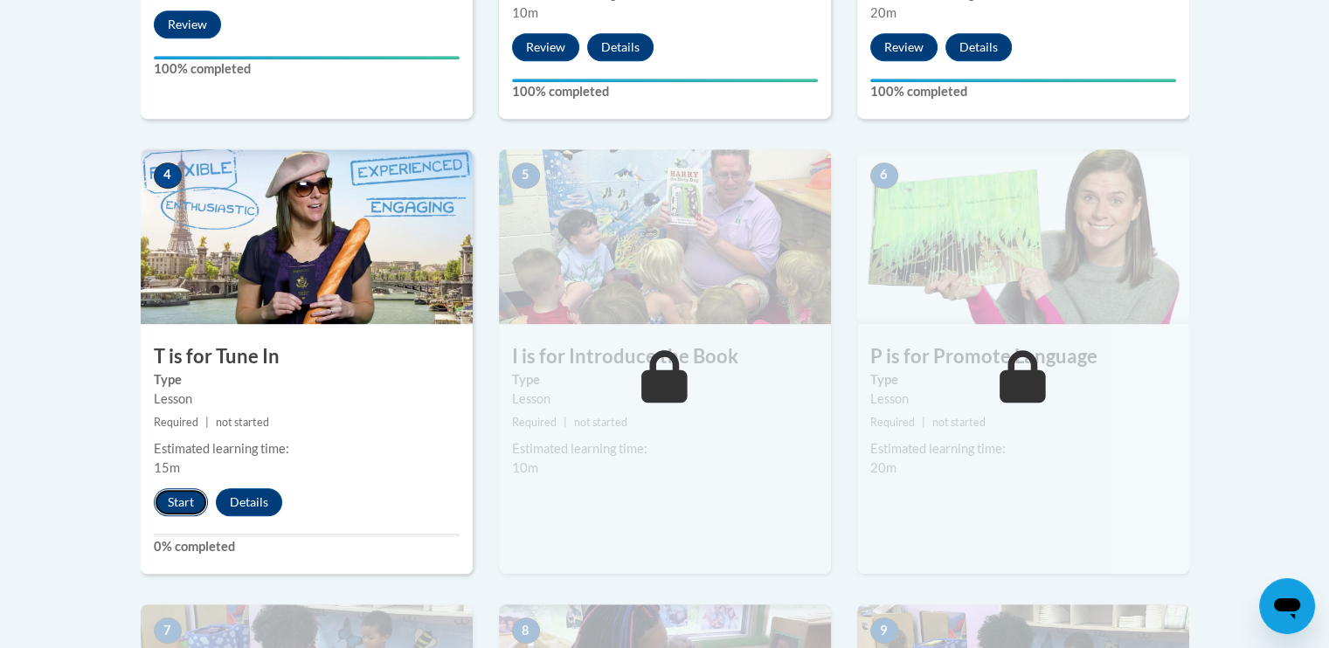
click at [173, 493] on button "Start" at bounding box center [181, 503] width 54 height 28
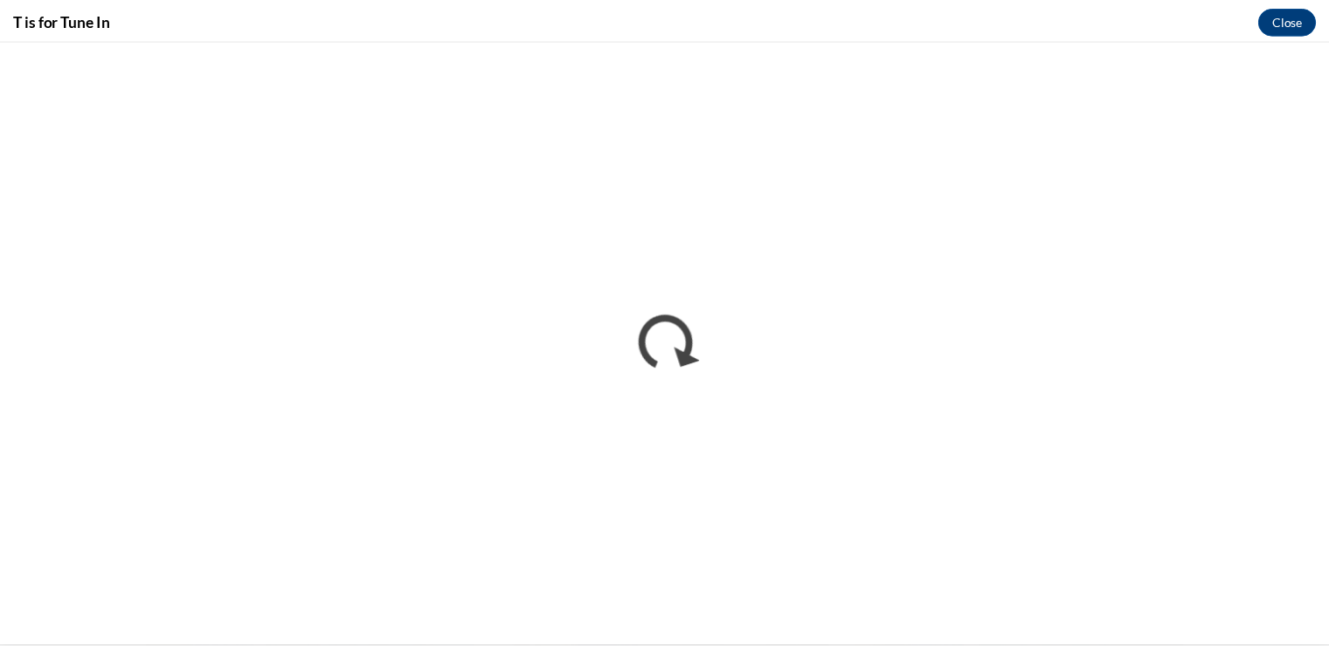
scroll to position [0, 0]
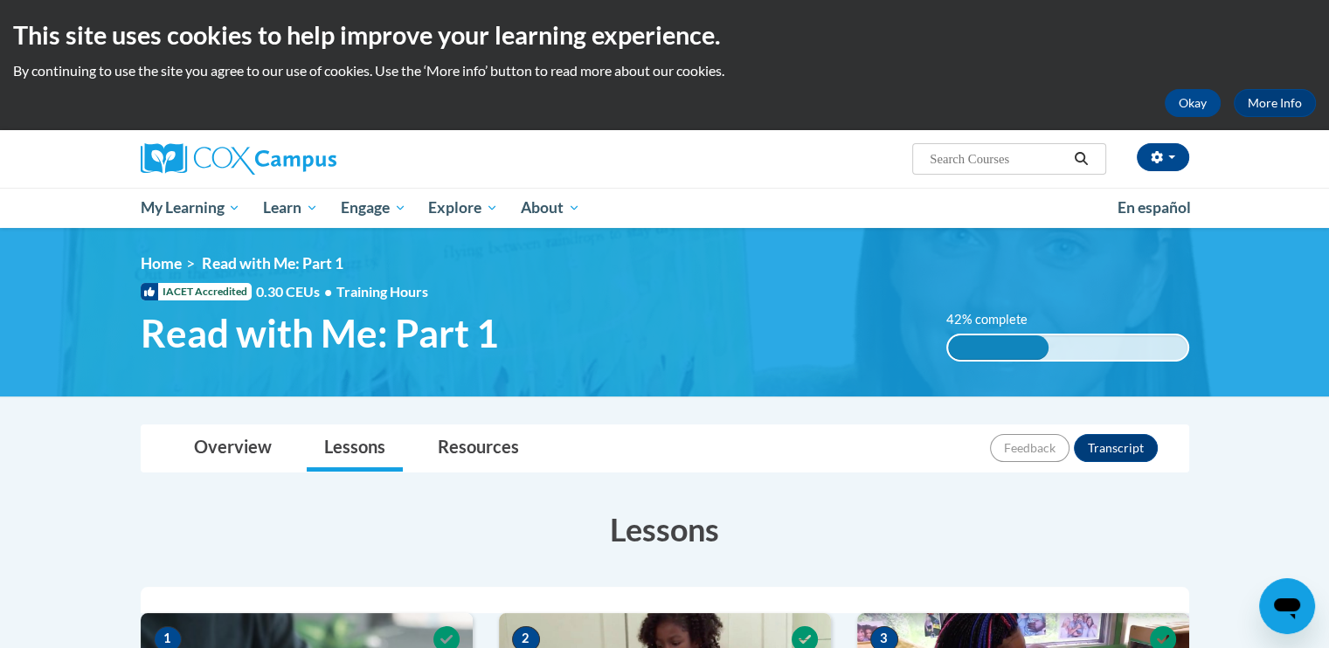
click at [1270, 65] on p "By continuing to use the site you agree to our use of cookies. Use the ‘More in…" at bounding box center [664, 70] width 1303 height 19
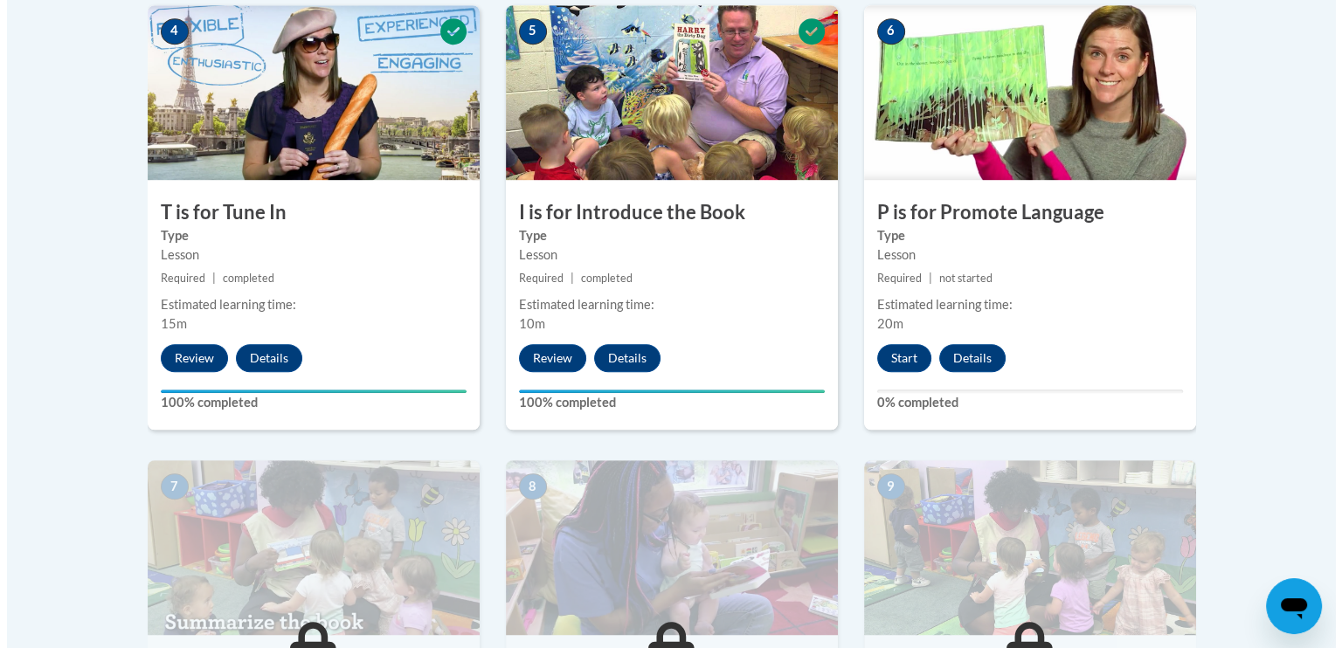
scroll to position [1017, 0]
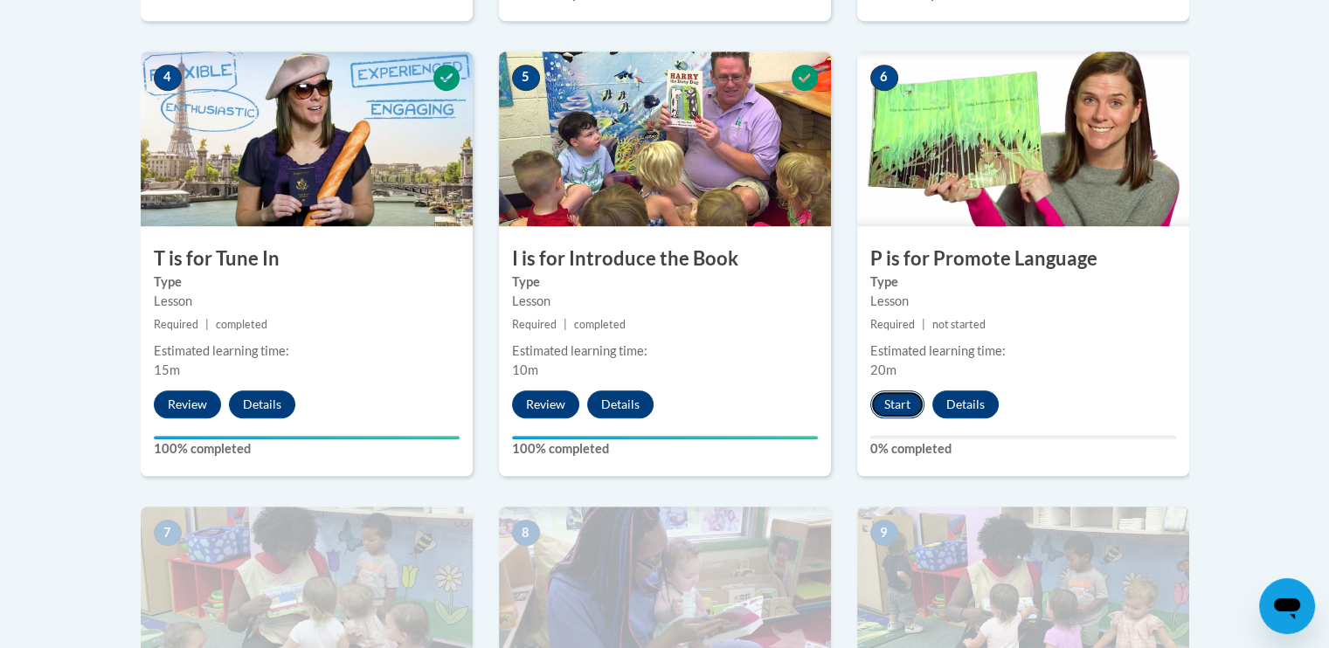
click at [890, 392] on button "Start" at bounding box center [897, 405] width 54 height 28
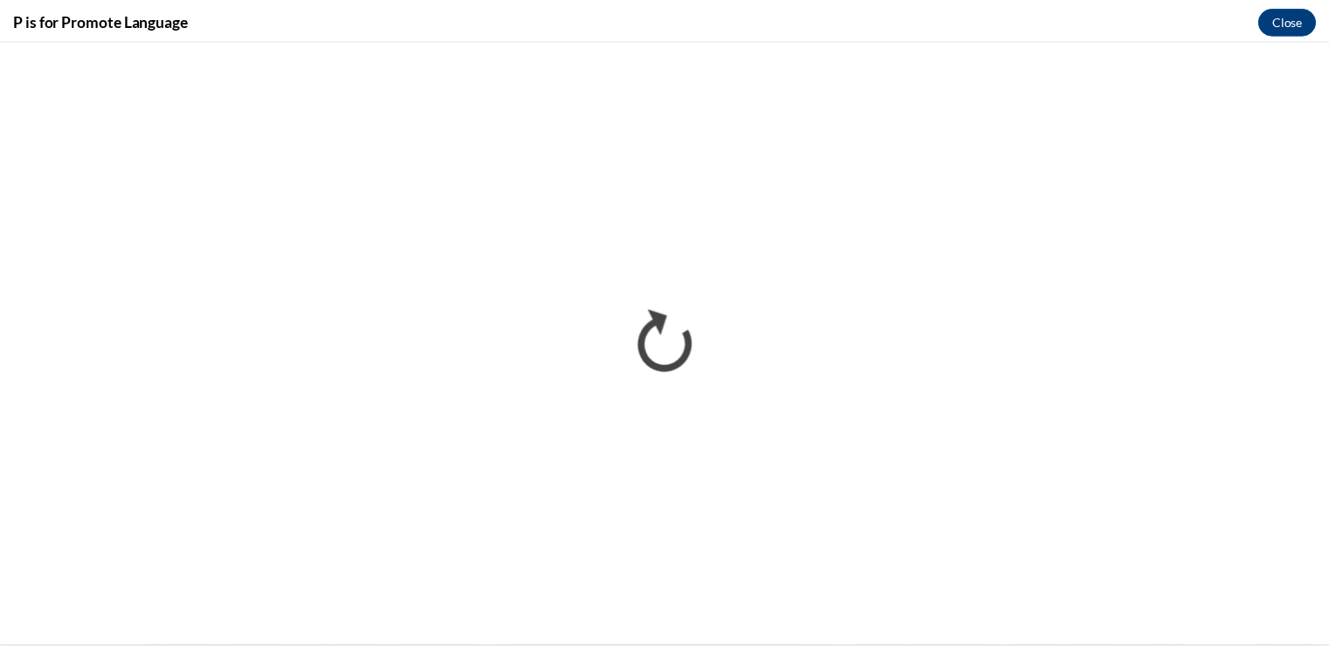
scroll to position [0, 0]
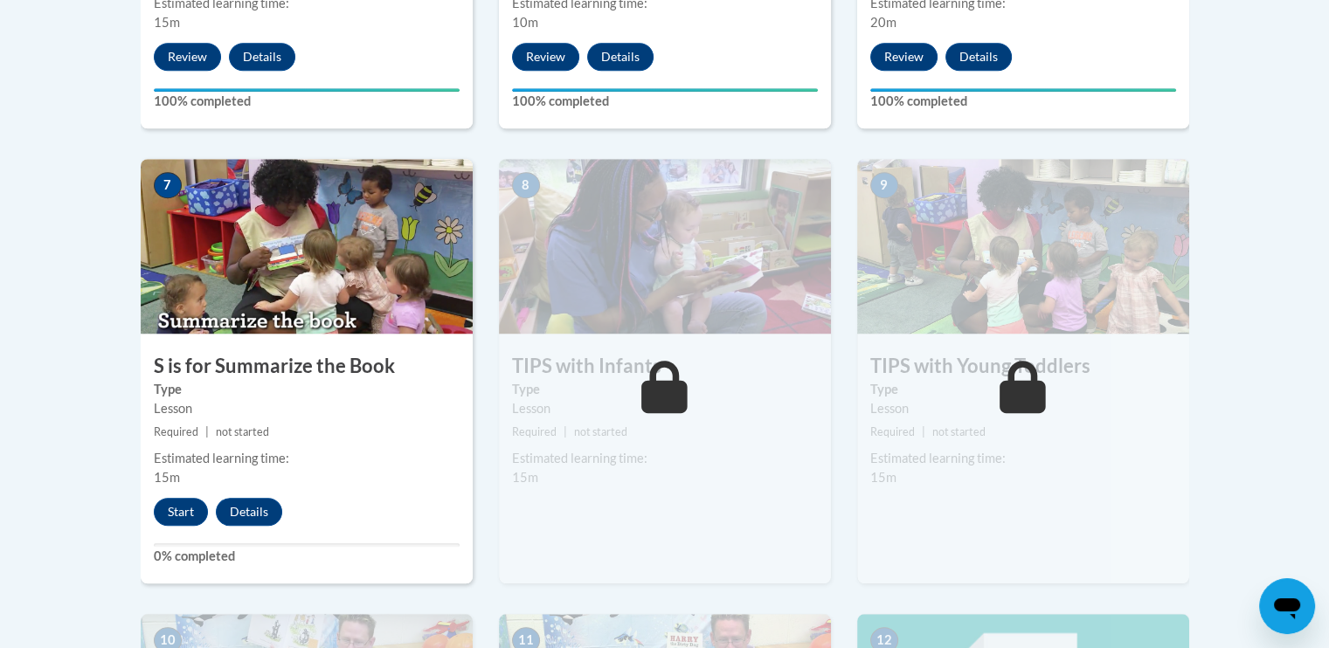
scroll to position [1317, 0]
